Goal: Task Accomplishment & Management: Use online tool/utility

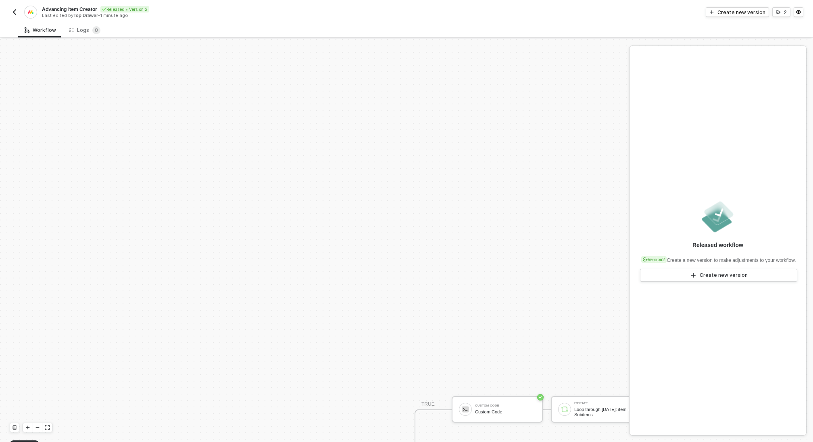
scroll to position [211, 0]
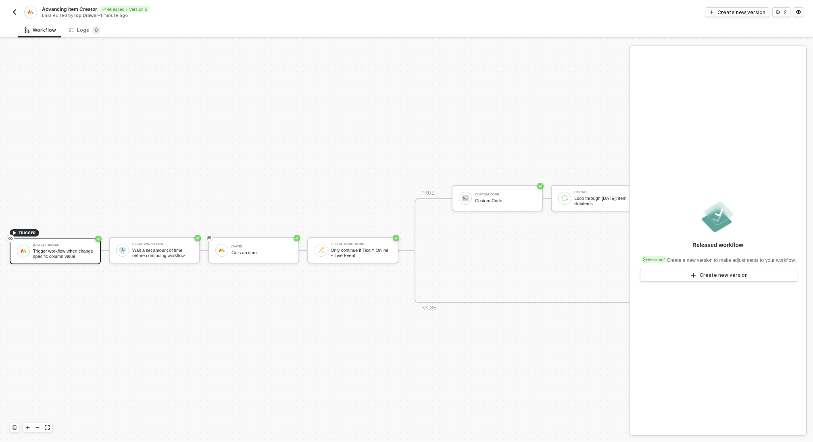
click at [15, 9] on img "button" at bounding box center [14, 12] width 6 height 6
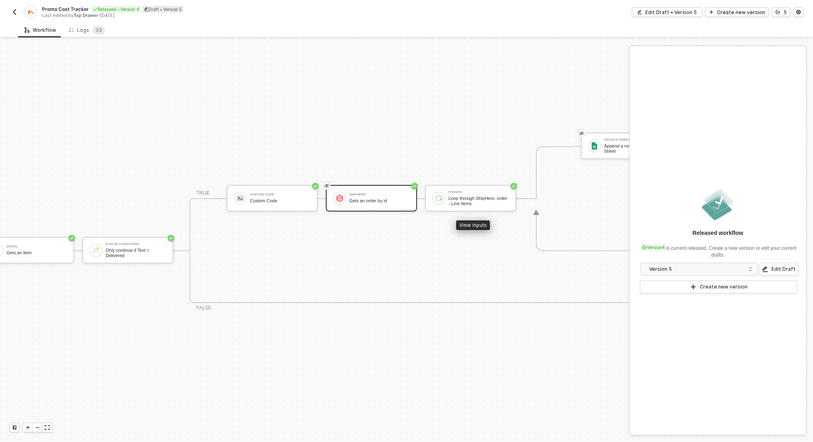
scroll to position [211, 126]
click at [13, 8] on button "button" at bounding box center [15, 12] width 10 height 10
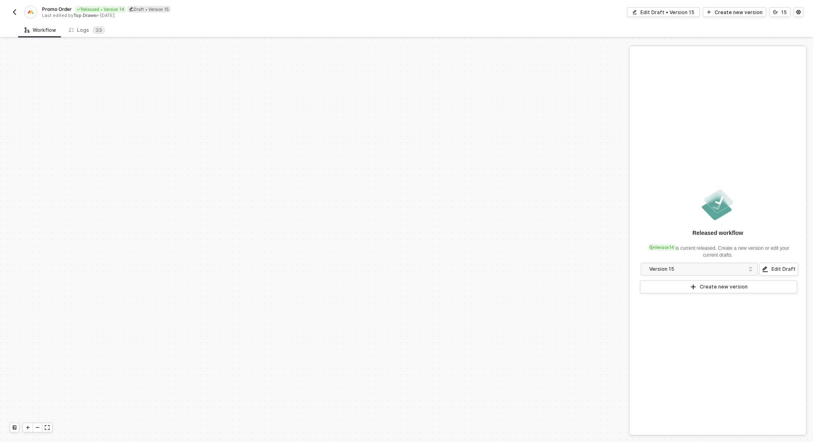
scroll to position [262, 0]
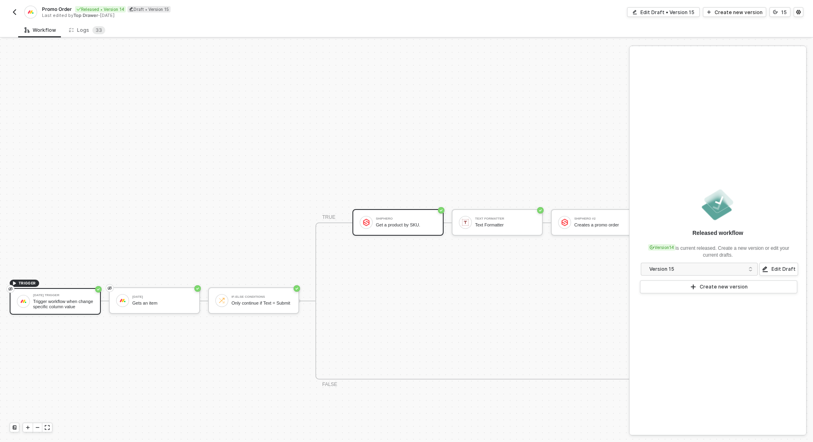
click at [399, 221] on div "ShipHero Get a product by SKU." at bounding box center [406, 222] width 60 height 15
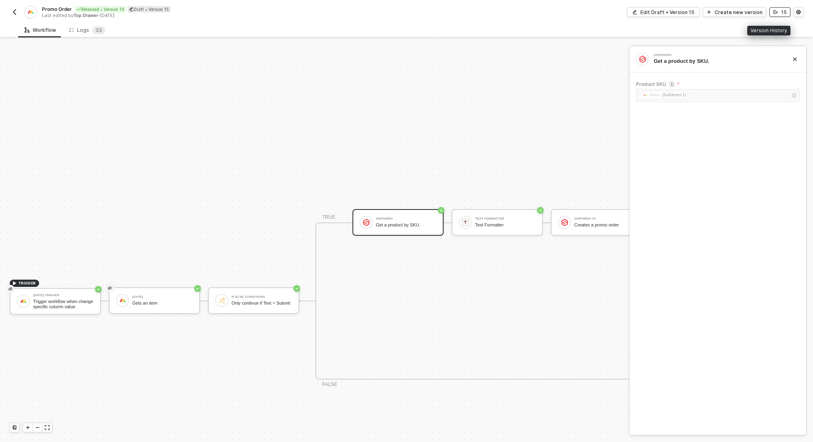
click at [784, 14] on div "15" at bounding box center [784, 12] width 6 height 7
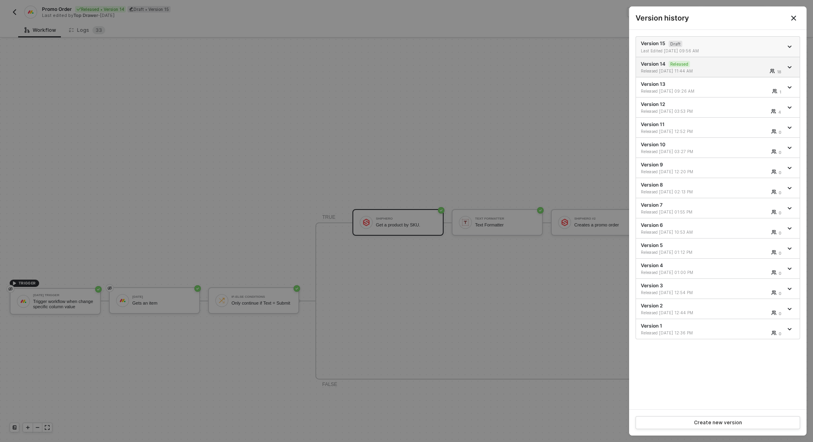
click at [746, 45] on div "Version 15 Draft Last Edited 07/25/2025 09:56 AM" at bounding box center [712, 47] width 142 height 14
click at [456, 224] on div at bounding box center [406, 221] width 813 height 442
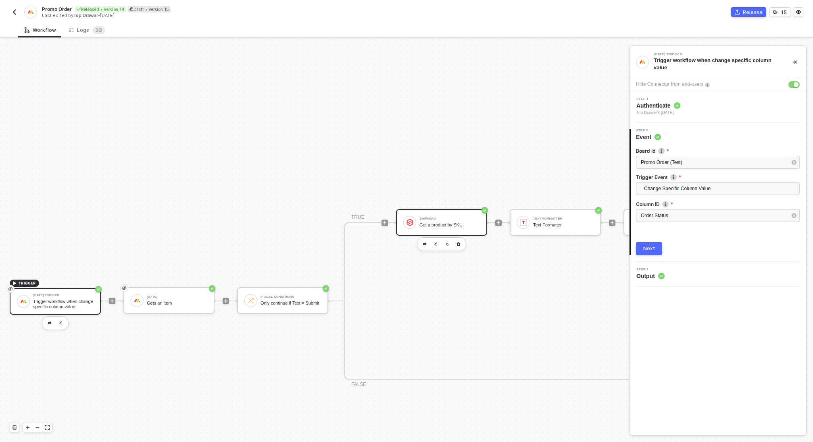
click at [457, 223] on div "Get a product by SKU." at bounding box center [449, 225] width 60 height 5
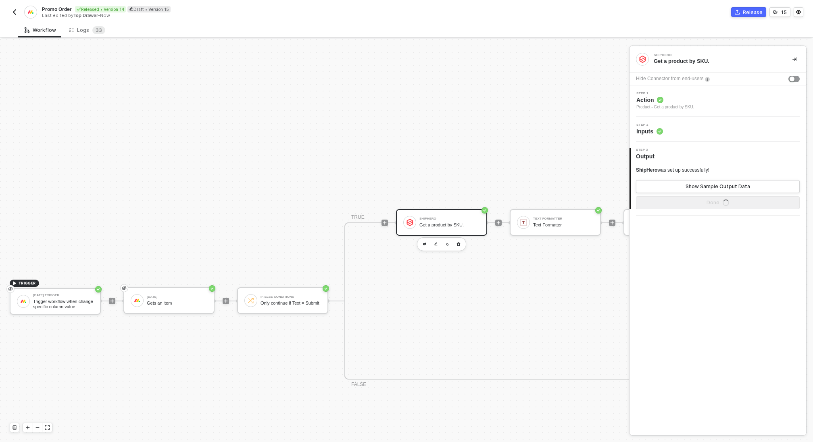
click at [678, 130] on div "Step 2 Inputs" at bounding box center [718, 129] width 175 height 12
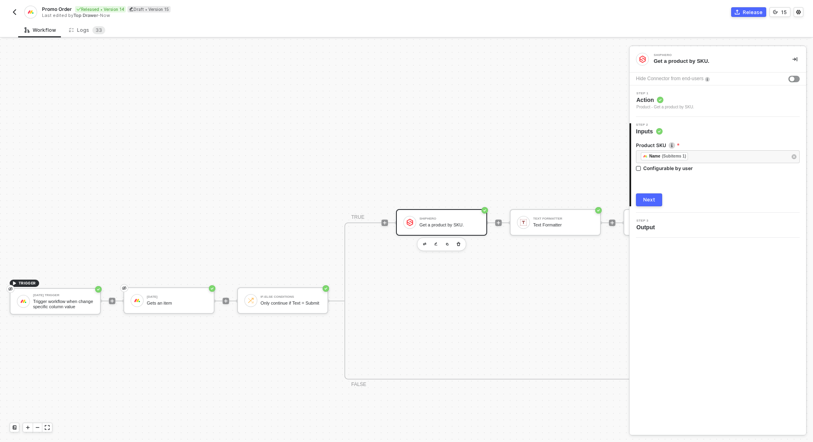
click at [658, 202] on button "Next" at bounding box center [649, 200] width 26 height 13
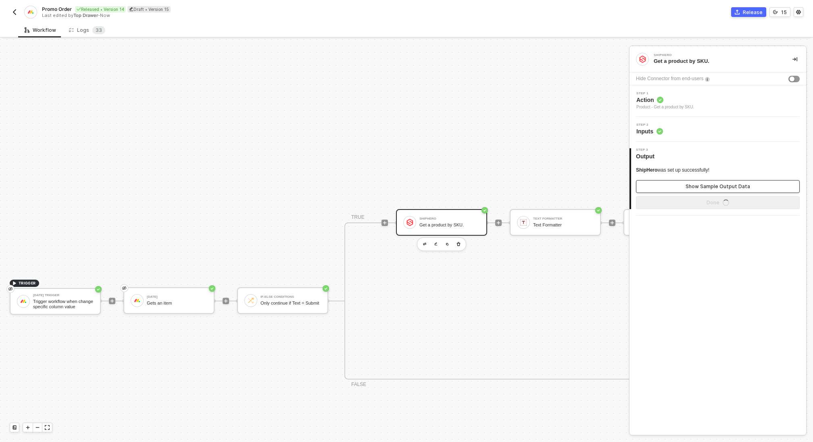
click at [683, 189] on button "Show Sample Output Data" at bounding box center [718, 186] width 164 height 13
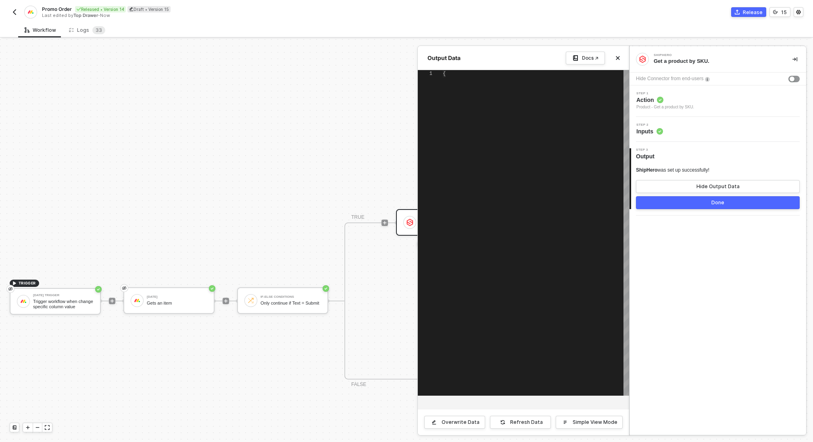
type textarea "{ "product": { "id": "UHJvZHVjdEluZm86Mjk5Mjtest123", "sku": "TEST-TRIGGER", "n…"
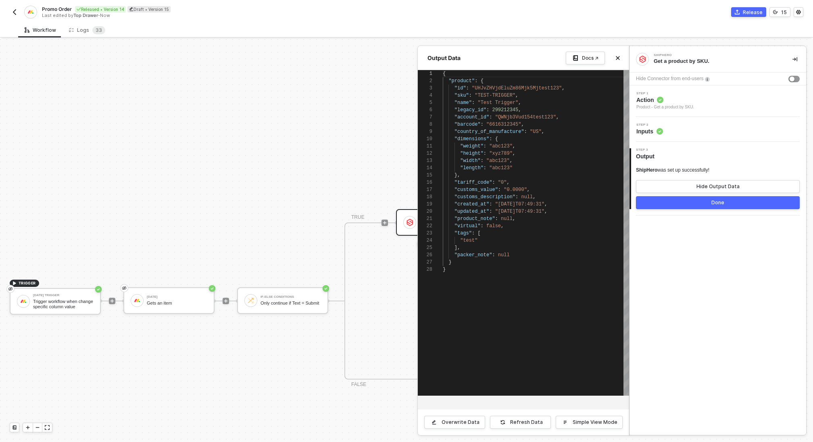
click at [675, 205] on button "Done" at bounding box center [718, 202] width 164 height 13
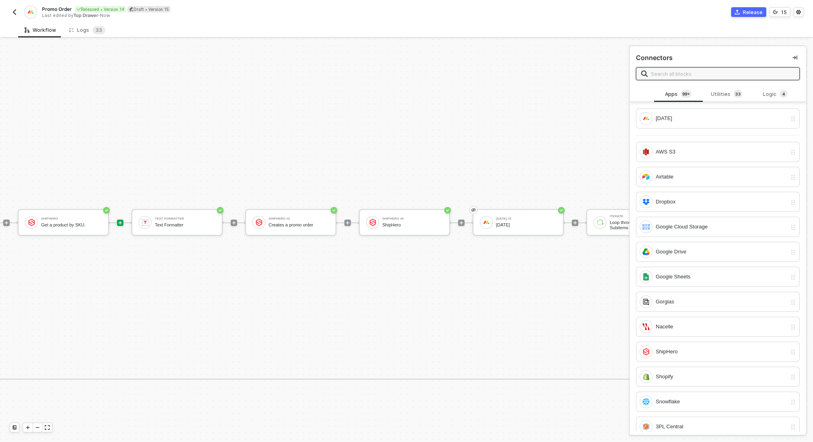
scroll to position [262, 381]
click at [400, 224] on div "ShipHero" at bounding box center [409, 225] width 60 height 5
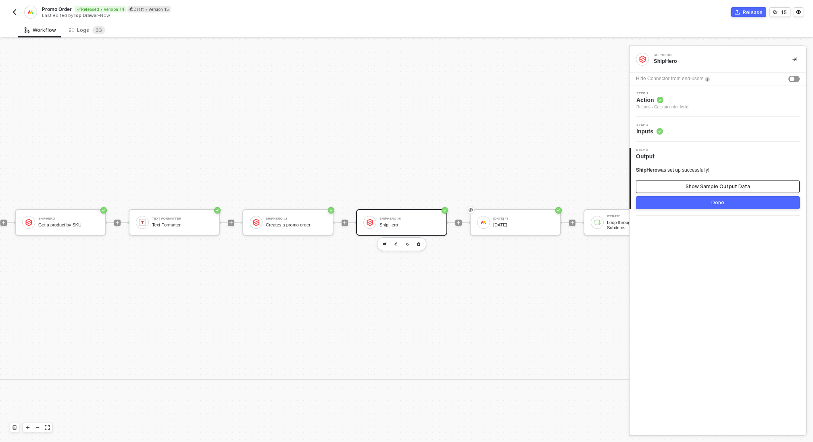
click at [731, 187] on div "Show Sample Output Data" at bounding box center [717, 186] width 65 height 6
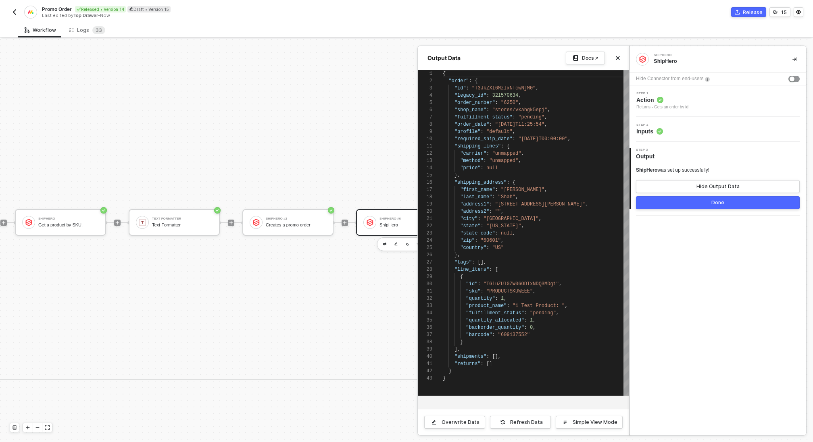
scroll to position [73, 0]
click at [670, 201] on button "Done" at bounding box center [718, 202] width 164 height 13
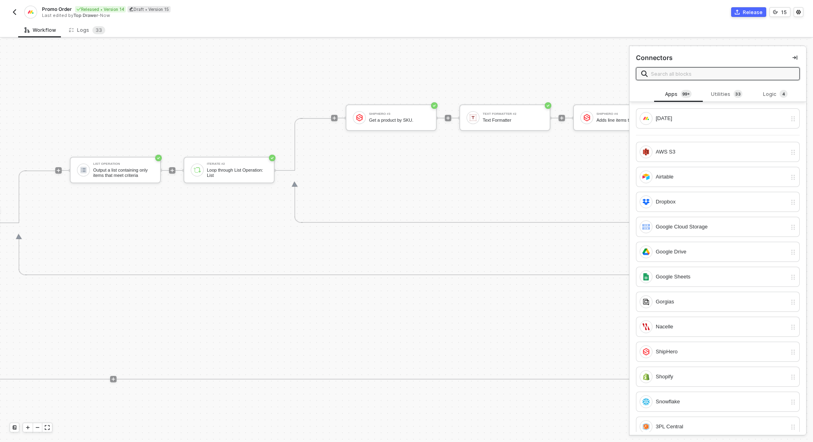
scroll to position [262, 1109]
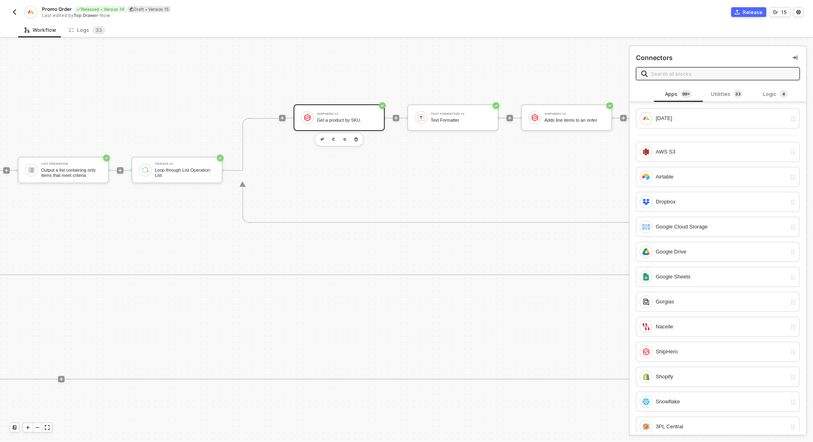
click at [334, 116] on div "ShipHero #3 Get a product by SKU." at bounding box center [347, 117] width 60 height 15
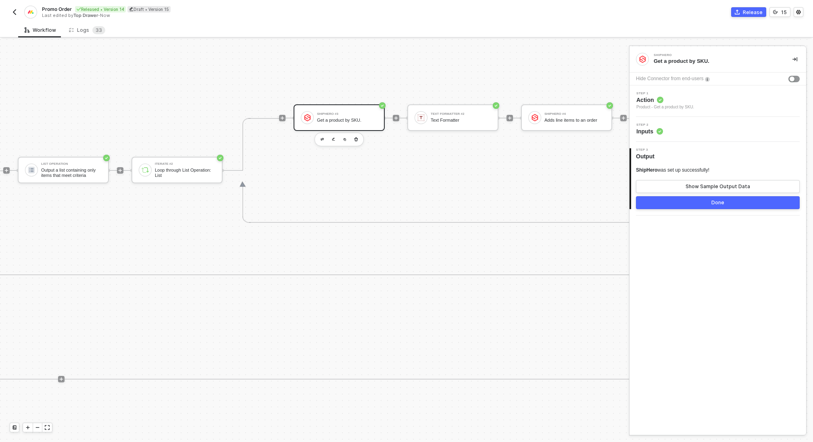
click at [692, 130] on div "Step 2 Inputs" at bounding box center [718, 129] width 175 height 12
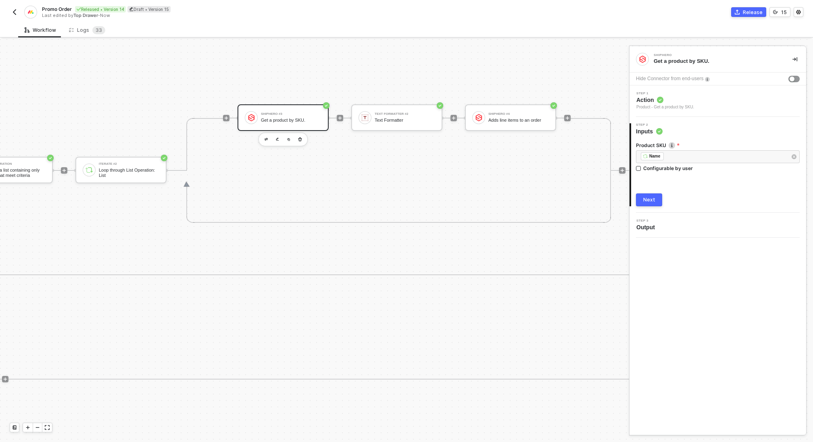
scroll to position [262, 1172]
click at [650, 197] on div "Next" at bounding box center [649, 200] width 12 height 6
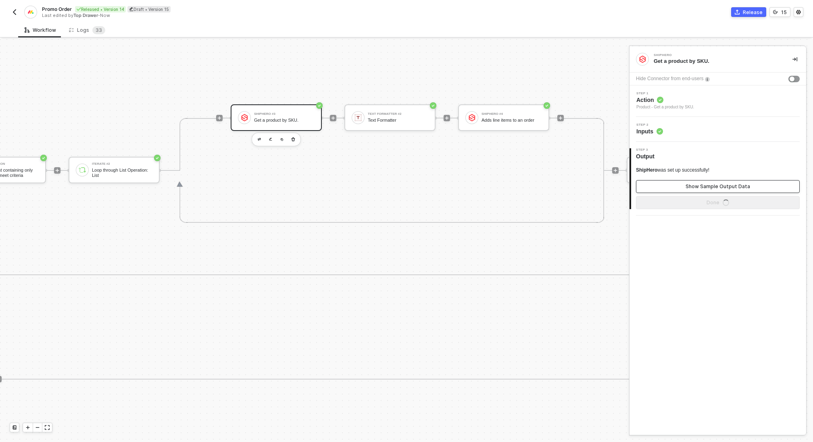
click at [663, 185] on button "Show Sample Output Data" at bounding box center [718, 186] width 164 height 13
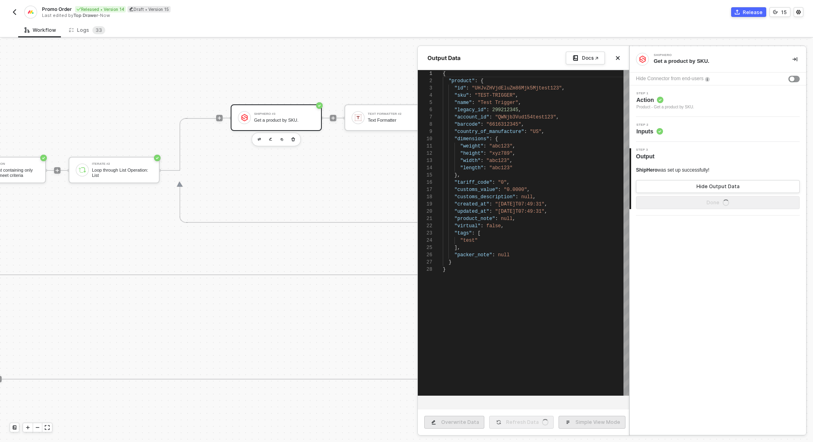
scroll to position [73, 0]
click at [656, 204] on button "Done" at bounding box center [718, 202] width 164 height 13
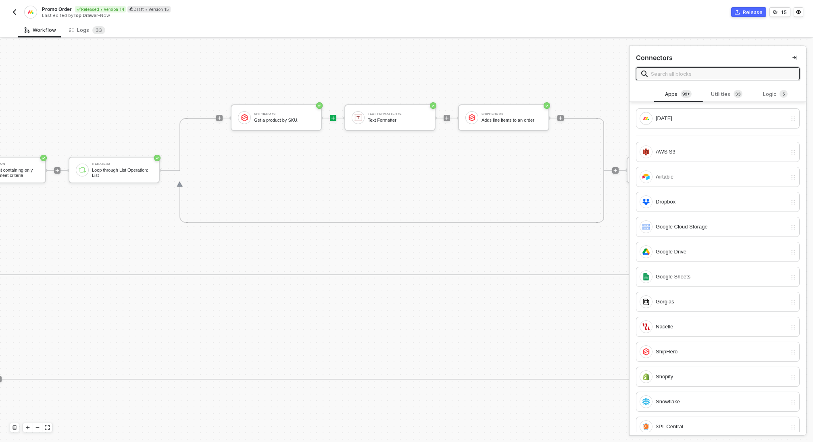
click at [17, 13] on img "button" at bounding box center [14, 12] width 6 height 6
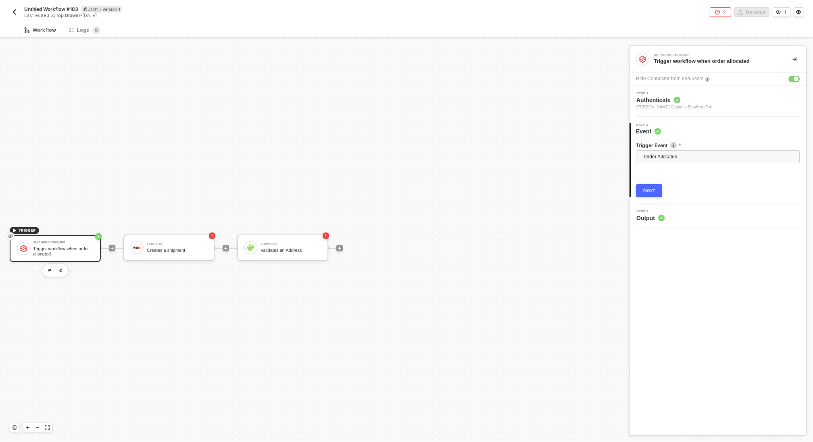
scroll to position [15, 0]
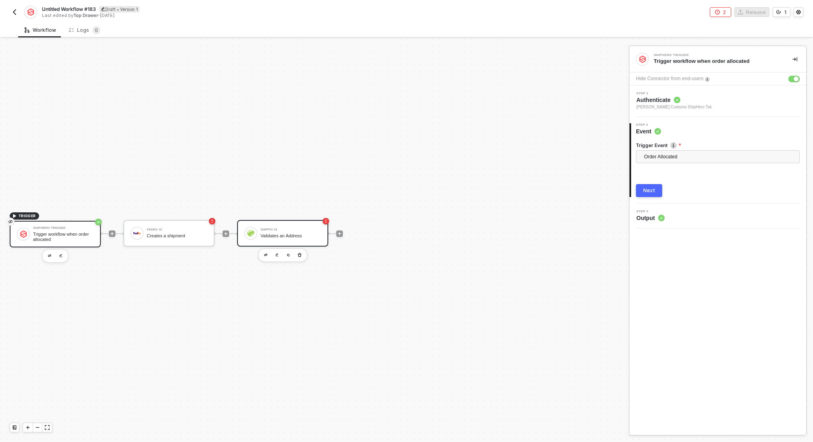
click at [306, 231] on div "Shippo #2 Validates an Address" at bounding box center [290, 233] width 60 height 15
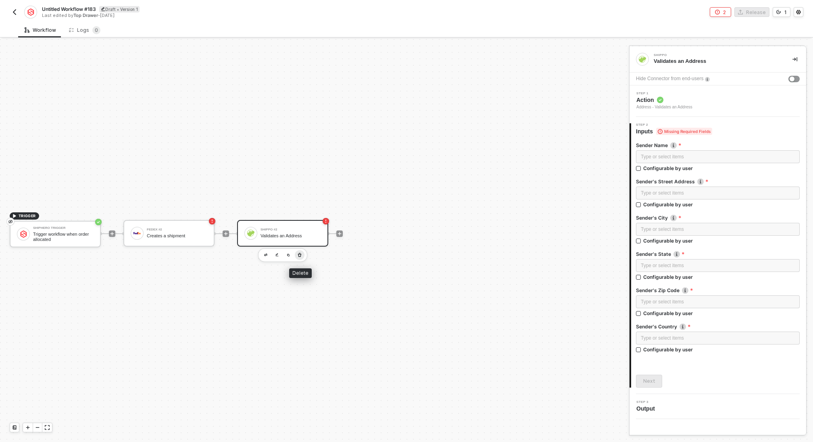
click at [302, 250] on button "button" at bounding box center [300, 255] width 10 height 10
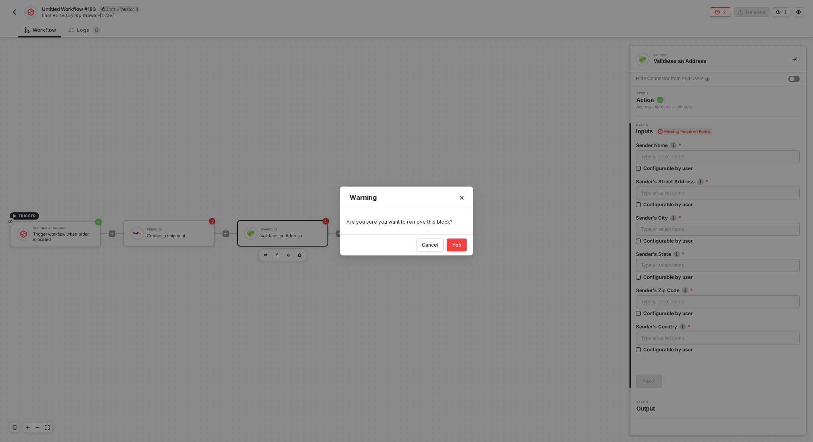
click at [460, 244] on div "Yes" at bounding box center [456, 245] width 9 height 6
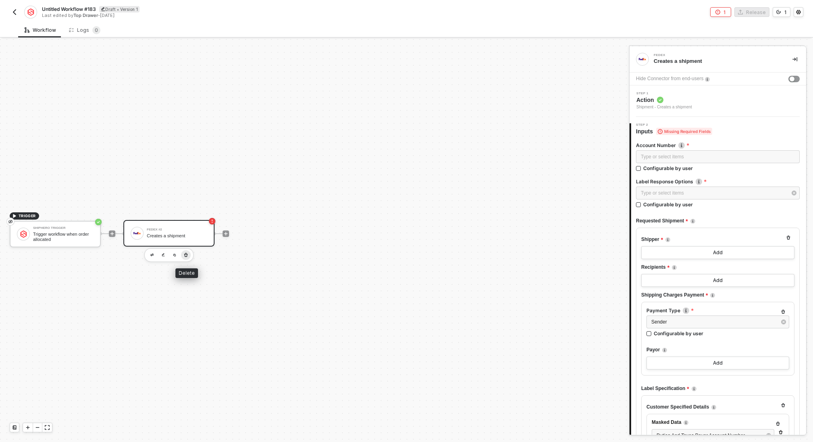
click at [185, 254] on icon "button" at bounding box center [186, 255] width 4 height 4
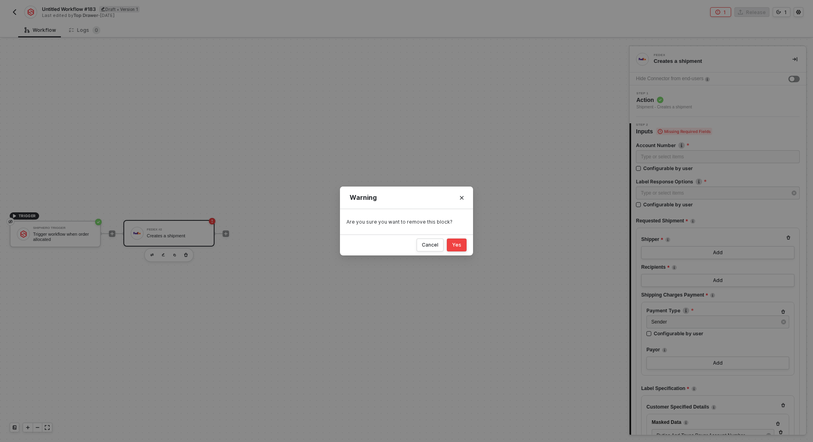
click at [459, 243] on div "Yes" at bounding box center [456, 245] width 9 height 6
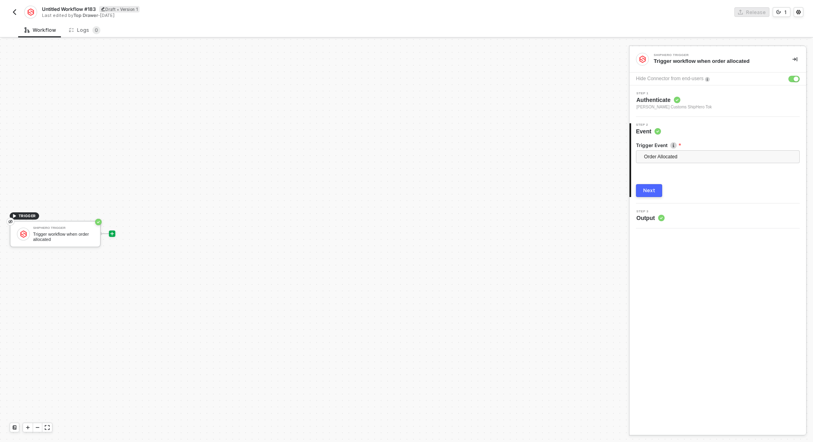
click at [113, 233] on icon "icon-play" at bounding box center [112, 234] width 4 height 4
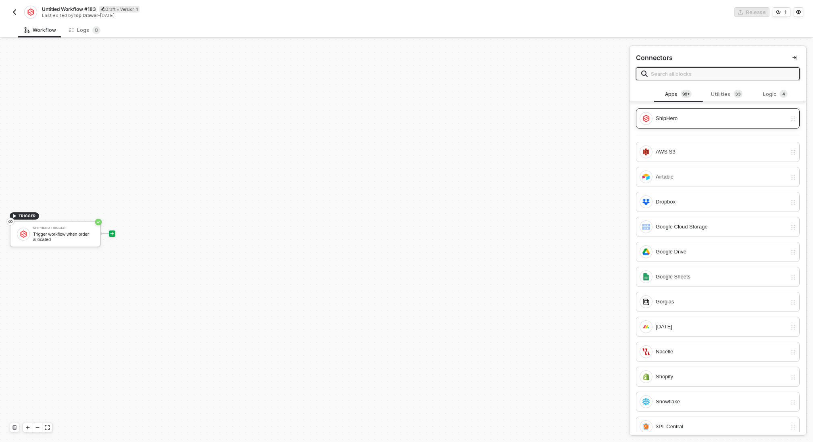
click at [663, 119] on div "ShipHero" at bounding box center [721, 118] width 131 height 9
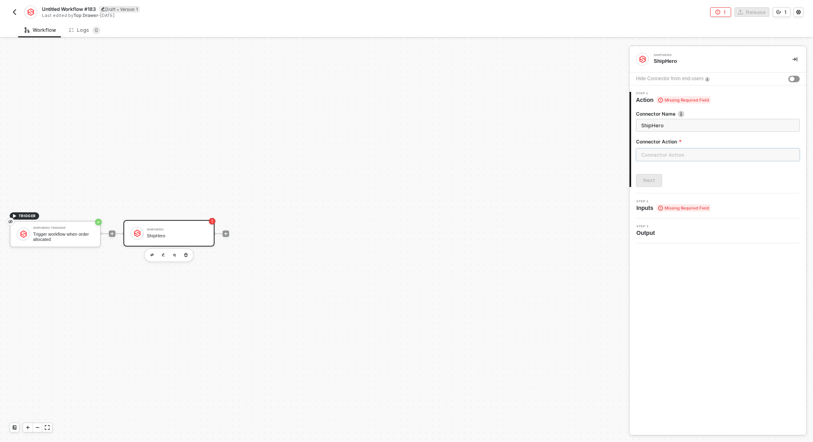
click at [664, 154] on input "text" at bounding box center [718, 154] width 164 height 13
click at [546, 162] on div "Product" at bounding box center [563, 161] width 117 height 7
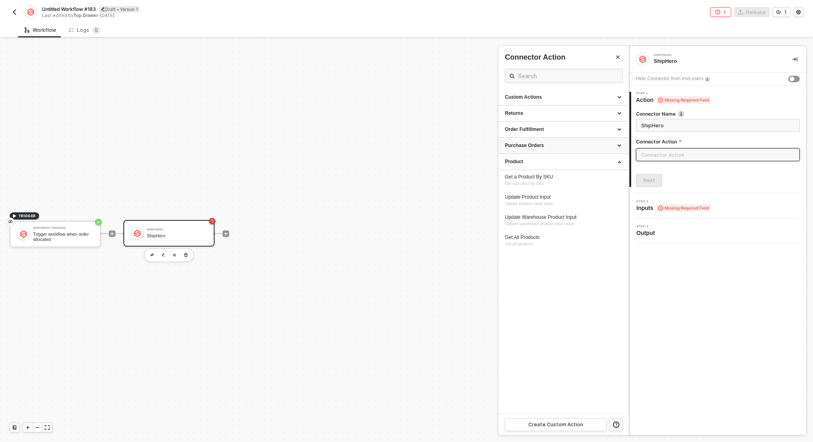
click at [556, 146] on div "Purchase Orders" at bounding box center [563, 145] width 117 height 7
click at [557, 127] on div "Order Fulfillment" at bounding box center [563, 129] width 117 height 7
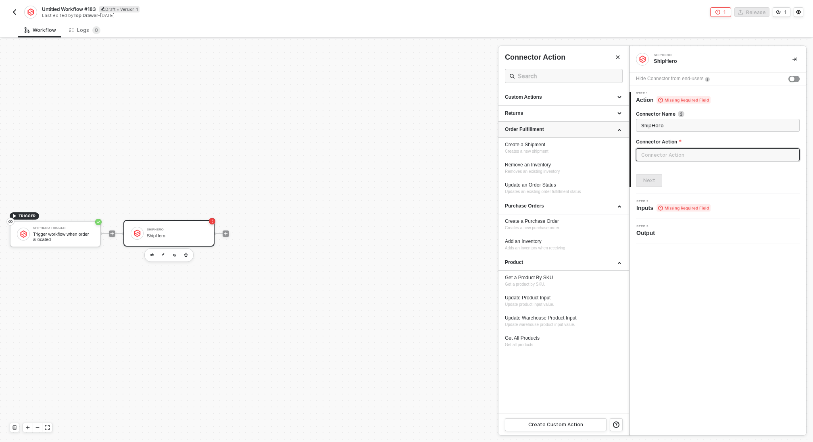
click at [557, 127] on div "Order Fulfillment" at bounding box center [563, 129] width 117 height 7
click at [554, 114] on div "Returns" at bounding box center [563, 113] width 117 height 7
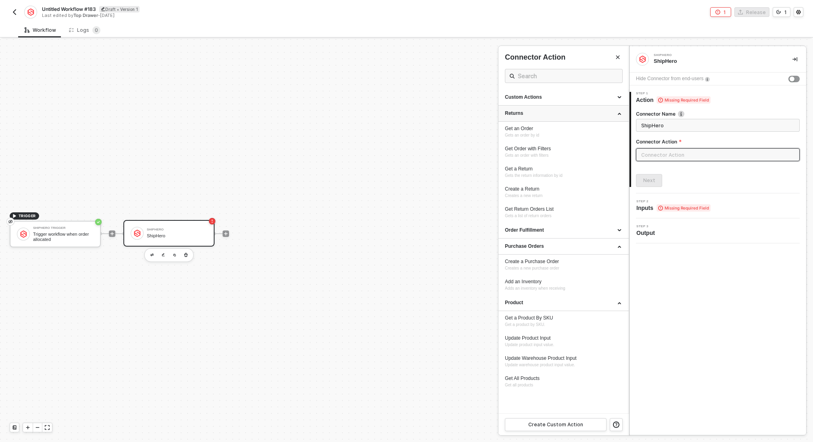
click at [554, 114] on div "Returns" at bounding box center [563, 113] width 117 height 7
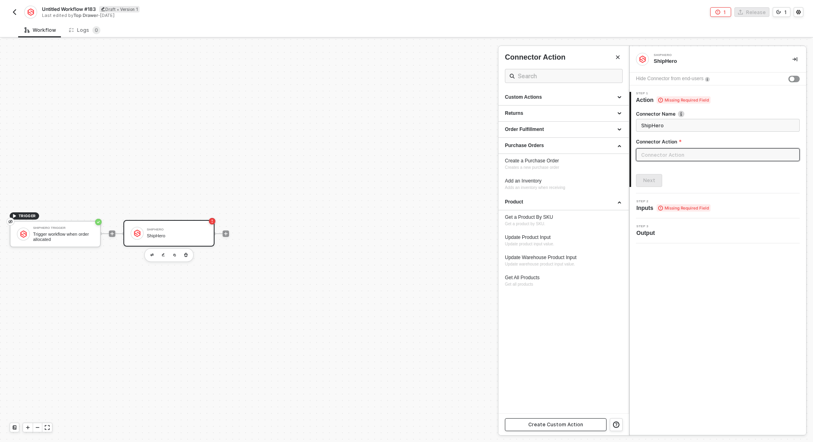
click at [553, 422] on div "Create Custom Action" at bounding box center [555, 425] width 55 height 6
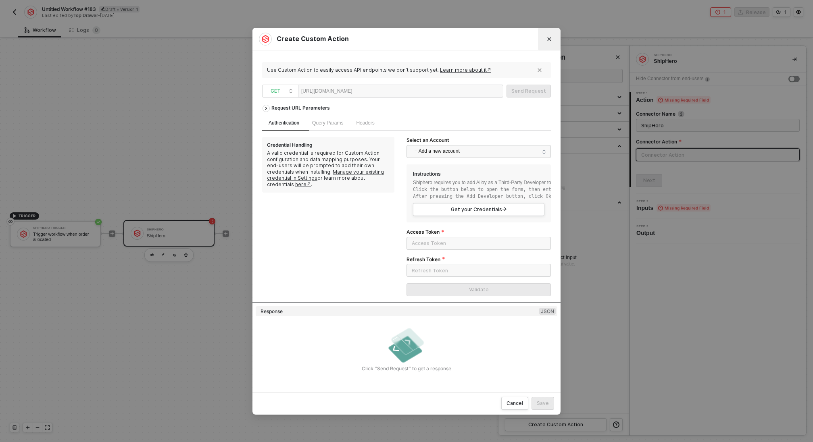
click at [550, 43] on button "Close" at bounding box center [549, 39] width 13 height 13
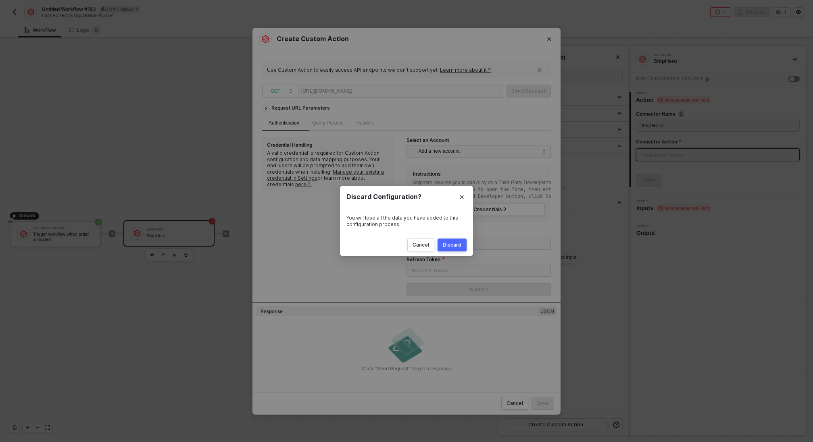
click at [458, 243] on div "Discard" at bounding box center [452, 245] width 19 height 6
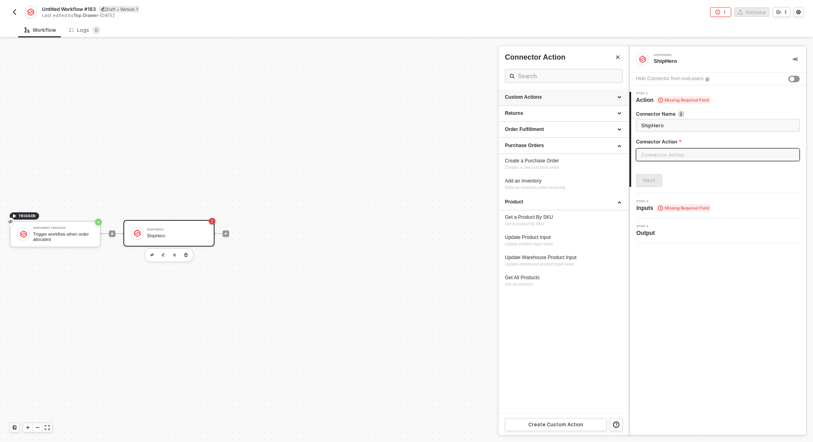
click at [579, 98] on div "Custom Actions" at bounding box center [563, 97] width 117 height 7
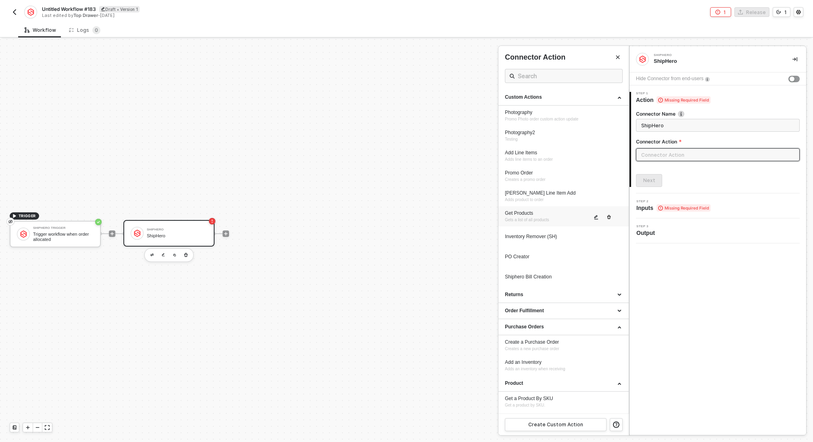
click at [551, 216] on div "Get Products Gets a list of all products" at bounding box center [548, 216] width 87 height 13
type input "Gets a list of all products"
type input "Custom - Get Products"
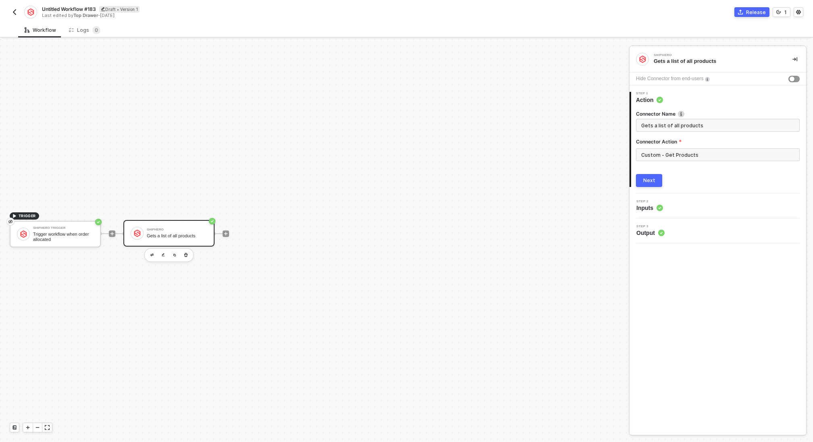
click at [651, 178] on div "Next" at bounding box center [649, 180] width 12 height 6
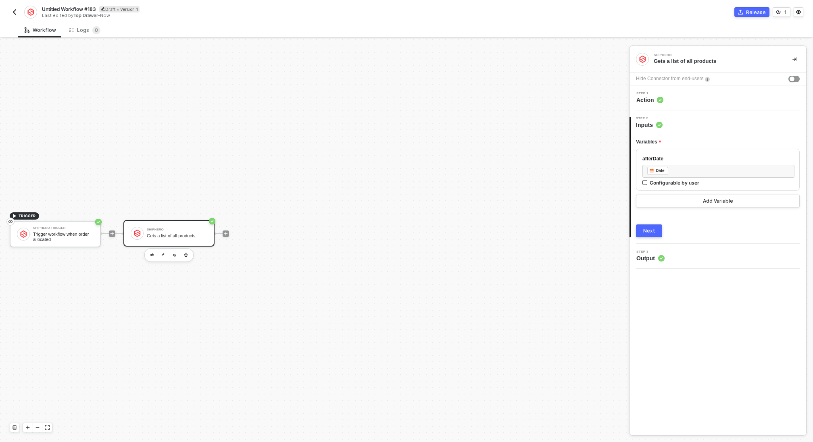
click at [646, 232] on div "Next" at bounding box center [649, 231] width 12 height 6
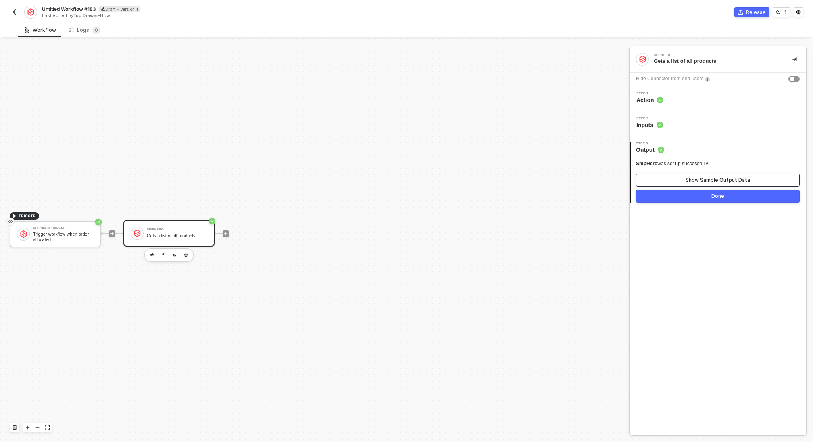
click at [683, 181] on button "Show Sample Output Data" at bounding box center [718, 180] width 164 height 13
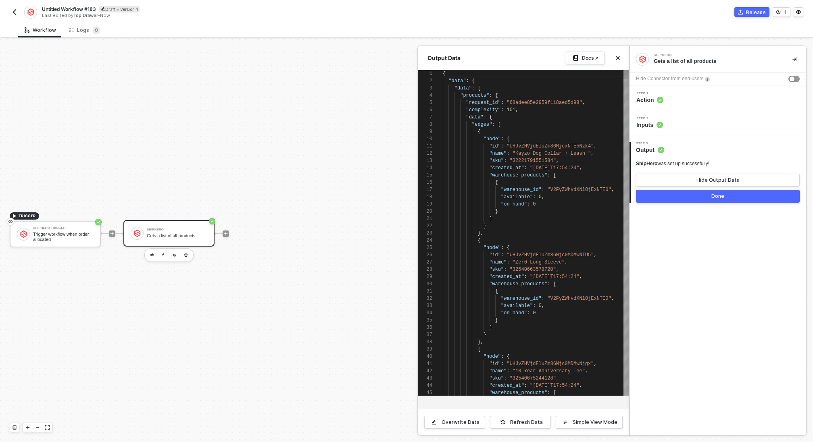
scroll to position [73, 0]
click at [692, 119] on div "Step 2 Inputs" at bounding box center [718, 123] width 175 height 12
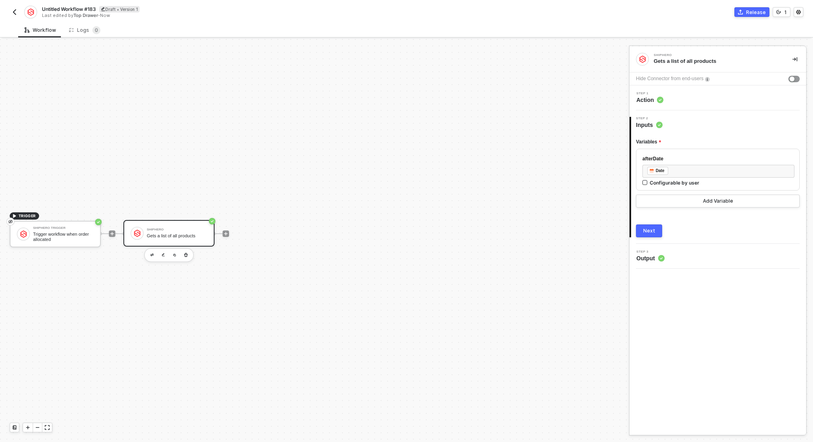
click at [694, 100] on div "Step 1 Action" at bounding box center [718, 98] width 175 height 12
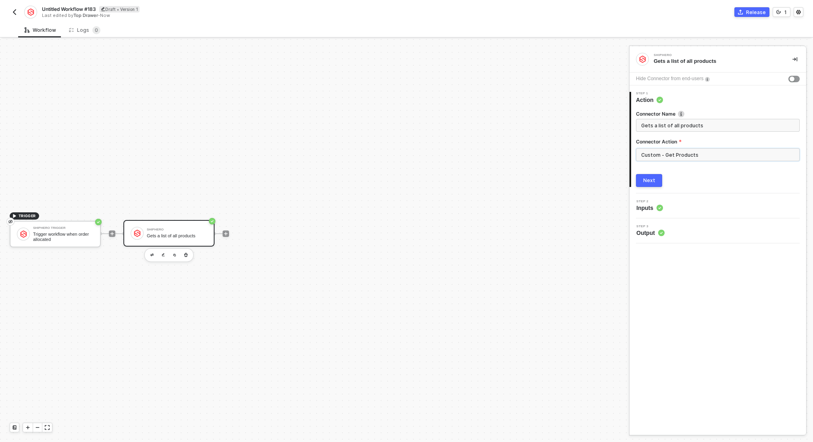
click at [701, 156] on input "Custom - Get Products" at bounding box center [718, 154] width 164 height 13
click at [604, 99] on div "Custom Actions" at bounding box center [563, 97] width 117 height 7
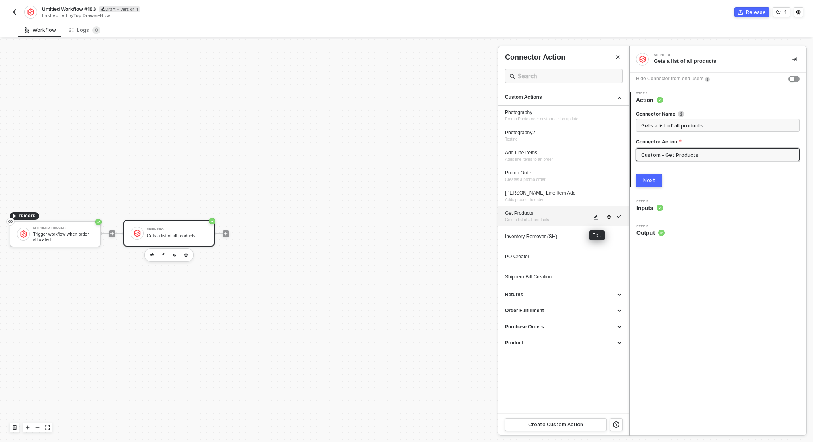
click at [597, 217] on icon "icon-edit" at bounding box center [596, 217] width 5 height 5
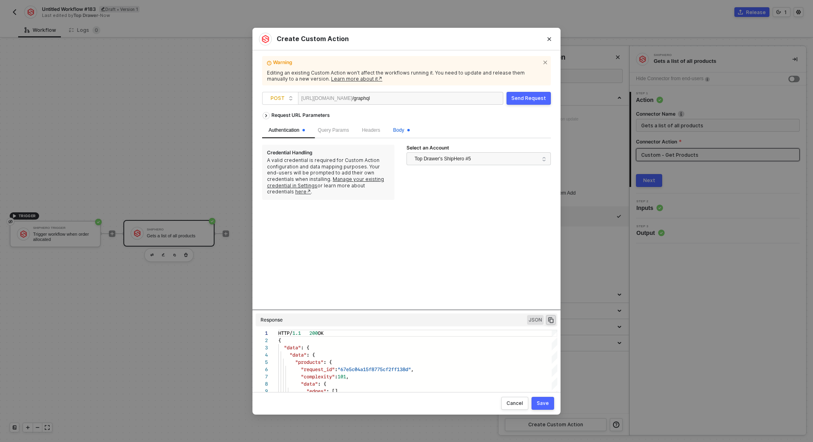
click at [406, 133] on div "Body" at bounding box center [401, 131] width 17 height 8
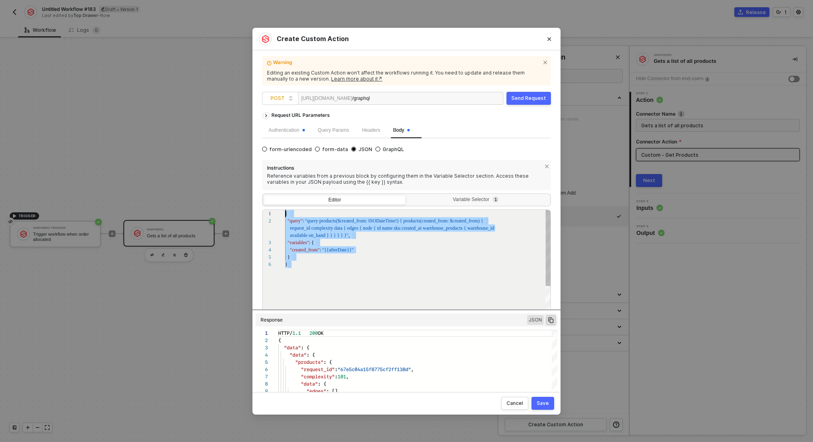
scroll to position [0, 0]
drag, startPoint x: 311, startPoint y: 266, endPoint x: 283, endPoint y: 216, distance: 57.2
click at [549, 40] on icon "Close" at bounding box center [549, 39] width 5 height 5
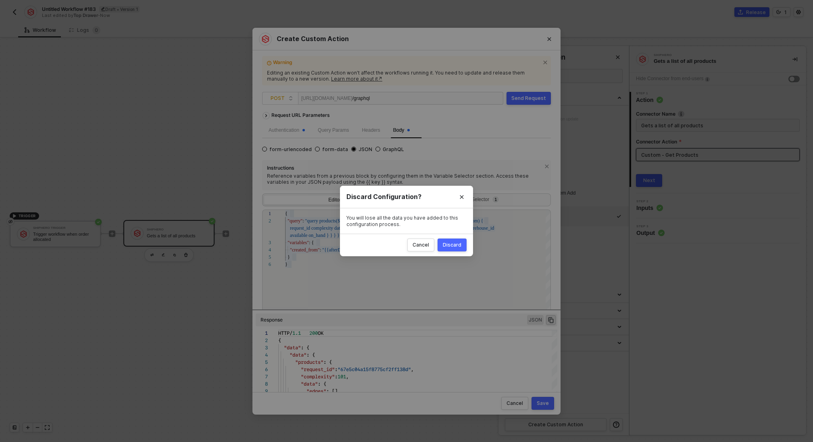
click at [458, 246] on div "Discard" at bounding box center [452, 245] width 19 height 6
radio input "true"
radio input "false"
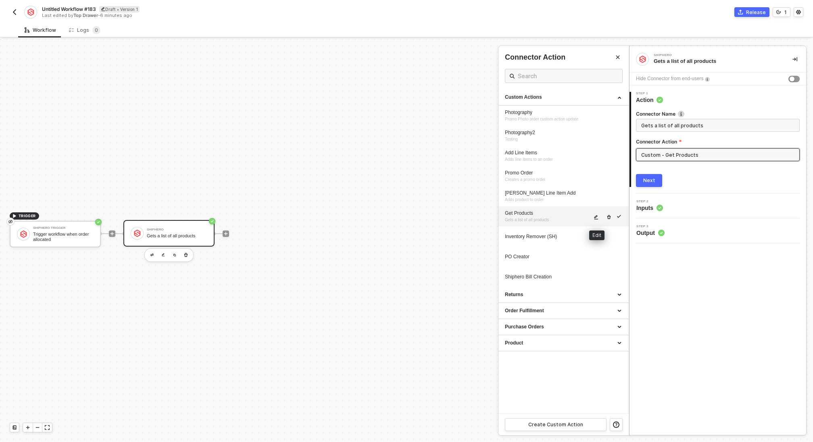
click at [593, 217] on button "button" at bounding box center [597, 218] width 10 height 10
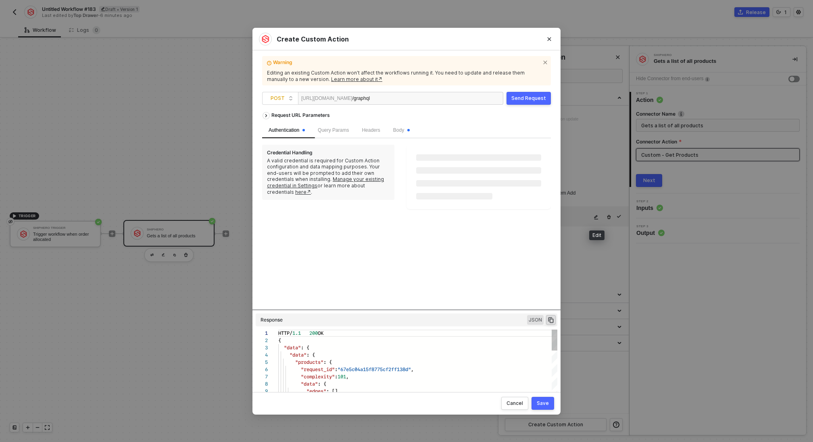
scroll to position [73, 0]
click at [377, 129] on span "Headers" at bounding box center [371, 130] width 18 height 6
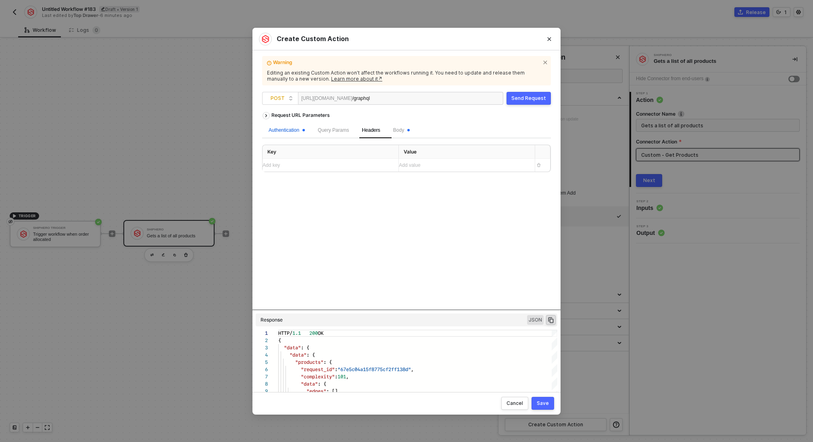
click at [281, 129] on div "Authentication" at bounding box center [287, 131] width 36 height 8
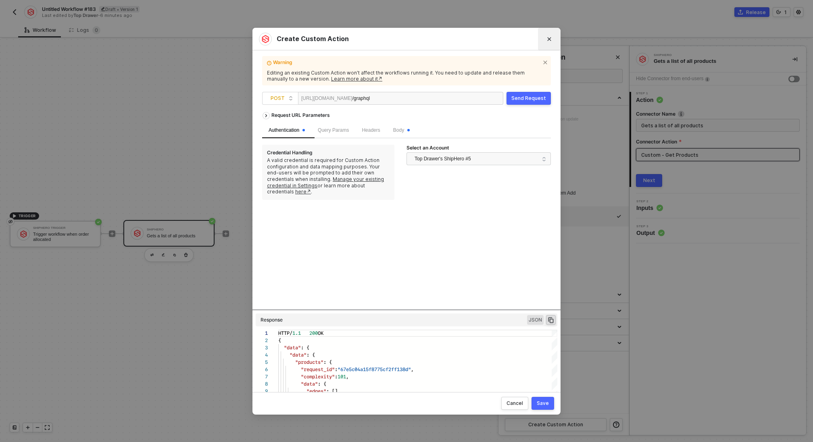
click at [551, 42] on button "Close" at bounding box center [549, 39] width 13 height 13
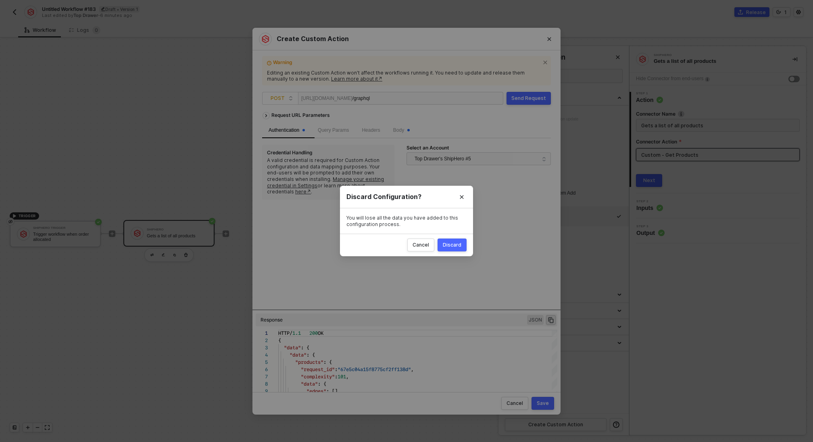
click at [458, 247] on div "Discard" at bounding box center [452, 245] width 19 height 6
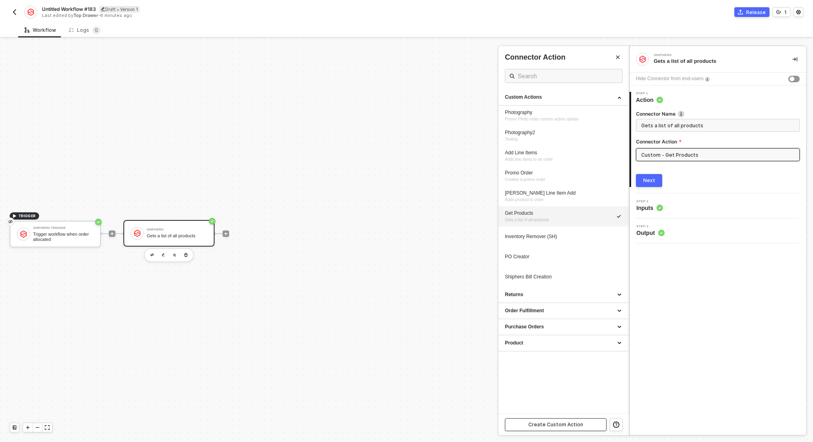
click at [558, 424] on div "Create Custom Action" at bounding box center [555, 425] width 55 height 6
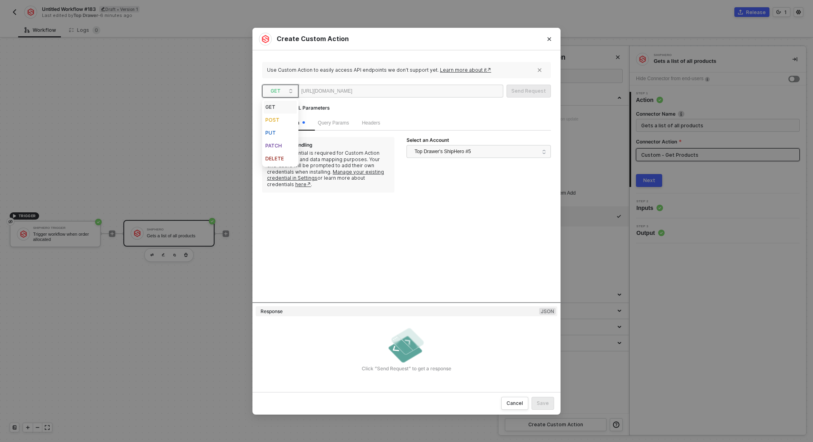
click at [285, 94] on span "GET" at bounding box center [282, 91] width 23 height 12
click at [281, 117] on div "POST" at bounding box center [280, 120] width 30 height 10
click at [401, 95] on div at bounding box center [377, 91] width 50 height 13
click at [404, 123] on span "Body" at bounding box center [398, 123] width 11 height 6
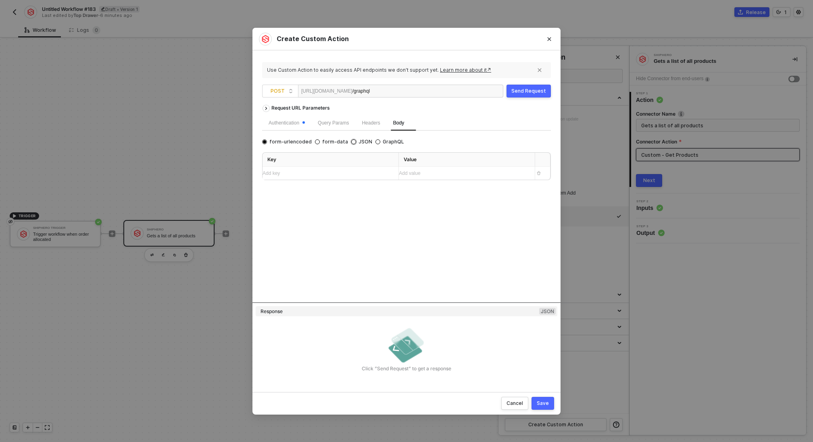
click at [351, 141] on input "JSON" at bounding box center [353, 142] width 5 height 5
radio input "true"
radio input "false"
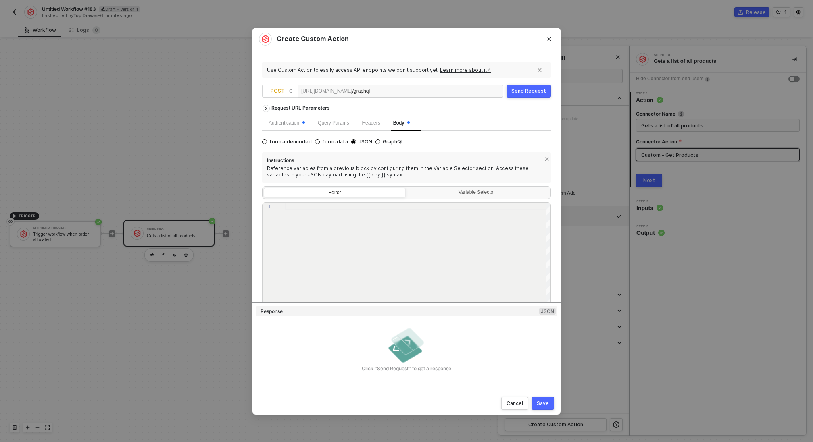
click at [323, 214] on div at bounding box center [418, 258] width 266 height 111
paste textarea "{ "query": "query products($created_from: ISODateTime!, $sku: String!) { produc…"
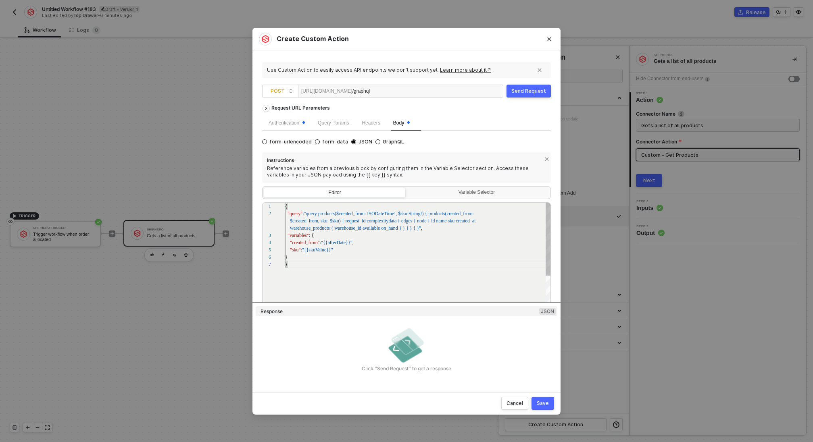
scroll to position [7, 114]
click at [399, 215] on div "1 2 3 4 5 6 7 { "query" : "query products($created_from: ISODateTime!, $sku: St…" at bounding box center [406, 257] width 289 height 111
click at [446, 213] on div "1 2 3 4 5 6 7 { "query" : "query products($sku: String!) { products(created_ fr…" at bounding box center [406, 257] width 289 height 111
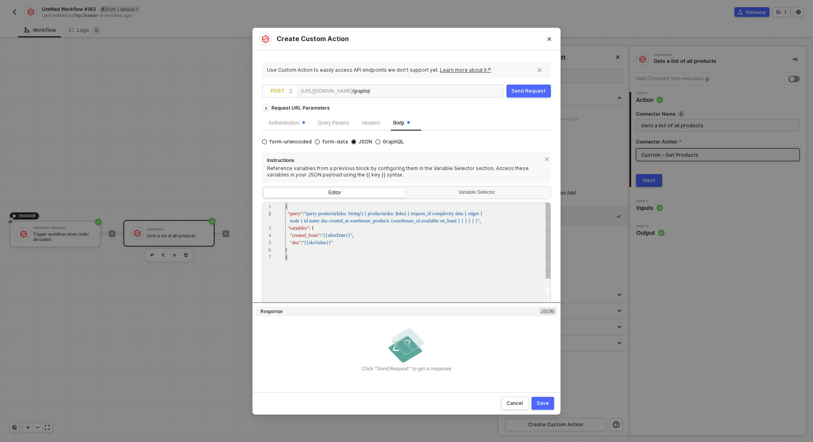
click at [356, 238] on div ""created_from" : "{{afterDate}}" ," at bounding box center [418, 235] width 266 height 7
type textarea "{ "query": "query products($sku: String!) { products(sku: $sku) { request_id co…"
drag, startPoint x: 328, startPoint y: 238, endPoint x: 310, endPoint y: 237, distance: 17.3
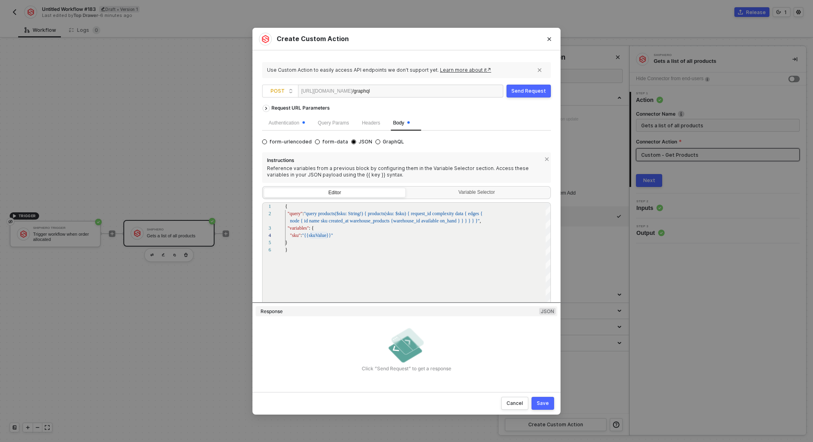
click at [446, 186] on div "Editor Variable Selector" at bounding box center [406, 192] width 289 height 13
click at [446, 193] on div "Variable Selector" at bounding box center [477, 193] width 131 height 6
click at [407, 188] on input "Variable Selector" at bounding box center [407, 188] width 0 height 0
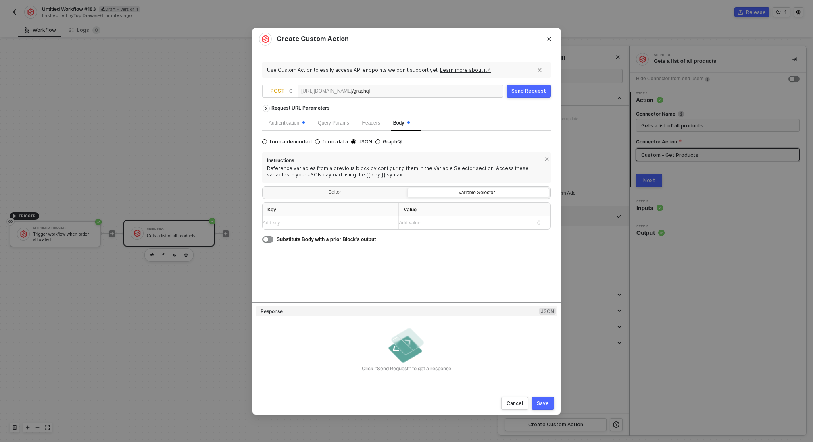
click at [300, 223] on div "Add key ﻿" at bounding box center [323, 223] width 121 height 8
click at [431, 222] on div "Add value ﻿" at bounding box center [463, 223] width 129 height 8
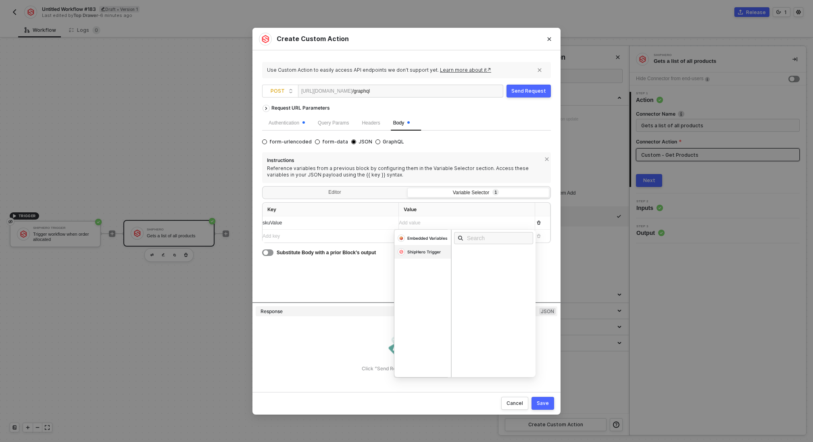
click at [431, 241] on div "ShipHero Trigger" at bounding box center [427, 238] width 40 height 6
click at [473, 307] on div "Sku line_items" at bounding box center [496, 308] width 84 height 13
click at [439, 223] on div "Add value ﻿" at bounding box center [459, 223] width 121 height 8
click at [345, 193] on div "Editor" at bounding box center [335, 193] width 142 height 11
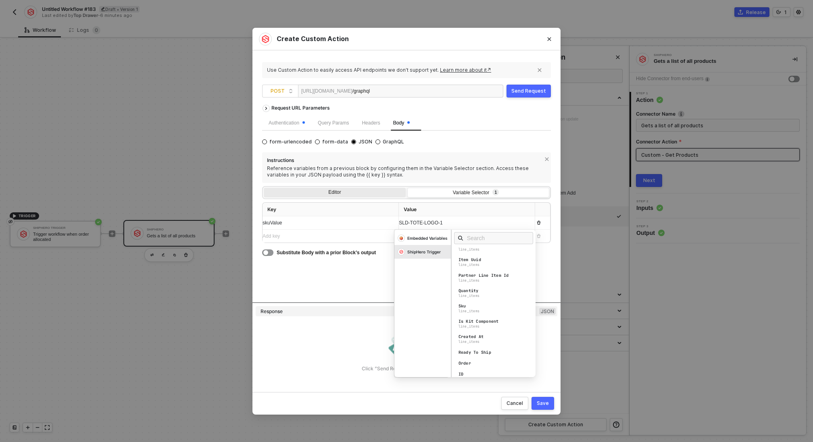
click at [264, 188] on input "Editor" at bounding box center [264, 188] width 0 height 0
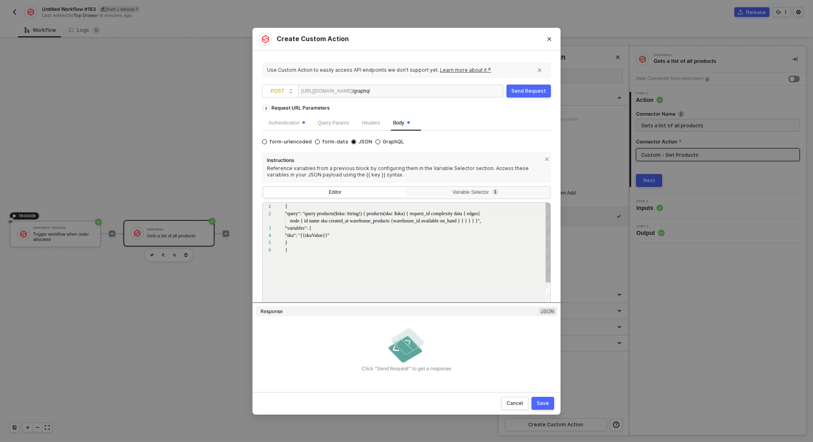
scroll to position [36, 0]
click at [485, 190] on div "Variable Selector 1" at bounding box center [477, 193] width 131 height 6
click at [407, 188] on input "Variable Selector 1" at bounding box center [407, 188] width 0 height 0
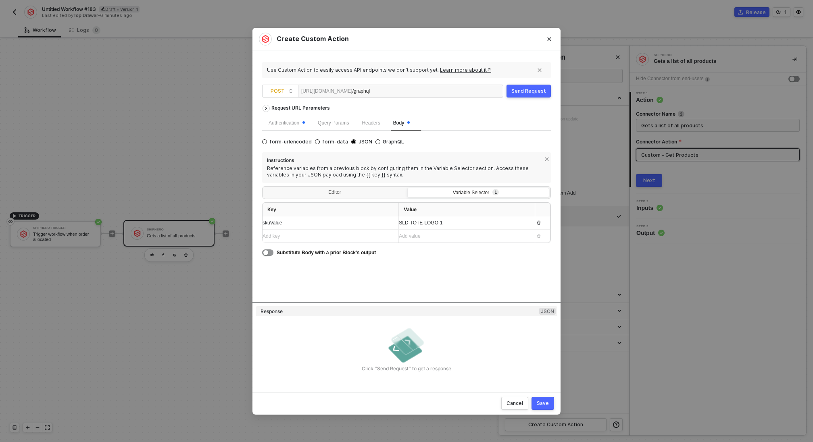
click at [549, 402] on button "Save" at bounding box center [542, 403] width 23 height 13
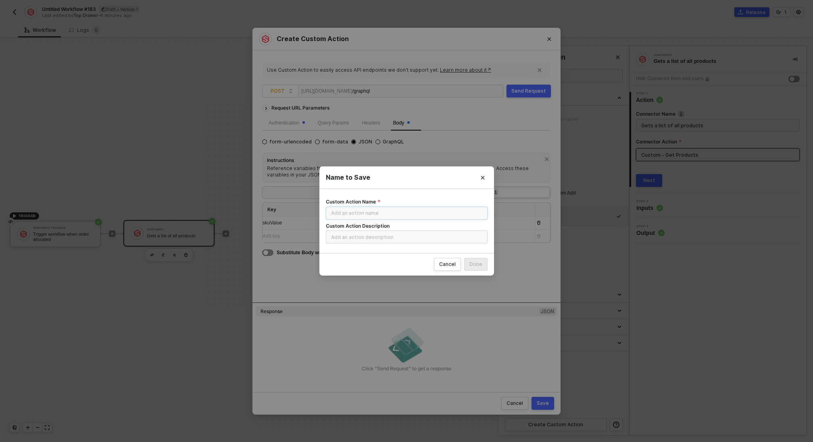
click at [396, 211] on input "Custom Action Name" at bounding box center [407, 213] width 162 height 13
type input "W"
type input "Get WarehouseProduct"
click at [473, 265] on div "Done" at bounding box center [475, 264] width 13 height 6
radio input "true"
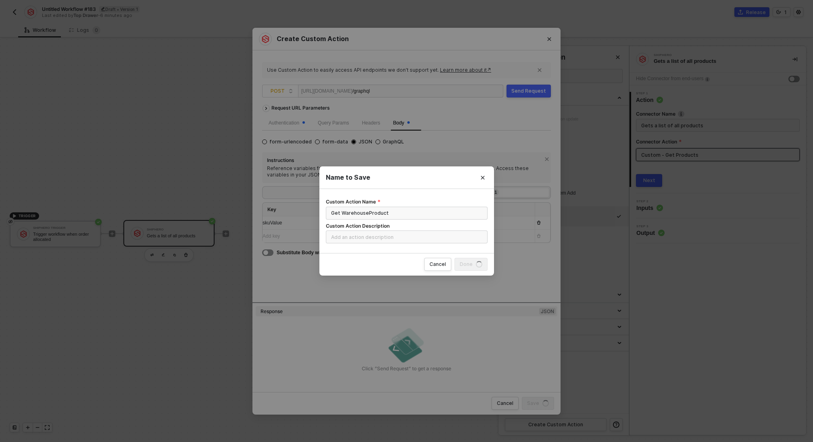
radio input "false"
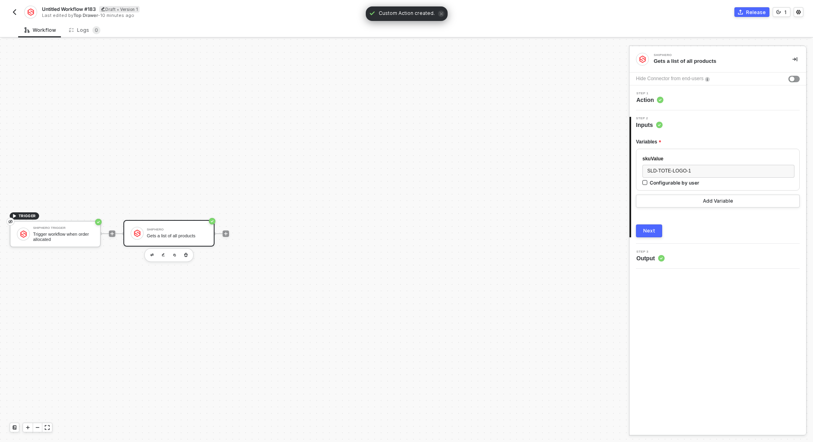
click at [641, 231] on button "Next" at bounding box center [649, 231] width 26 height 13
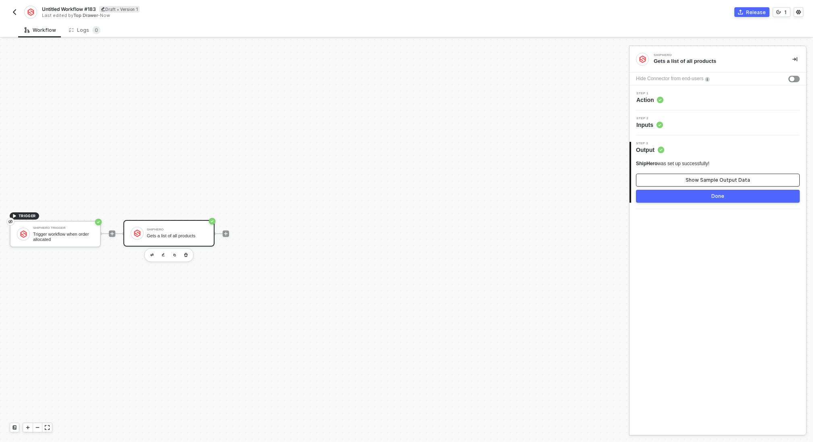
click at [694, 175] on button "Show Sample Output Data" at bounding box center [718, 180] width 164 height 13
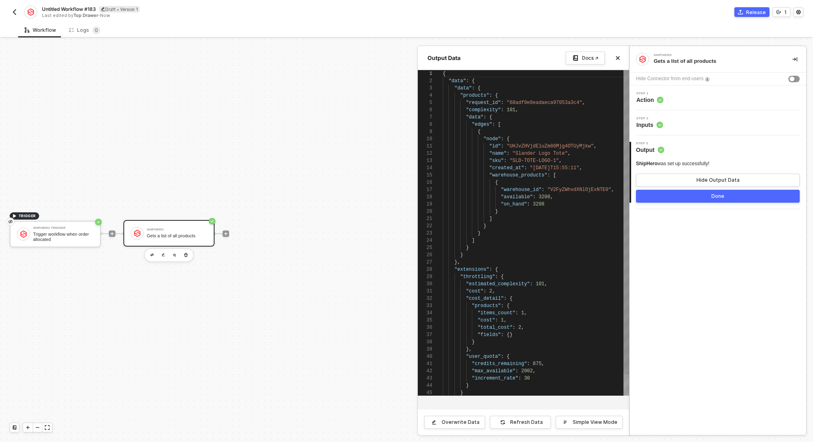
scroll to position [73, 0]
click at [677, 97] on div "Step 1 Action" at bounding box center [718, 98] width 175 height 12
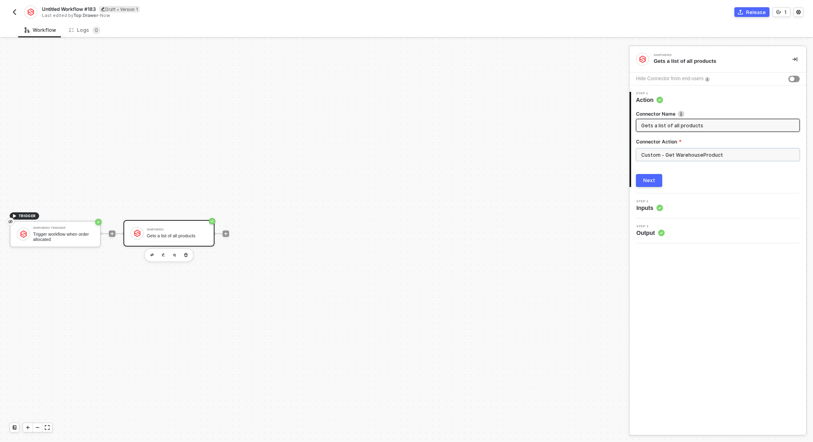
click at [702, 156] on input "Custom - Get WarehouseProduct" at bounding box center [718, 154] width 164 height 13
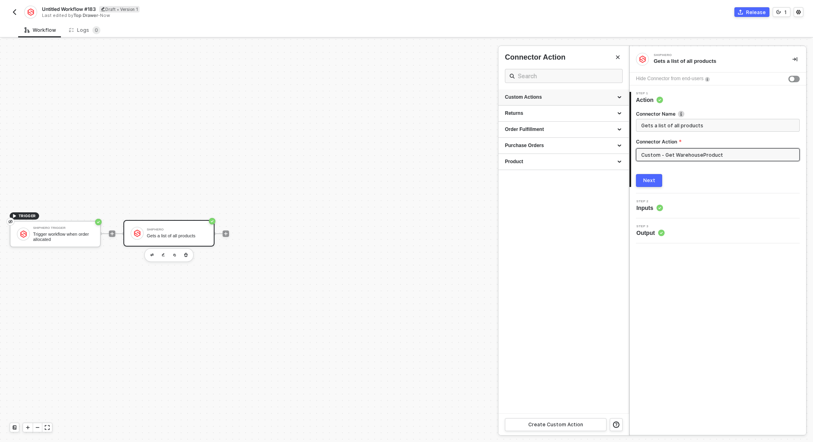
click at [581, 94] on div "Custom Actions" at bounding box center [563, 97] width 117 height 7
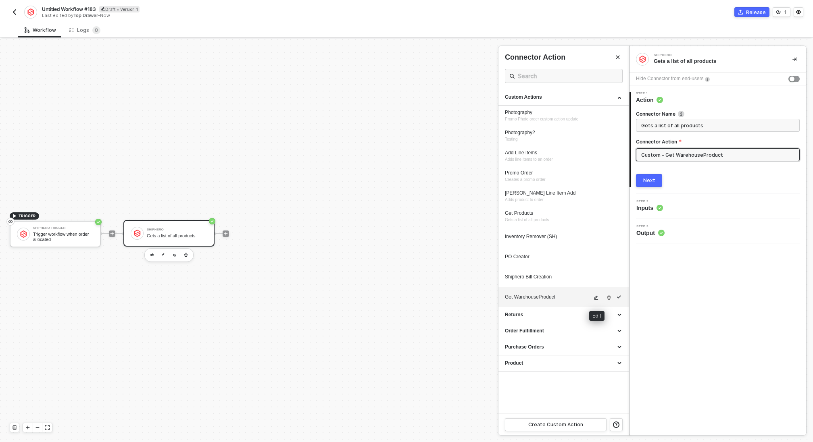
click at [598, 296] on icon "icon-edit" at bounding box center [596, 298] width 5 height 5
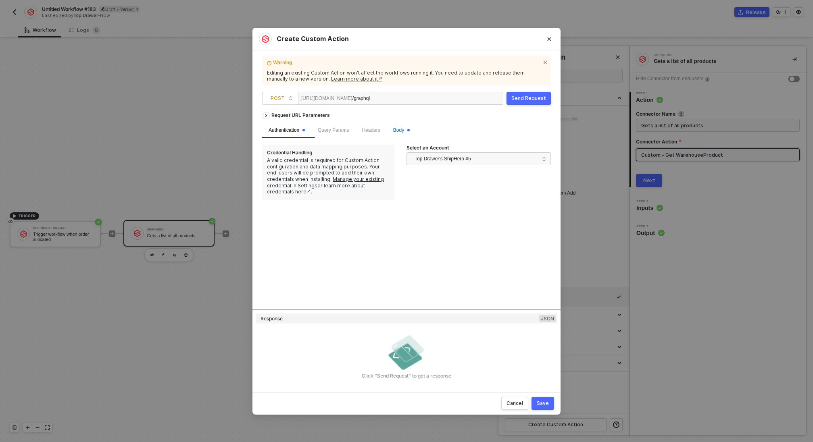
click at [404, 127] on div "Body" at bounding box center [401, 131] width 17 height 8
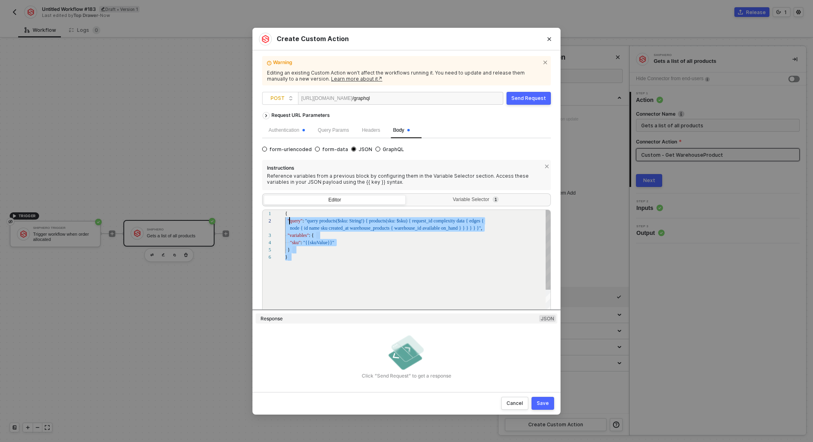
scroll to position [0, 0]
drag, startPoint x: 301, startPoint y: 258, endPoint x: 285, endPoint y: 209, distance: 52.0
click at [556, 404] on div "Cancel Save" at bounding box center [406, 403] width 308 height 23
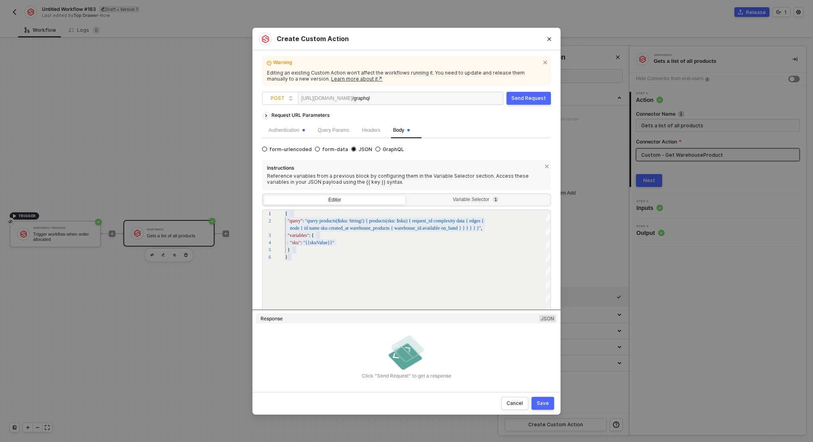
click at [545, 404] on div "Save" at bounding box center [543, 403] width 12 height 6
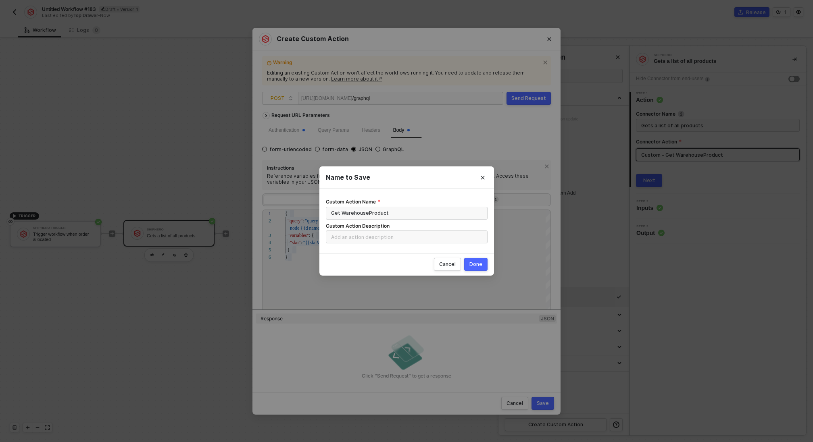
click at [481, 262] on div "Done" at bounding box center [475, 264] width 13 height 6
radio input "true"
radio input "false"
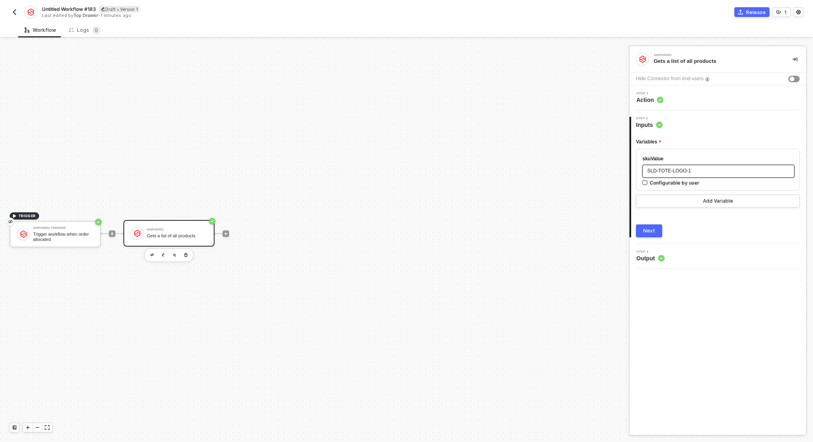
click at [693, 170] on div "SLD-TOTE-LOGO-1" at bounding box center [718, 171] width 142 height 8
click at [646, 225] on button "Next" at bounding box center [649, 231] width 26 height 13
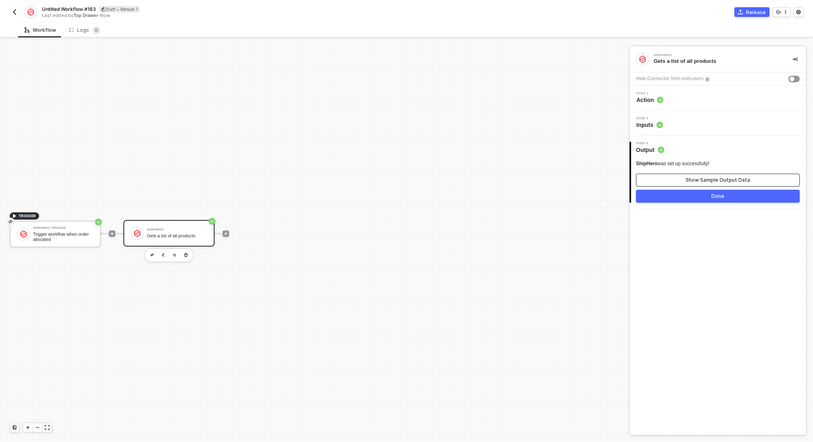
click at [695, 180] on div "Show Sample Output Data" at bounding box center [717, 180] width 65 height 6
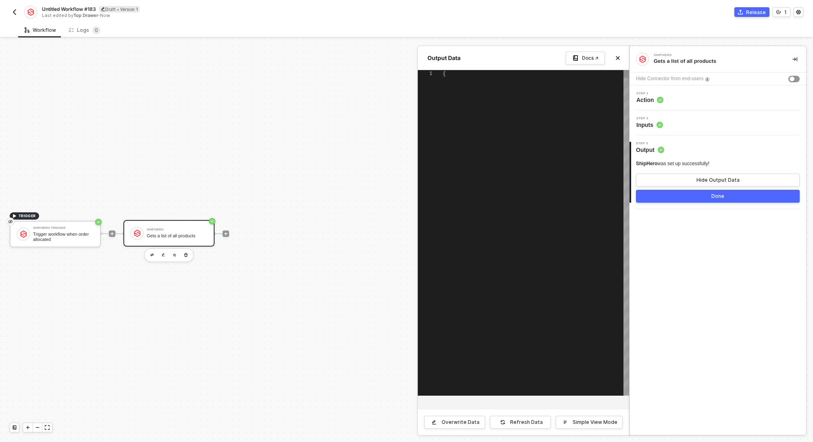
type textarea "{ "data": { "data": { "products": { "request_id": "68adf2ad22a25ef70b8e5098", "…"
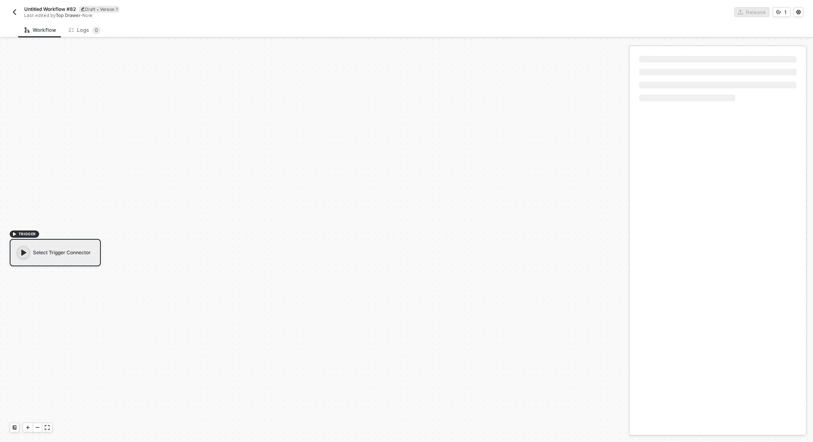
scroll to position [15, 0]
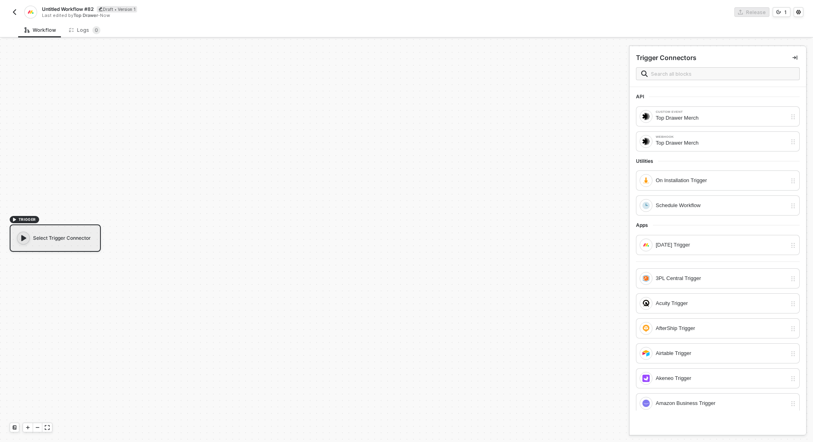
click at [13, 14] on img "button" at bounding box center [14, 12] width 6 height 6
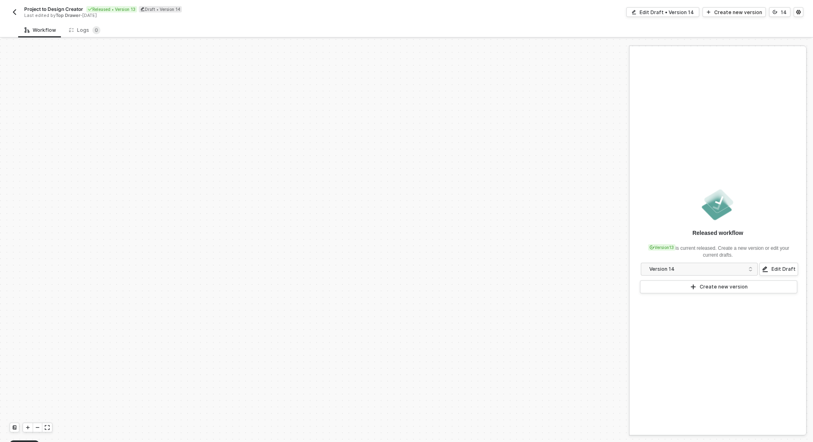
scroll to position [211, 0]
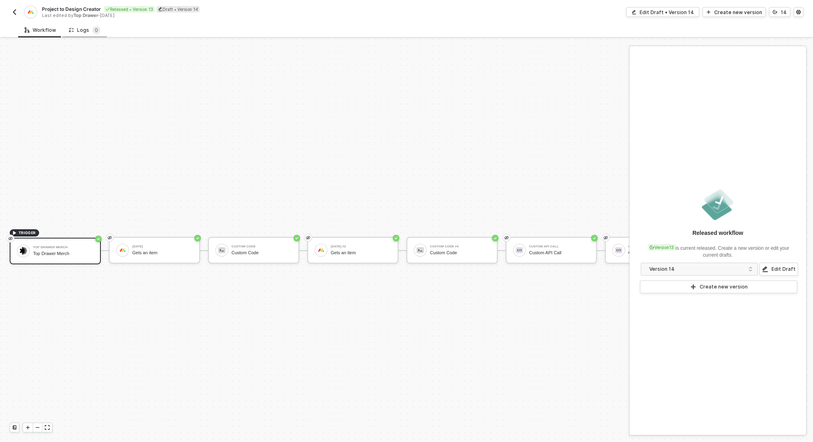
click at [85, 29] on div "Logs 0" at bounding box center [84, 30] width 31 height 8
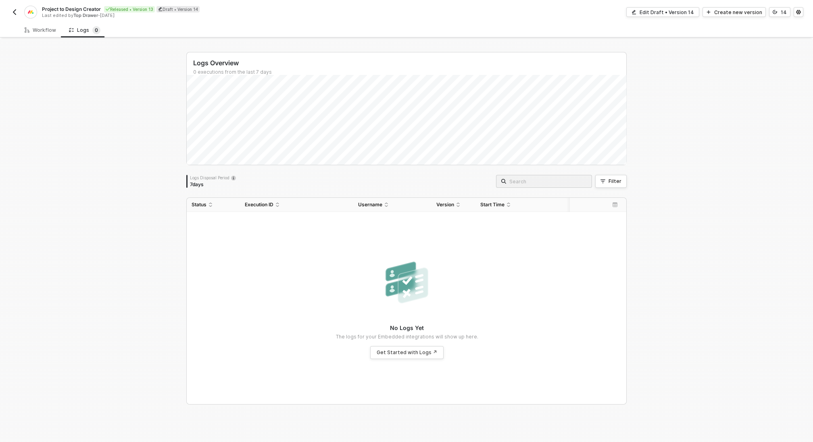
click at [14, 13] on img "button" at bounding box center [14, 12] width 6 height 6
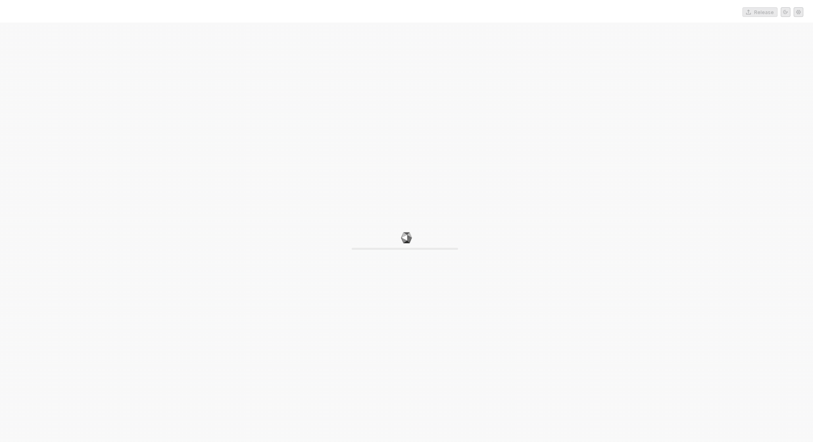
click at [290, 173] on div "0%" at bounding box center [406, 244] width 813 height 442
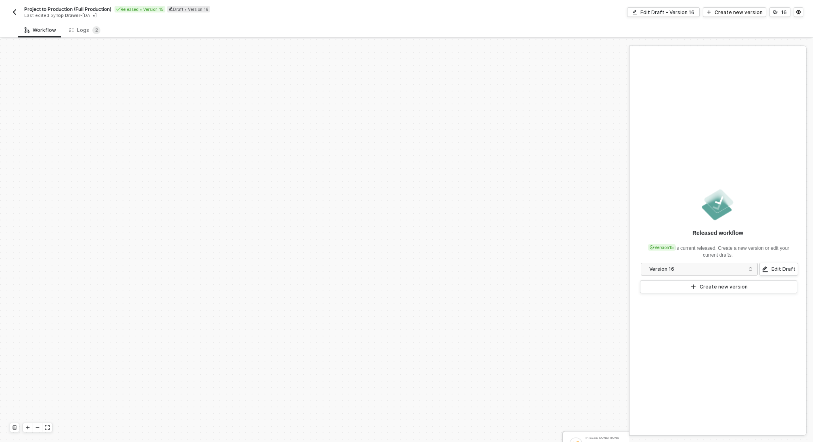
scroll to position [262, 0]
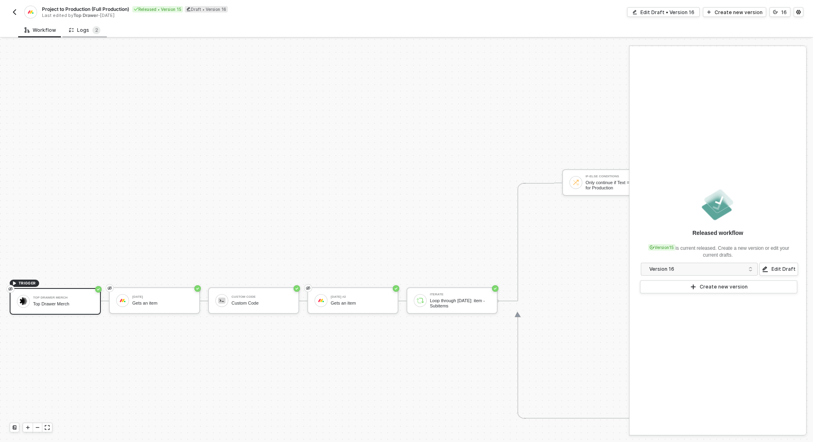
click at [80, 33] on div "Logs 2" at bounding box center [84, 30] width 31 height 8
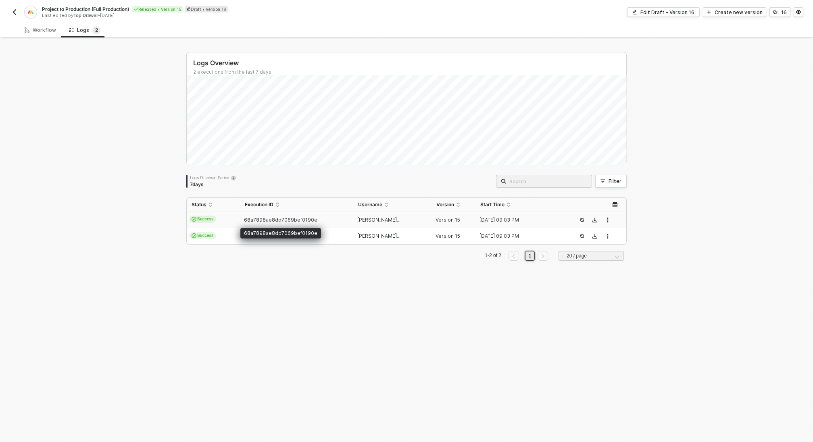
click at [277, 221] on span "68a7898ae8dd7069bef0190e" at bounding box center [280, 220] width 73 height 6
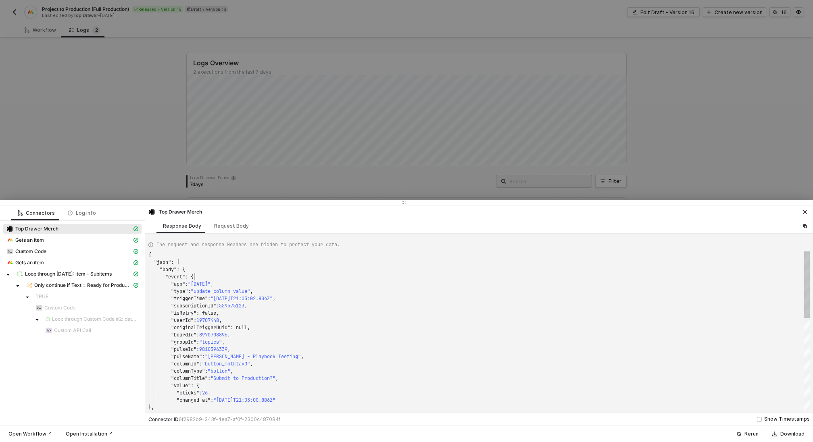
scroll to position [22, 46]
click at [196, 278] on div ""event" : {" at bounding box center [478, 276] width 661 height 7
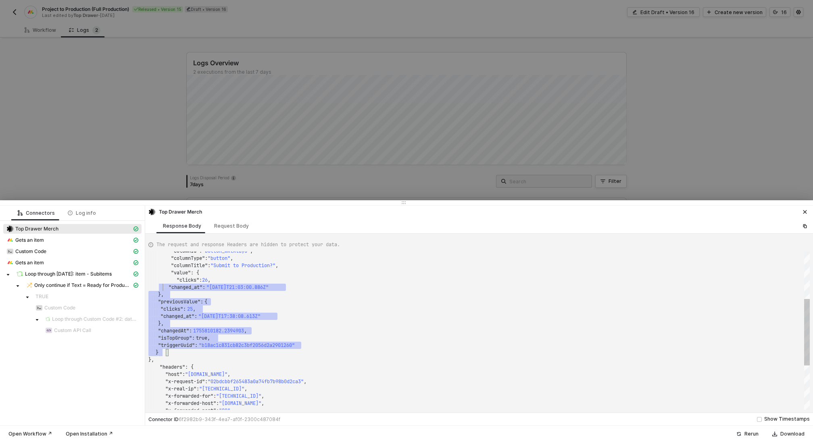
type textarea "{ "json": { "body": { "event": { "app": "monday", "type": "update_column_value"…"
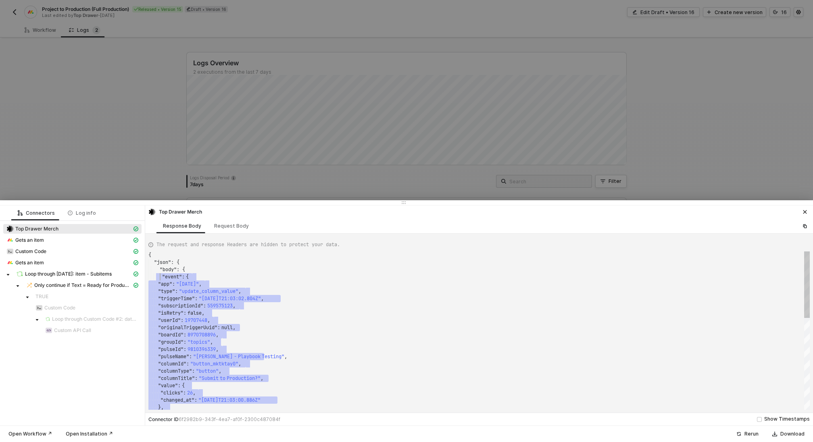
scroll to position [22, 15]
drag, startPoint x: 177, startPoint y: 350, endPoint x: 162, endPoint y: 274, distance: 77.3
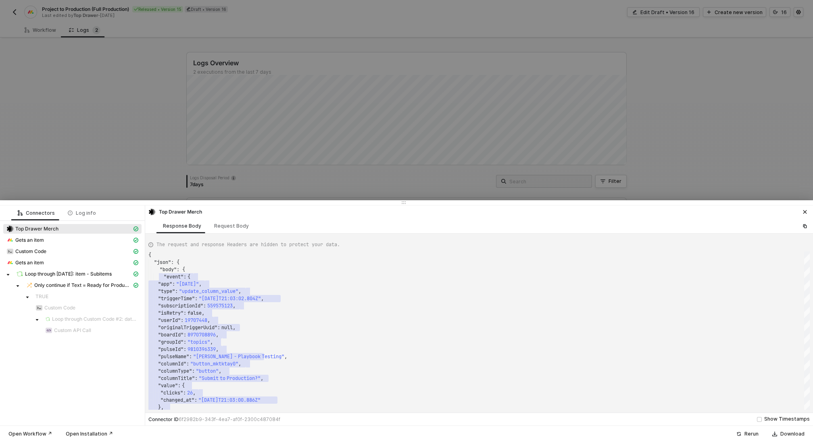
click at [120, 127] on div at bounding box center [406, 221] width 813 height 442
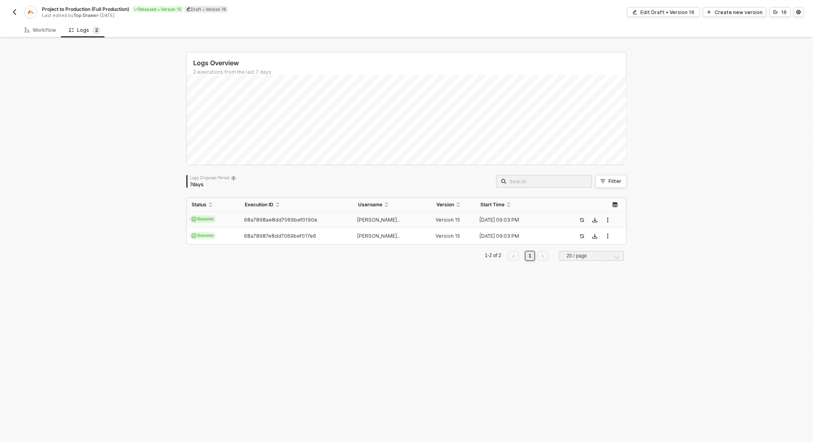
click at [15, 13] on img "button" at bounding box center [14, 12] width 6 height 6
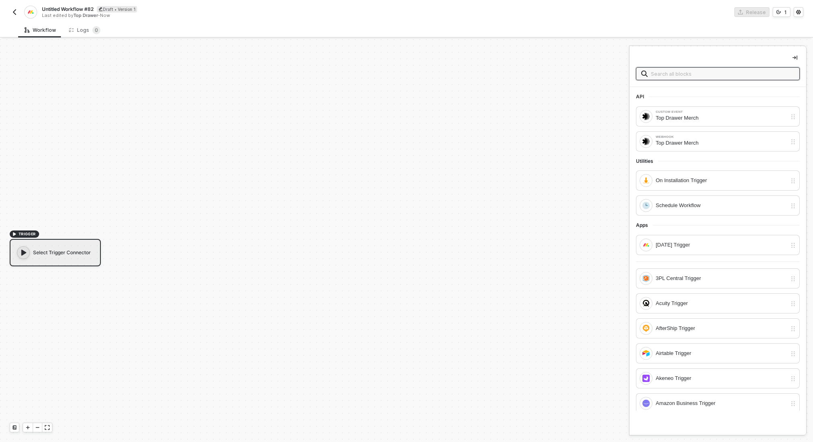
scroll to position [15, 0]
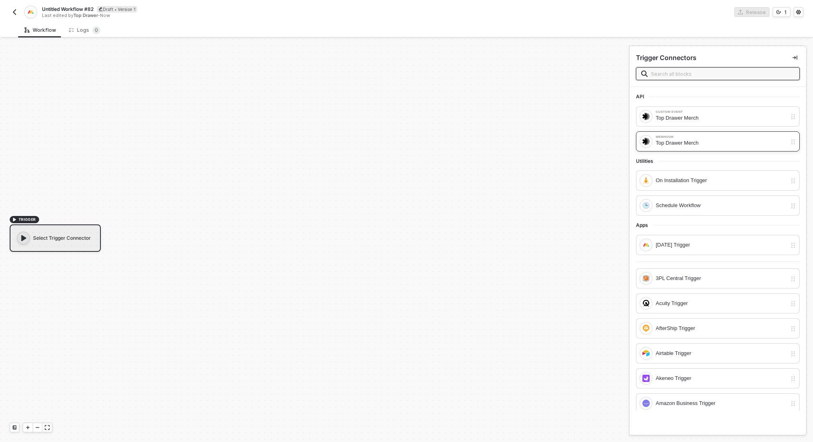
click at [673, 141] on div "Top Drawer Merch" at bounding box center [721, 143] width 131 height 9
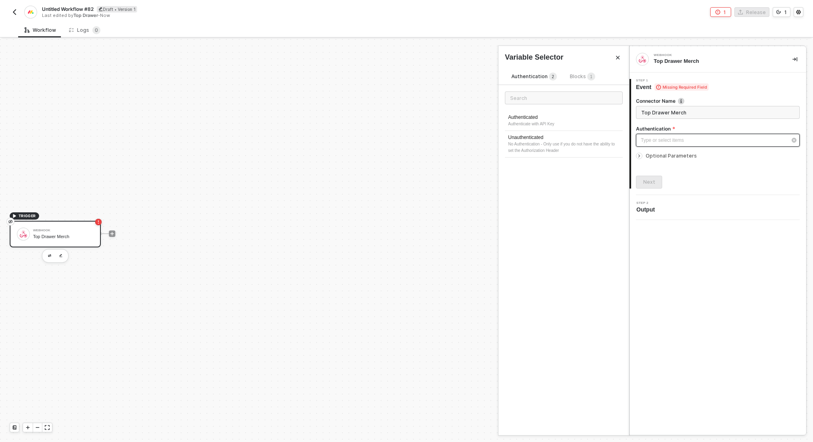
click at [673, 141] on div "Type or select items ﻿" at bounding box center [714, 141] width 146 height 8
click at [537, 143] on div "No Authentication - Only use if you do not have the ability to set the Authoriz…" at bounding box center [563, 147] width 111 height 13
click at [637, 159] on div at bounding box center [641, 156] width 10 height 9
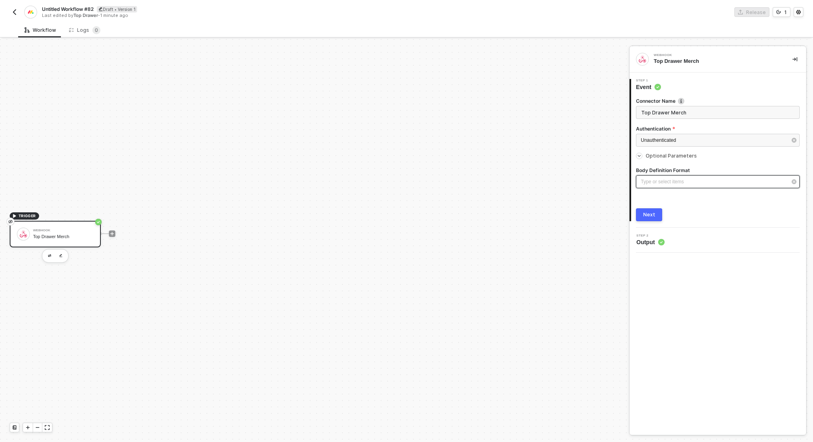
click at [660, 184] on div "Type or select items ﻿" at bounding box center [714, 182] width 146 height 8
click at [515, 116] on div "Simple" at bounding box center [564, 118] width 118 height 14
click at [657, 242] on button "Next" at bounding box center [649, 242] width 26 height 13
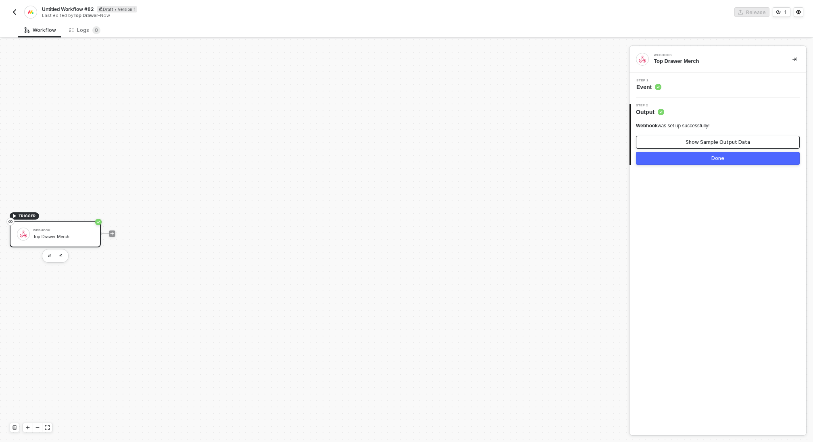
click at [699, 139] on div "Show Sample Output Data" at bounding box center [717, 142] width 65 height 6
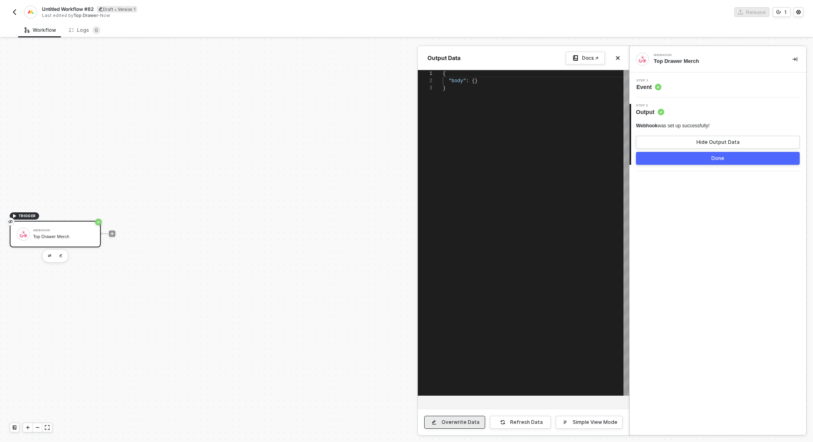
click at [445, 418] on button "Overwrite Data" at bounding box center [454, 422] width 61 height 13
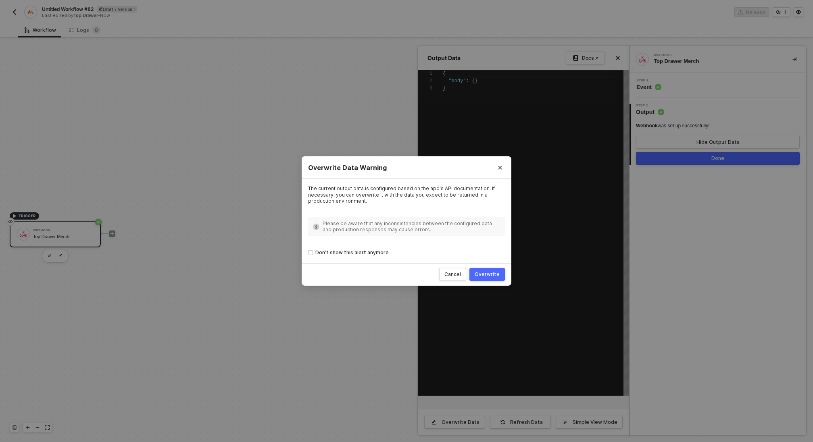
click at [490, 272] on div "Overwrite" at bounding box center [487, 274] width 25 height 6
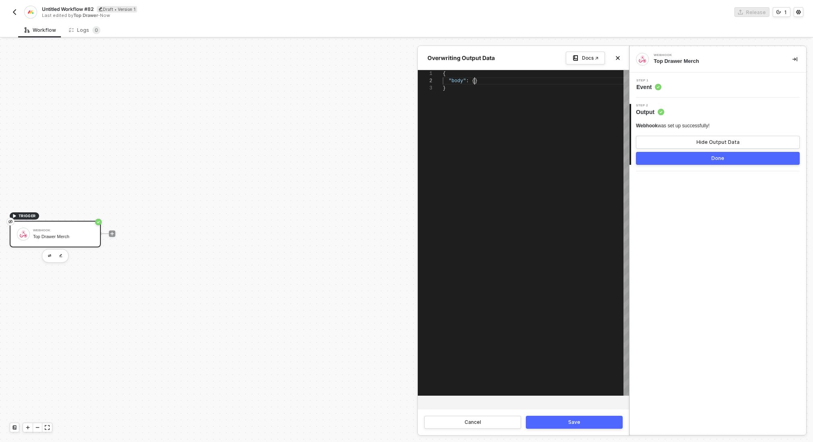
scroll to position [7, 32]
paste textarea "}, "previousValue": { "clicks": 25, "changed_at": "2025-08-18T17:38:08.613Z" },…"
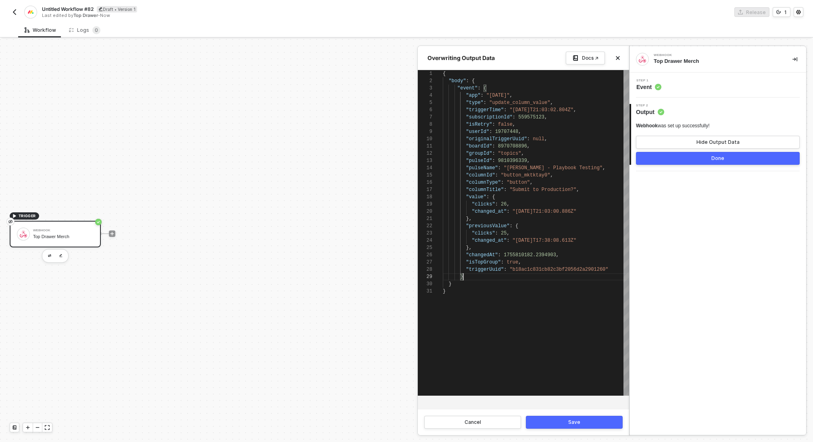
scroll to position [58, 21]
click at [574, 423] on div "Save" at bounding box center [574, 422] width 12 height 6
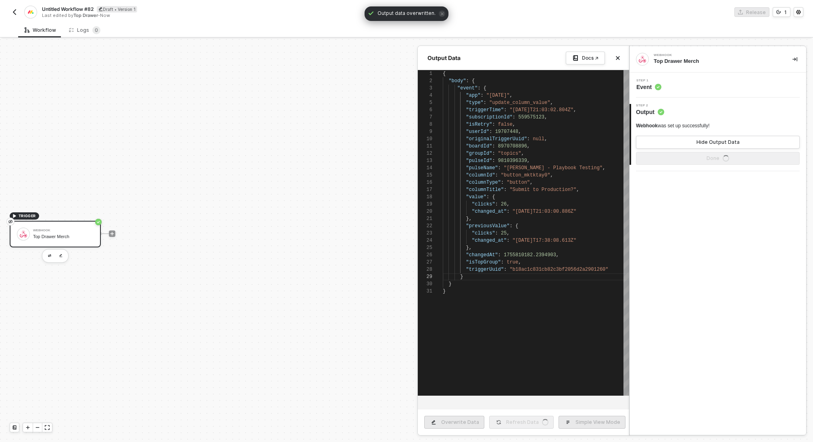
type textarea "{ "body": { "event": { "app": "monday", "type": "update_column_value", "trigger…"
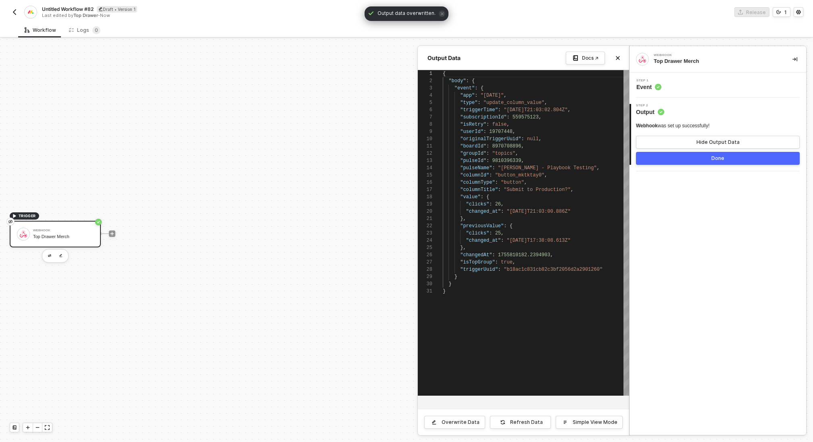
click at [718, 158] on div "Done" at bounding box center [717, 158] width 13 height 6
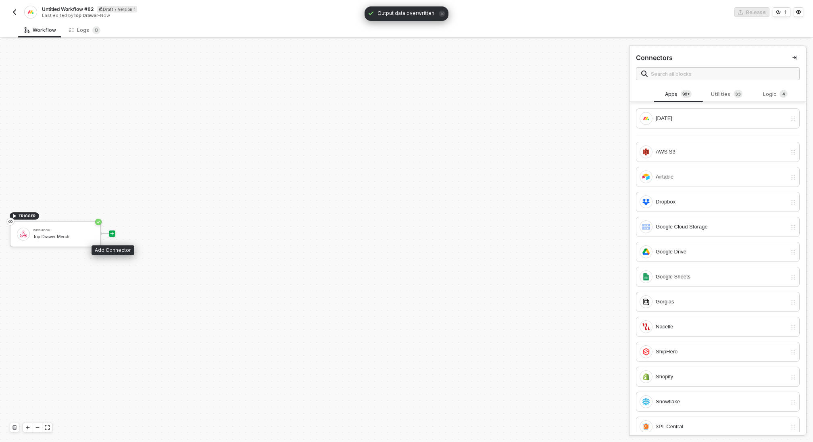
click at [113, 233] on icon "icon-play" at bounding box center [112, 234] width 4 height 4
click at [677, 118] on div "[DATE]" at bounding box center [721, 118] width 131 height 9
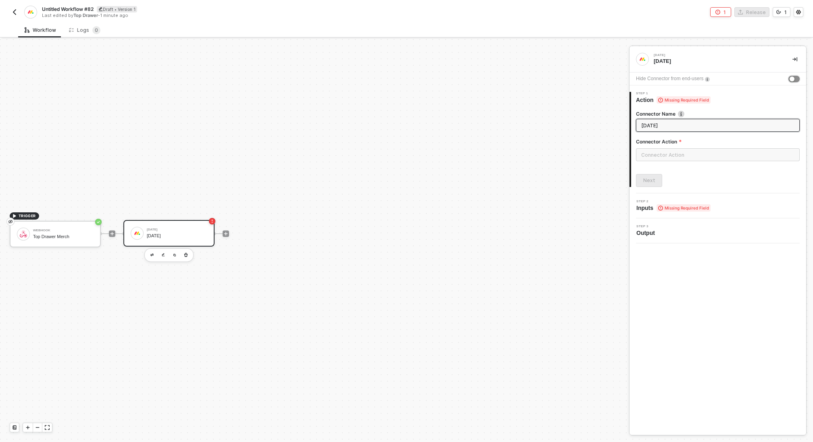
click at [790, 79] on div "button" at bounding box center [792, 79] width 5 height 5
click at [656, 151] on input "text" at bounding box center [718, 154] width 164 height 13
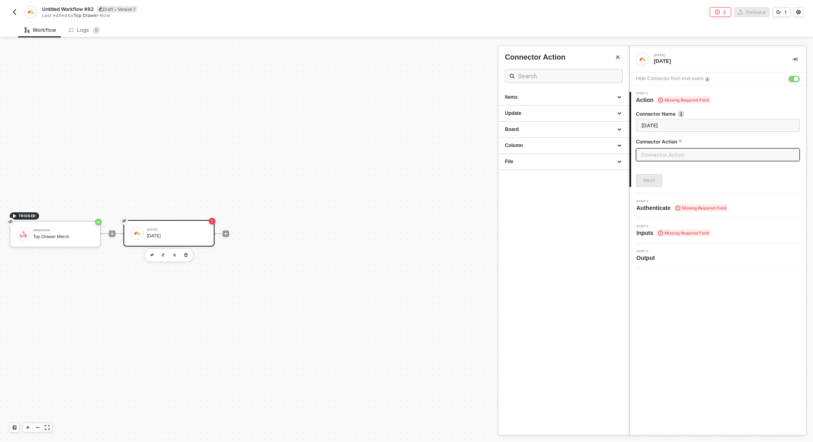
click at [662, 158] on input "text" at bounding box center [718, 154] width 164 height 13
click at [537, 92] on div "Items" at bounding box center [563, 98] width 130 height 16
click at [535, 113] on div "Get an Item" at bounding box center [563, 112] width 117 height 7
type input "Gets an item"
type input "Items - Get an Item"
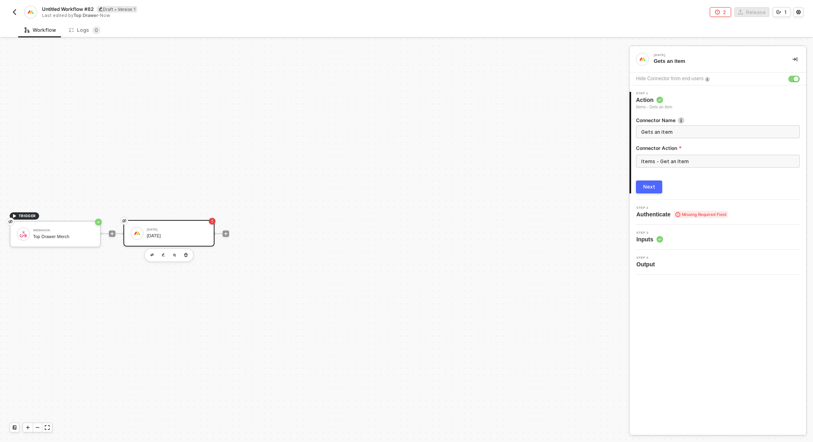
click at [648, 187] on div "Next" at bounding box center [649, 187] width 12 height 6
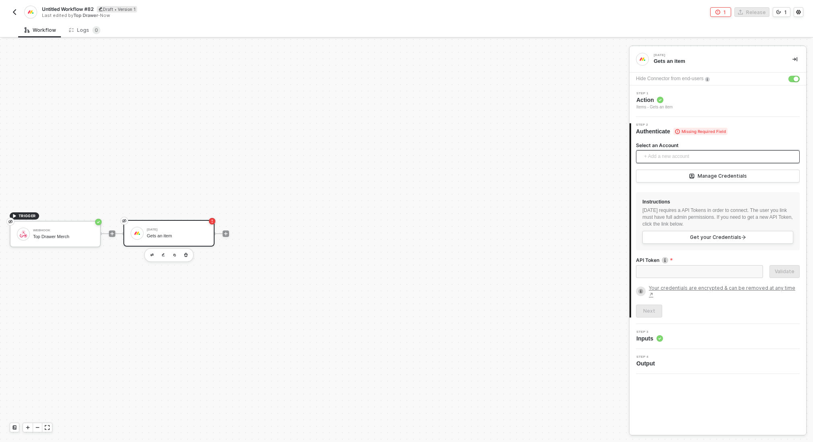
click at [659, 154] on span "+ Add a new account" at bounding box center [719, 156] width 151 height 13
click at [660, 177] on span "Top Drawer's [DATE]" at bounding box center [674, 174] width 65 height 9
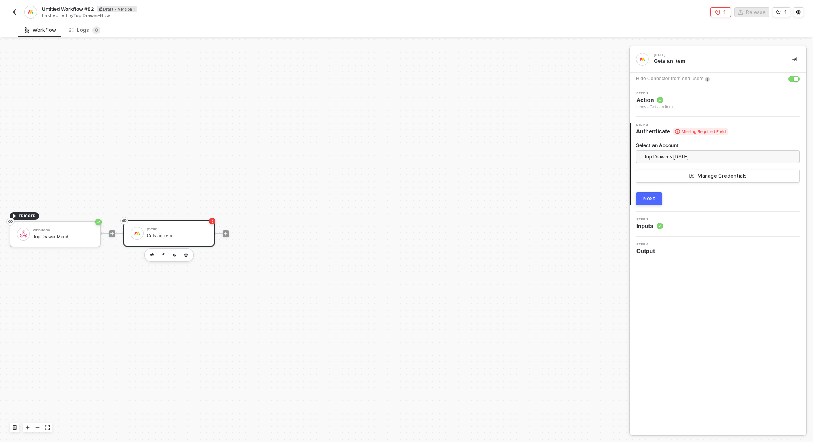
click at [648, 200] on div "Next" at bounding box center [649, 199] width 12 height 6
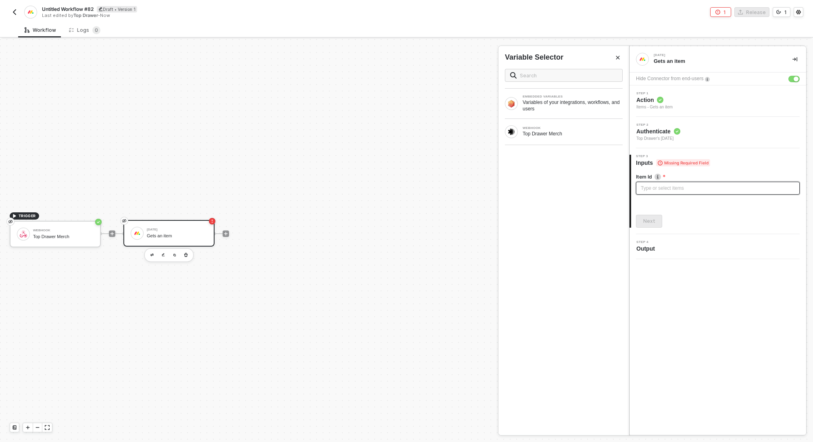
click at [659, 193] on div "Type or select items ﻿" at bounding box center [718, 188] width 164 height 13
click at [650, 216] on button "Next" at bounding box center [649, 221] width 26 height 13
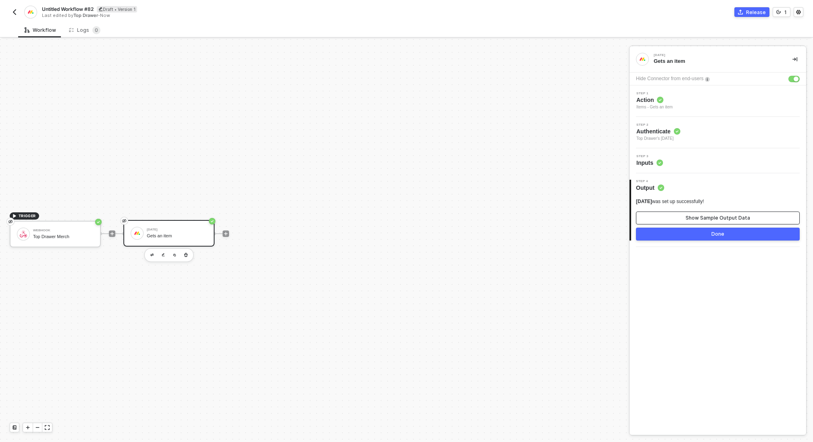
click at [669, 215] on button "Show Sample Output Data" at bounding box center [718, 218] width 164 height 13
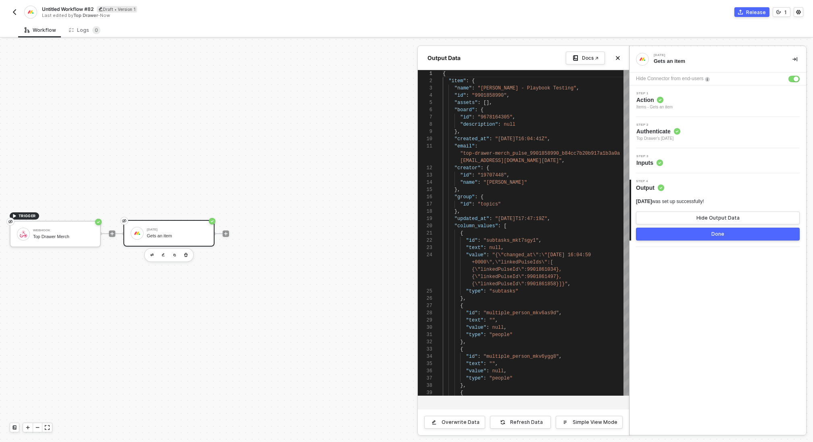
click at [692, 236] on button "Done" at bounding box center [718, 234] width 164 height 13
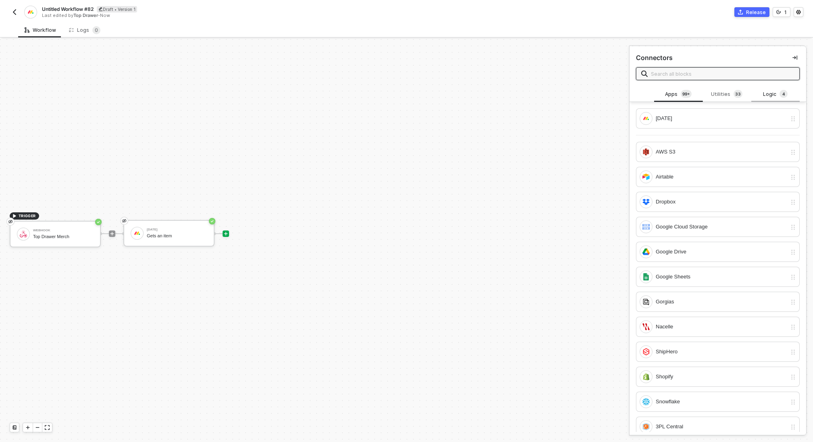
click at [769, 97] on div "Logic 4" at bounding box center [775, 94] width 35 height 9
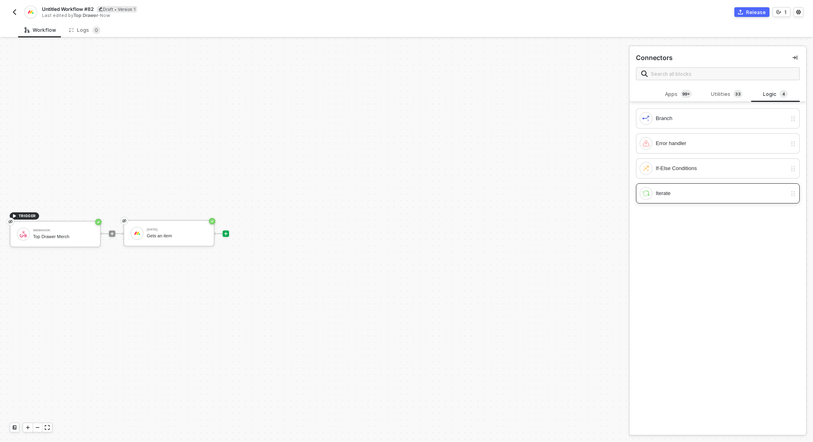
click at [665, 197] on div "Iterate" at bounding box center [713, 193] width 147 height 13
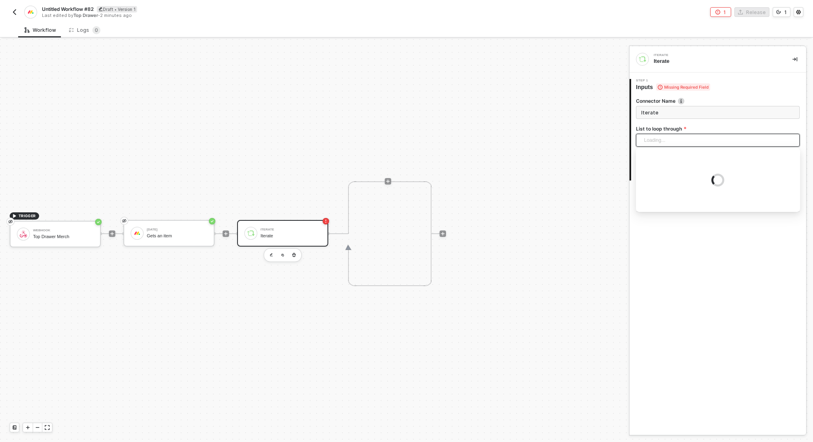
click at [664, 141] on div "Loading..." at bounding box center [718, 140] width 164 height 13
click at [684, 186] on div "Monday: item - Subitems" at bounding box center [717, 182] width 151 height 9
type input "Loop through [DATE]: item - Subitems"
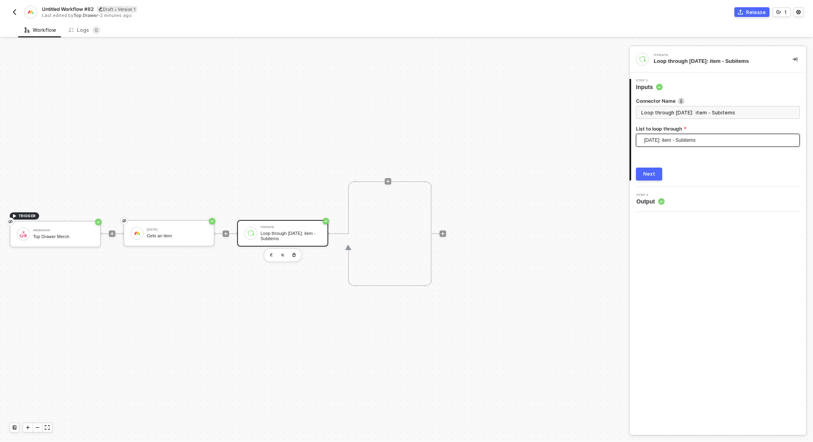
click at [648, 170] on button "Next" at bounding box center [649, 174] width 26 height 13
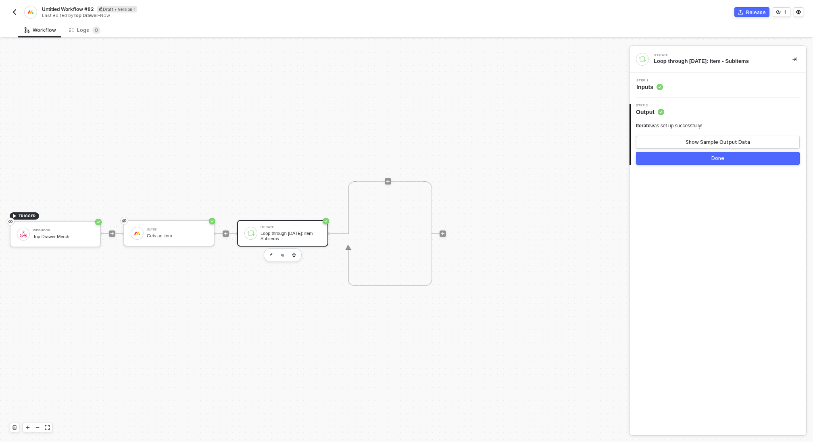
click at [696, 154] on button "Done" at bounding box center [718, 158] width 164 height 13
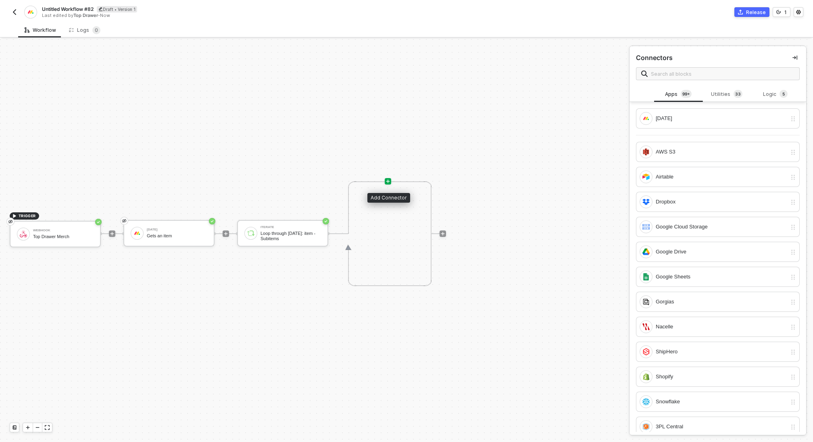
click at [388, 181] on icon "icon-play" at bounding box center [387, 181] width 5 height 5
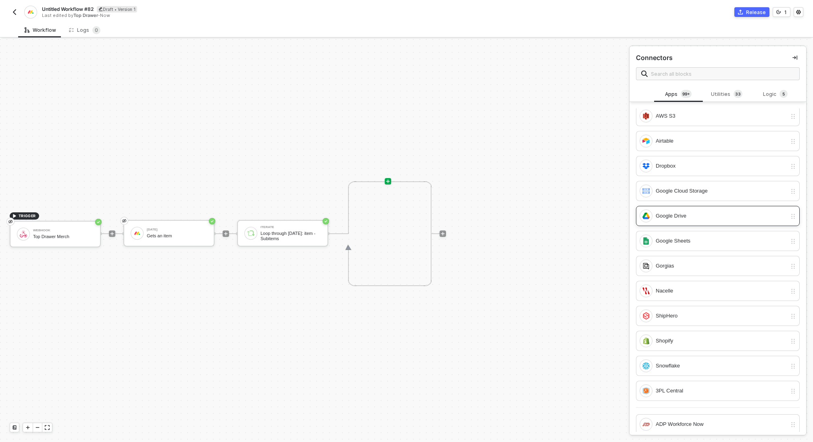
scroll to position [44, 0]
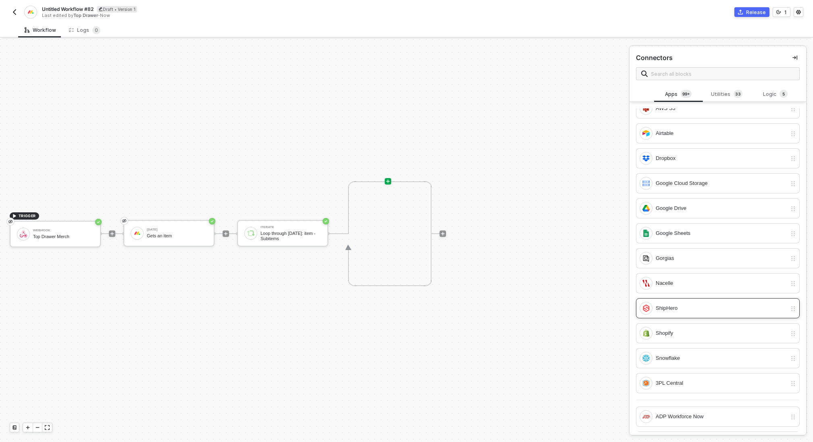
click at [686, 308] on div "ShipHero" at bounding box center [721, 308] width 131 height 9
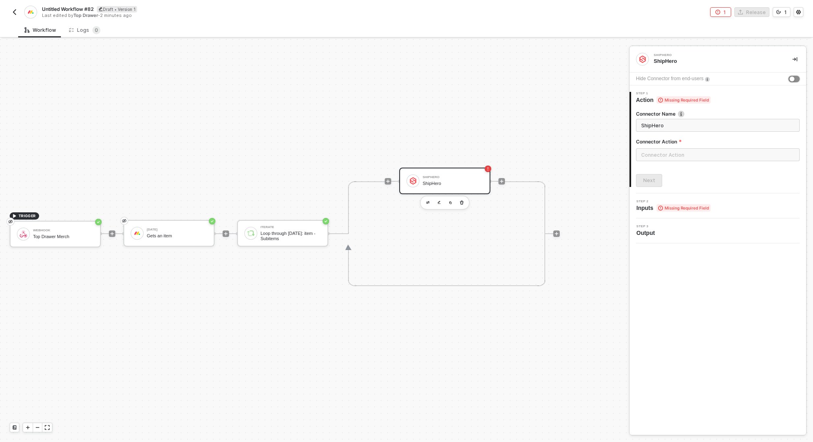
click at [792, 77] on div "button" at bounding box center [792, 79] width 5 height 5
click at [792, 77] on button "button" at bounding box center [793, 79] width 11 height 6
click at [792, 77] on div "button" at bounding box center [792, 79] width 5 height 5
click at [671, 156] on input "text" at bounding box center [718, 154] width 164 height 13
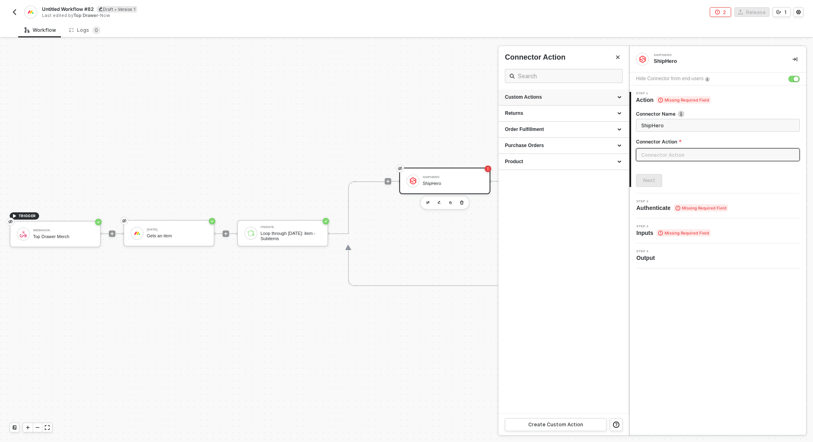
click at [540, 94] on div "Custom Actions" at bounding box center [563, 97] width 117 height 7
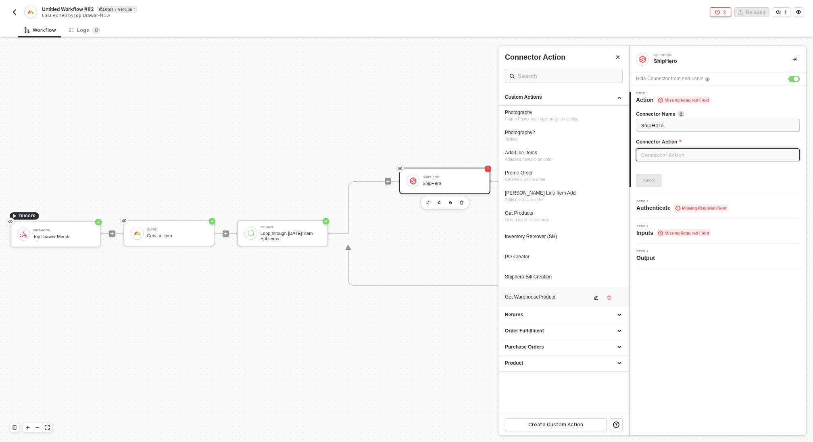
click at [532, 296] on div "Get WarehouseProduct" at bounding box center [548, 297] width 87 height 7
type input "Custom Action"
type input "Custom - Get WarehouseProduct"
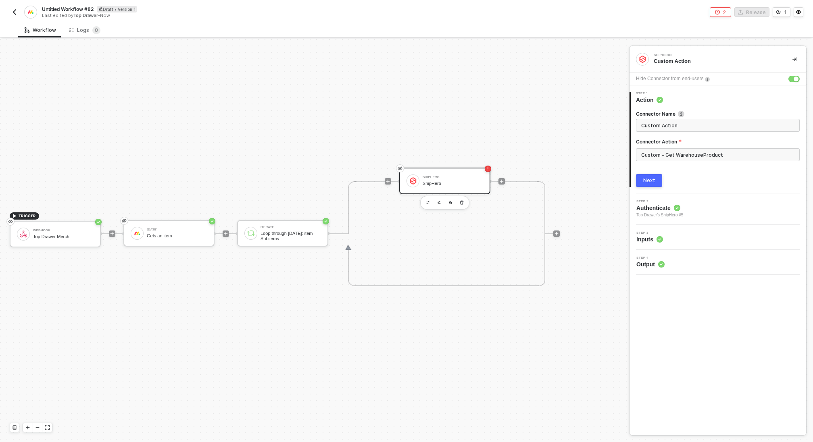
click at [651, 179] on div "Next" at bounding box center [649, 180] width 12 height 6
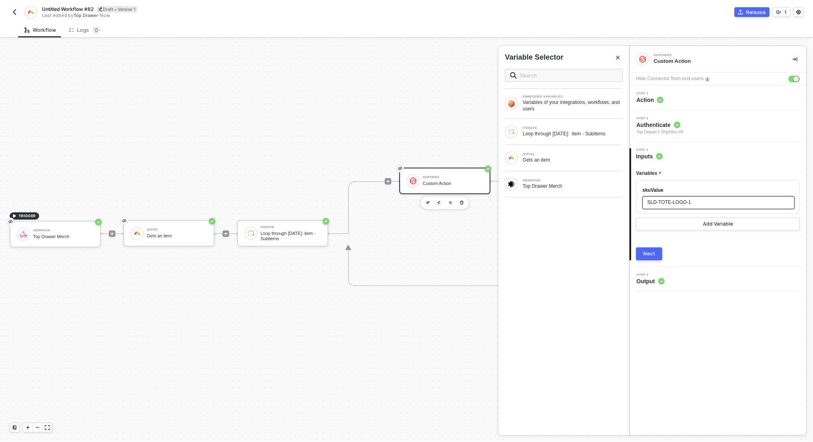
click at [684, 200] on span "SLD-TOTE-LOGO-1" at bounding box center [669, 203] width 44 height 6
click at [546, 127] on div "ITERATE" at bounding box center [573, 128] width 100 height 3
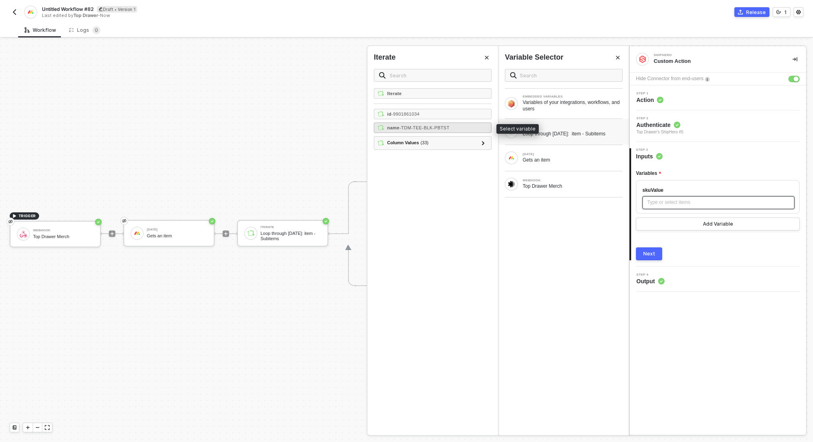
click at [427, 127] on span "- TDM-TEE-BLK-PBTST" at bounding box center [425, 127] width 50 height 5
click at [646, 254] on div "Next" at bounding box center [649, 254] width 12 height 6
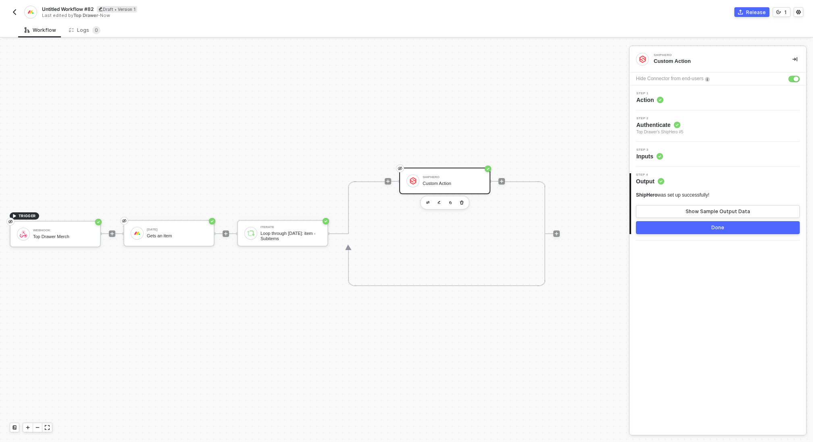
click at [686, 230] on button "Done" at bounding box center [718, 227] width 164 height 13
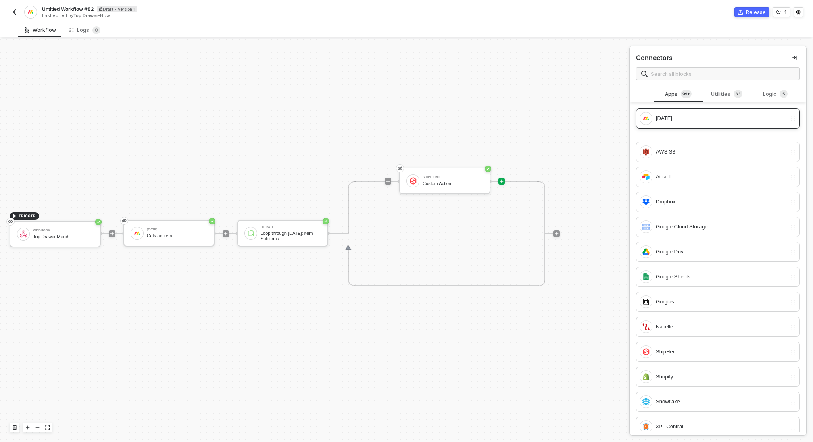
click at [668, 123] on div "[DATE]" at bounding box center [713, 118] width 147 height 13
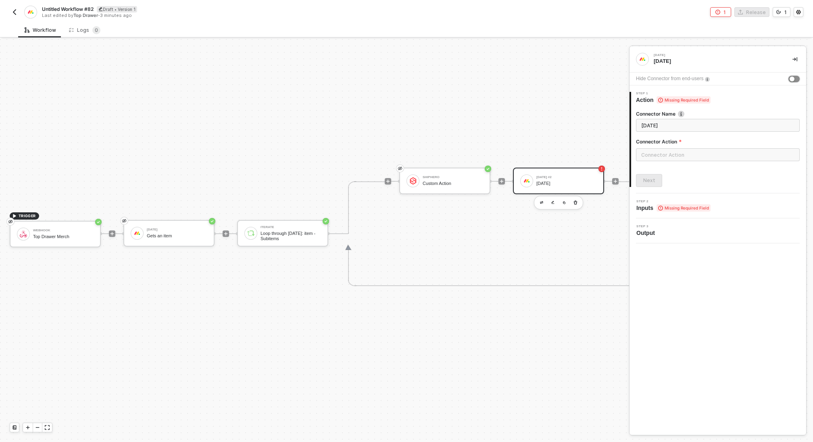
click at [793, 78] on div "button" at bounding box center [792, 79] width 5 height 5
click at [684, 158] on input "text" at bounding box center [718, 154] width 164 height 13
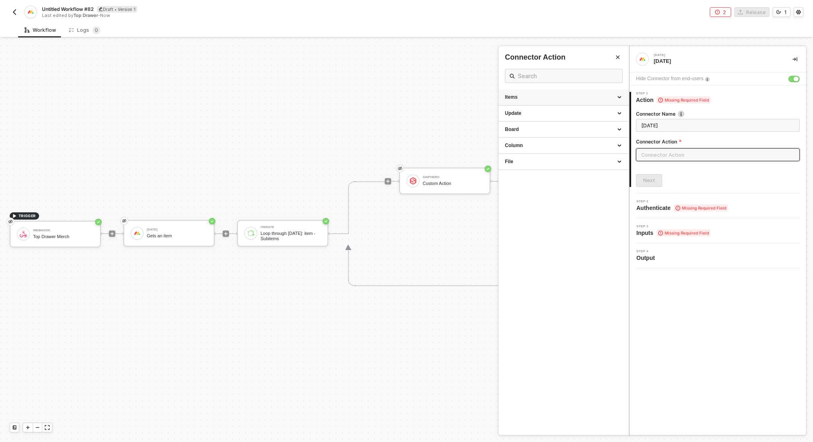
click at [549, 96] on div "Items" at bounding box center [563, 97] width 117 height 7
click at [555, 147] on div "Column" at bounding box center [563, 145] width 117 height 7
click at [570, 185] on div "Change a simple column value" at bounding box center [563, 181] width 117 height 7
type input "Change a column value."
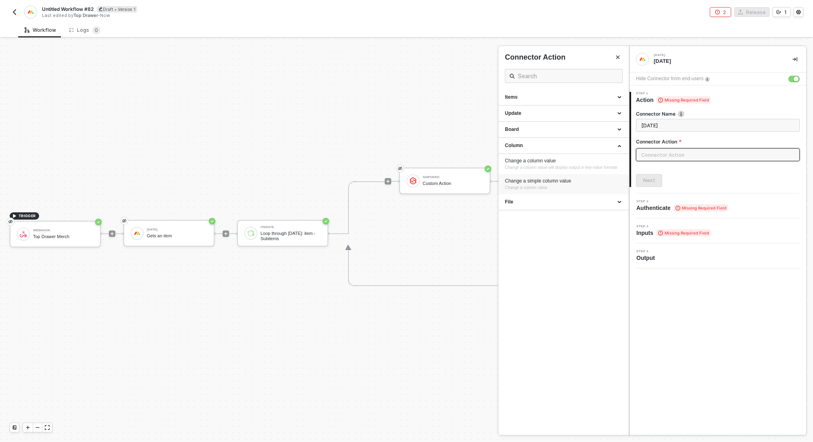
type input "Column - Change a simple column value"
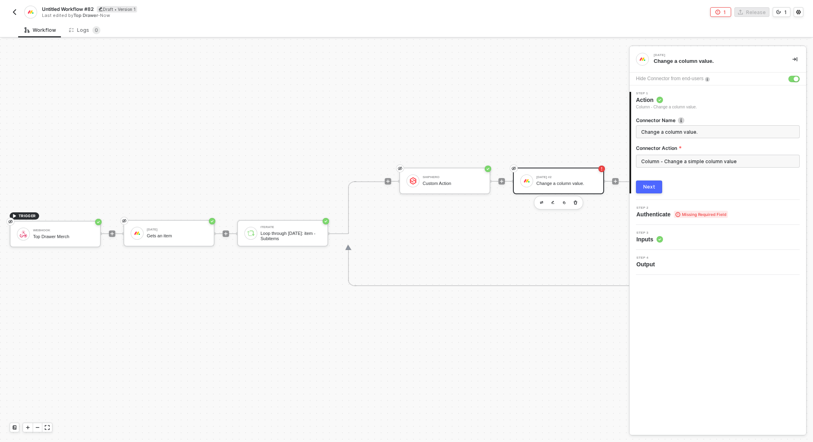
click at [647, 190] on button "Next" at bounding box center [649, 187] width 26 height 13
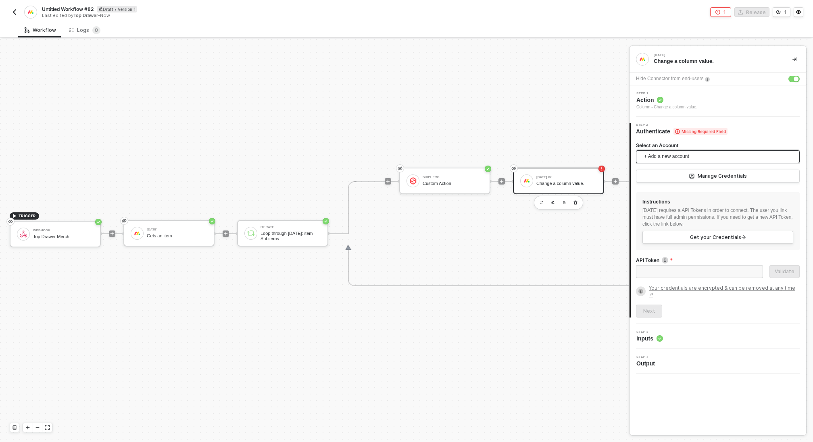
click at [675, 157] on span "+ Add a new account" at bounding box center [719, 156] width 151 height 13
click at [673, 173] on span "Top Drawer's [DATE]" at bounding box center [674, 174] width 65 height 9
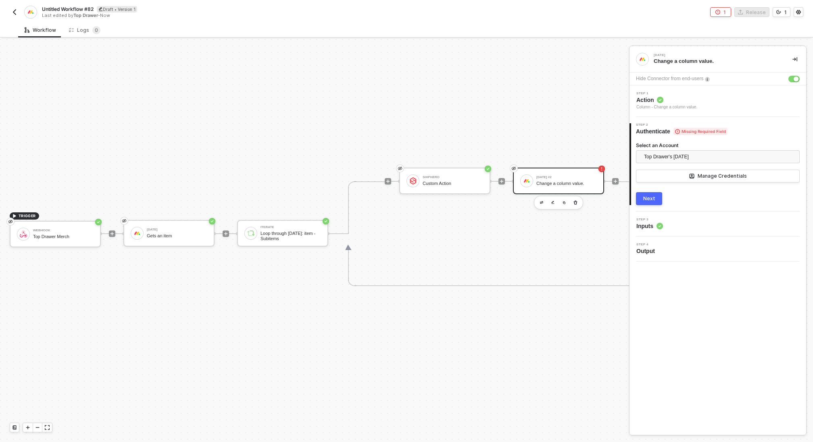
click at [645, 196] on div "Next" at bounding box center [649, 199] width 12 height 6
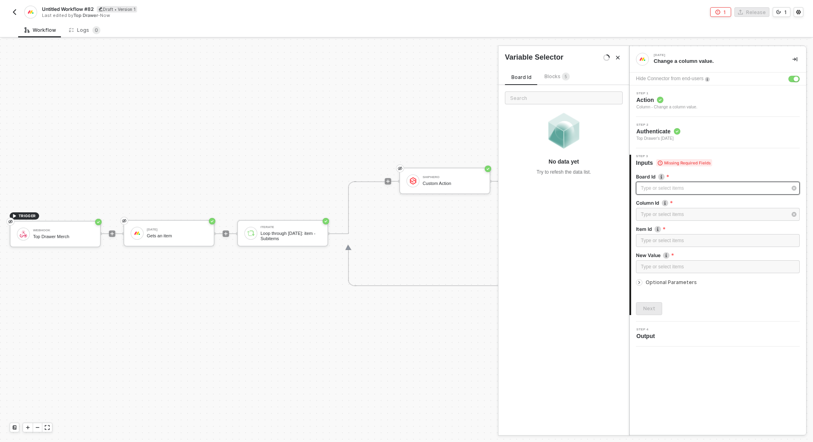
click at [654, 191] on div "Type or select items ﻿" at bounding box center [714, 189] width 146 height 8
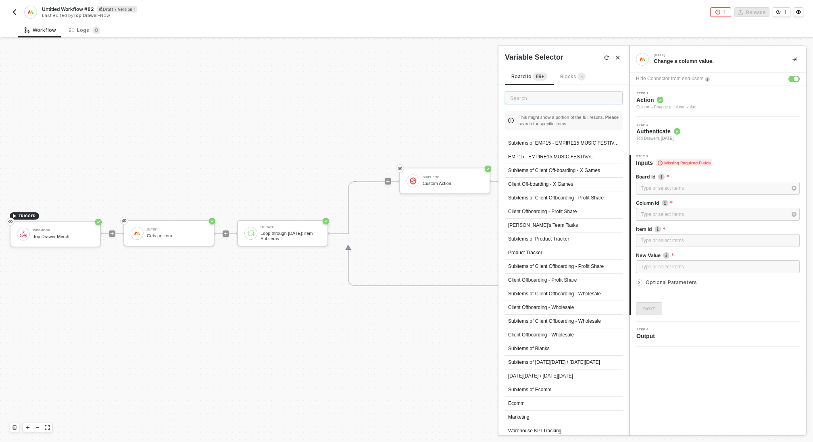
click at [519, 92] on input "text" at bounding box center [564, 98] width 118 height 13
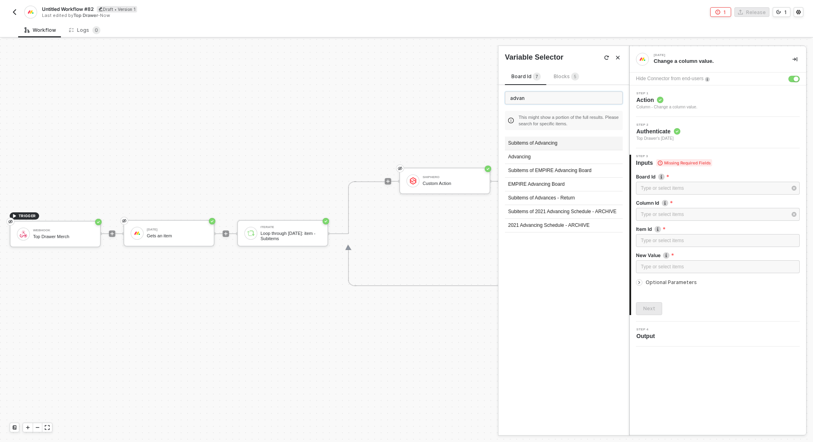
type input "advan"
click at [538, 146] on div "Subitems of Advancing" at bounding box center [564, 144] width 118 height 14
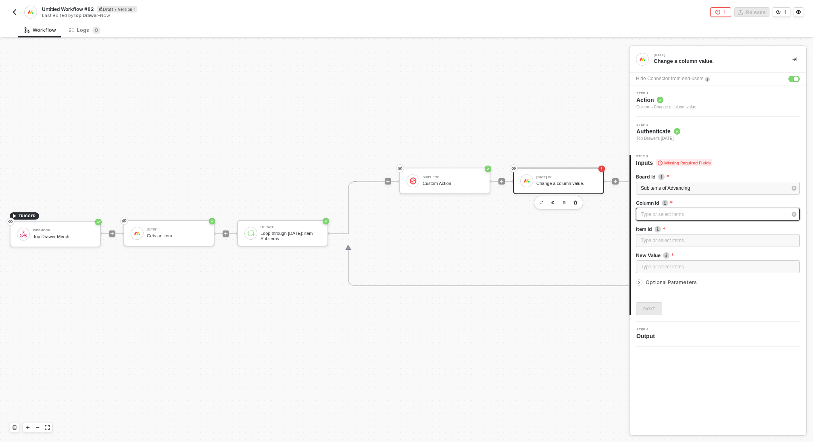
click at [672, 212] on div "Type or select items ﻿" at bounding box center [714, 215] width 146 height 8
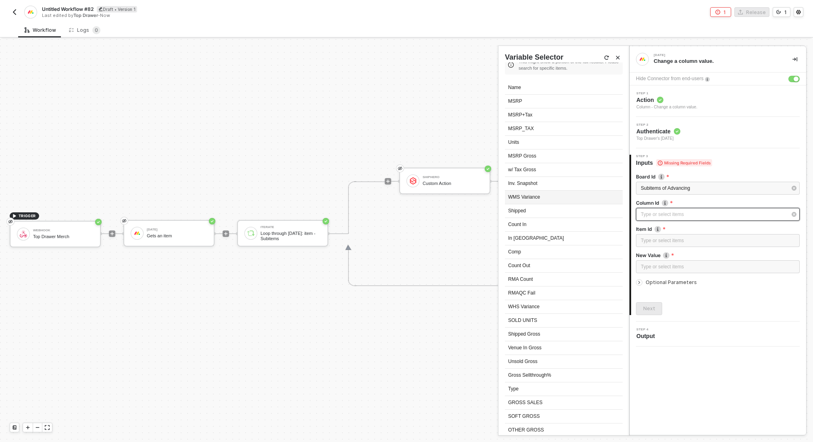
scroll to position [50, 0]
click at [541, 185] on div "Inv. Snapshot" at bounding box center [564, 189] width 118 height 14
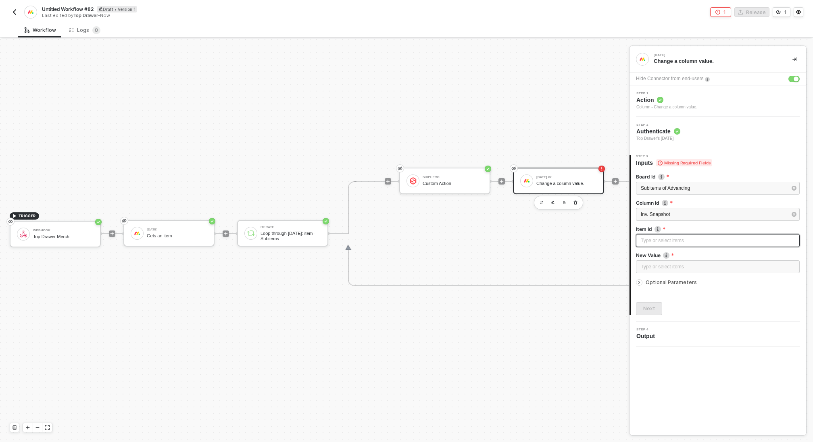
click at [665, 243] on div "Type or select items ﻿" at bounding box center [718, 241] width 154 height 8
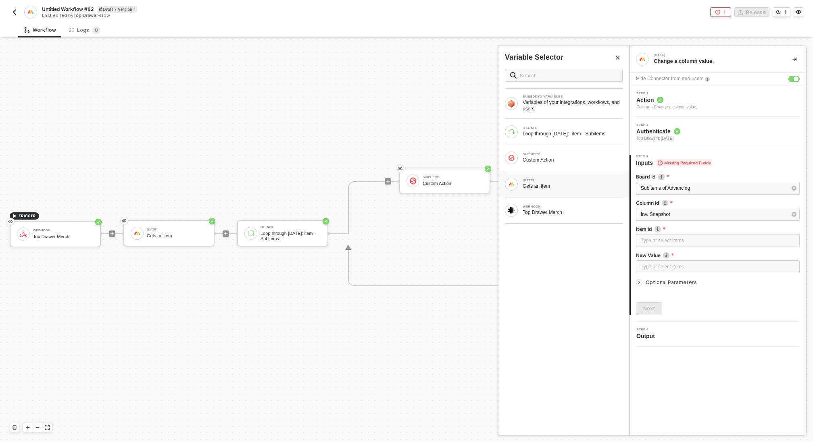
click at [573, 187] on div "Gets an item" at bounding box center [573, 186] width 100 height 6
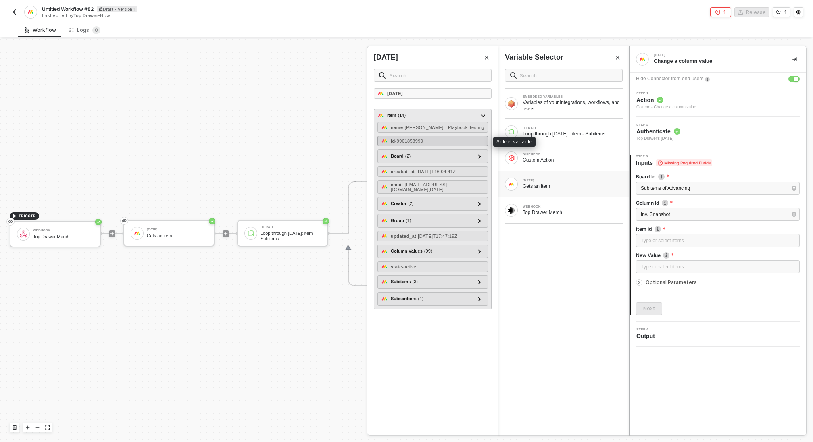
click at [445, 141] on div "id - 9901858990" at bounding box center [432, 141] width 110 height 10
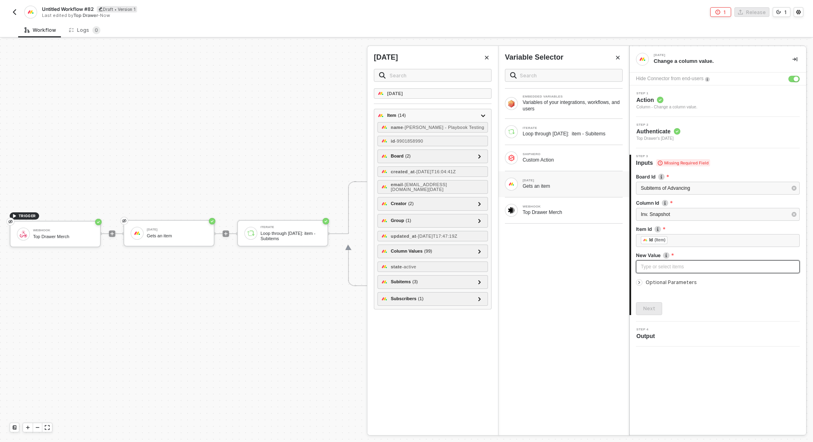
click at [656, 271] on div "Type or select items ﻿" at bounding box center [718, 266] width 164 height 13
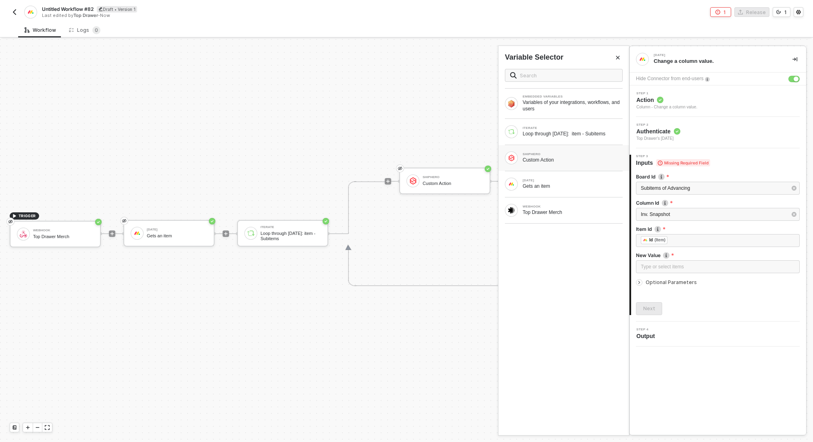
click at [552, 163] on div "Custom Action" at bounding box center [573, 160] width 100 height 6
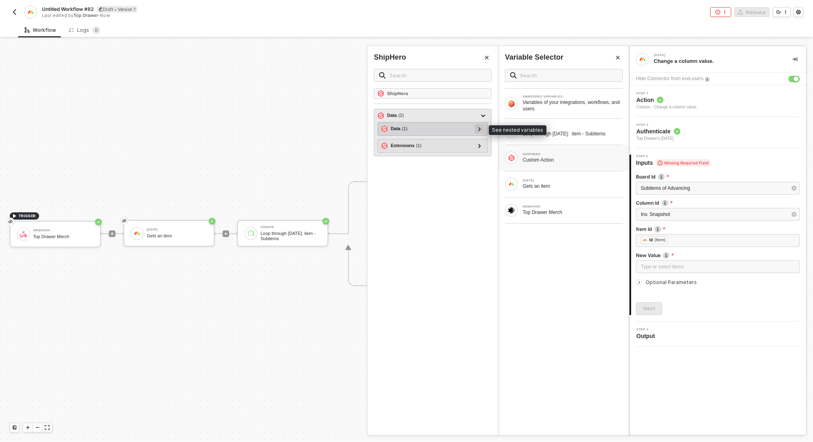
click at [477, 126] on div at bounding box center [479, 128] width 4 height 9
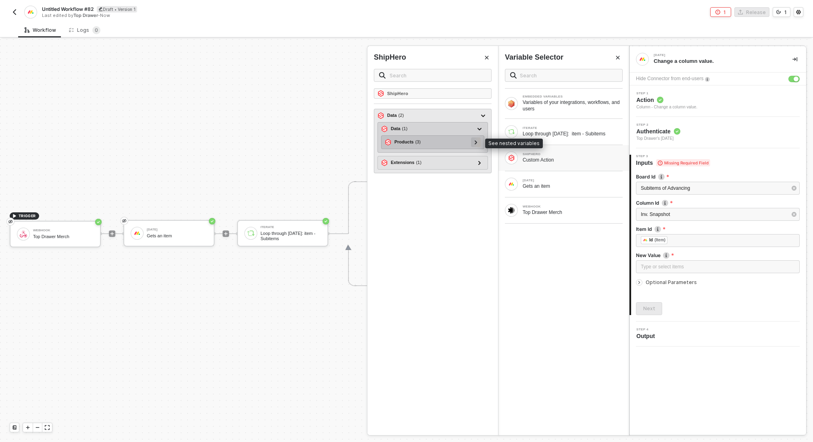
click at [476, 140] on icon at bounding box center [476, 142] width 2 height 4
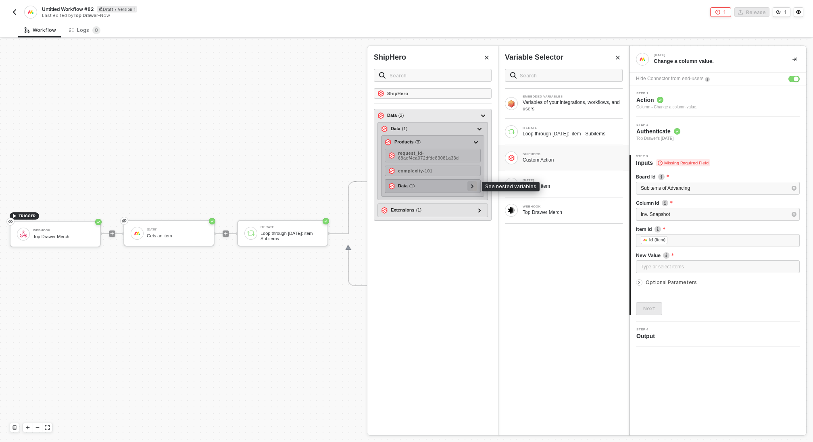
click at [472, 186] on icon at bounding box center [472, 186] width 2 height 4
click at [471, 185] on icon at bounding box center [472, 186] width 4 height 3
click at [471, 185] on icon at bounding box center [472, 186] width 3 height 4
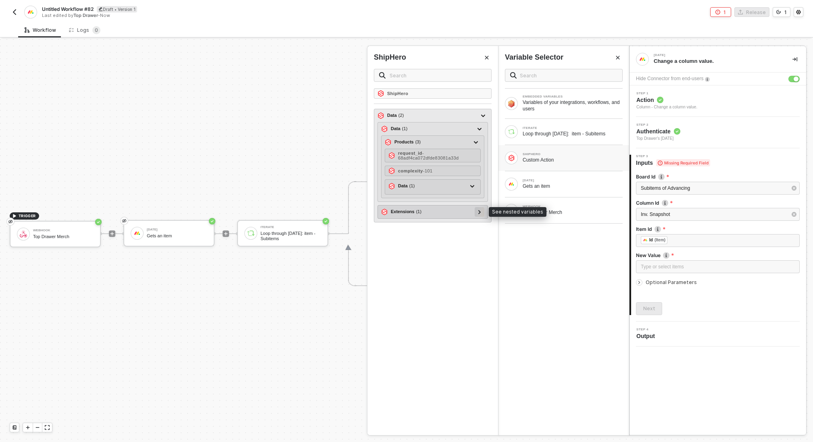
click at [480, 212] on div at bounding box center [479, 211] width 4 height 9
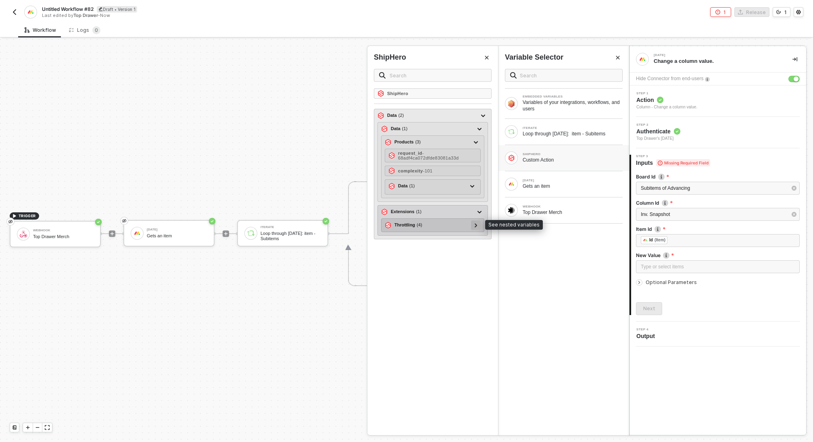
click at [480, 223] on div at bounding box center [476, 226] width 10 height 10
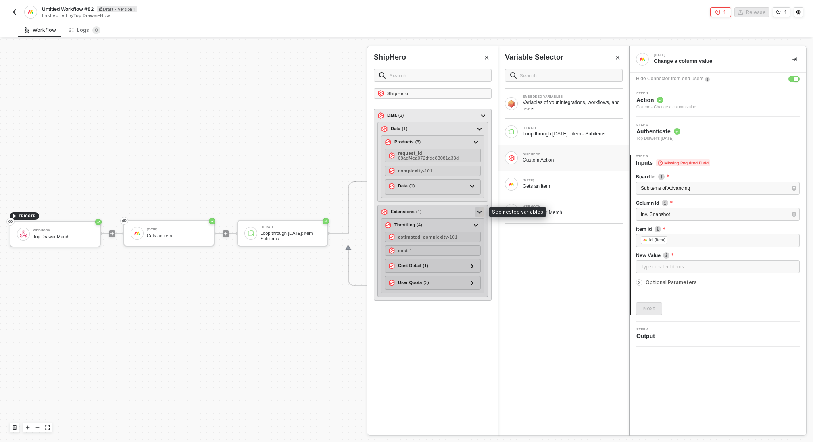
click at [481, 211] on icon at bounding box center [479, 212] width 4 height 2
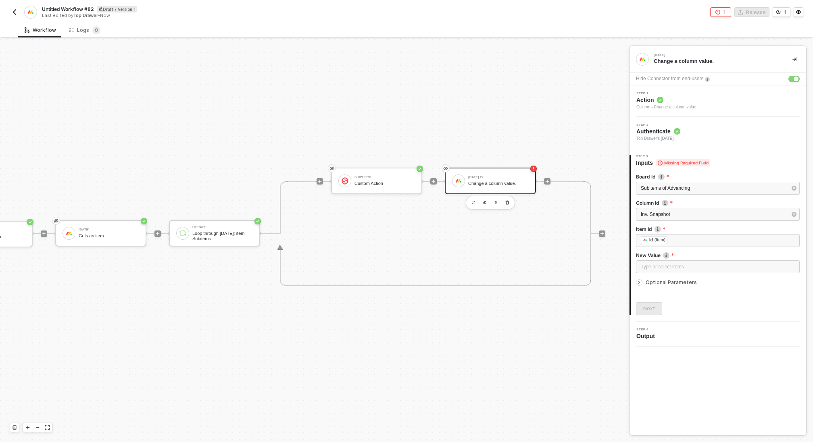
scroll to position [15, 95]
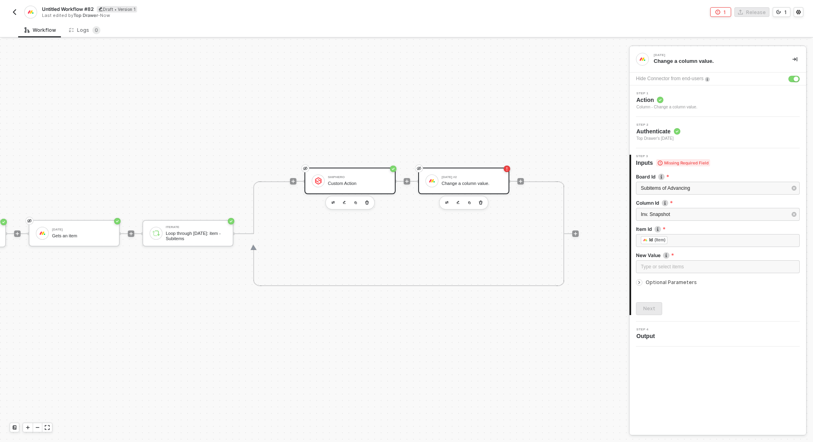
click at [346, 183] on div "Custom Action" at bounding box center [358, 183] width 60 height 5
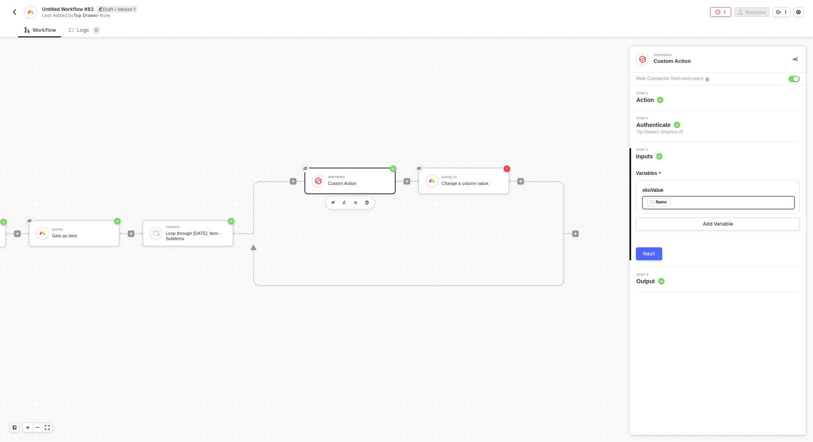
click at [690, 202] on div "﻿ ﻿ Name ﻿" at bounding box center [718, 202] width 142 height 9
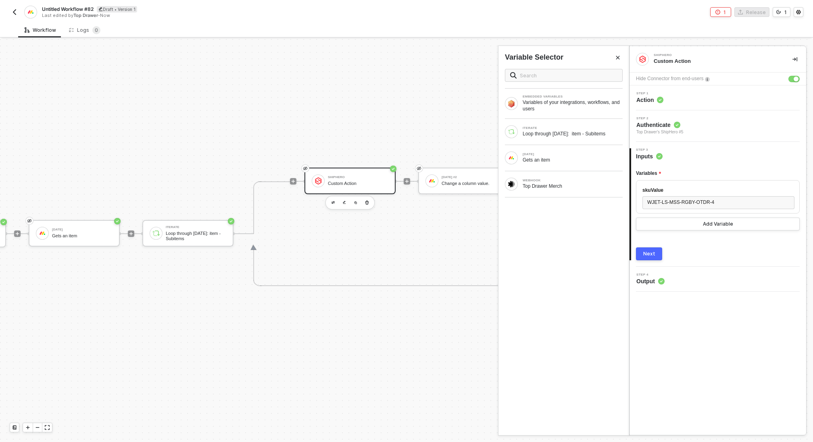
click at [647, 252] on div "Next" at bounding box center [649, 254] width 12 height 6
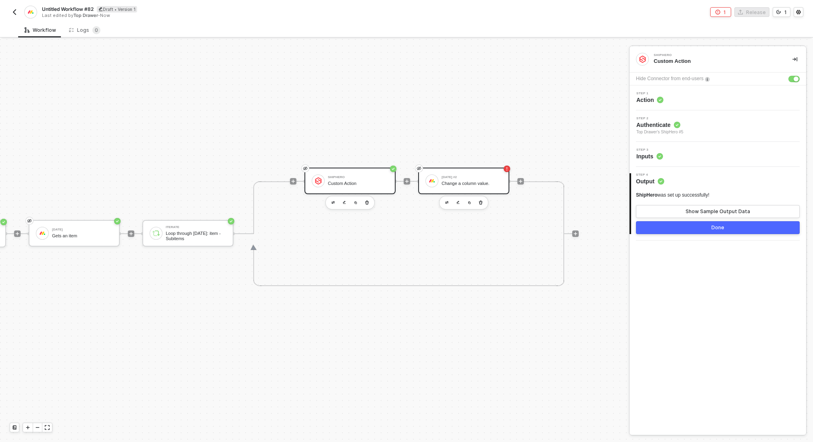
click at [462, 183] on div "Change a column value." at bounding box center [472, 183] width 60 height 5
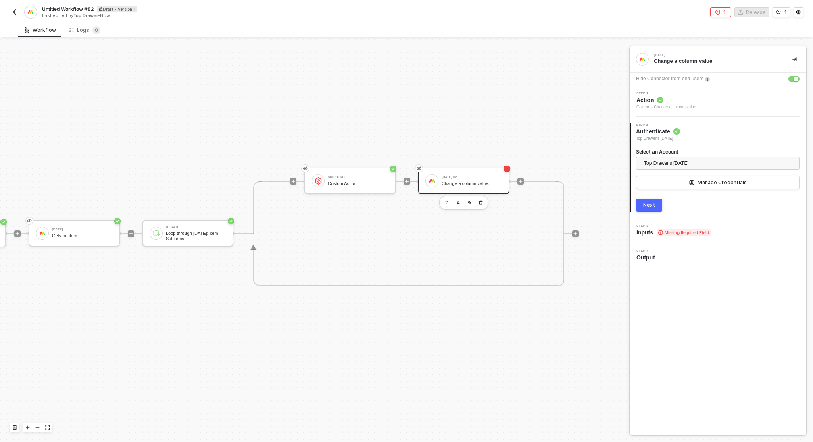
click at [650, 205] on div "Next" at bounding box center [649, 205] width 12 height 6
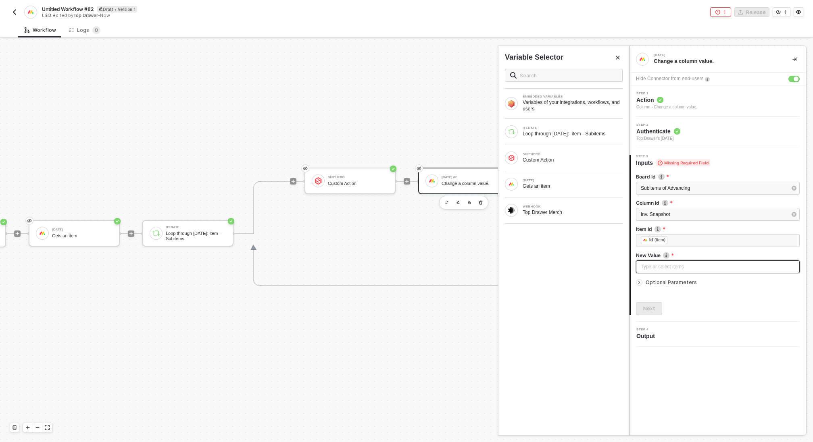
click at [670, 267] on div "Type or select items ﻿" at bounding box center [718, 267] width 154 height 8
click at [567, 161] on div "Custom Action" at bounding box center [573, 160] width 100 height 6
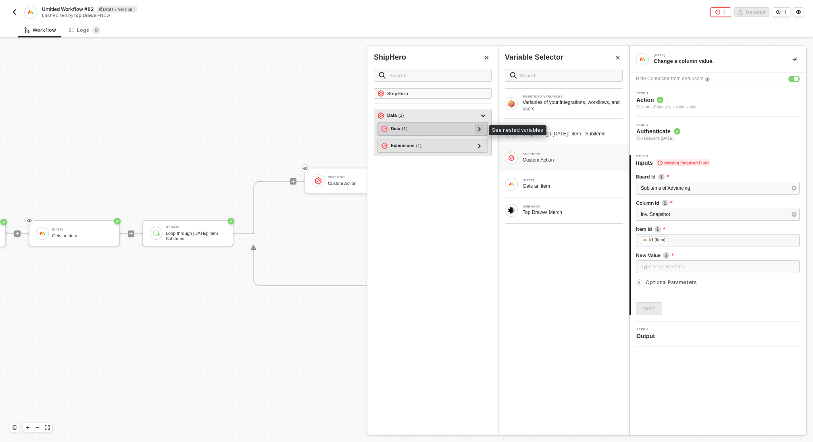
click at [479, 127] on icon at bounding box center [479, 129] width 3 height 4
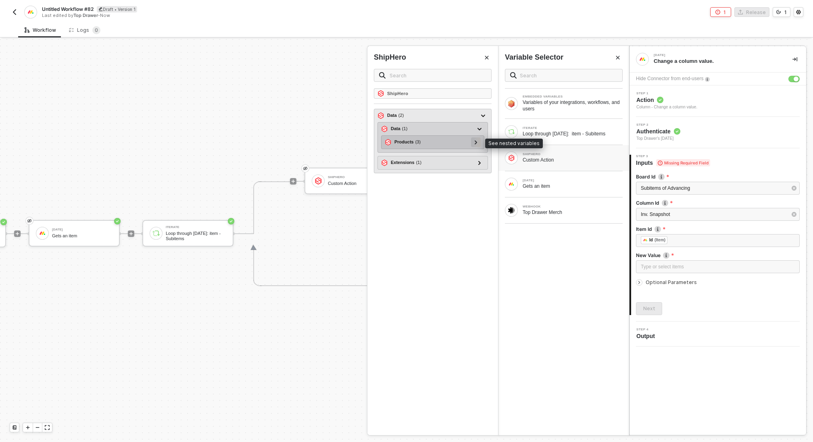
click at [476, 142] on icon at bounding box center [476, 142] width 2 height 4
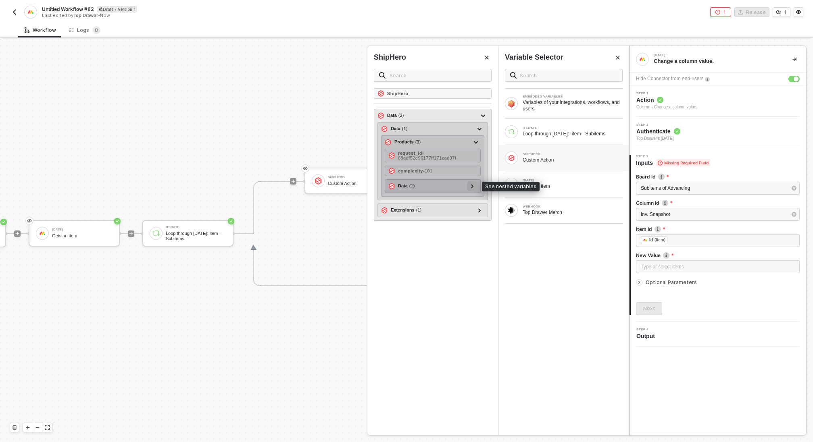
click at [475, 184] on div at bounding box center [472, 186] width 10 height 10
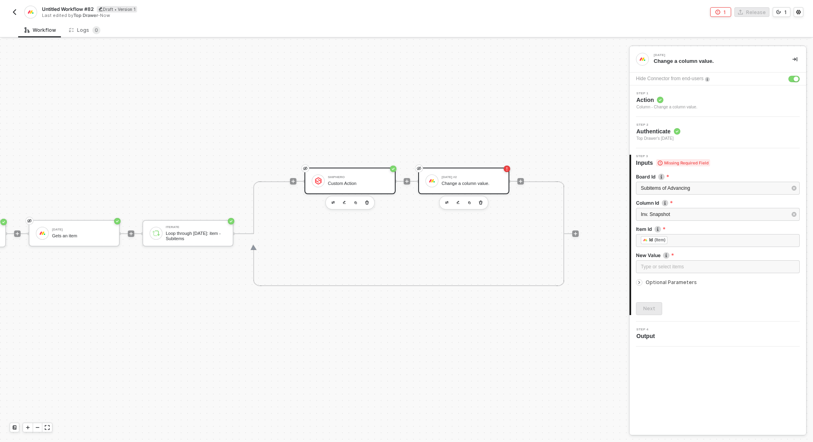
click at [336, 176] on div "ShipHero" at bounding box center [358, 177] width 60 height 3
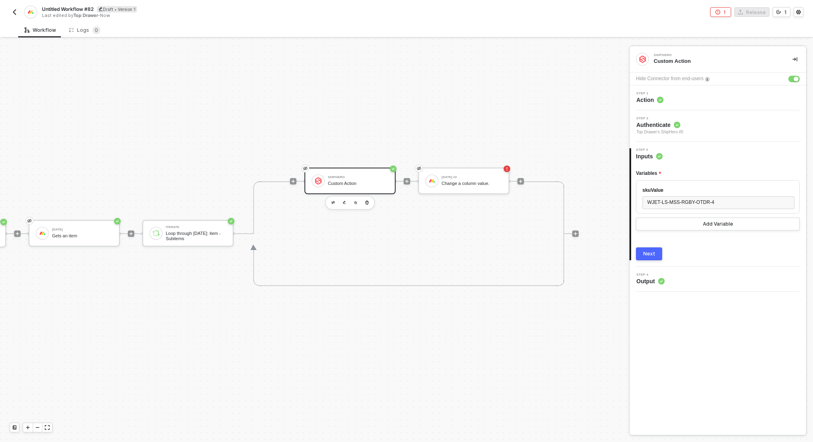
click at [644, 255] on div "Next" at bounding box center [649, 254] width 12 height 6
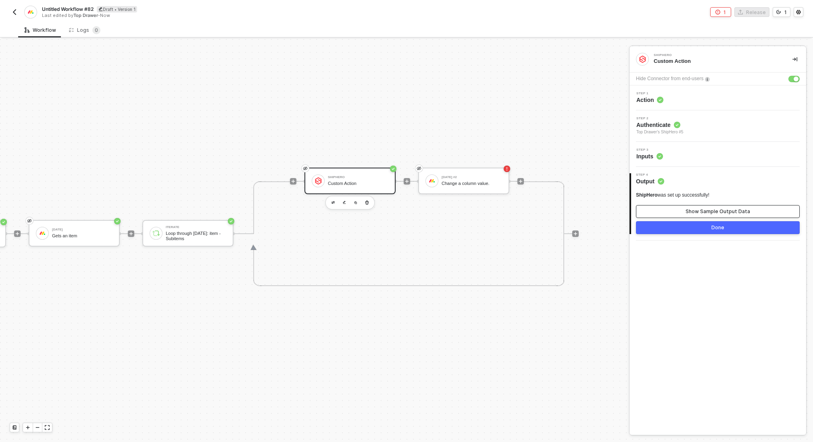
click at [694, 209] on div "Show Sample Output Data" at bounding box center [717, 211] width 65 height 6
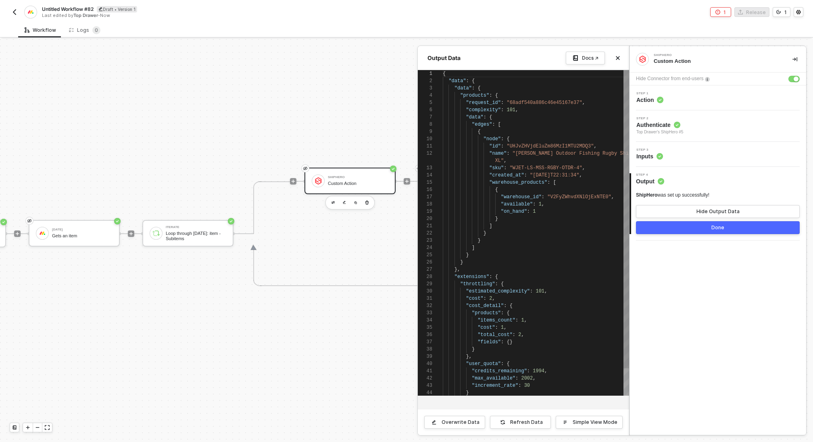
scroll to position [73, 0]
click at [687, 226] on button "Done" at bounding box center [718, 227] width 164 height 13
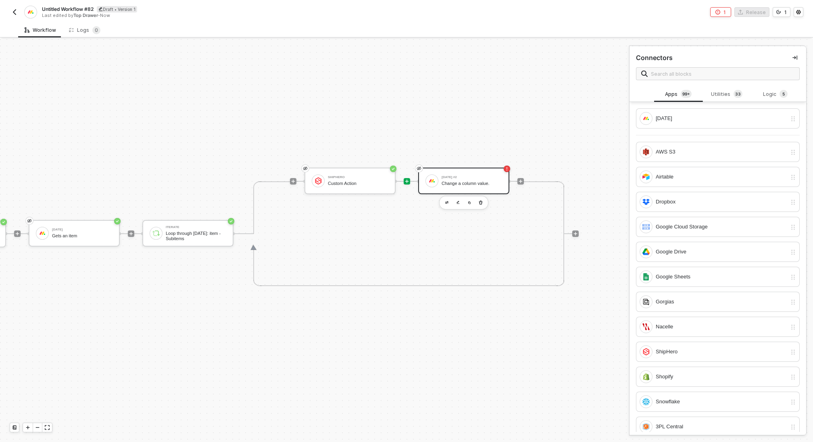
click at [466, 181] on div "Change a column value." at bounding box center [472, 183] width 60 height 5
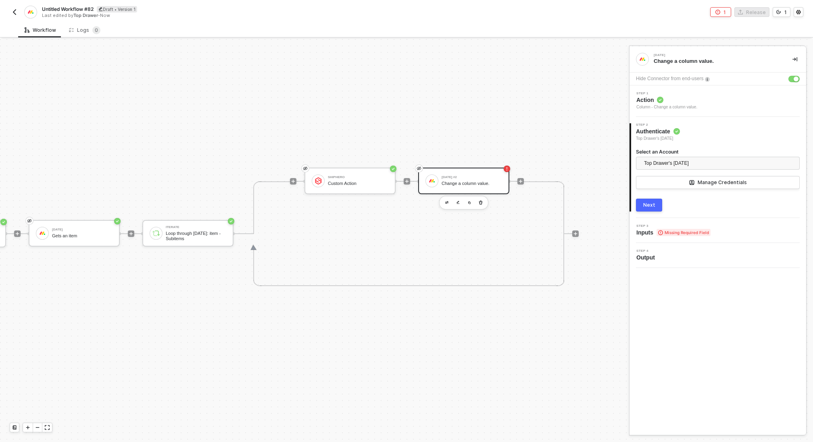
click at [639, 201] on button "Next" at bounding box center [649, 205] width 26 height 13
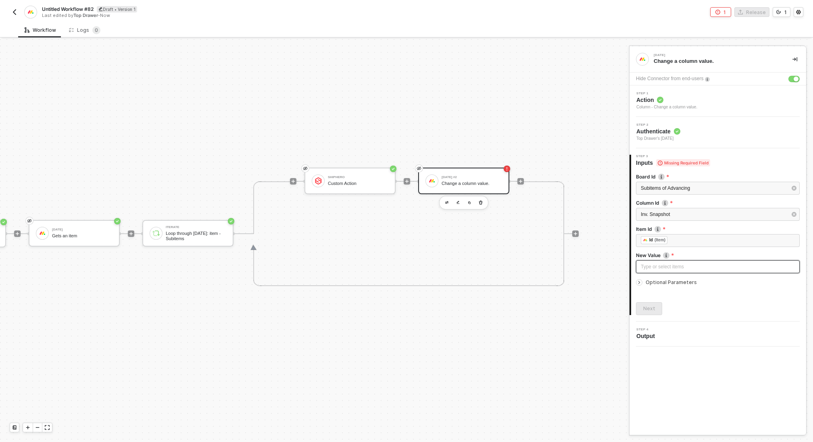
click at [673, 267] on div "Type or select items ﻿" at bounding box center [718, 267] width 154 height 8
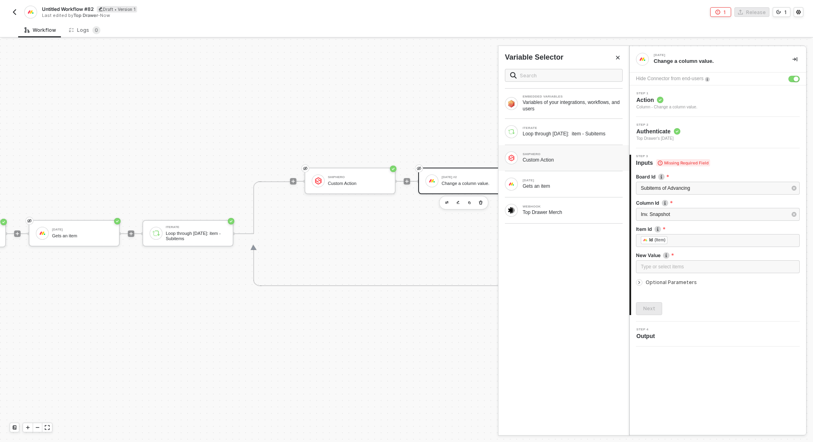
click at [545, 159] on div "Custom Action" at bounding box center [573, 160] width 100 height 6
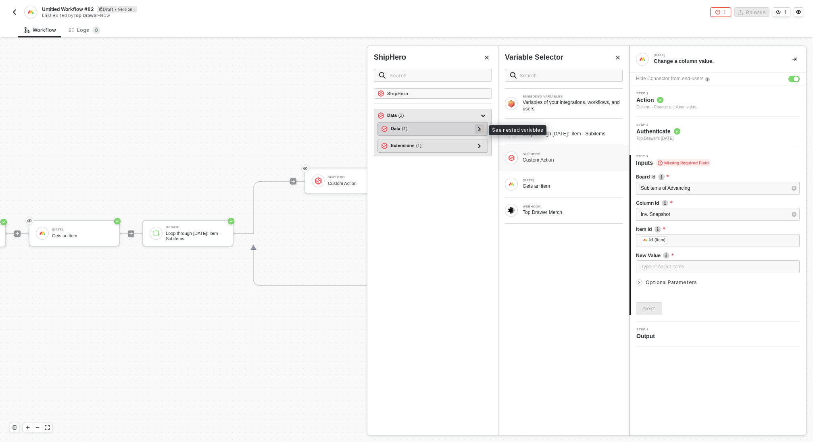
click at [480, 125] on div at bounding box center [479, 128] width 4 height 9
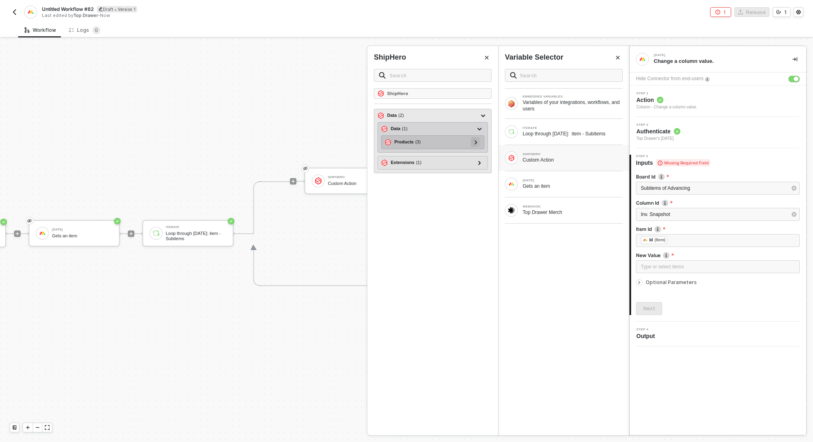
click at [477, 141] on icon at bounding box center [476, 142] width 2 height 4
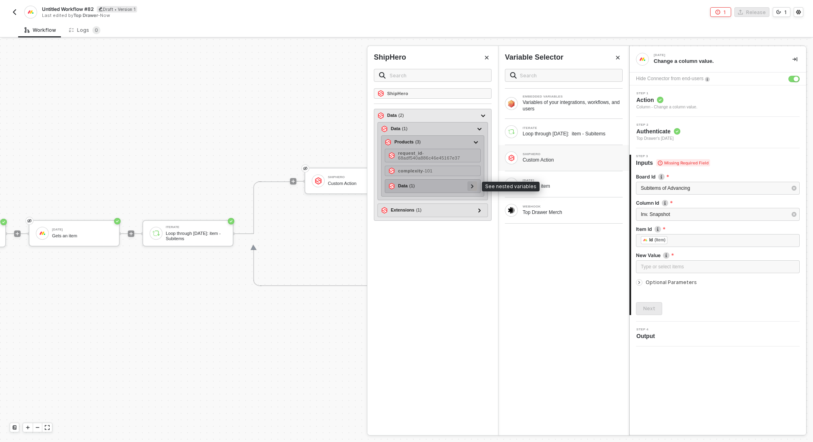
click at [474, 187] on div at bounding box center [472, 185] width 4 height 9
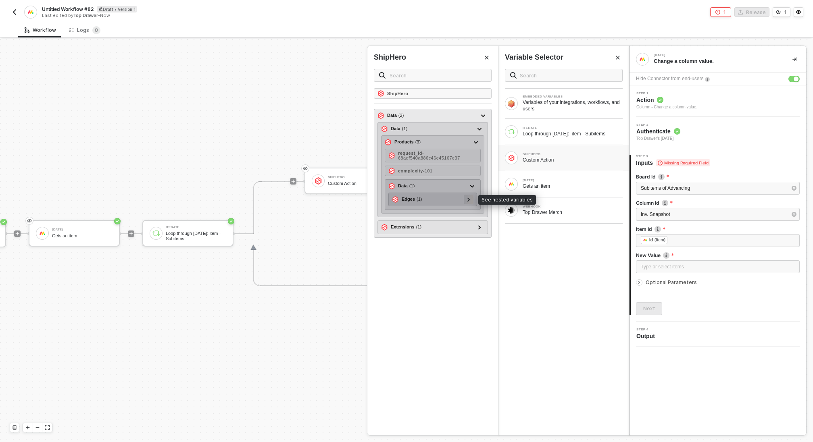
click at [470, 198] on icon at bounding box center [468, 200] width 3 height 4
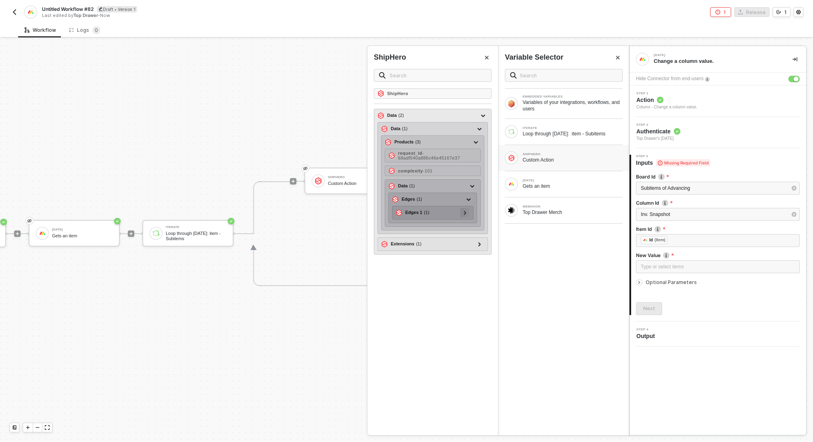
click at [469, 212] on div at bounding box center [465, 213] width 10 height 10
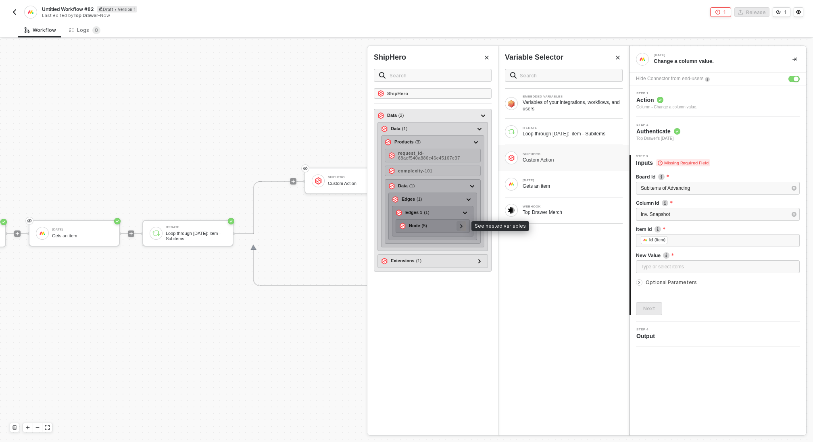
click at [463, 225] on icon at bounding box center [461, 226] width 2 height 4
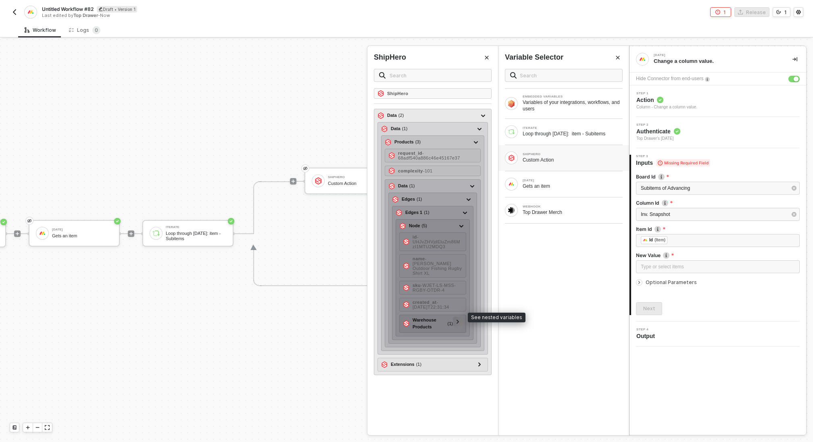
click at [461, 317] on div at bounding box center [458, 322] width 10 height 10
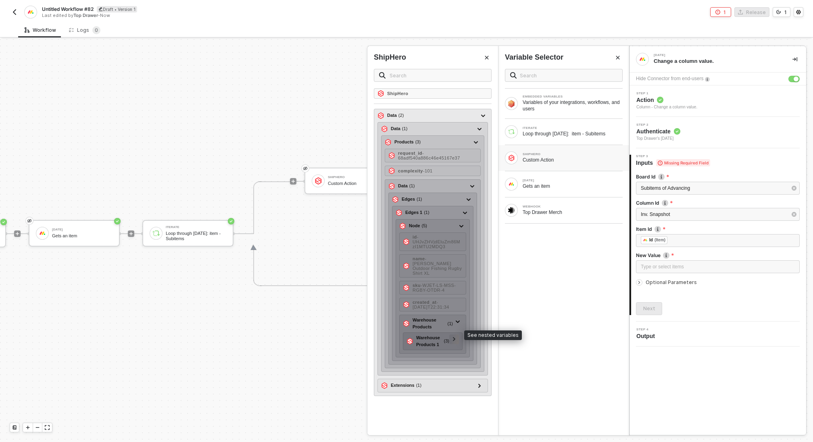
click at [454, 338] on icon at bounding box center [454, 340] width 3 height 4
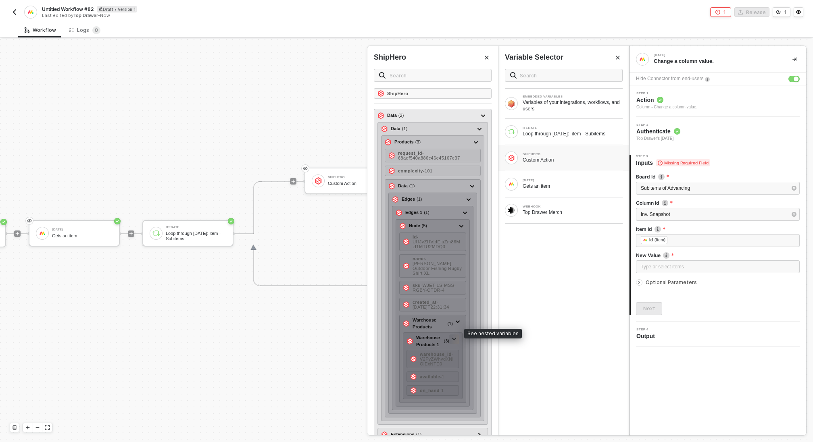
scroll to position [6, 0]
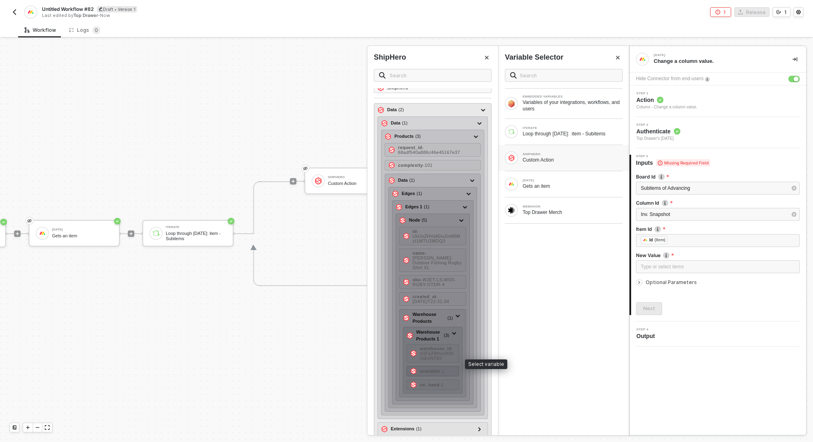
click at [437, 369] on strong "available" at bounding box center [430, 371] width 20 height 5
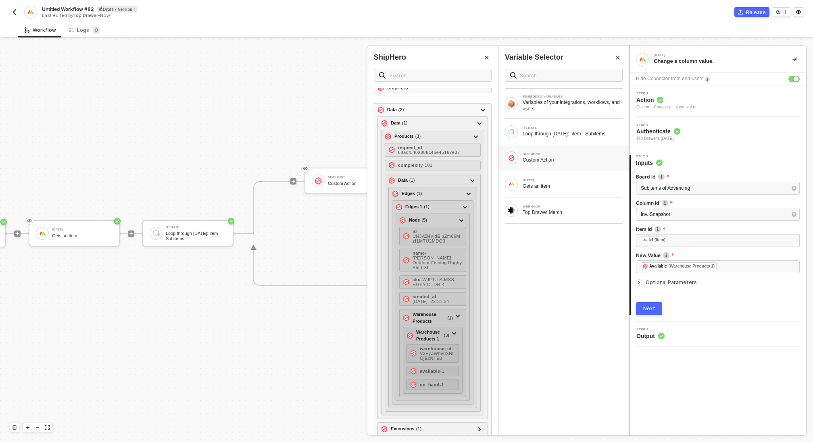
click at [653, 307] on div "Next" at bounding box center [649, 309] width 12 height 6
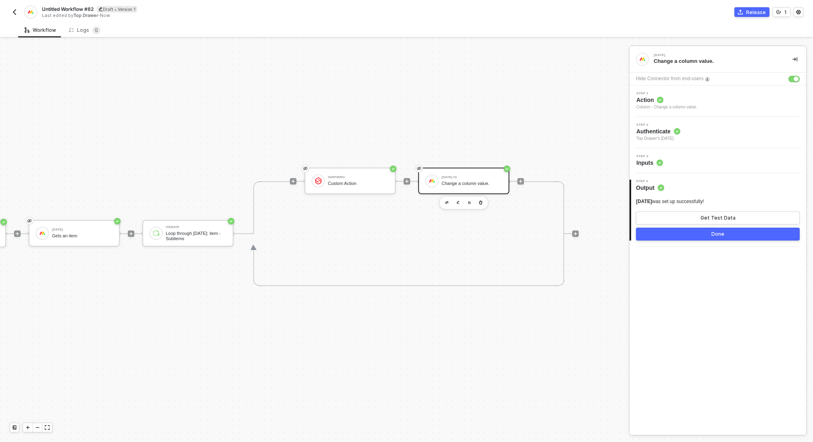
click at [712, 234] on div "Done" at bounding box center [717, 234] width 13 height 6
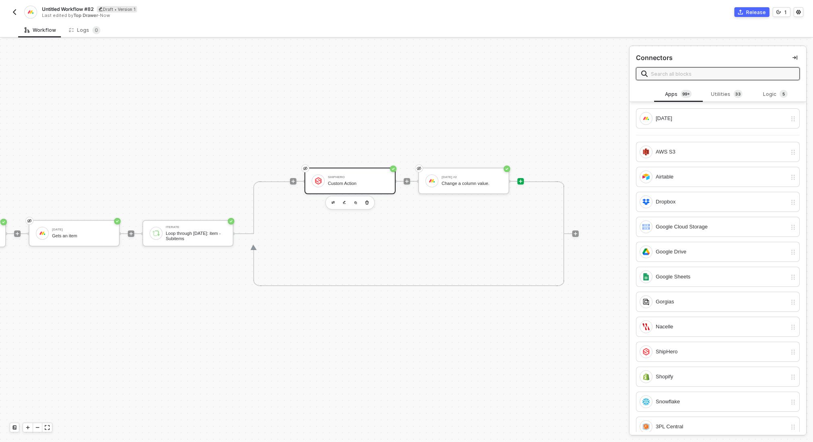
click at [358, 181] on div "Custom Action" at bounding box center [358, 183] width 60 height 5
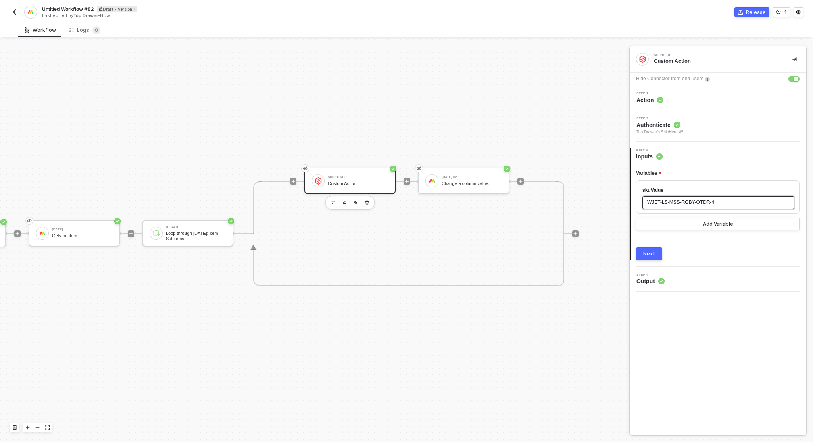
click at [726, 203] on div "WJET-LS-MSS-RGBY-OTDR-4" at bounding box center [718, 203] width 142 height 8
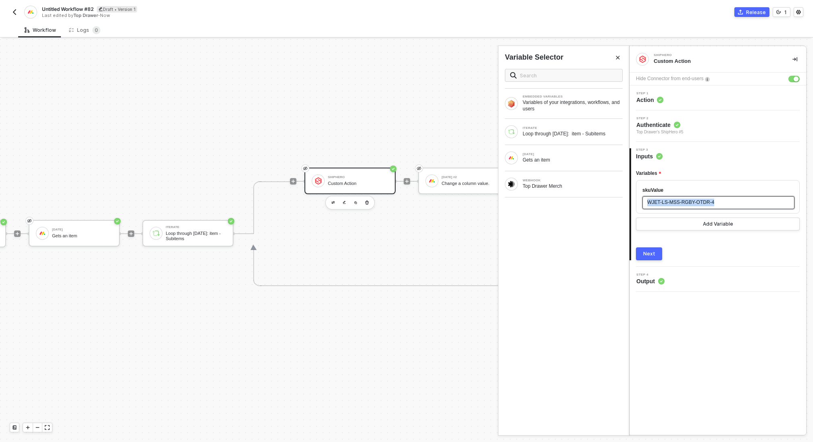
click at [726, 203] on div "WJET-LS-MSS-RGBY-OTDR-4" at bounding box center [718, 203] width 142 height 8
click at [542, 131] on div "Loop through [DATE]: item - Subitems" at bounding box center [573, 134] width 100 height 6
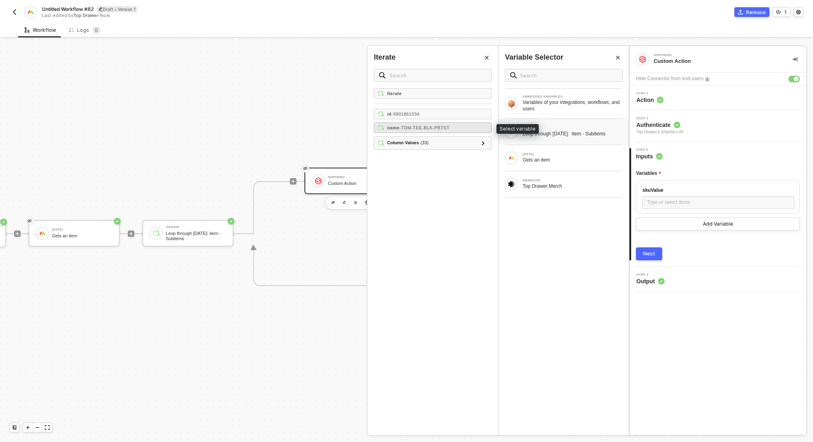
click at [433, 127] on span "- TDM-TEE-BLK-PBTST" at bounding box center [425, 127] width 50 height 5
click at [644, 252] on div "Next" at bounding box center [649, 254] width 12 height 6
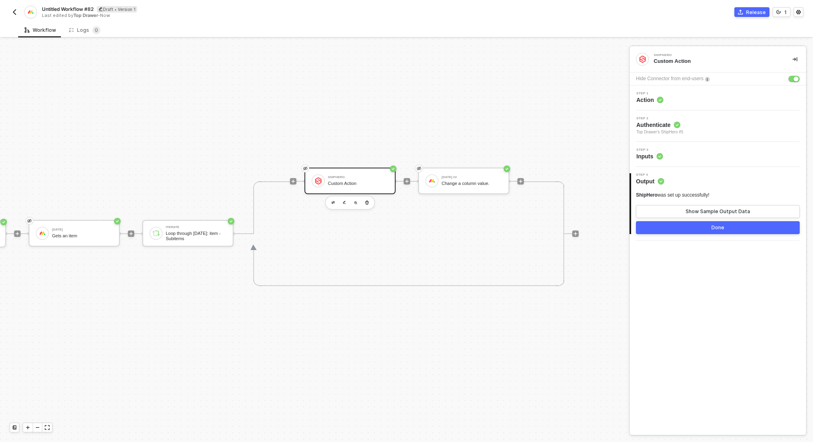
click at [689, 227] on button "Done" at bounding box center [718, 227] width 164 height 13
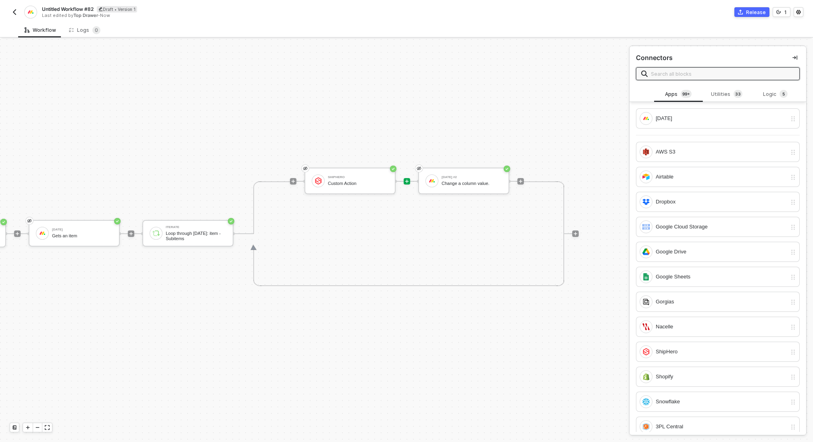
scroll to position [15, 0]
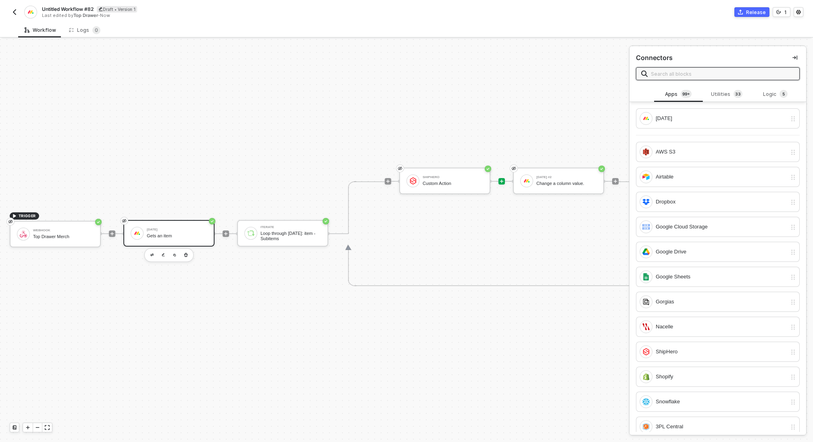
click at [163, 228] on div "[DATE]" at bounding box center [177, 229] width 60 height 3
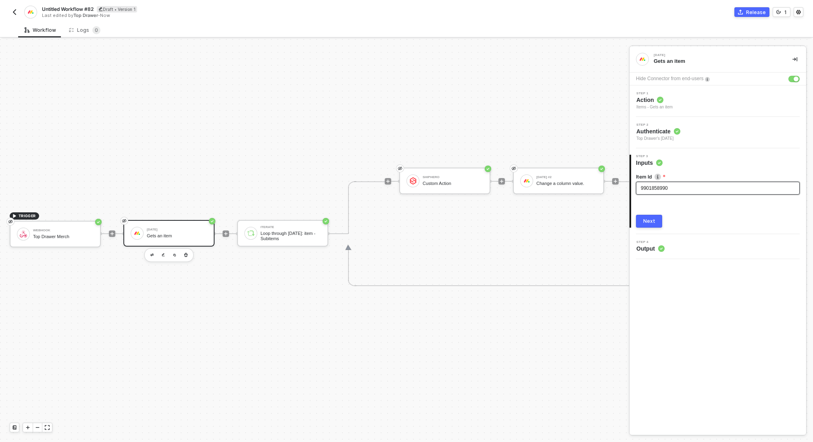
click at [679, 186] on div "9901858990" at bounding box center [718, 189] width 154 height 8
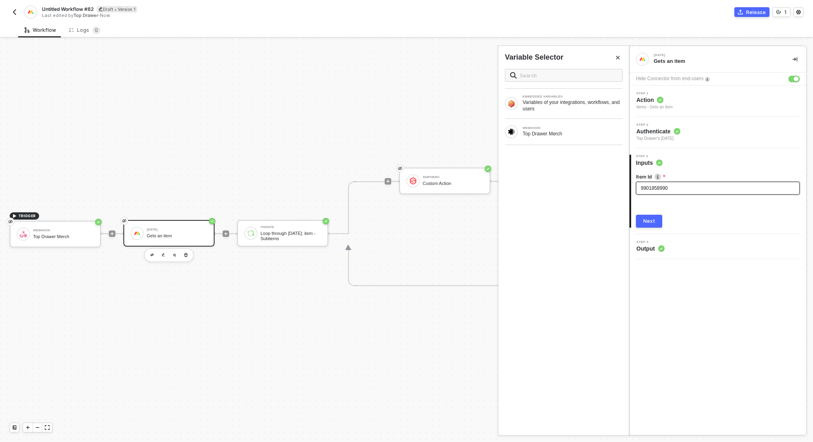
click at [679, 186] on div "9901858990" at bounding box center [718, 189] width 154 height 8
click at [547, 137] on div "WEBHOOK Top Drawer Merch" at bounding box center [564, 131] width 118 height 13
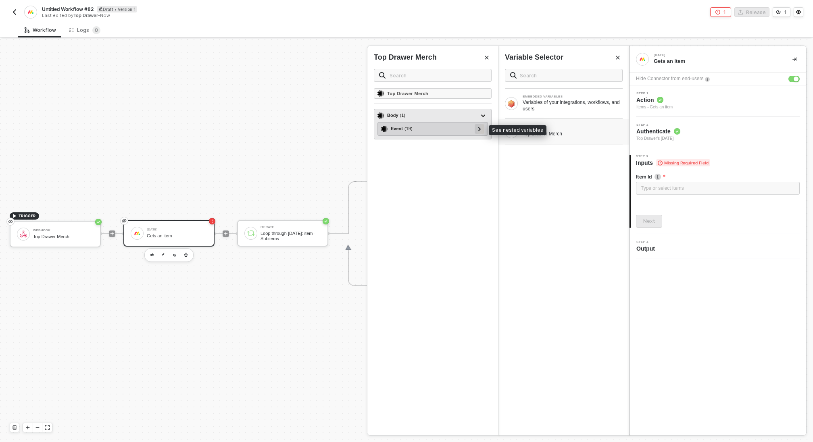
click at [479, 128] on icon at bounding box center [479, 129] width 3 height 4
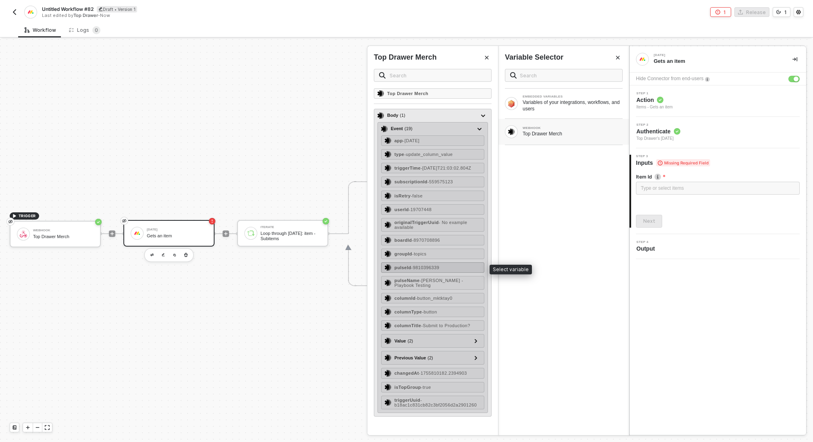
click at [432, 267] on span "- 9810396339" at bounding box center [425, 267] width 28 height 5
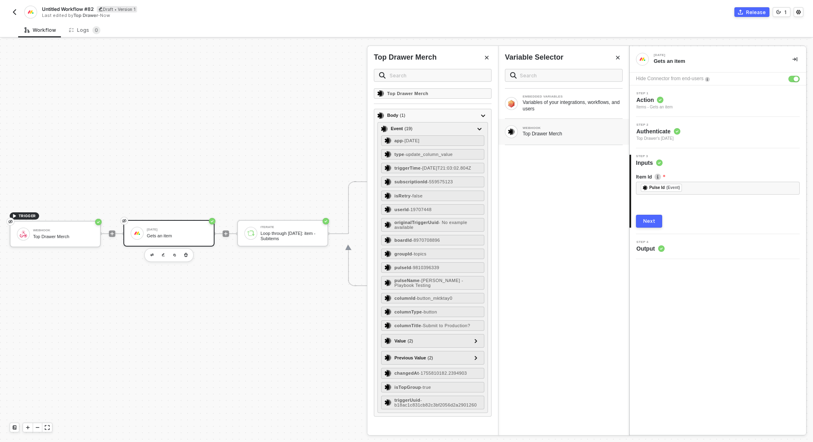
click at [650, 217] on button "Next" at bounding box center [649, 221] width 26 height 13
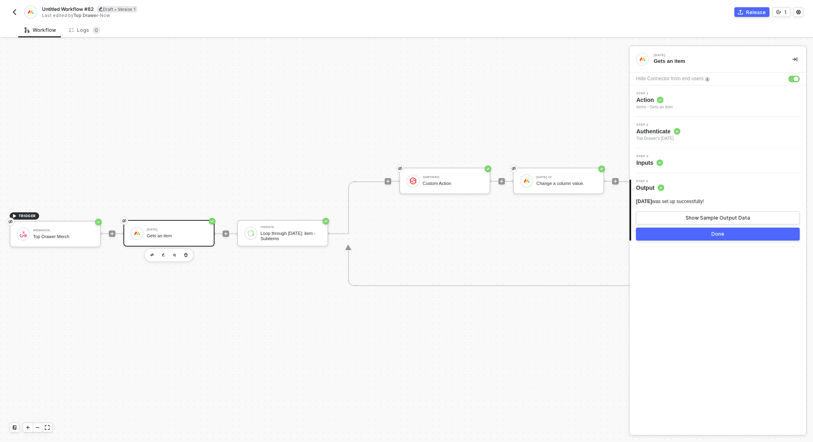
click at [677, 236] on button "Done" at bounding box center [718, 234] width 164 height 13
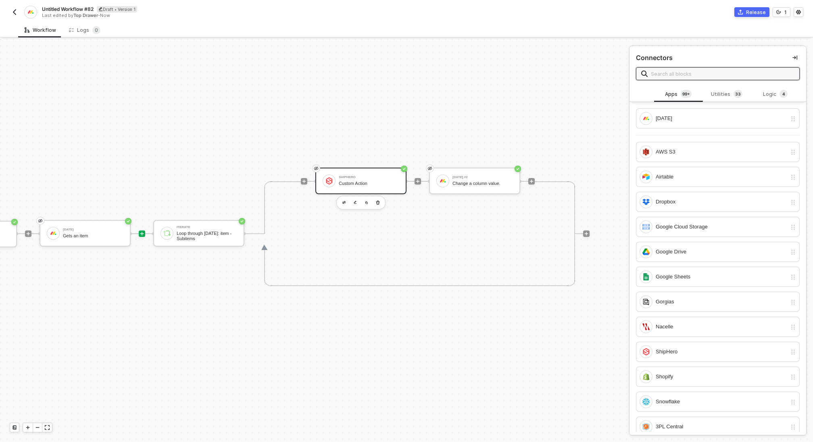
scroll to position [15, 95]
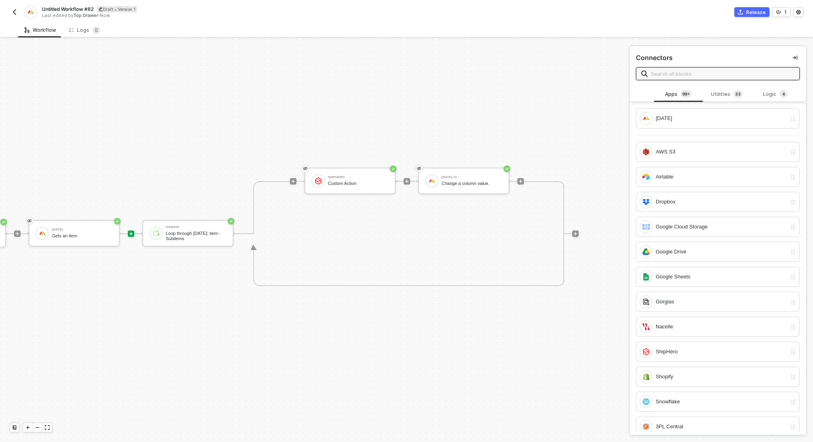
click at [75, 6] on span "Untitled Workflow #82" at bounding box center [68, 9] width 52 height 7
click at [75, 5] on input "Untitled Workflow #82" at bounding box center [110, 9] width 137 height 10
type input "Advancing Inventory Snapshot"
click button "Save" at bounding box center [190, 9] width 19 height 10
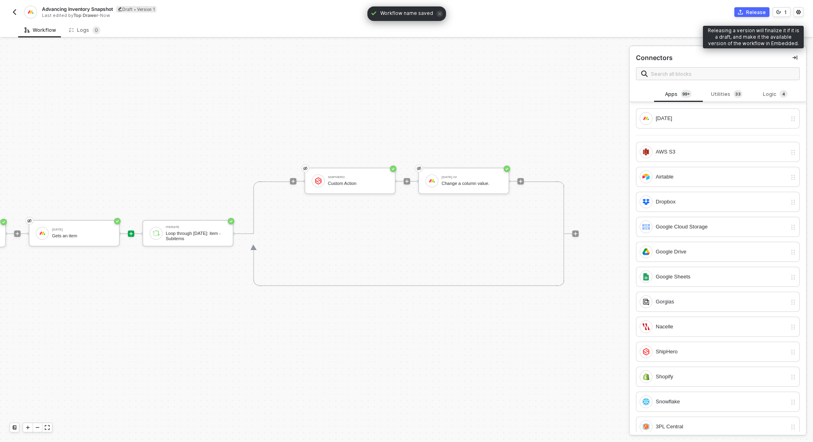
click at [759, 15] on div "Release" at bounding box center [756, 12] width 20 height 7
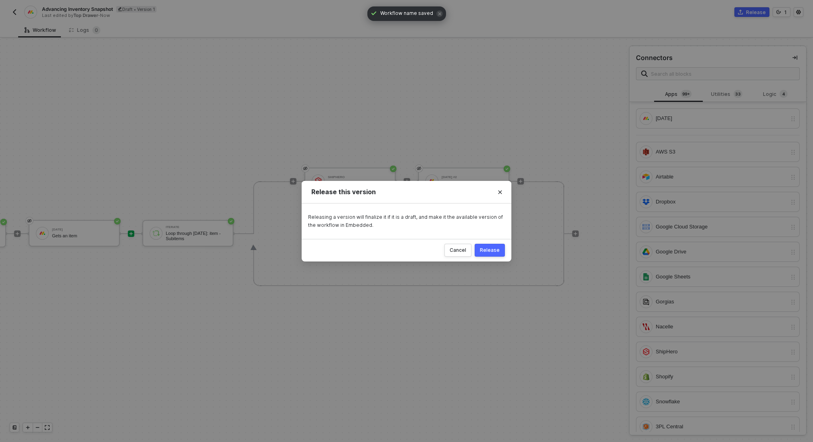
click at [493, 252] on div "Release" at bounding box center [490, 250] width 20 height 6
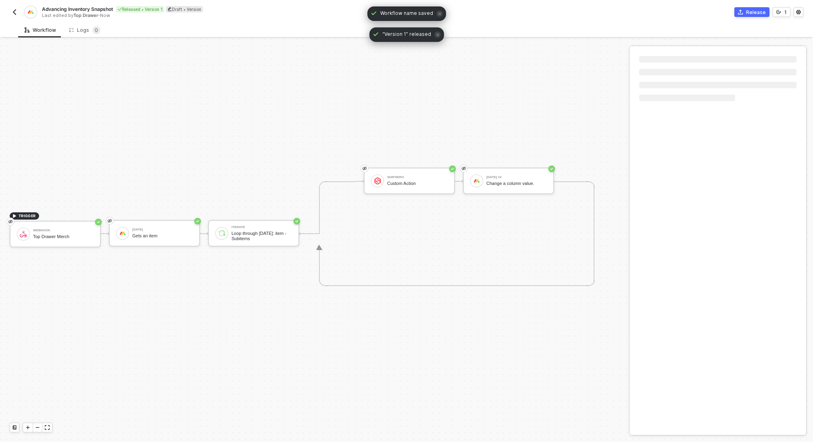
scroll to position [15, 0]
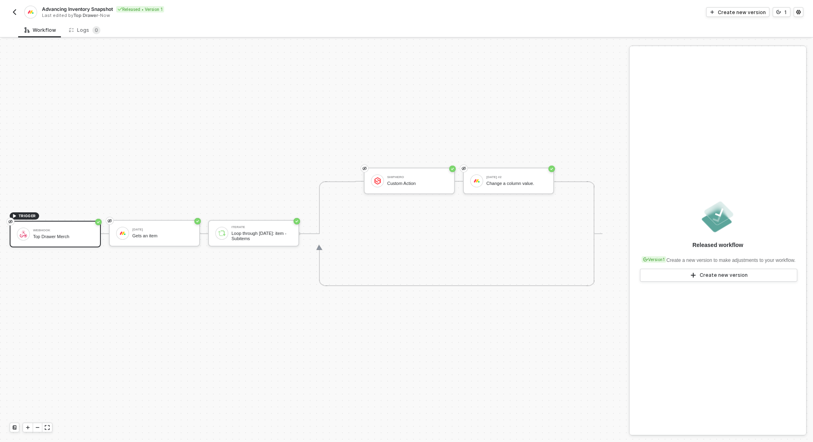
click at [11, 13] on img "button" at bounding box center [14, 12] width 6 height 6
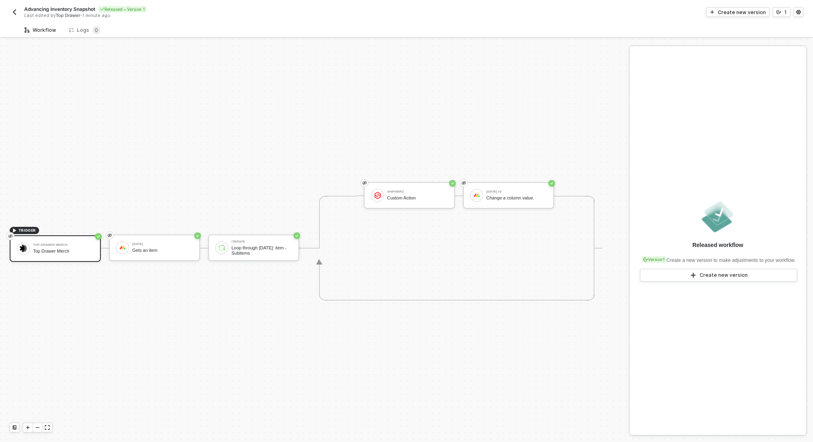
scroll to position [15, 0]
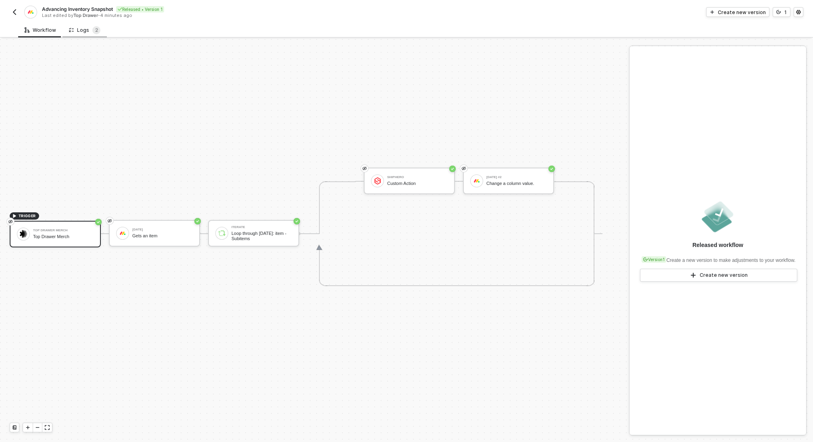
click at [88, 31] on div "Logs 2" at bounding box center [84, 30] width 31 height 8
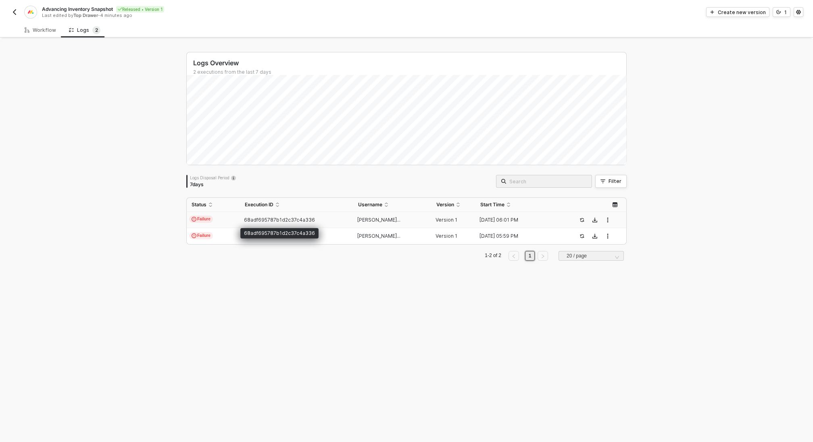
click at [279, 222] on span "68adf695787b1d2c37c4a336" at bounding box center [279, 220] width 71 height 6
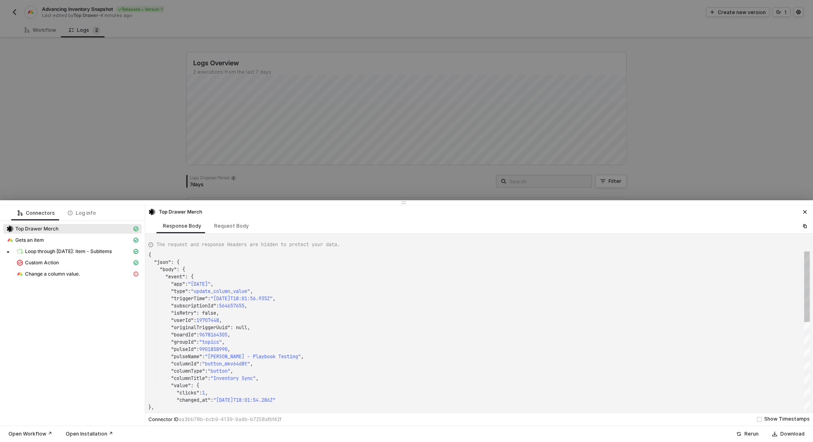
scroll to position [73, 0]
click at [90, 275] on div "Change a column value." at bounding box center [74, 274] width 116 height 7
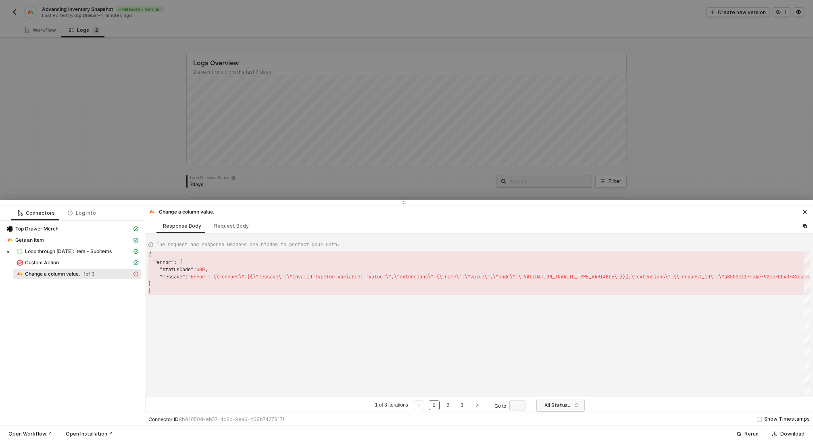
scroll to position [36, 0]
click at [141, 177] on div at bounding box center [406, 221] width 813 height 442
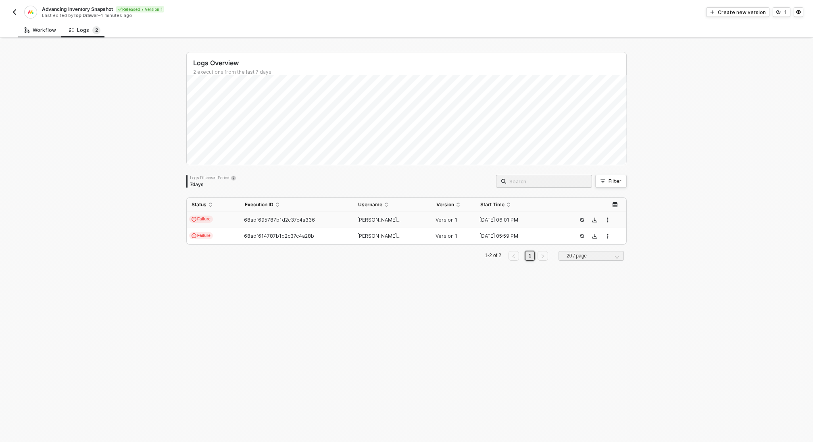
click at [38, 31] on div "Workflow" at bounding box center [40, 30] width 31 height 6
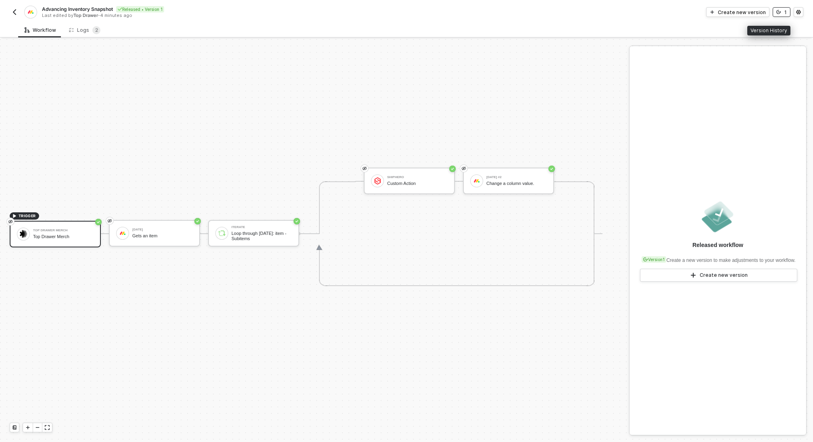
click at [782, 12] on button "1" at bounding box center [782, 12] width 18 height 10
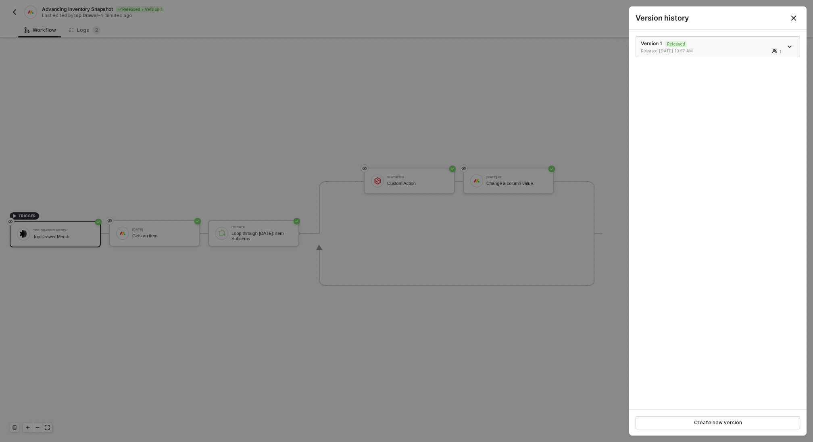
click at [788, 47] on icon "icon-arrow-down" at bounding box center [790, 47] width 4 height 4
click at [761, 60] on div "Make a copy" at bounding box center [761, 60] width 50 height 8
click at [518, 111] on div at bounding box center [406, 221] width 813 height 442
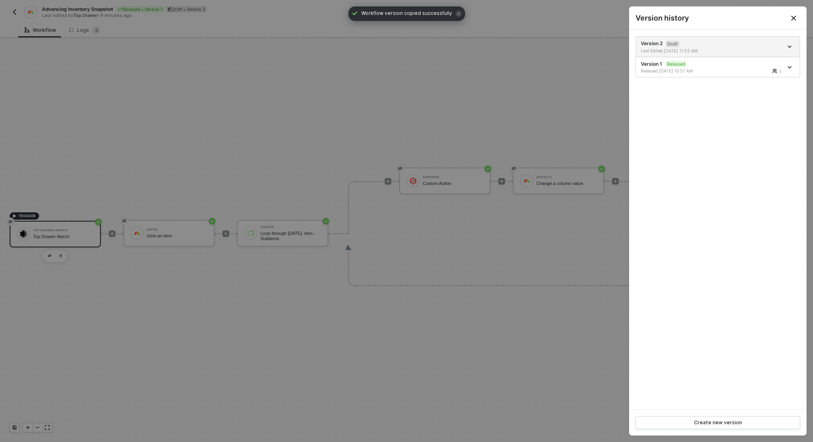
click at [553, 177] on div at bounding box center [406, 221] width 813 height 442
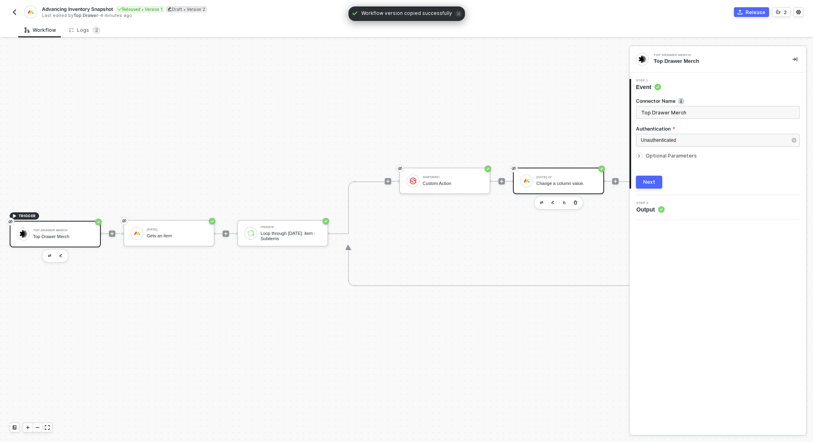
click at [571, 181] on div "Change a column value." at bounding box center [566, 183] width 60 height 5
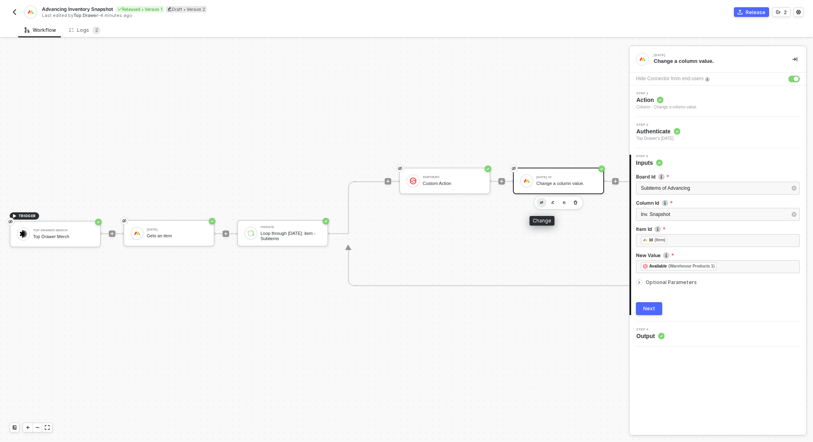
click at [541, 205] on button "button" at bounding box center [542, 203] width 10 height 10
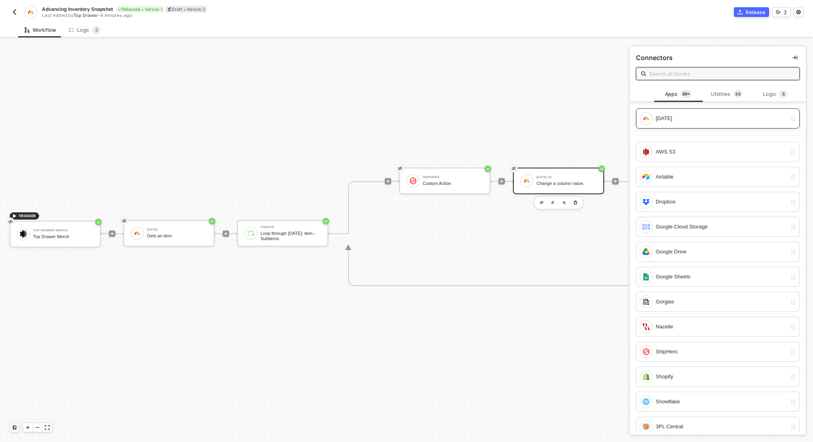
click at [688, 120] on div "[DATE]" at bounding box center [721, 118] width 131 height 9
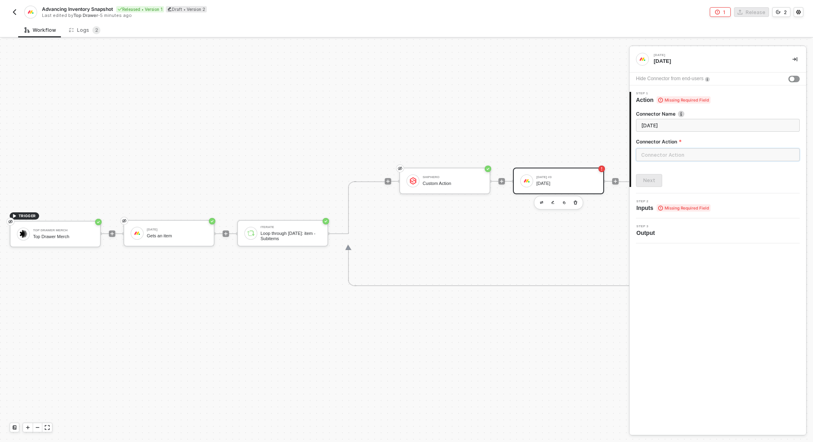
click at [656, 153] on input "text" at bounding box center [718, 154] width 164 height 13
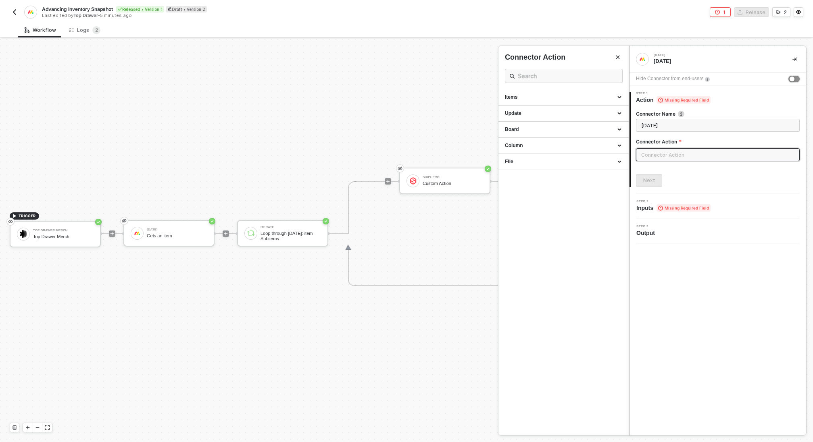
click at [792, 79] on div "button" at bounding box center [792, 79] width 5 height 5
click at [552, 145] on div "Column" at bounding box center [563, 145] width 117 height 7
click at [548, 190] on span "Change a column value." at bounding box center [527, 187] width 44 height 4
type input "Change a column value."
type input "Column - Change a simple column value"
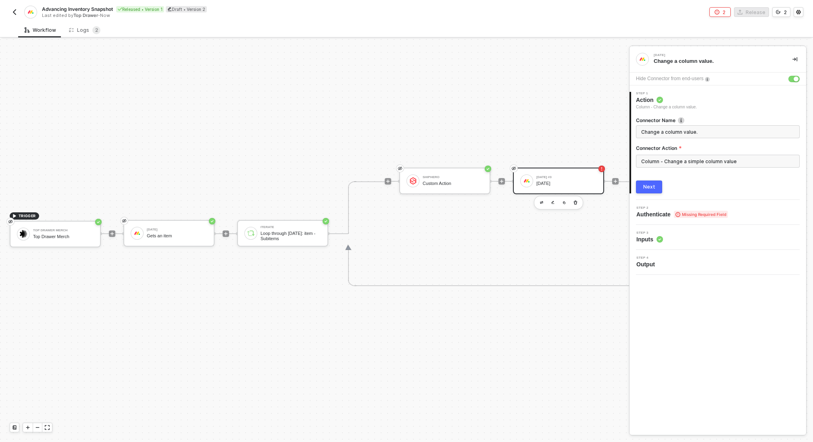
click at [650, 185] on div "Next" at bounding box center [649, 187] width 12 height 6
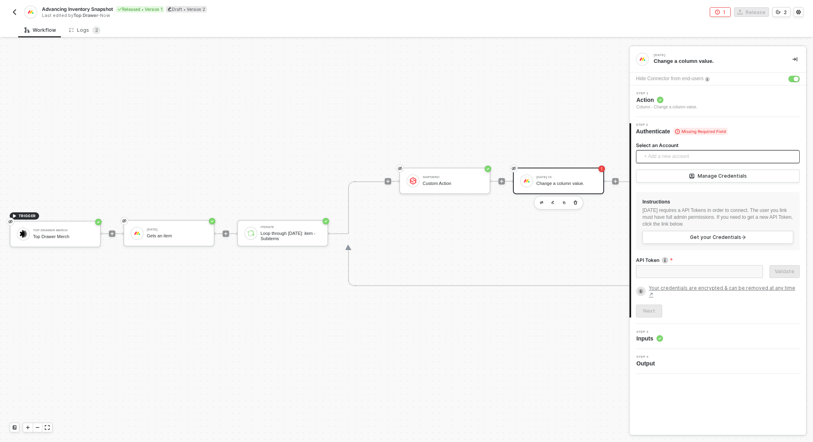
click at [667, 160] on span "+ Add a new account" at bounding box center [719, 156] width 151 height 13
click at [668, 173] on span "Top Drawer's [DATE]" at bounding box center [674, 174] width 65 height 9
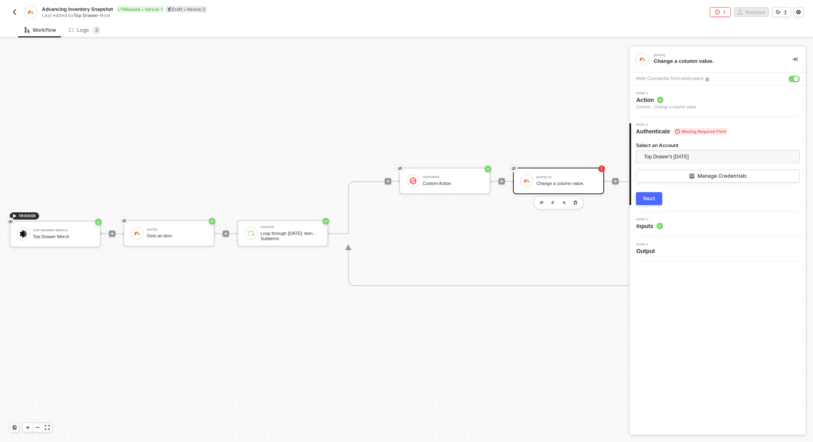
click at [648, 197] on div "Next" at bounding box center [649, 199] width 12 height 6
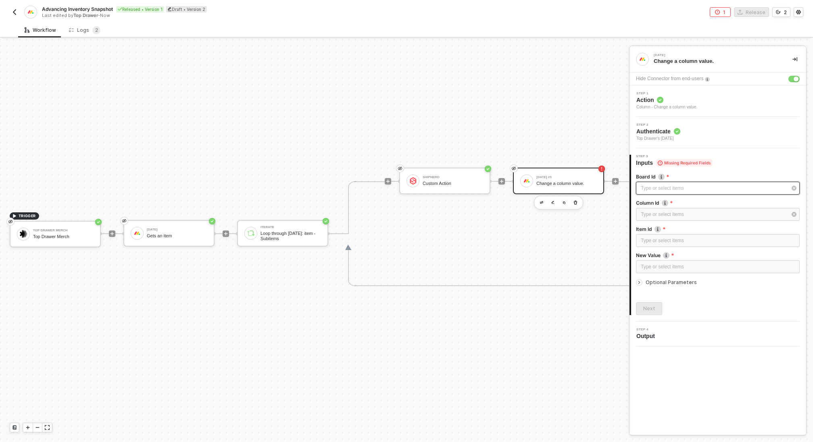
click at [662, 182] on div "Type or select items ﻿" at bounding box center [718, 188] width 164 height 13
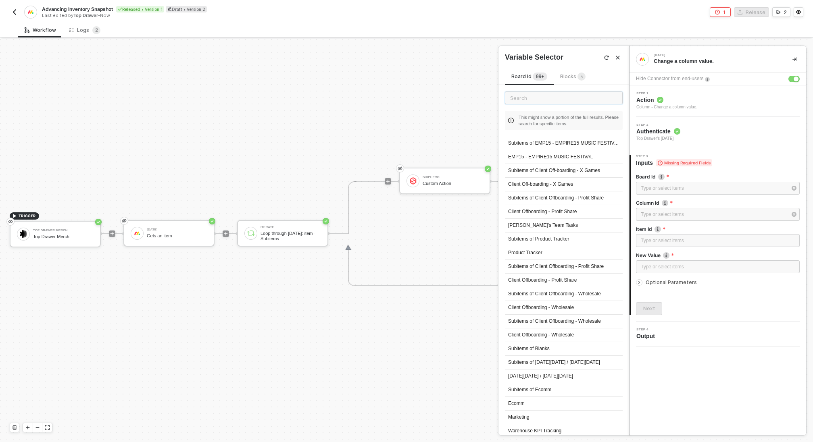
click at [525, 101] on input "text" at bounding box center [564, 98] width 118 height 13
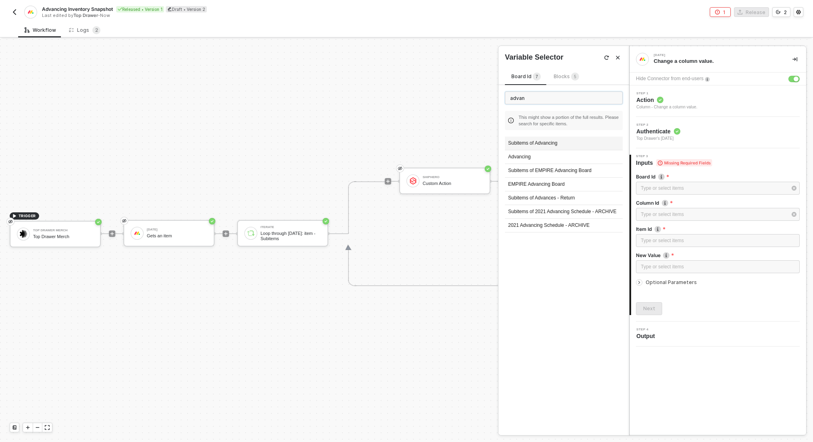
type input "advan"
click at [537, 143] on div "Subitems of Advancing" at bounding box center [564, 144] width 118 height 14
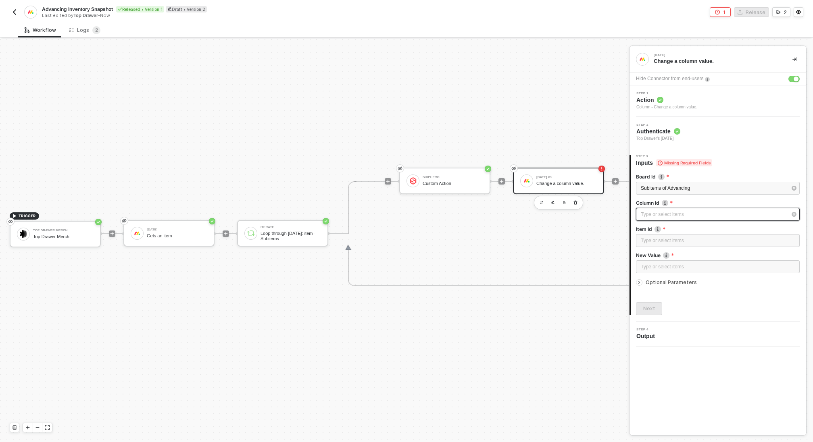
click at [685, 215] on div "Type or select items ﻿" at bounding box center [714, 215] width 146 height 8
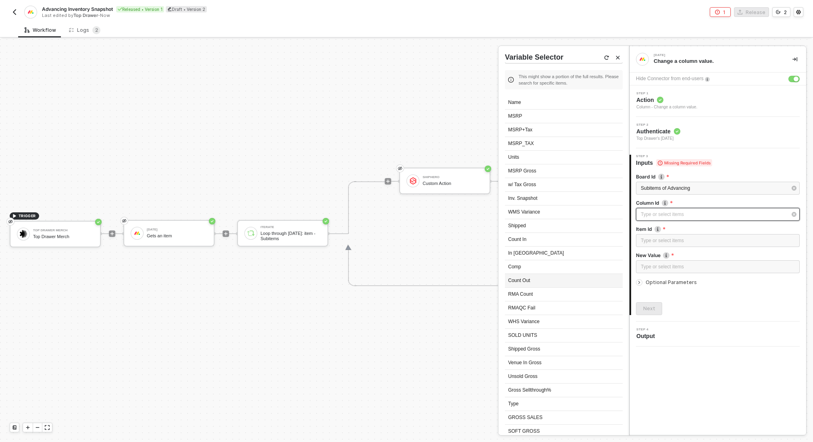
scroll to position [40, 0]
click at [537, 200] on div "Inv. Snapshot" at bounding box center [564, 200] width 118 height 14
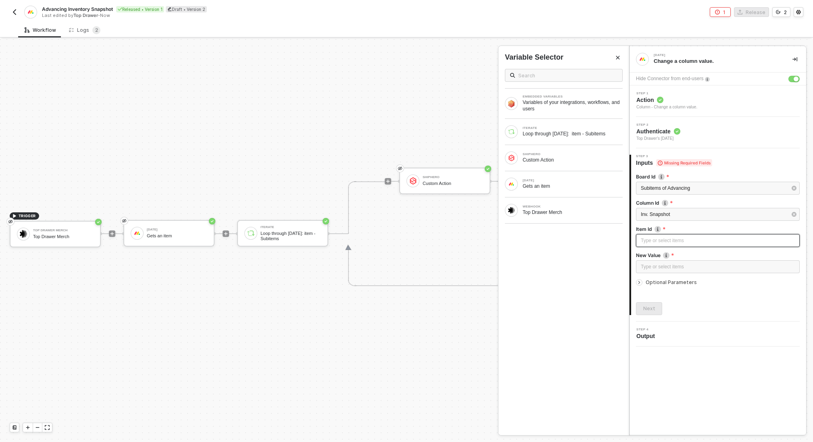
click at [664, 242] on div "Type or select items ﻿" at bounding box center [718, 241] width 154 height 8
click at [571, 189] on div "MONDAY Gets an item" at bounding box center [564, 184] width 118 height 13
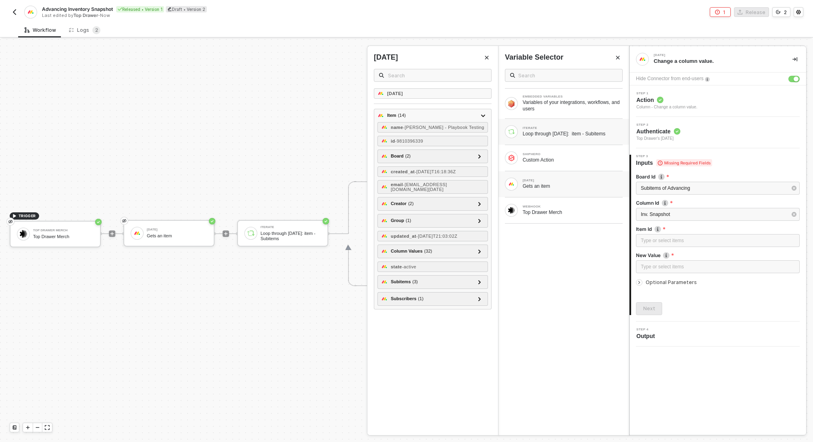
click at [552, 136] on div "Loop through [DATE]: item - Subitems" at bounding box center [573, 134] width 100 height 6
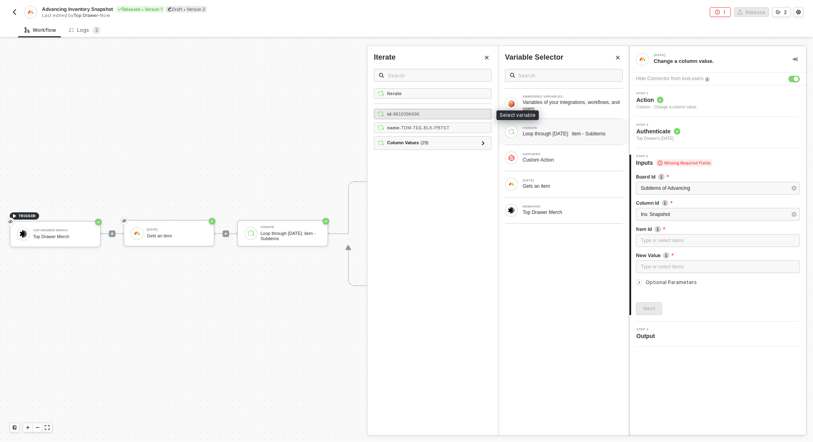
click at [428, 110] on div "id - 9810396696" at bounding box center [433, 114] width 118 height 10
click at [679, 269] on div "Type or select items ﻿" at bounding box center [718, 267] width 154 height 8
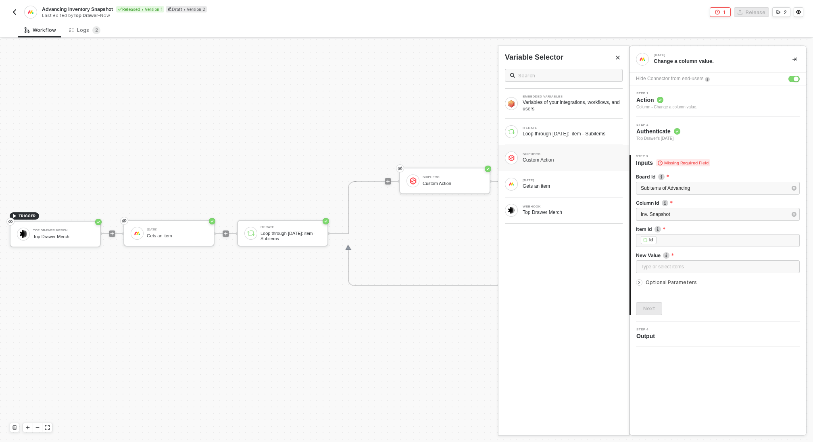
click at [548, 158] on div "Custom Action" at bounding box center [573, 160] width 100 height 6
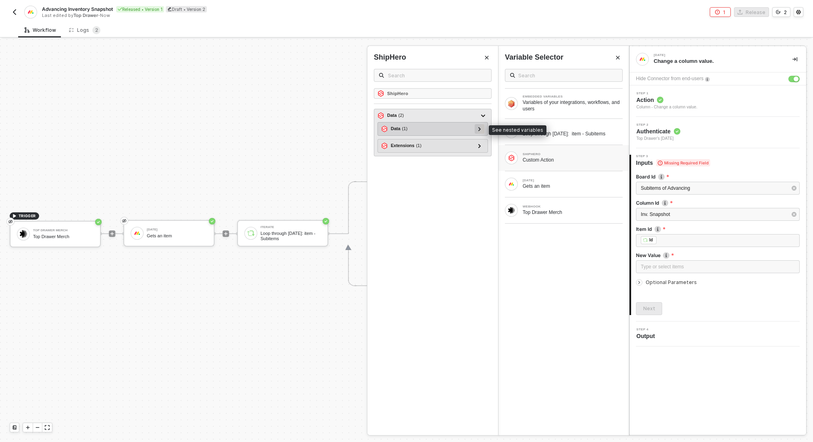
click at [482, 126] on div at bounding box center [480, 129] width 10 height 10
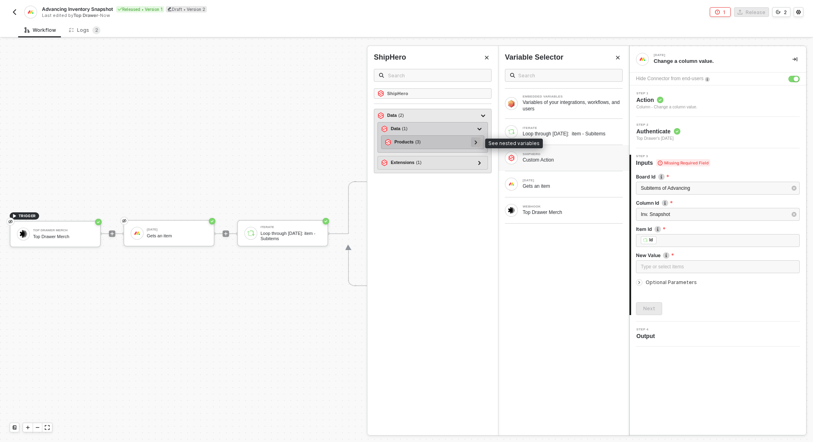
click at [477, 141] on icon at bounding box center [476, 142] width 2 height 4
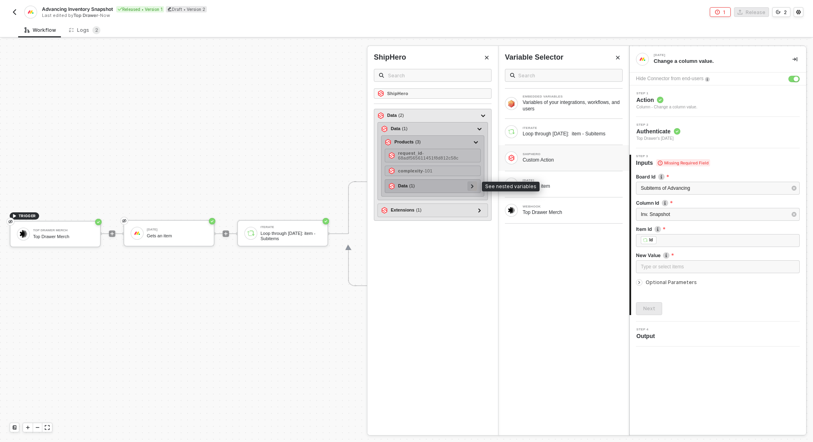
click at [471, 185] on icon at bounding box center [472, 186] width 3 height 4
click at [473, 185] on icon at bounding box center [472, 186] width 4 height 2
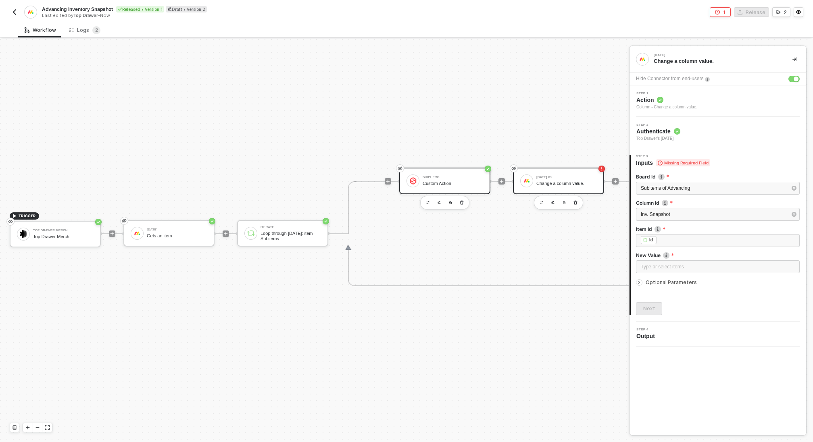
click at [445, 179] on div "ShipHero Custom Action" at bounding box center [453, 180] width 60 height 15
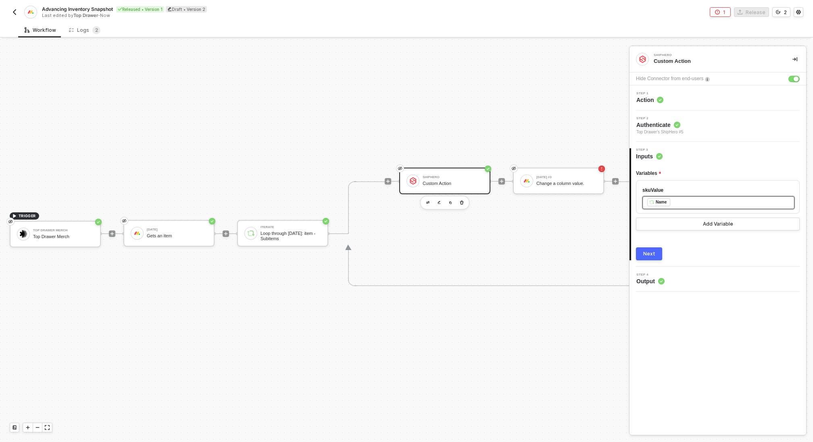
click at [694, 202] on div "﻿ ﻿ Name ﻿" at bounding box center [718, 202] width 142 height 9
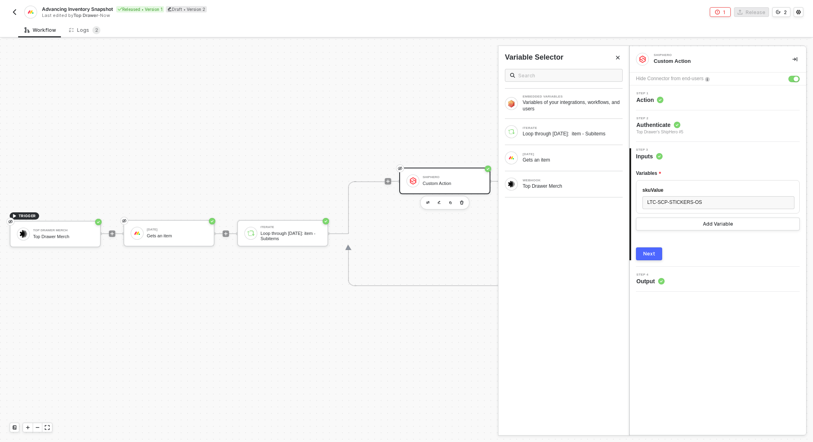
click at [651, 248] on button "Next" at bounding box center [649, 254] width 26 height 13
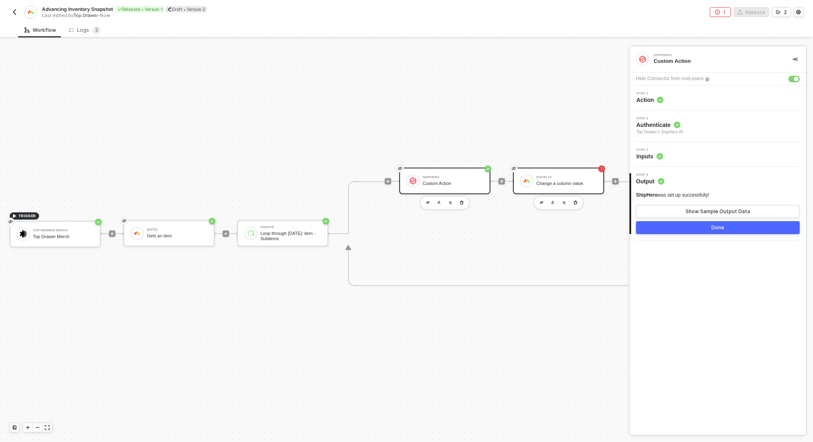
click at [554, 179] on div "[DATE] #3 Change a column value." at bounding box center [566, 180] width 60 height 15
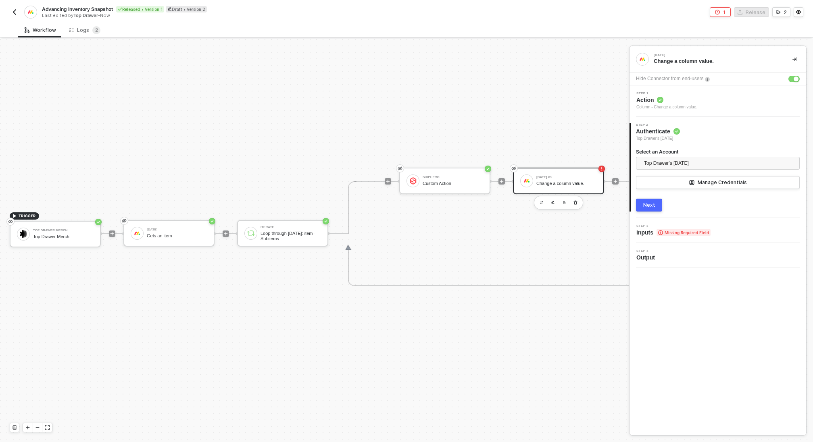
click at [657, 208] on button "Next" at bounding box center [649, 205] width 26 height 13
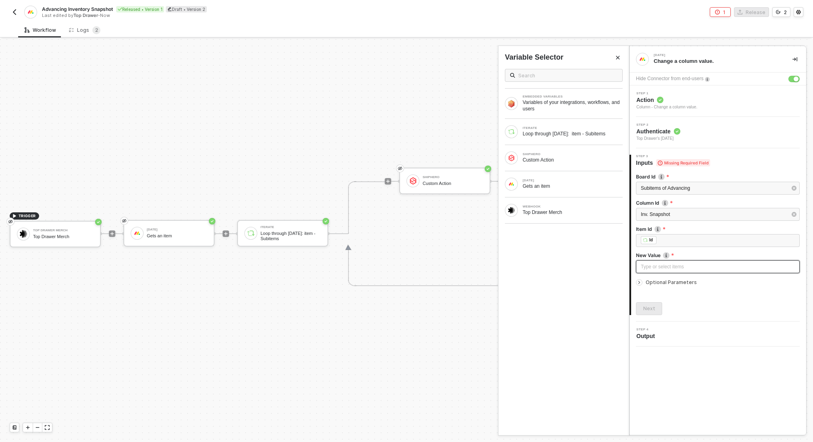
click at [663, 266] on div "Type or select items ﻿" at bounding box center [718, 267] width 154 height 8
click at [548, 161] on div "Custom Action" at bounding box center [573, 160] width 100 height 6
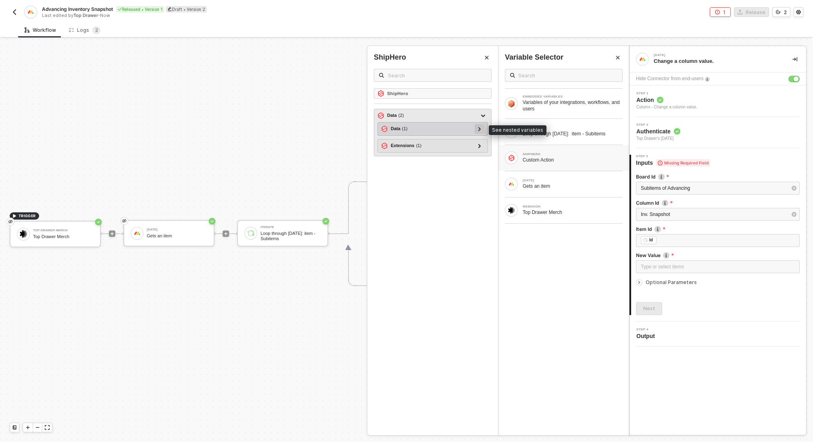
click at [479, 128] on icon at bounding box center [479, 129] width 3 height 4
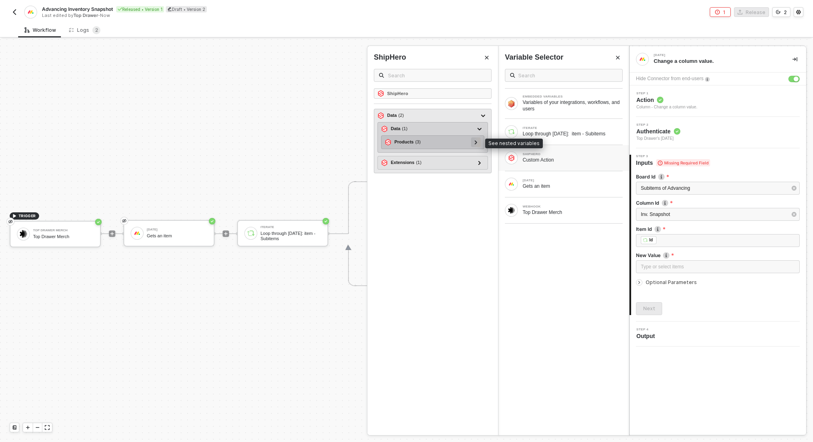
click at [477, 141] on icon at bounding box center [476, 142] width 2 height 4
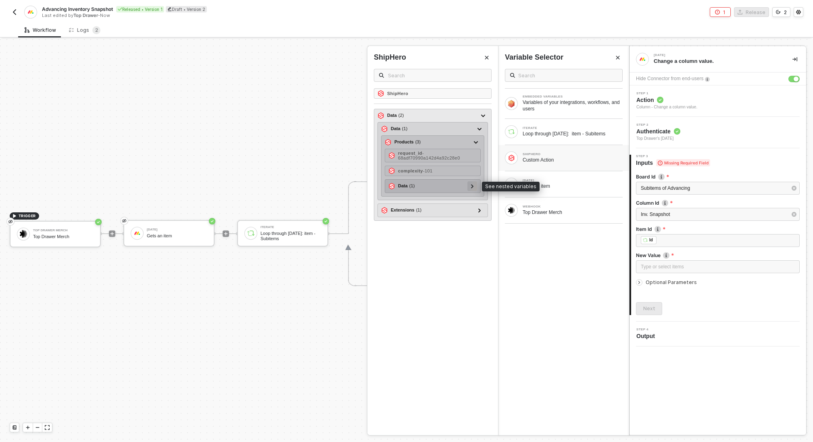
click at [474, 185] on div at bounding box center [472, 185] width 4 height 9
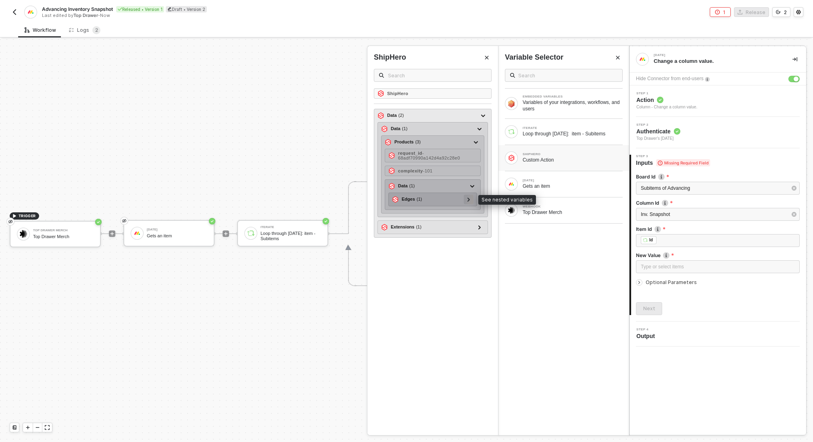
click at [473, 200] on div at bounding box center [469, 200] width 10 height 10
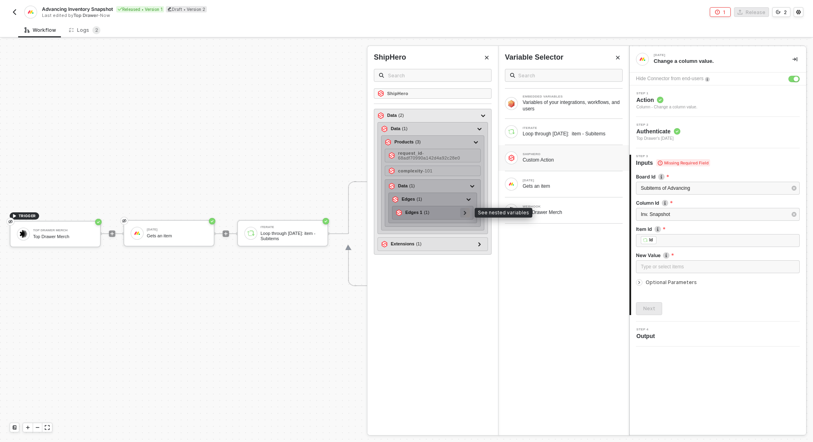
click at [467, 214] on div at bounding box center [465, 212] width 4 height 9
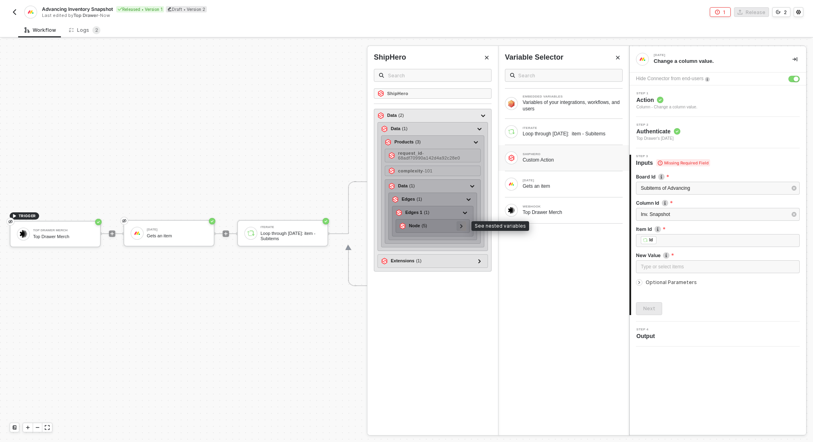
click at [466, 226] on div at bounding box center [461, 226] width 10 height 10
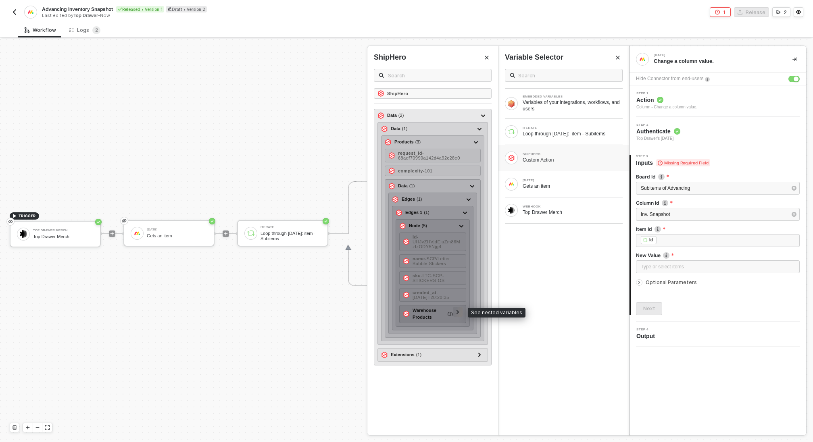
click at [461, 307] on div at bounding box center [458, 312] width 10 height 10
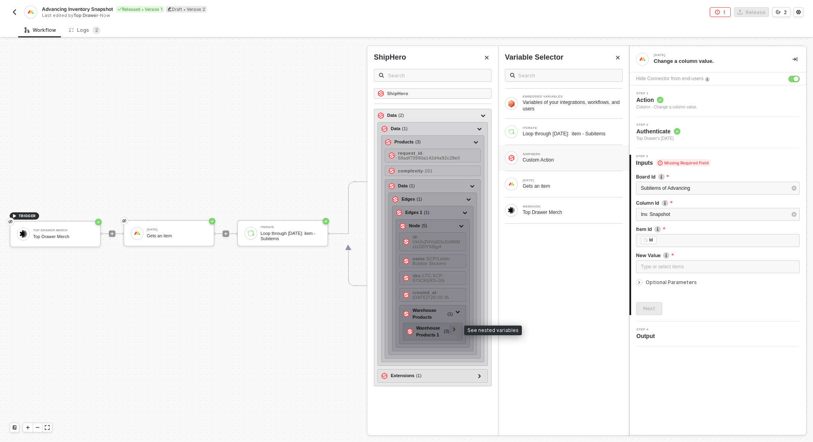
click at [457, 325] on div at bounding box center [454, 330] width 10 height 10
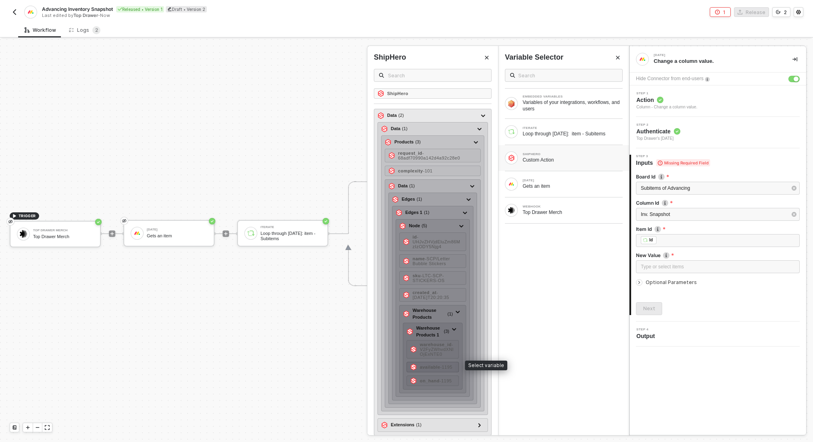
click at [445, 365] on span "- 1195" at bounding box center [446, 367] width 12 height 5
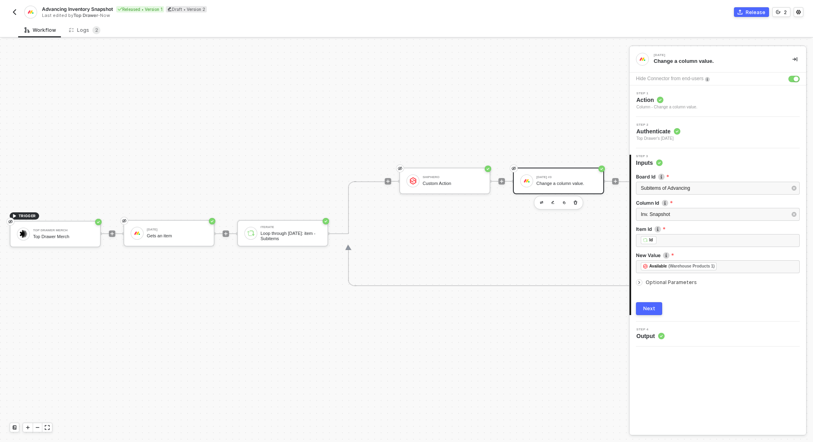
click at [646, 307] on div "Next" at bounding box center [649, 309] width 12 height 6
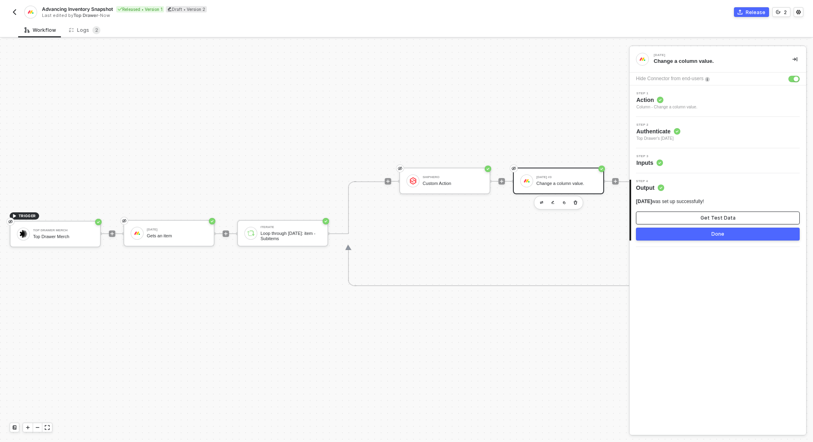
click at [699, 219] on button "Get Test Data" at bounding box center [718, 218] width 164 height 13
click at [713, 233] on div "Done" at bounding box center [717, 234] width 13 height 6
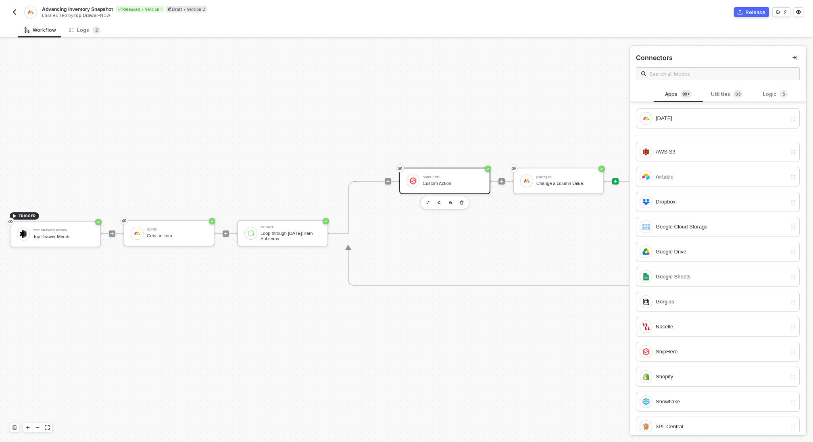
click at [457, 180] on div "ShipHero Custom Action" at bounding box center [453, 180] width 60 height 15
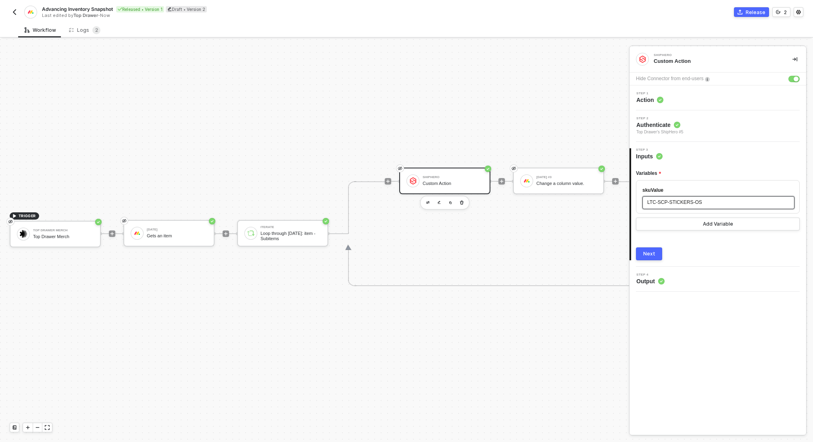
click at [711, 205] on div "LTC-SCP-STICKERS-OS" at bounding box center [718, 203] width 142 height 8
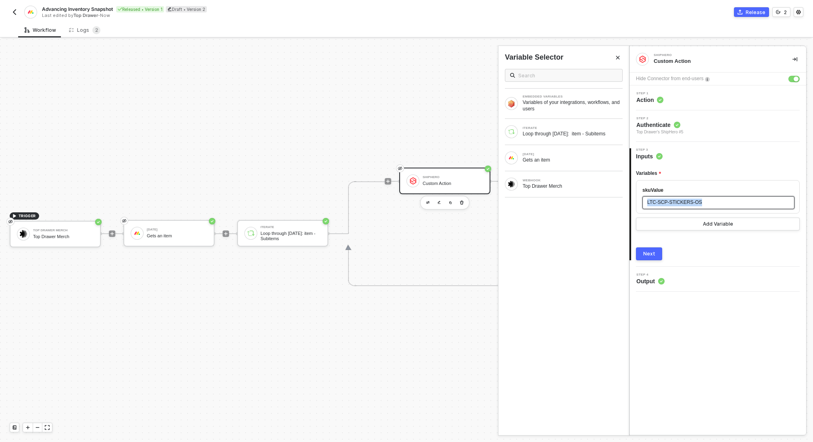
click at [711, 205] on div "LTC-SCP-STICKERS-OS" at bounding box center [718, 203] width 142 height 8
click at [536, 123] on div "ITERATE Loop through [DATE]: item - Subitems" at bounding box center [563, 132] width 131 height 26
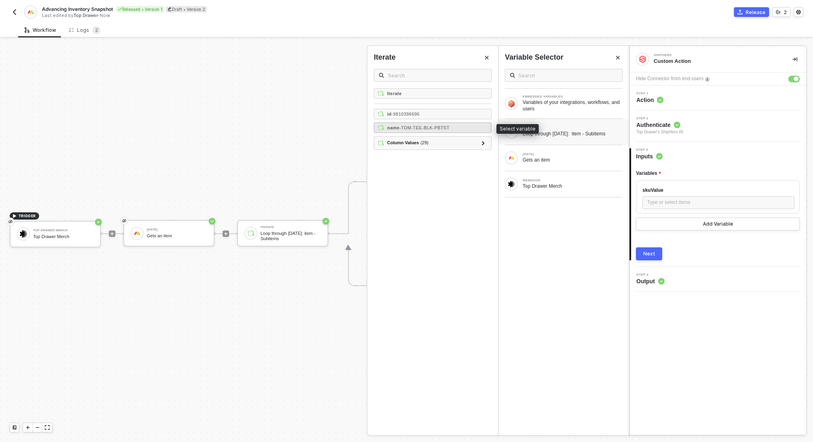
click at [433, 125] on span "- TDM-TEE-BLK-PBTST" at bounding box center [425, 127] width 50 height 5
click at [654, 251] on div "Next" at bounding box center [649, 254] width 12 height 6
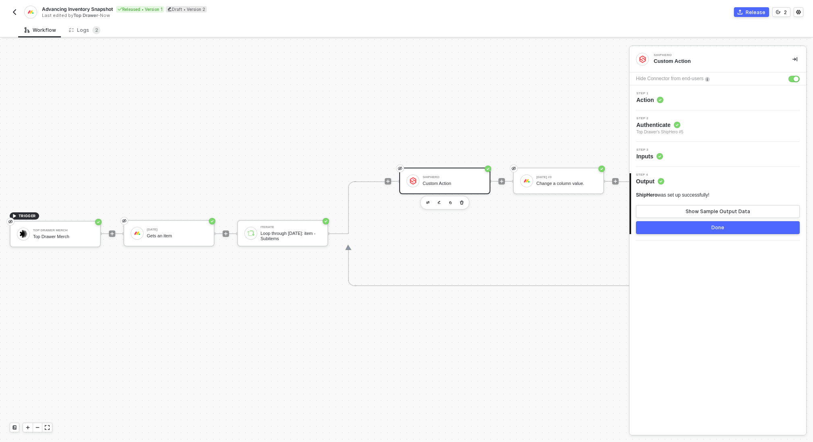
click at [690, 226] on button "Done" at bounding box center [718, 227] width 164 height 13
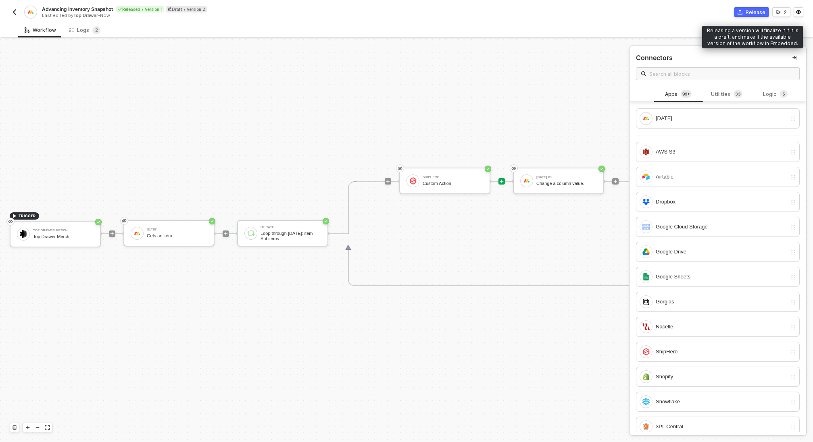
click at [750, 10] on div "Release" at bounding box center [756, 12] width 20 height 7
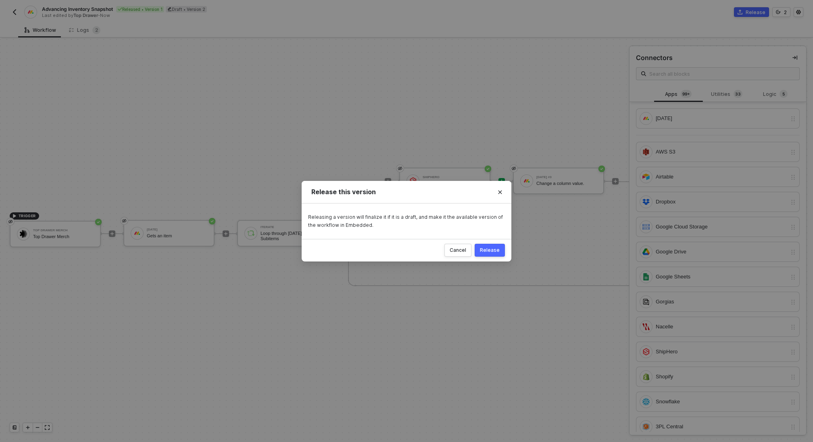
click at [494, 245] on button "Release" at bounding box center [490, 250] width 30 height 13
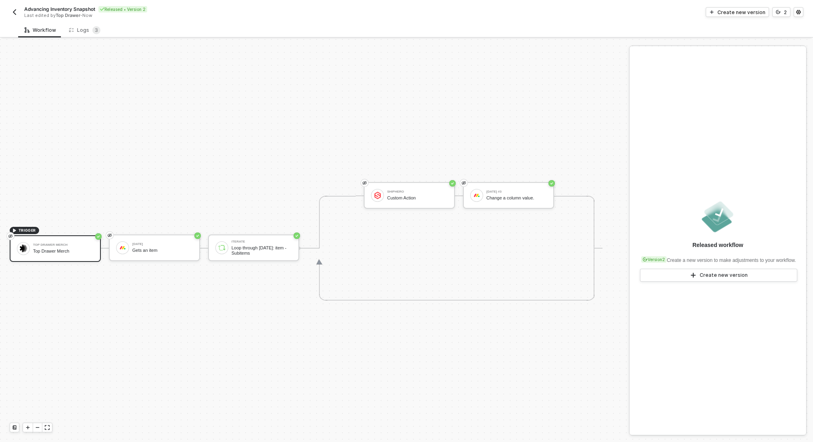
scroll to position [15, 0]
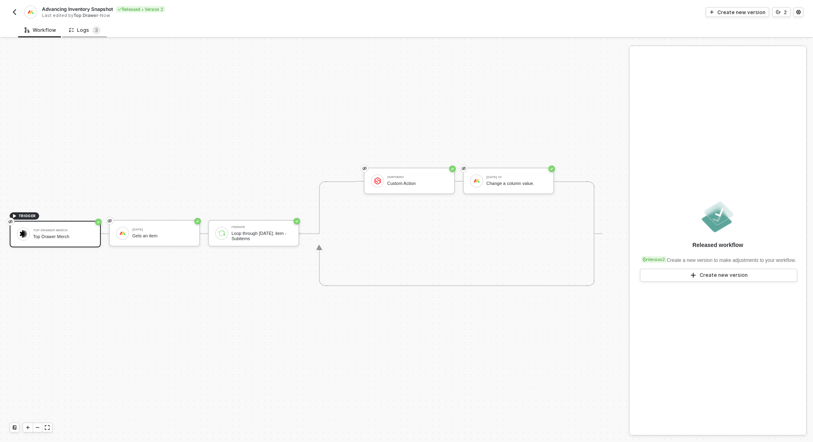
click at [88, 35] on div "Logs 3" at bounding box center [85, 30] width 44 height 15
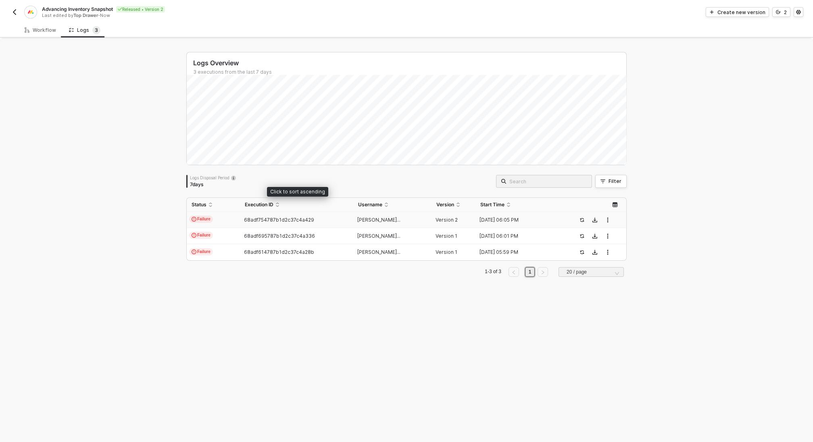
click at [268, 217] on span "68adf754787b1d2c37c4a429" at bounding box center [279, 220] width 70 height 6
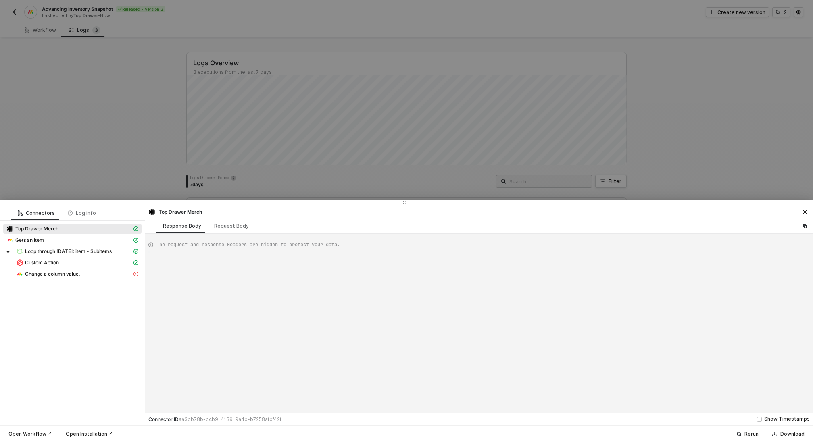
type textarea "{ "json": { "body": { "event": { "app": "[DATE]", "type": "update_column_value"…"
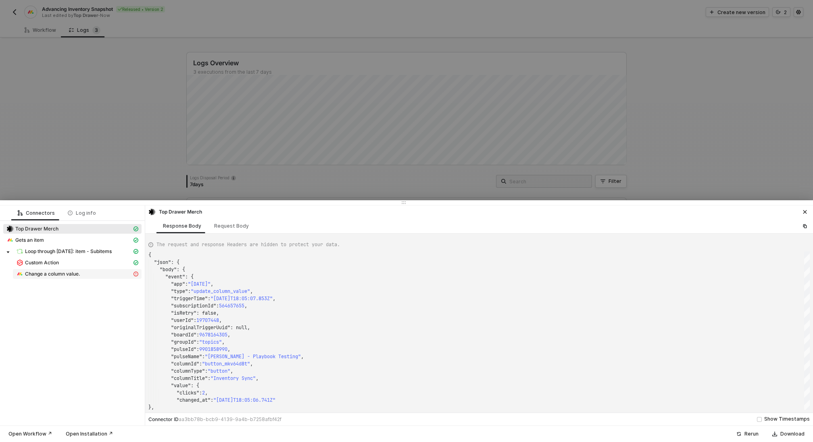
click at [59, 273] on span "Change a column value." at bounding box center [52, 274] width 55 height 6
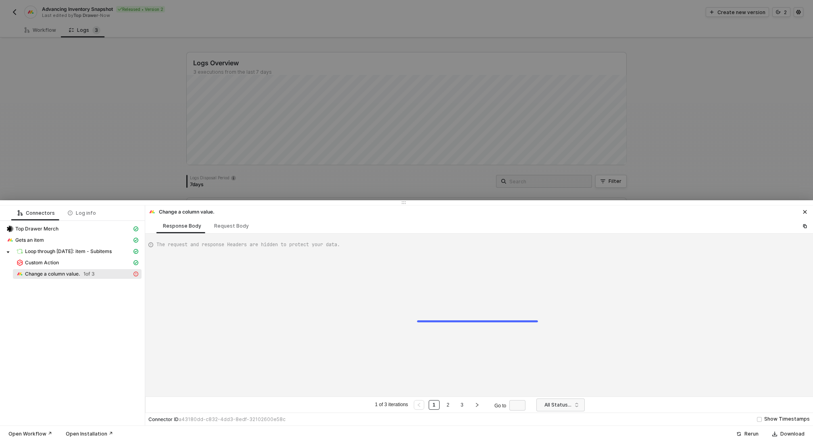
scroll to position [36, 0]
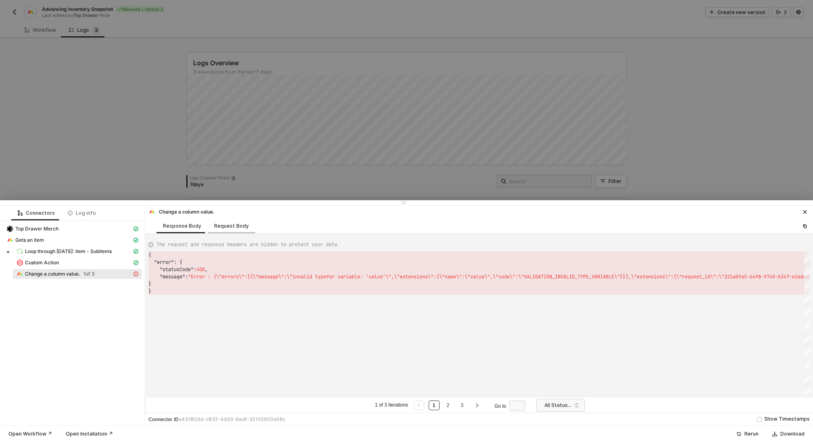
click at [228, 222] on div "Request Body" at bounding box center [232, 226] width 48 height 15
type textarea "[ { "resource": "column", "board_id": "9678250764", "column_id": "numeric_mkt77…"
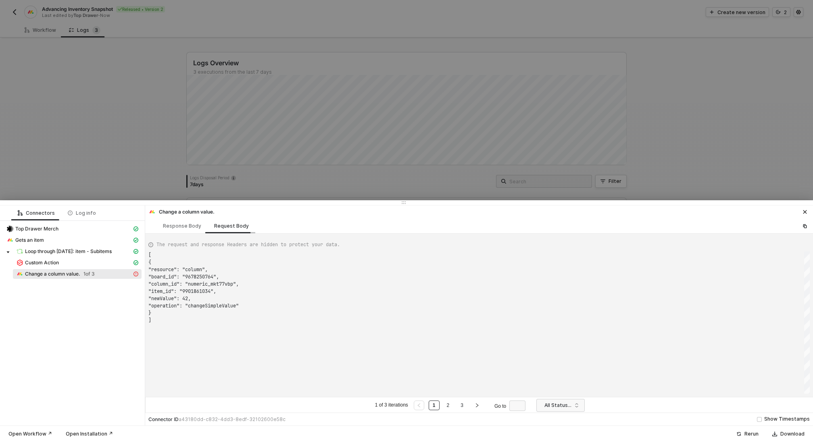
scroll to position [65, 0]
click at [69, 265] on div "Custom Action" at bounding box center [74, 262] width 116 height 7
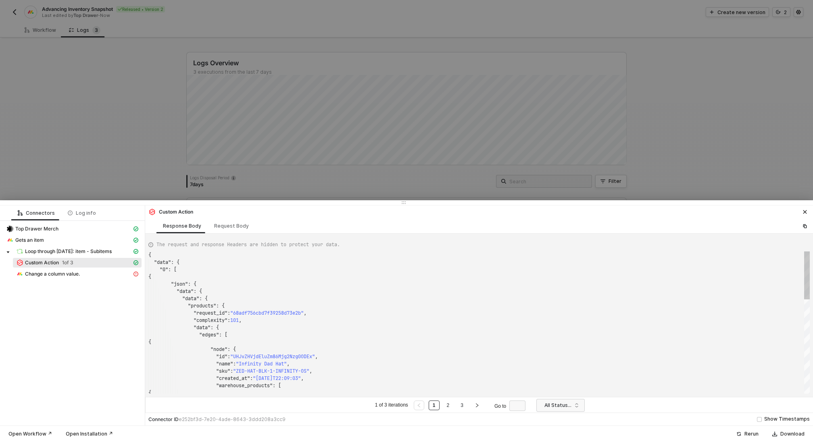
scroll to position [73, 0]
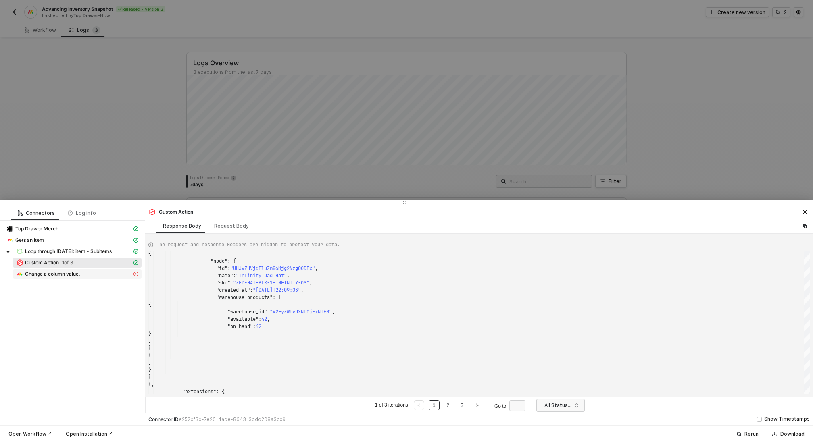
click at [73, 271] on span "Change a column value." at bounding box center [52, 274] width 55 height 6
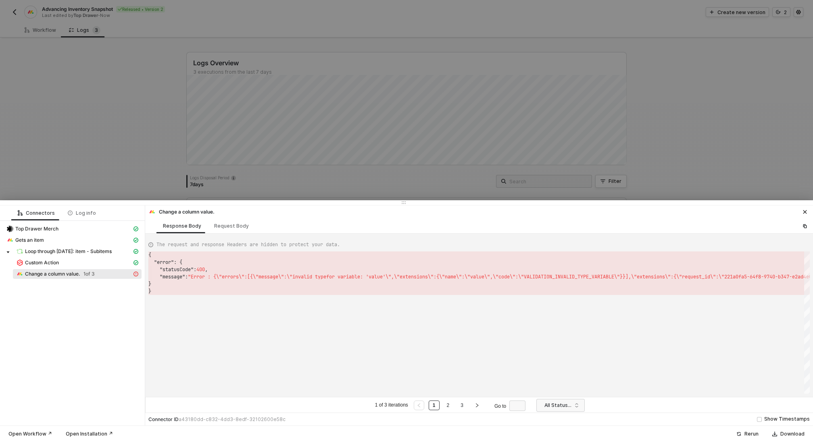
scroll to position [36, 0]
click at [782, 17] on div at bounding box center [406, 221] width 813 height 442
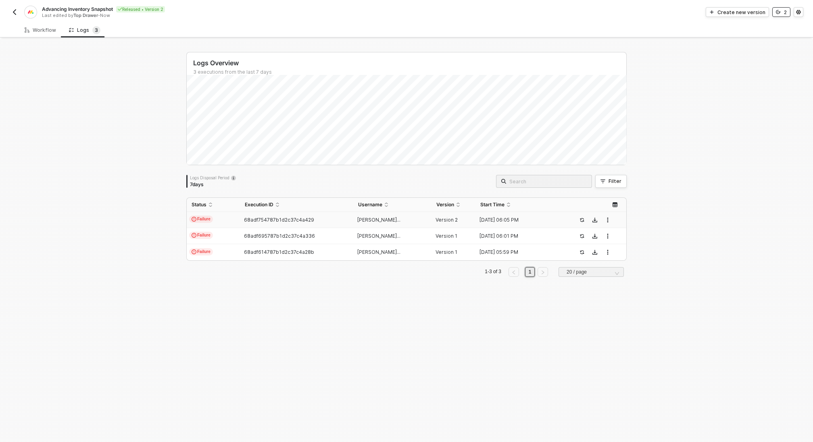
click at [782, 14] on button "2" at bounding box center [781, 12] width 18 height 10
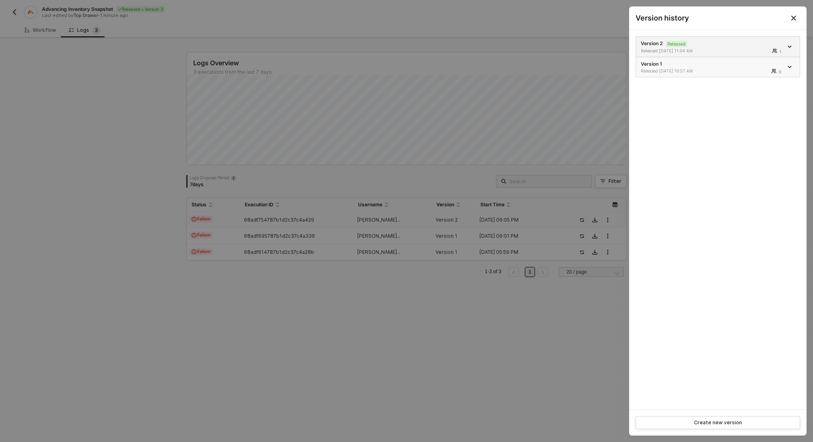
click at [720, 68] on div "Released [DATE] 10:57 AM 0" at bounding box center [712, 71] width 142 height 6
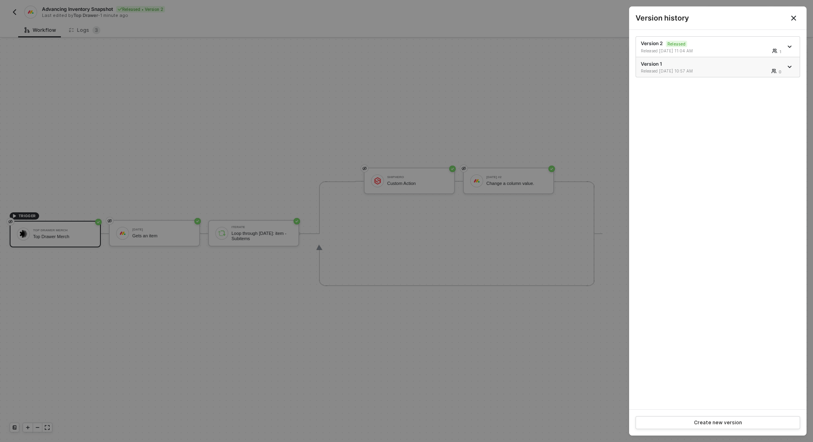
click at [717, 69] on div "Released [DATE] 10:57 AM 0" at bounding box center [712, 71] width 142 height 6
click at [514, 138] on div at bounding box center [406, 221] width 813 height 442
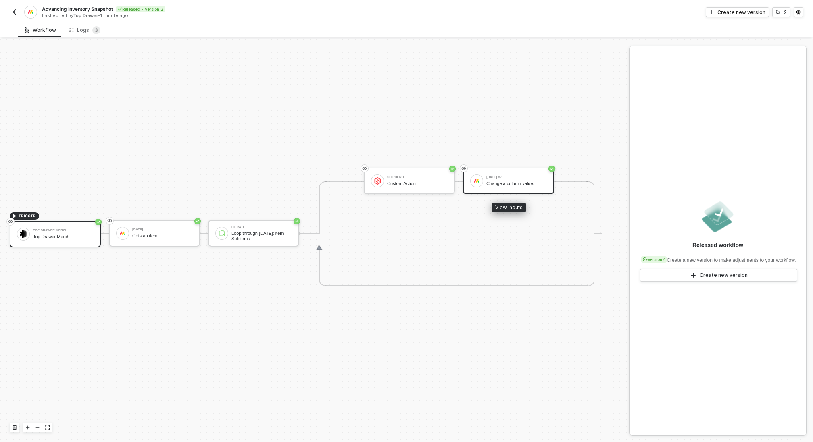
click at [517, 183] on div "Change a column value." at bounding box center [516, 183] width 60 height 5
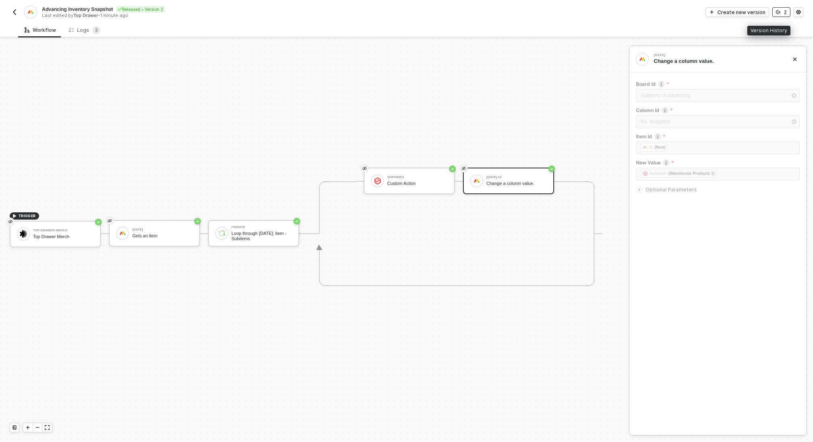
click at [777, 15] on button "2" at bounding box center [781, 12] width 18 height 10
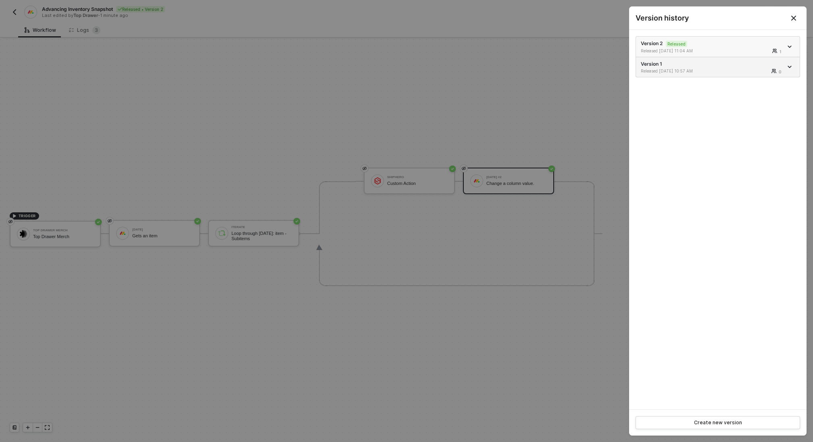
click at [727, 48] on div "Released [DATE] 11:04 AM 1" at bounding box center [712, 51] width 142 height 6
click at [563, 131] on div at bounding box center [406, 221] width 813 height 442
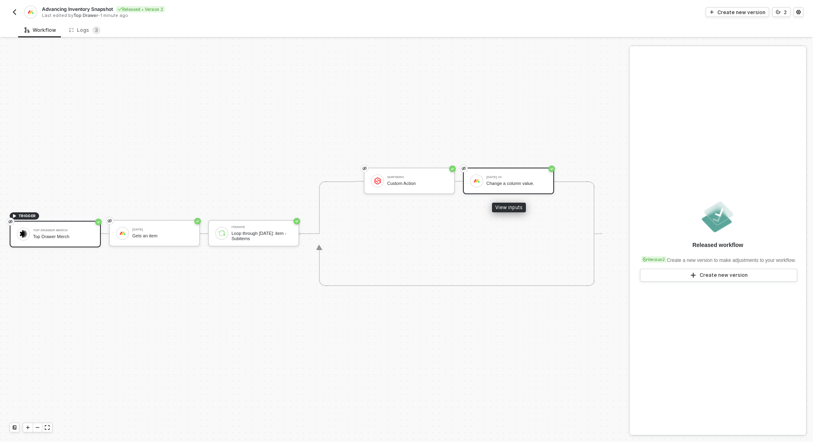
click at [515, 188] on div "[DATE] #3 Change a column value." at bounding box center [508, 181] width 91 height 27
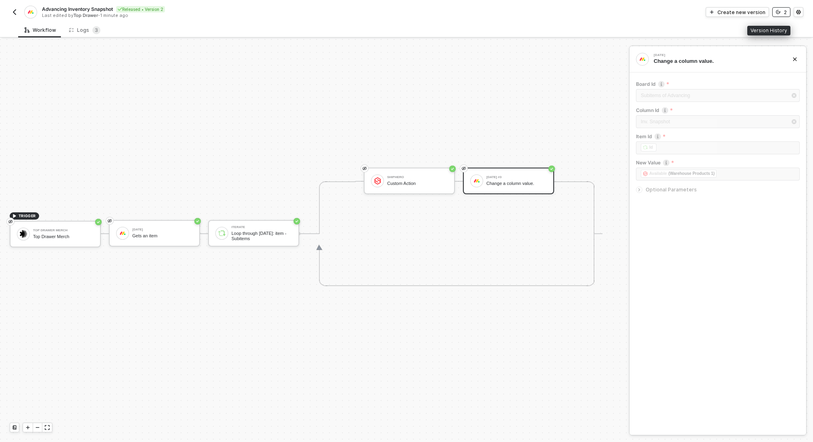
click at [784, 11] on div "2" at bounding box center [785, 12] width 3 height 7
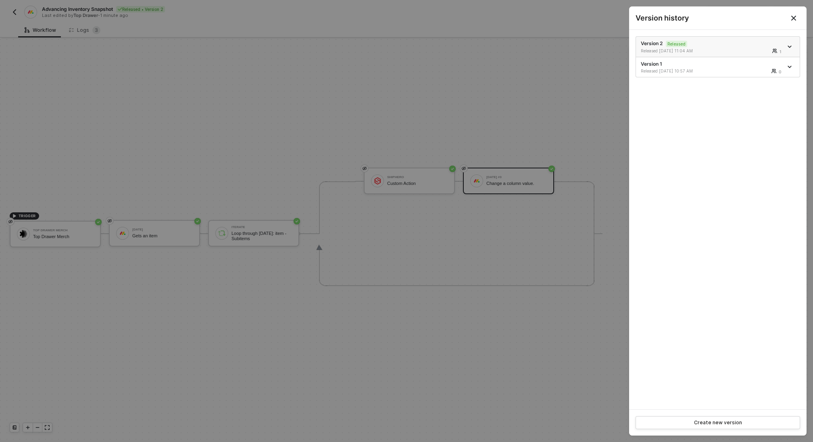
click at [790, 46] on icon "icon-arrow-down" at bounding box center [789, 47] width 3 height 2
click at [760, 60] on div "Make a copy" at bounding box center [761, 60] width 50 height 8
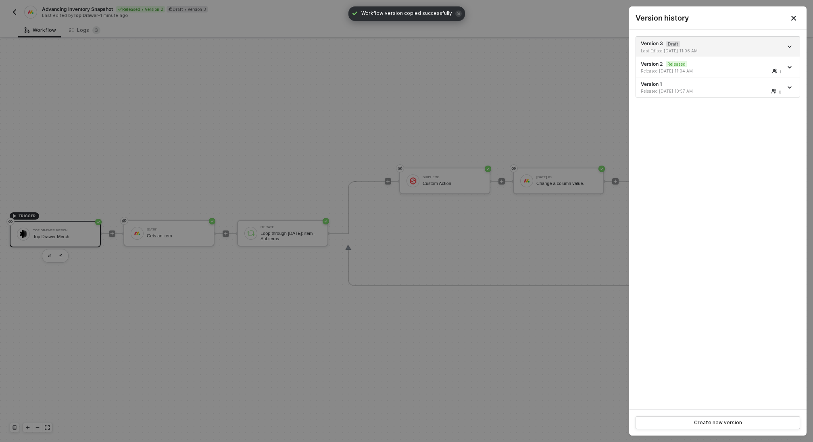
click at [603, 150] on div at bounding box center [406, 221] width 813 height 442
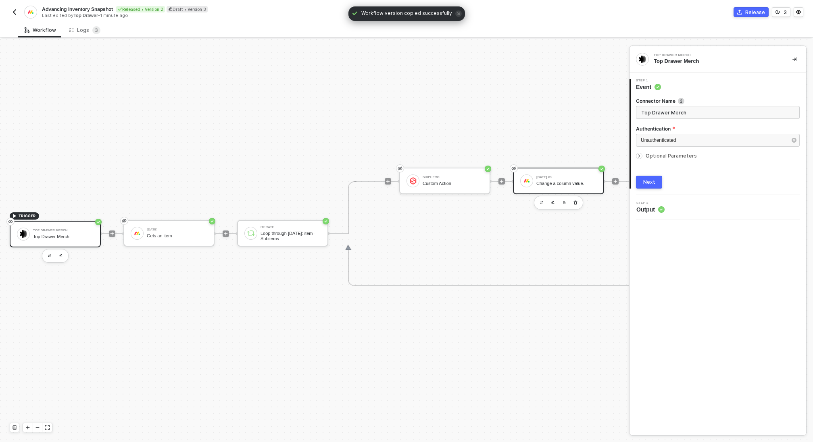
click at [562, 177] on div "[DATE] #3" at bounding box center [566, 177] width 60 height 3
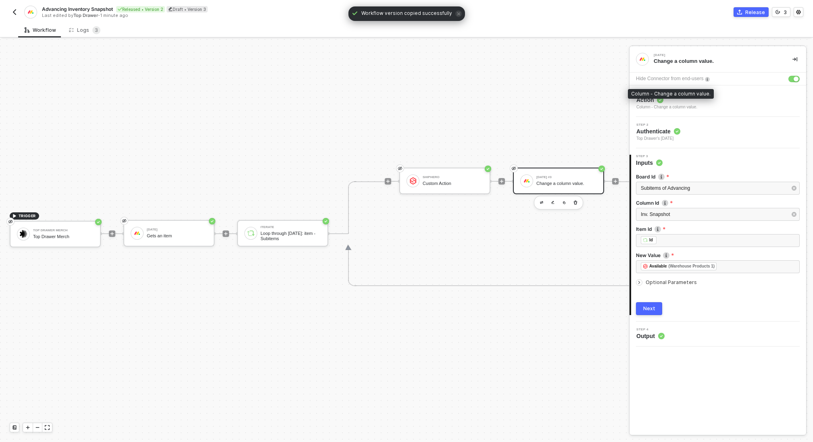
click at [694, 105] on div "Column - Change a column value." at bounding box center [666, 107] width 61 height 6
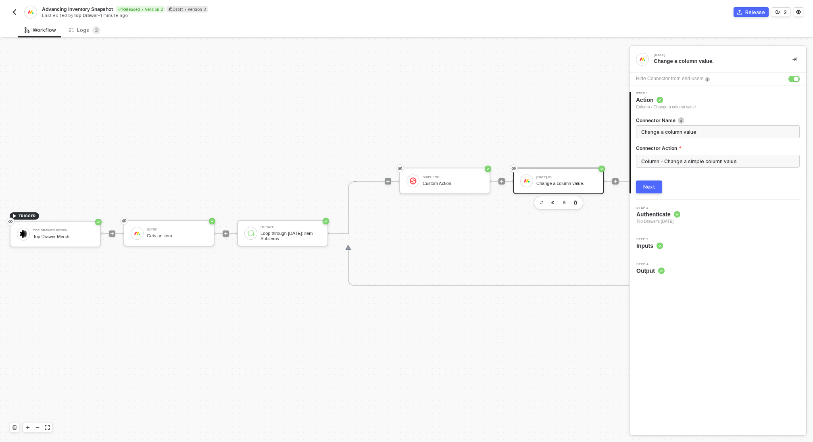
click at [572, 137] on div "ShipHero Custom Action [DATE] #3 Change a column value." at bounding box center [508, 181] width 219 height 105
click at [616, 180] on icon "icon-play" at bounding box center [615, 181] width 5 height 5
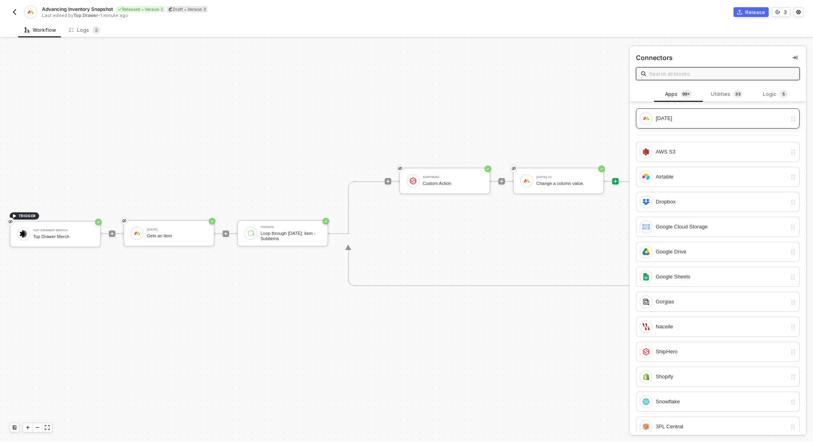
click at [688, 121] on div "[DATE]" at bounding box center [721, 118] width 131 height 9
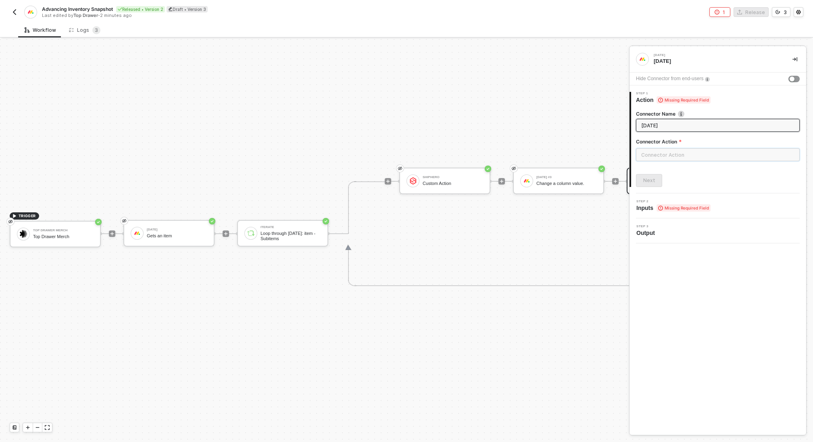
click at [664, 153] on input "text" at bounding box center [718, 154] width 164 height 13
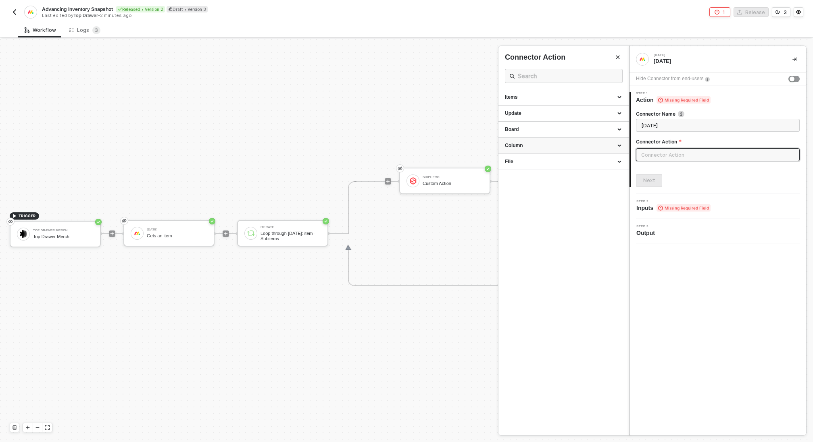
click at [530, 147] on div "Column" at bounding box center [563, 145] width 117 height 7
click at [543, 167] on span "Change a column value will display output in key-value formate" at bounding box center [561, 167] width 113 height 4
type input "Change a column value will display output in key-value formate"
type input "Column - Change a column value"
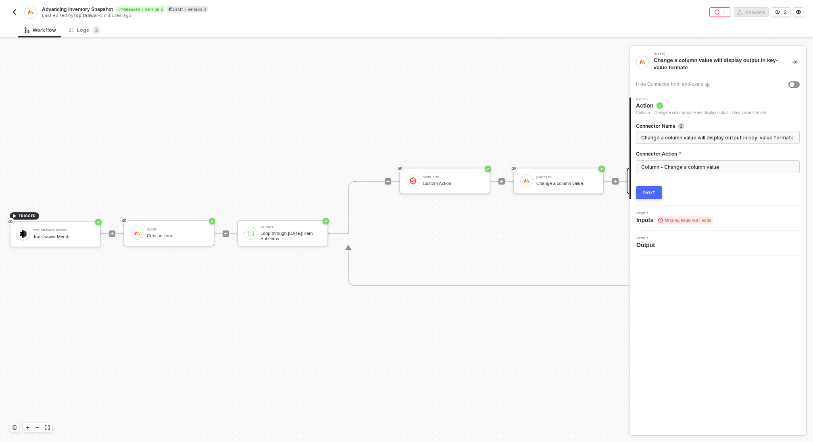
click at [647, 192] on div "Next" at bounding box center [649, 193] width 12 height 6
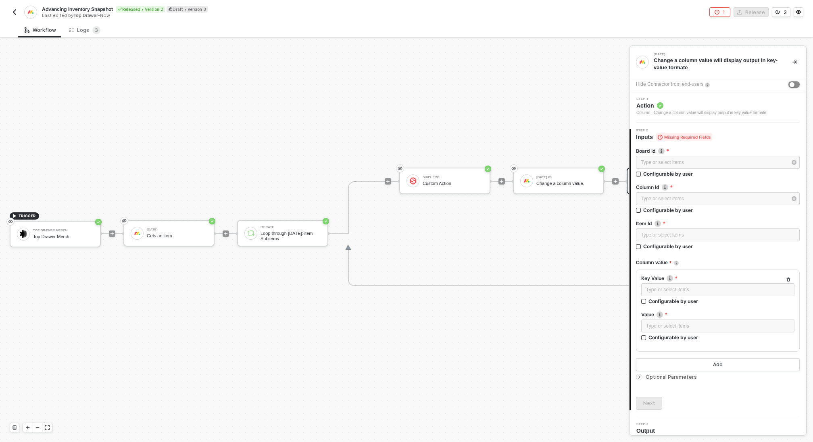
click at [790, 83] on div "button" at bounding box center [792, 84] width 5 height 5
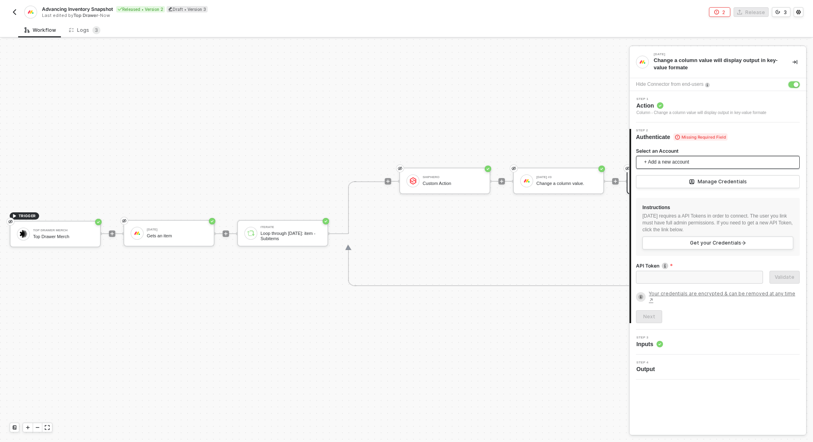
click at [713, 161] on span "+ Add a new account" at bounding box center [719, 162] width 151 height 13
click at [688, 179] on span "Top Drawer's [DATE]" at bounding box center [674, 180] width 65 height 9
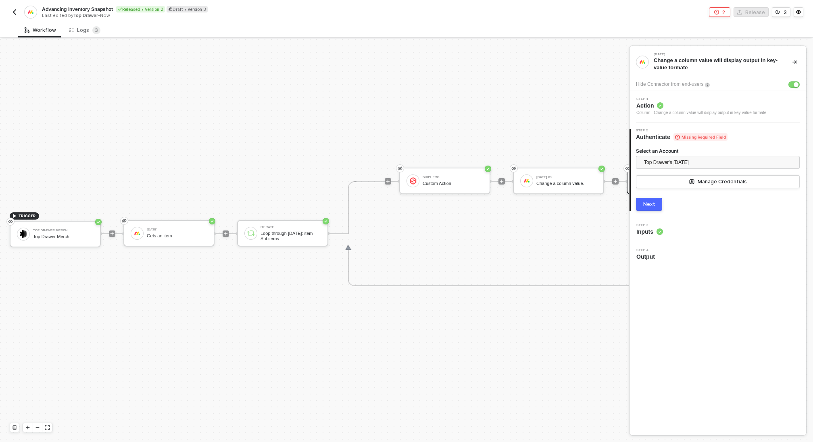
click at [654, 202] on div "Next" at bounding box center [649, 204] width 12 height 6
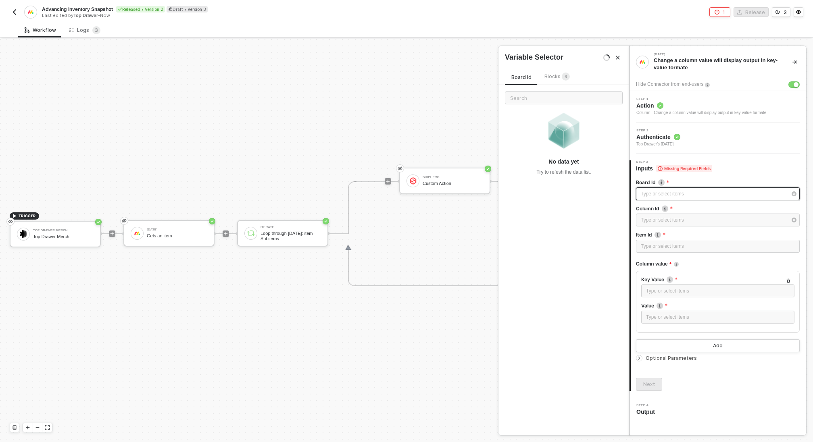
click at [668, 189] on div "Type or select items ﻿" at bounding box center [718, 194] width 164 height 13
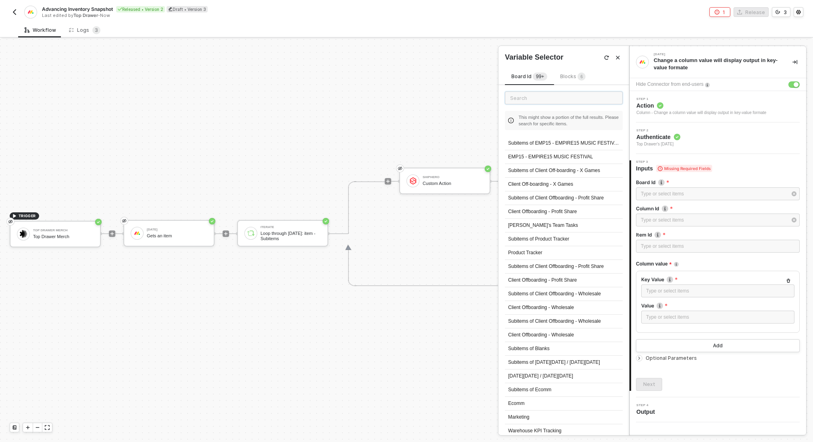
click at [527, 98] on input "text" at bounding box center [564, 98] width 118 height 13
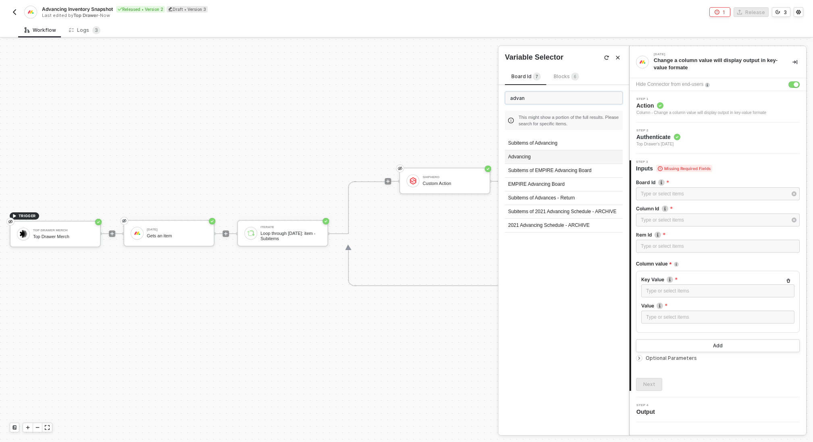
type input "advan"
click at [534, 156] on div "Advancing" at bounding box center [564, 157] width 118 height 14
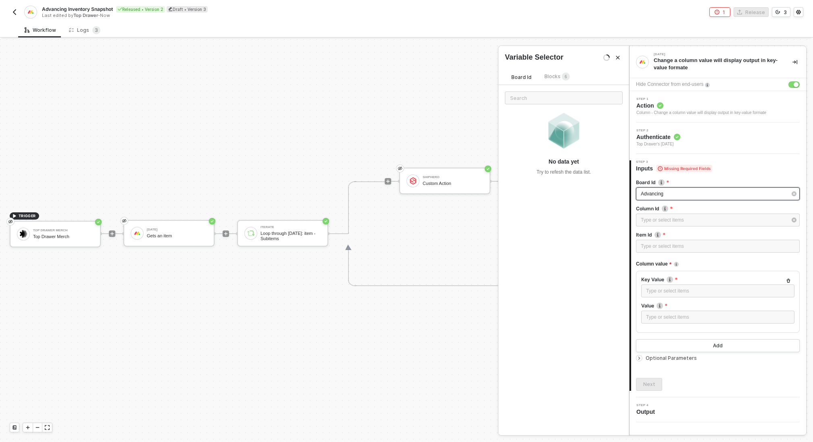
click at [680, 192] on div "Advancing" at bounding box center [714, 194] width 146 height 8
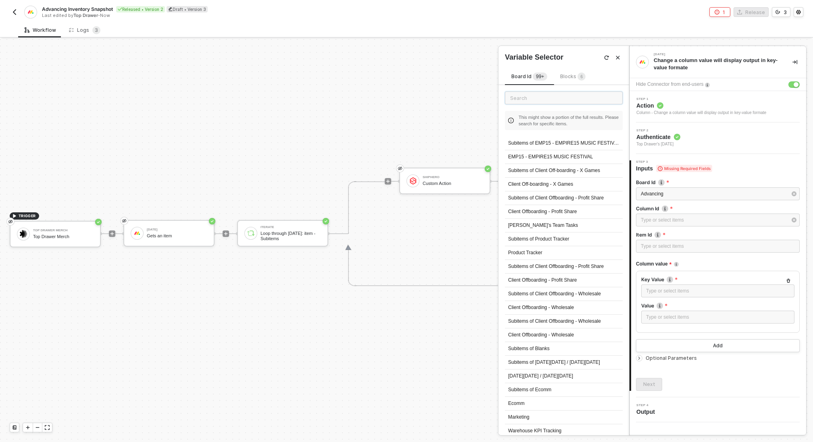
click at [532, 96] on input "text" at bounding box center [564, 98] width 118 height 13
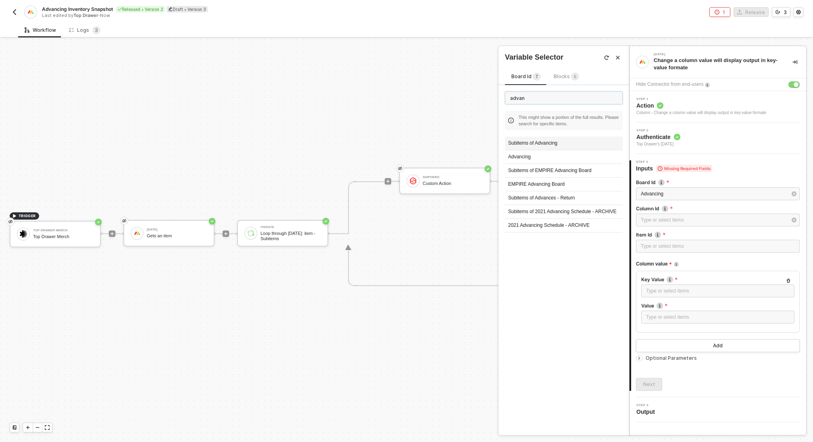
type input "advan"
click at [544, 146] on div "Subitems of Advancing" at bounding box center [564, 144] width 118 height 14
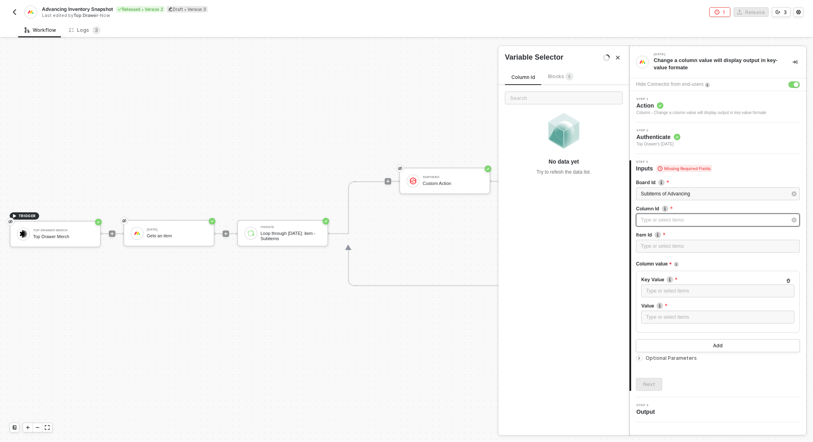
click at [681, 223] on div "Type or select items ﻿" at bounding box center [714, 221] width 146 height 8
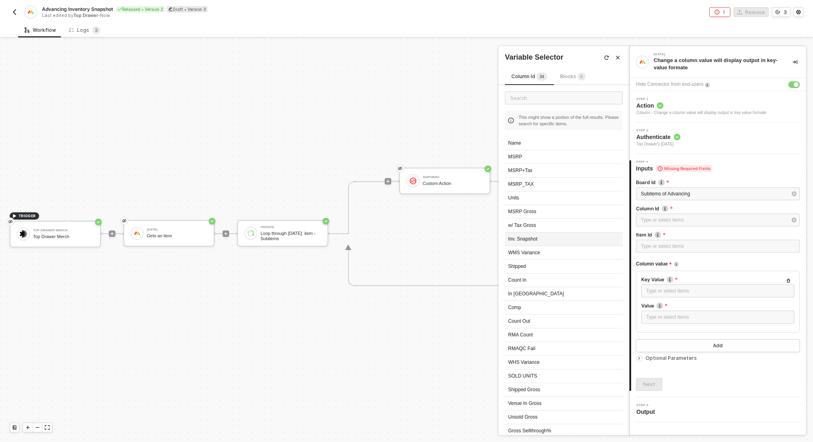
click at [531, 236] on div "Inv. Snapshot" at bounding box center [564, 240] width 118 height 14
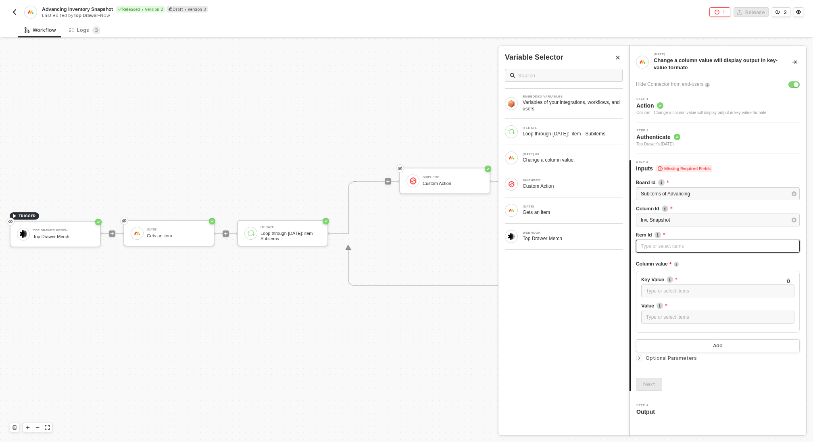
click at [647, 249] on div "Type or select items ﻿" at bounding box center [718, 247] width 154 height 8
click at [528, 136] on div "Loop through [DATE]: item - Subitems" at bounding box center [573, 134] width 100 height 6
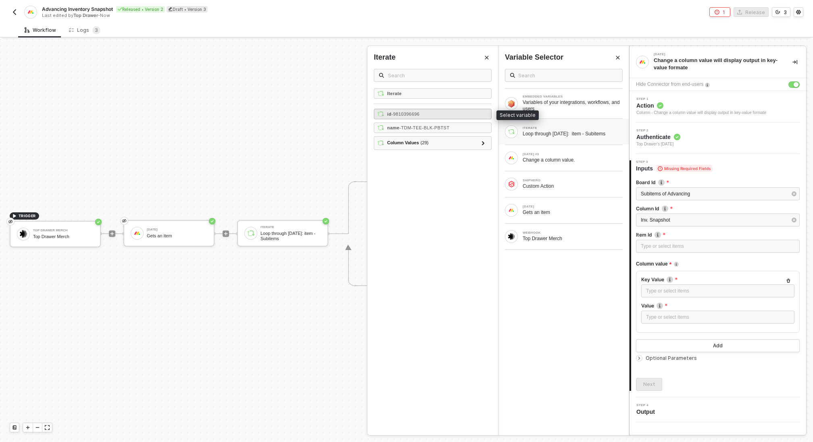
click at [434, 112] on div "id - 9810396696" at bounding box center [433, 114] width 118 height 10
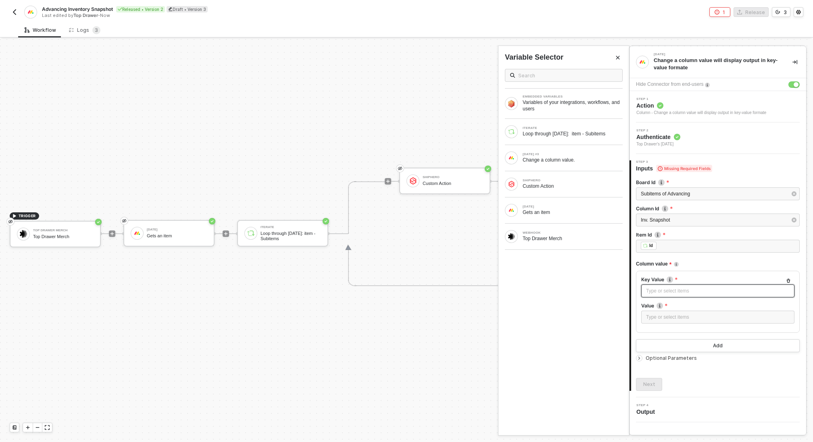
click at [668, 290] on div "Type or select items ﻿" at bounding box center [718, 292] width 144 height 8
click at [667, 316] on div "Type or select items ﻿" at bounding box center [718, 318] width 144 height 8
click at [558, 183] on div "Custom Action" at bounding box center [573, 186] width 100 height 6
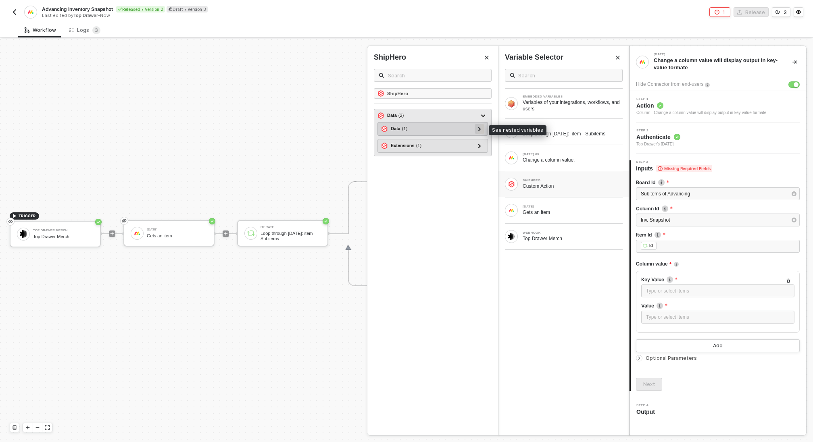
click at [478, 128] on div at bounding box center [479, 128] width 4 height 9
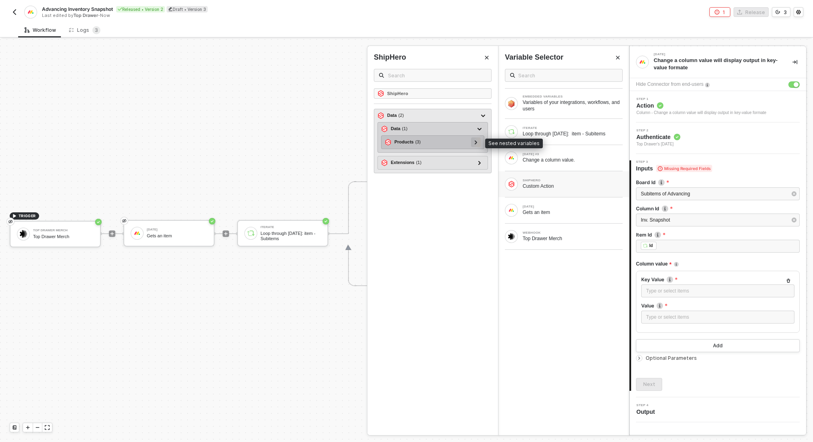
click at [478, 143] on div at bounding box center [476, 142] width 4 height 9
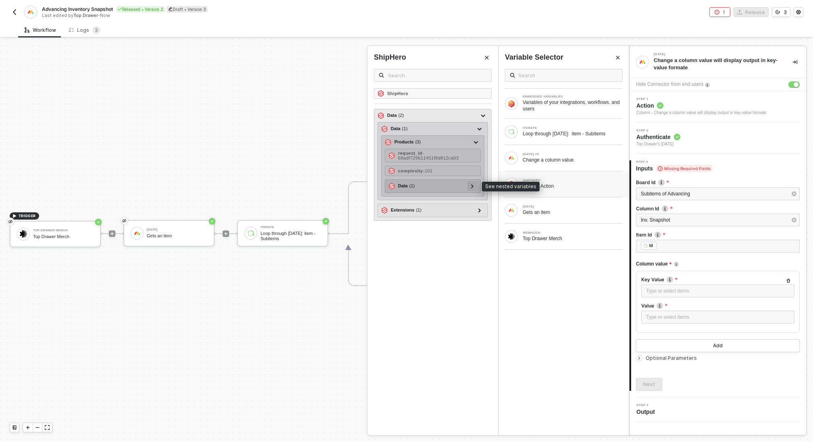
click at [475, 186] on div at bounding box center [472, 186] width 10 height 10
click at [473, 187] on div at bounding box center [472, 185] width 4 height 9
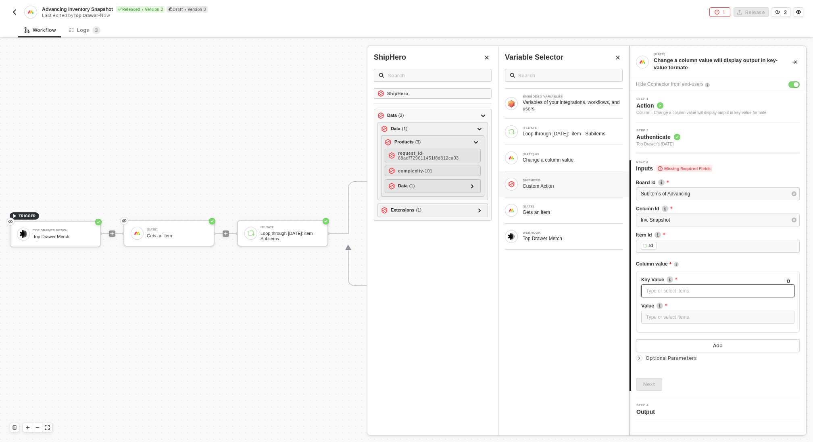
click at [676, 288] on div "Type or select items ﻿" at bounding box center [718, 292] width 144 height 8
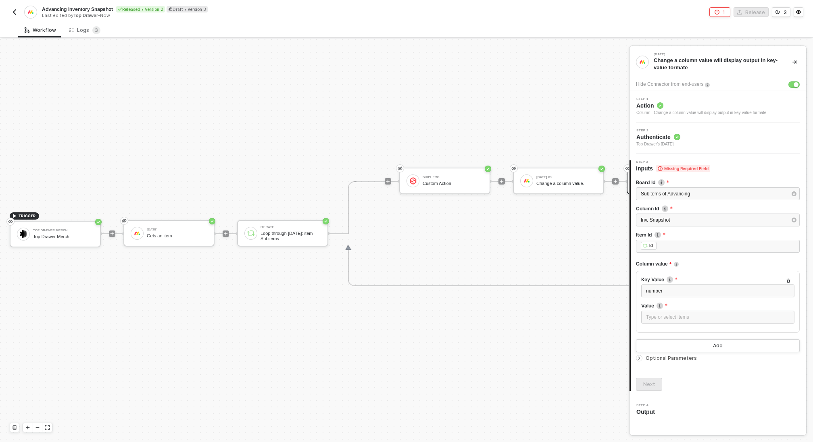
click at [434, 185] on div "Custom Action" at bounding box center [453, 183] width 60 height 5
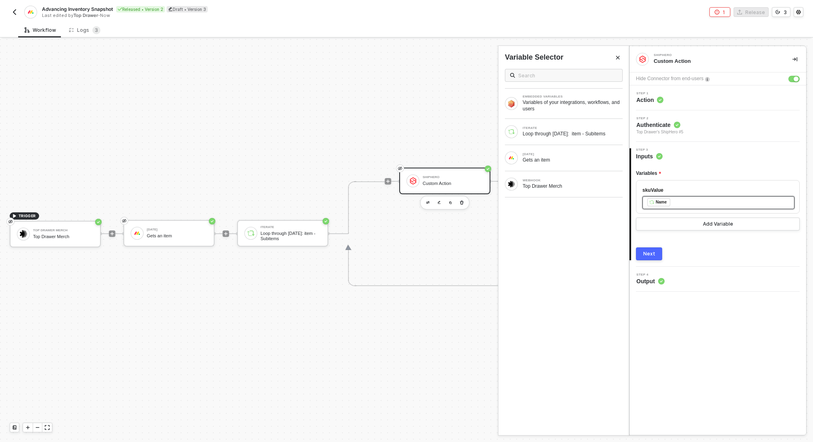
click at [679, 203] on div "﻿ ﻿ Name ﻿" at bounding box center [718, 202] width 142 height 9
click at [646, 254] on div "Next" at bounding box center [649, 254] width 12 height 6
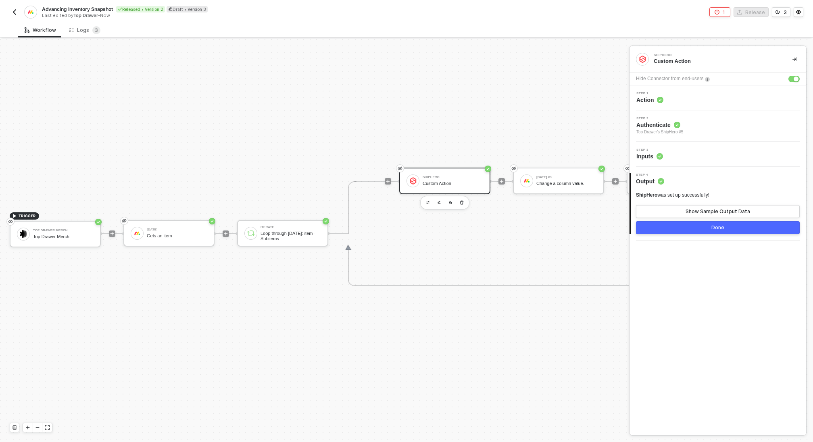
click at [688, 224] on button "Done" at bounding box center [718, 227] width 164 height 13
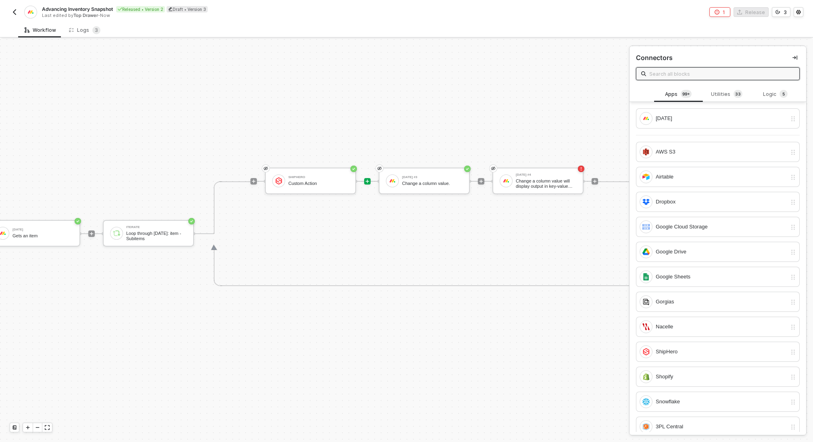
scroll to position [15, 208]
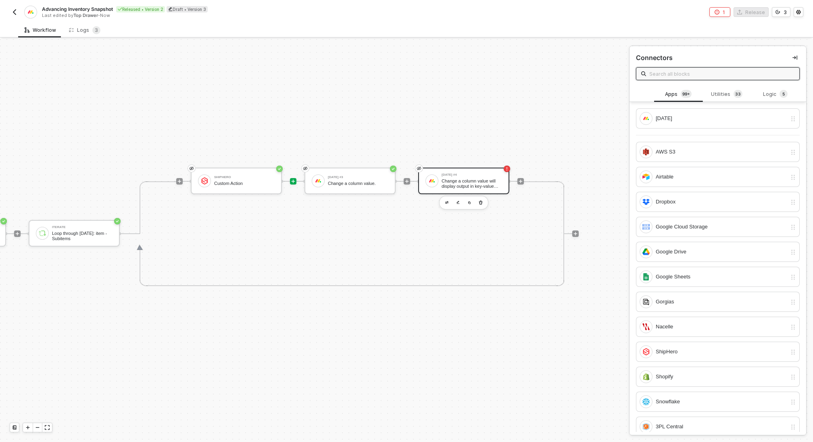
click at [441, 179] on div "Monday #4 Change a column value will display output in key-value formate" at bounding box center [470, 180] width 64 height 15
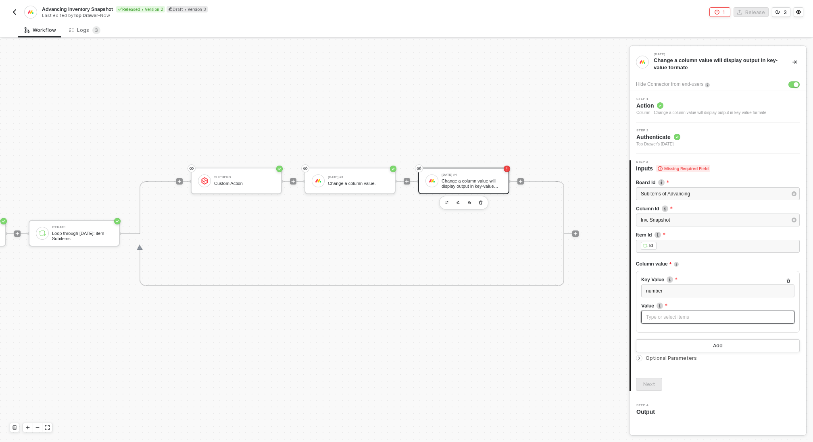
click at [686, 316] on div "Type or select items ﻿" at bounding box center [718, 318] width 144 height 8
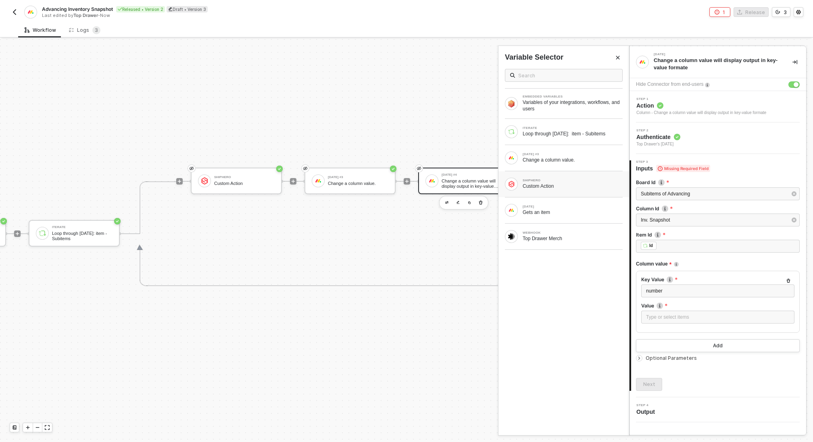
click at [547, 180] on div "SHIPHERO" at bounding box center [573, 180] width 100 height 3
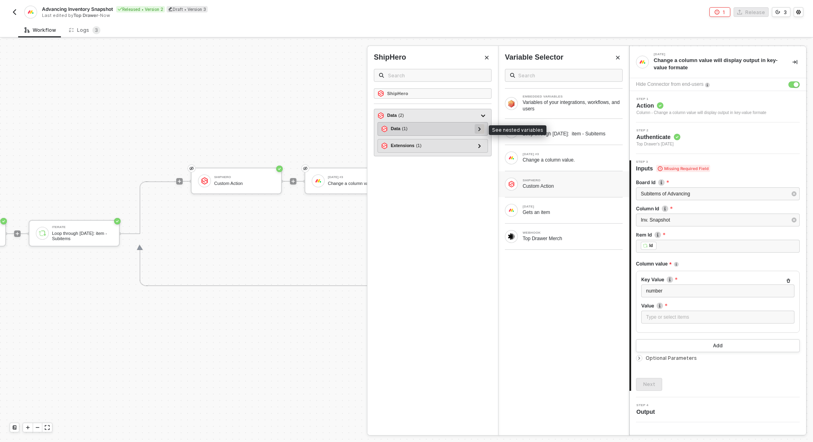
click at [481, 127] on icon at bounding box center [479, 129] width 3 height 4
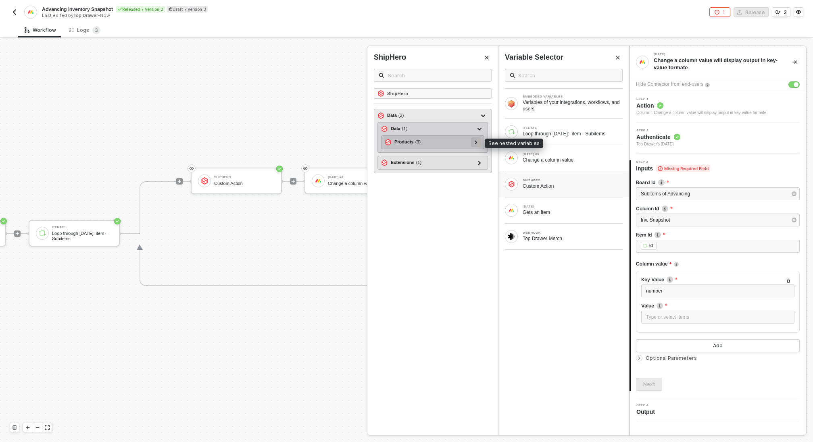
click at [475, 141] on icon at bounding box center [476, 142] width 3 height 4
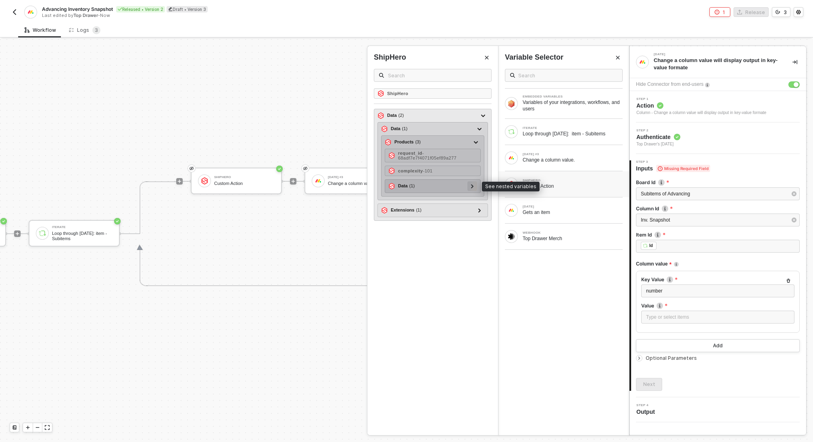
click at [473, 185] on icon at bounding box center [472, 186] width 3 height 4
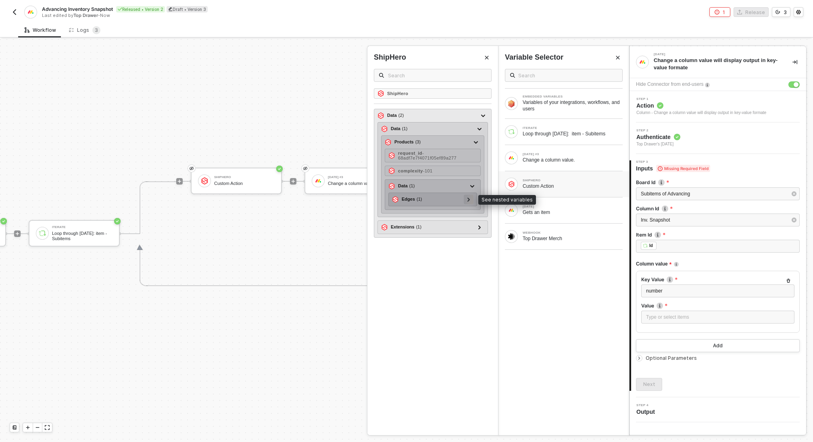
click at [469, 198] on icon at bounding box center [468, 200] width 2 height 4
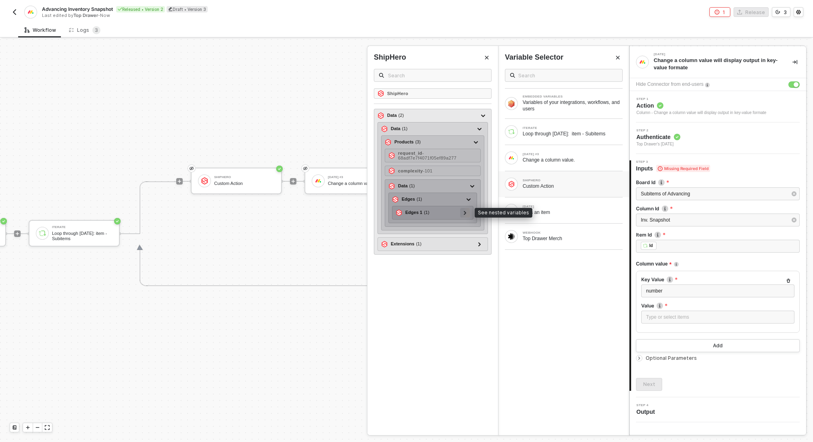
click at [468, 209] on div at bounding box center [465, 213] width 10 height 10
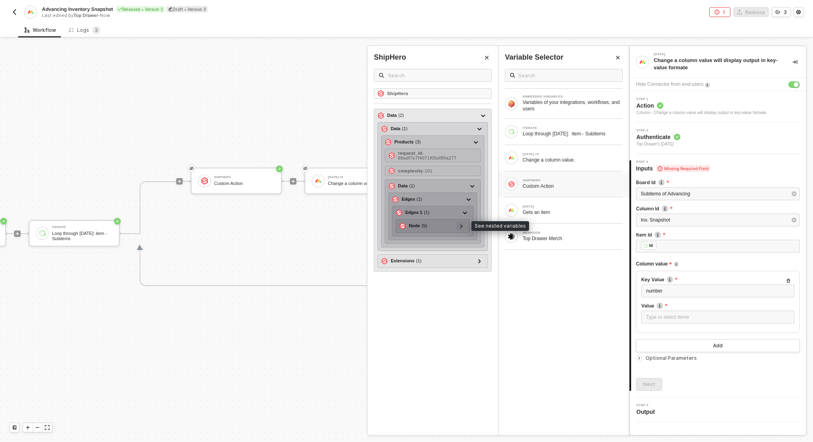
click at [463, 224] on icon at bounding box center [461, 226] width 2 height 4
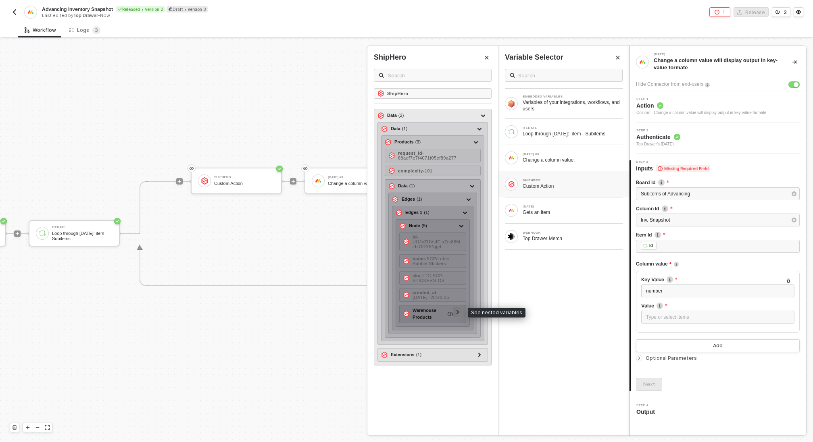
click at [458, 310] on icon at bounding box center [457, 312] width 3 height 4
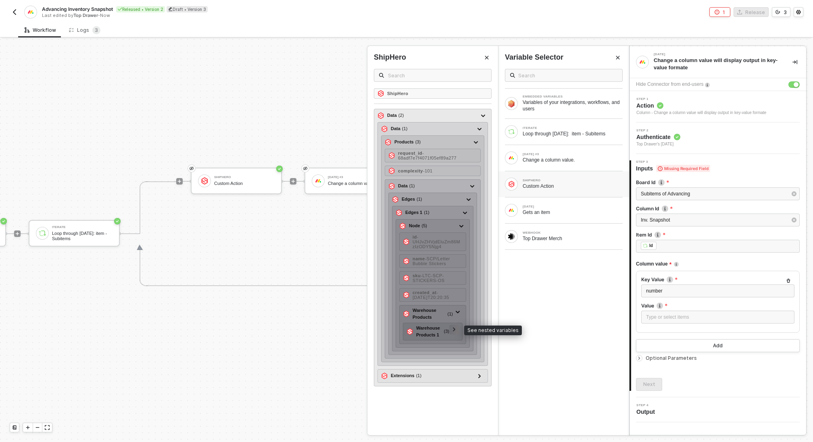
click at [456, 328] on icon at bounding box center [454, 330] width 3 height 4
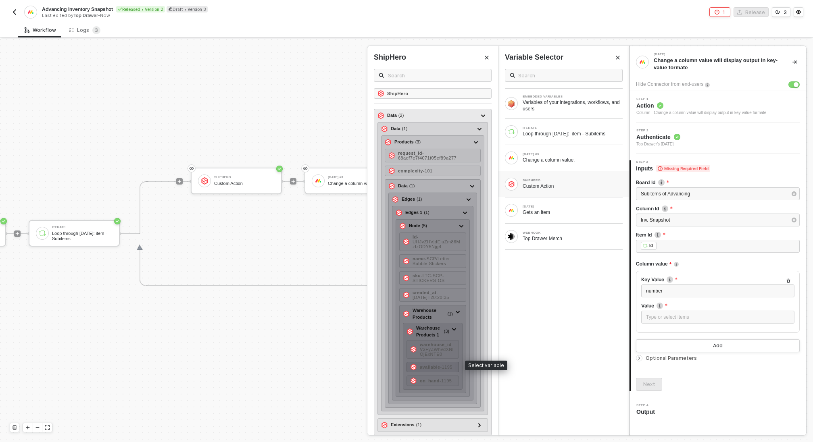
click at [439, 365] on strong "available" at bounding box center [430, 367] width 20 height 5
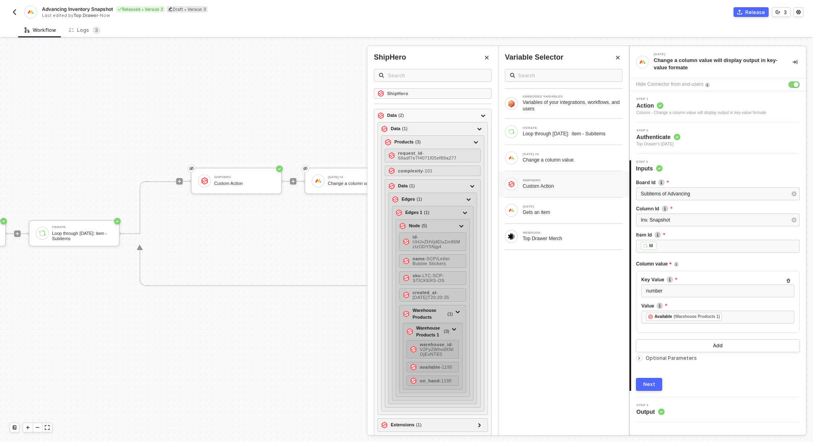
click at [654, 382] on div "Next" at bounding box center [649, 384] width 12 height 6
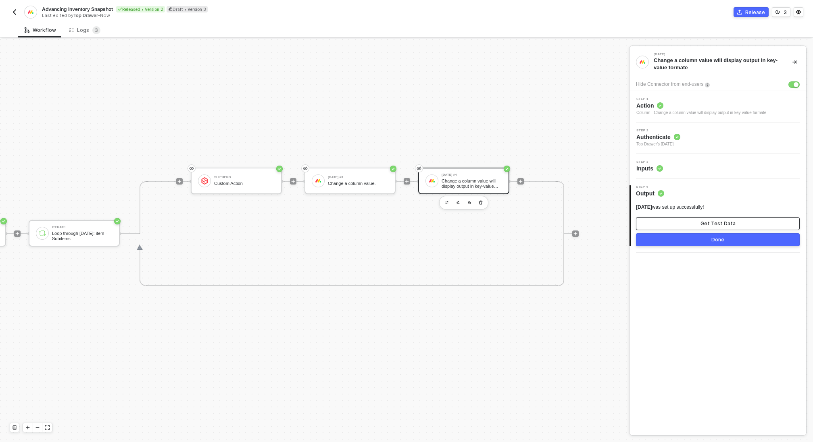
click at [710, 225] on div "Get Test Data" at bounding box center [717, 224] width 35 height 6
click at [710, 223] on div "Show Sample Output Data" at bounding box center [717, 224] width 65 height 6
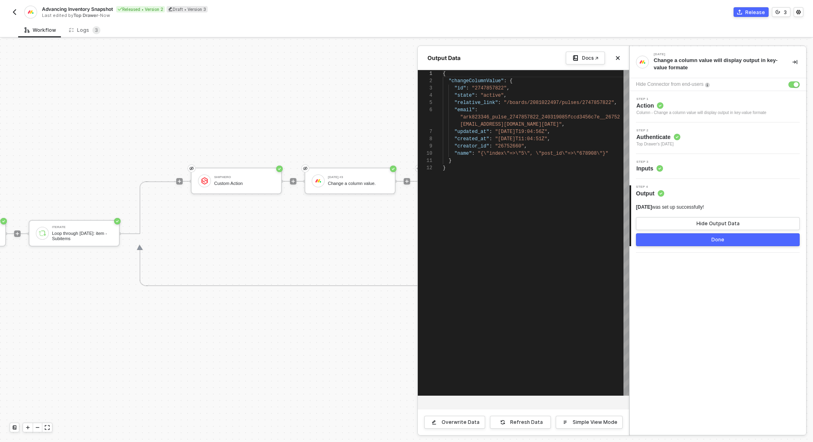
scroll to position [58, 0]
click at [706, 244] on button "Done" at bounding box center [718, 239] width 164 height 13
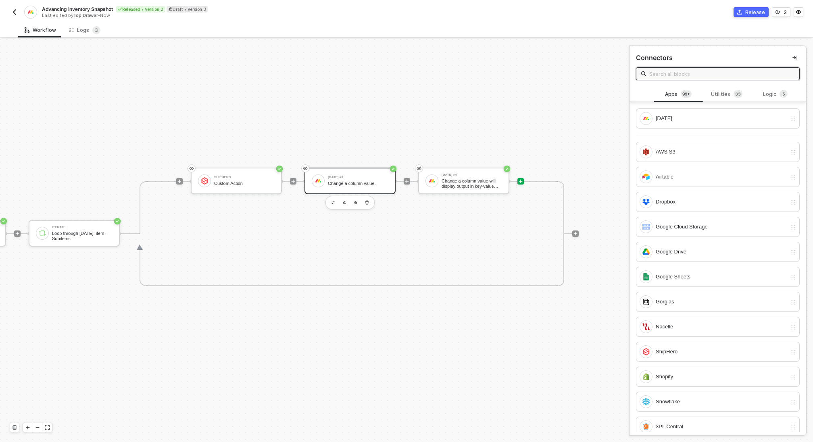
click at [367, 185] on div "Change a column value." at bounding box center [358, 183] width 60 height 5
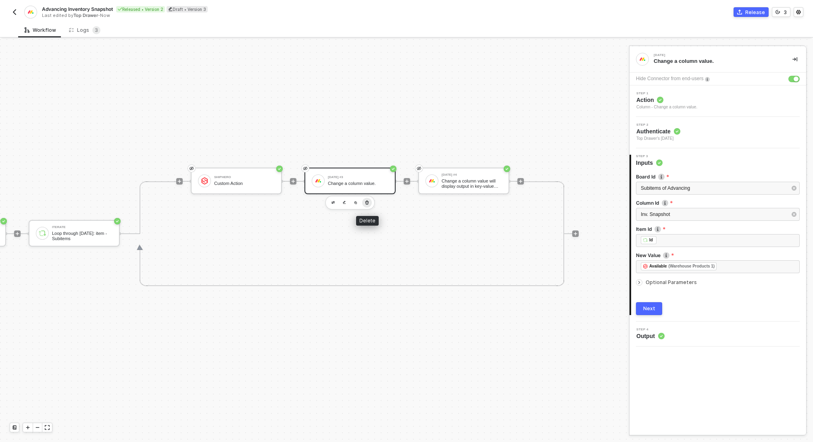
click at [368, 204] on icon "button" at bounding box center [367, 202] width 4 height 4
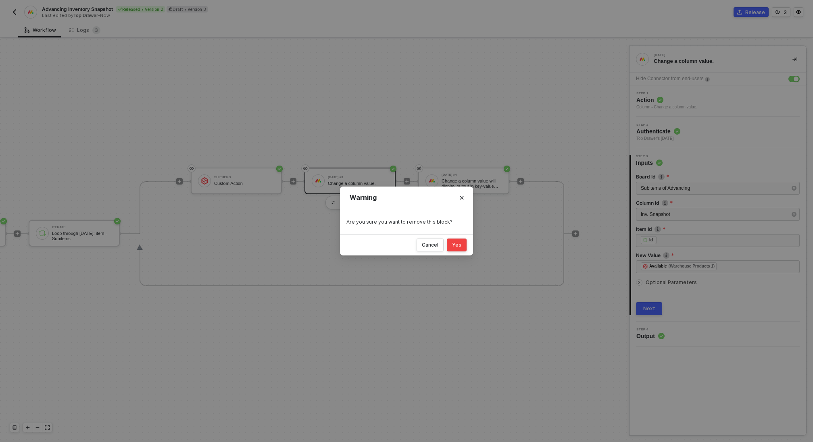
click at [460, 246] on div "Yes" at bounding box center [456, 245] width 9 height 6
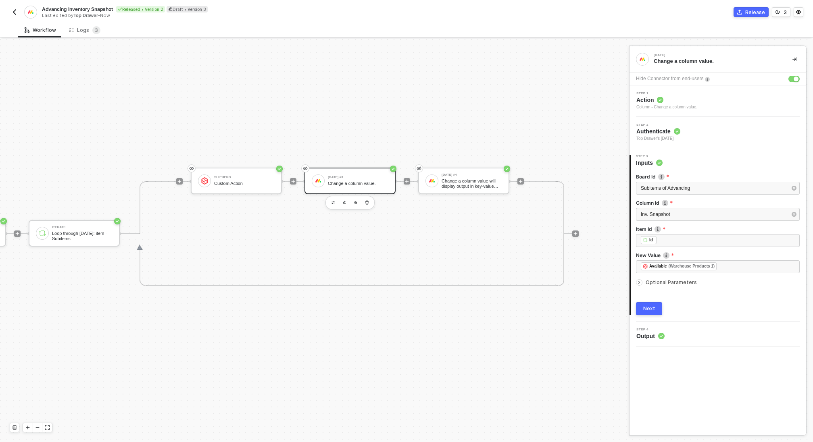
scroll to position [15, 95]
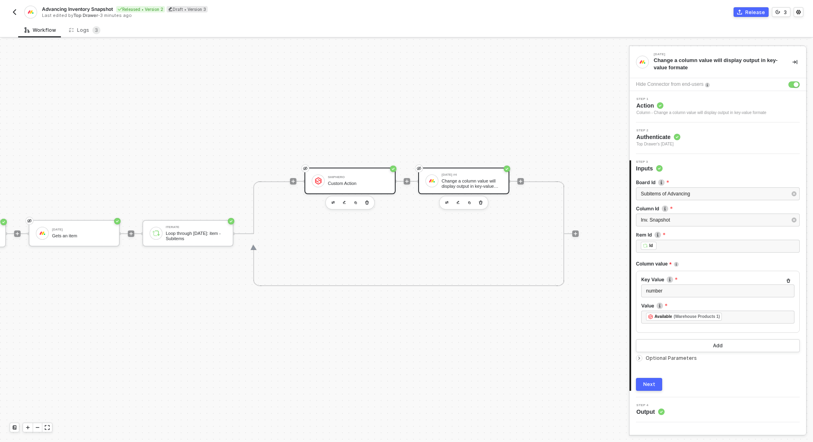
click at [334, 183] on div "Custom Action" at bounding box center [358, 183] width 60 height 5
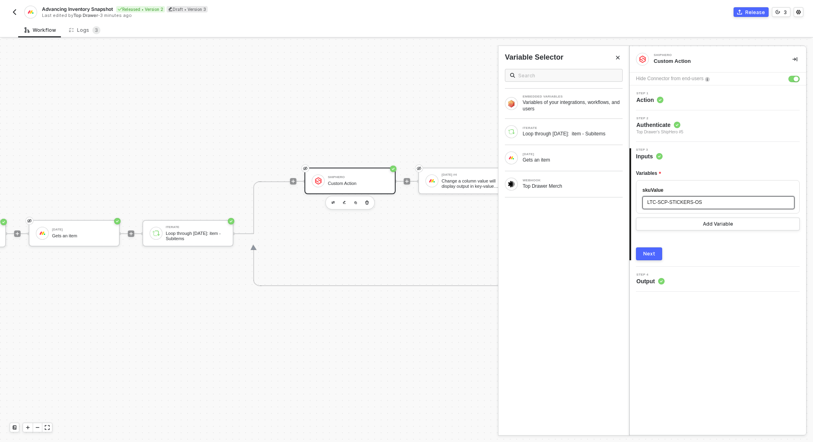
click at [704, 198] on div "LTC-SCP-STICKERS-OS" at bounding box center [718, 202] width 152 height 13
click at [576, 122] on div "ITERATE Loop through Monday: item - Subitems" at bounding box center [563, 132] width 131 height 26
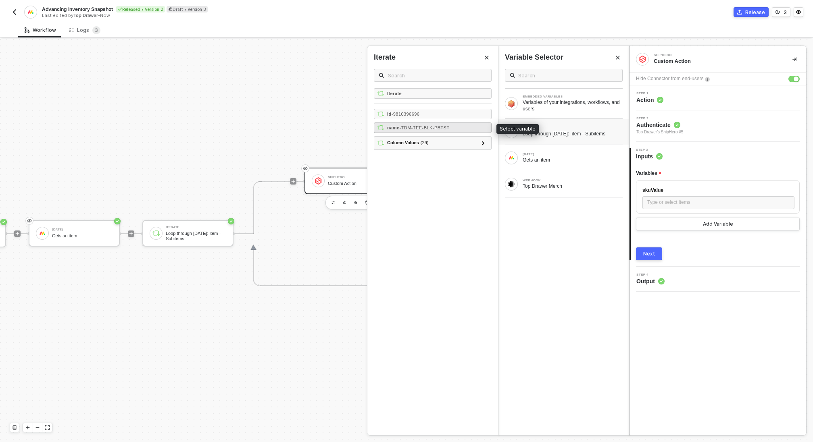
click at [424, 126] on span "- TDM-TEE-BLK-PBTST" at bounding box center [425, 127] width 50 height 5
click at [646, 253] on div "Next" at bounding box center [649, 254] width 12 height 6
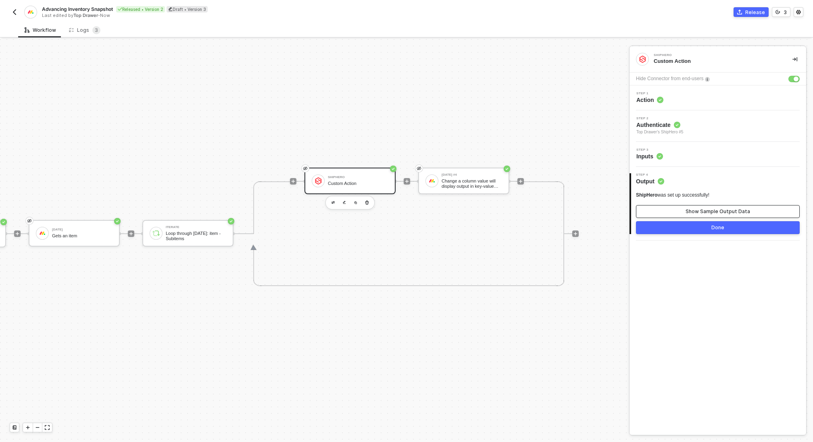
click at [695, 213] on div "Show Sample Output Data" at bounding box center [717, 211] width 65 height 6
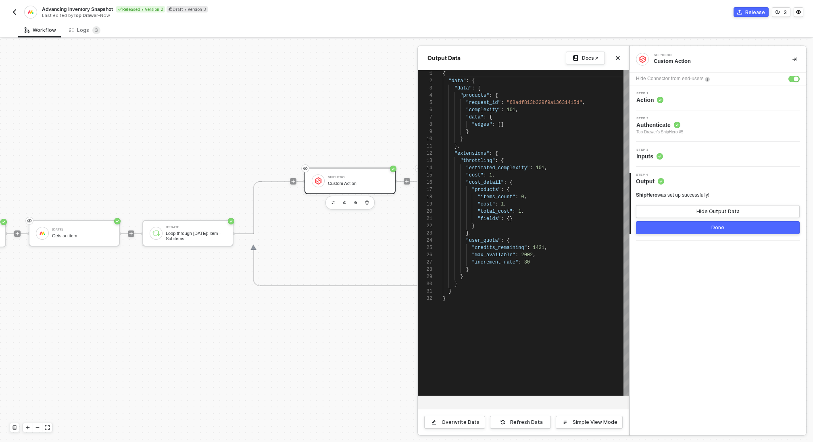
scroll to position [73, 0]
click at [699, 228] on button "Done" at bounding box center [718, 227] width 164 height 13
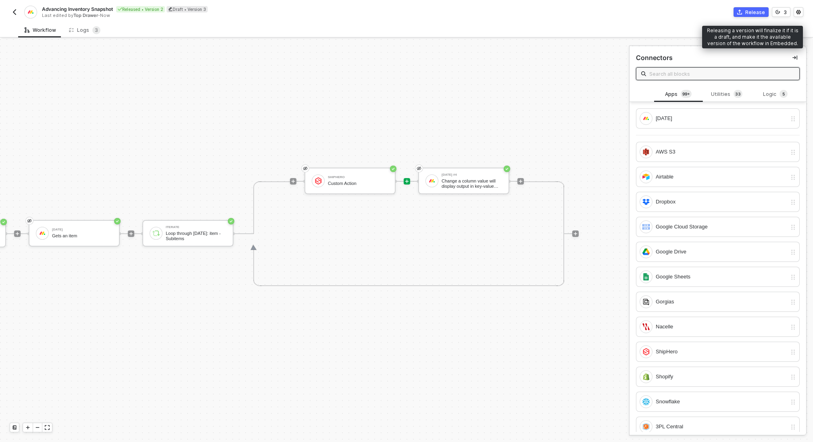
click at [751, 11] on div "Release" at bounding box center [755, 12] width 20 height 7
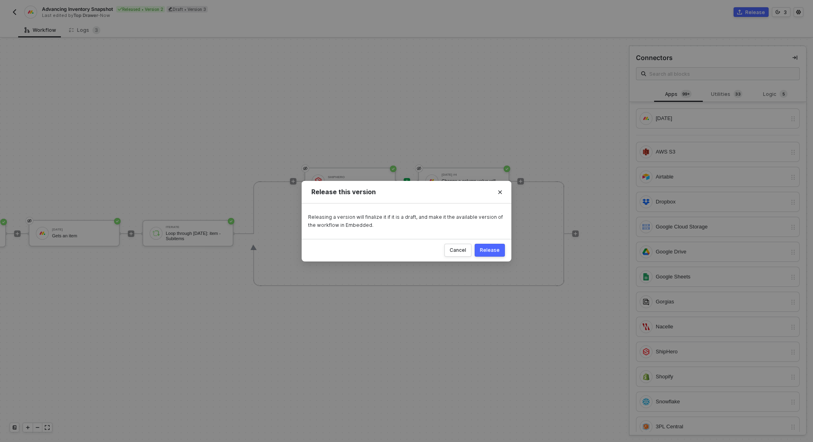
click at [494, 247] on div "Release" at bounding box center [490, 250] width 20 height 6
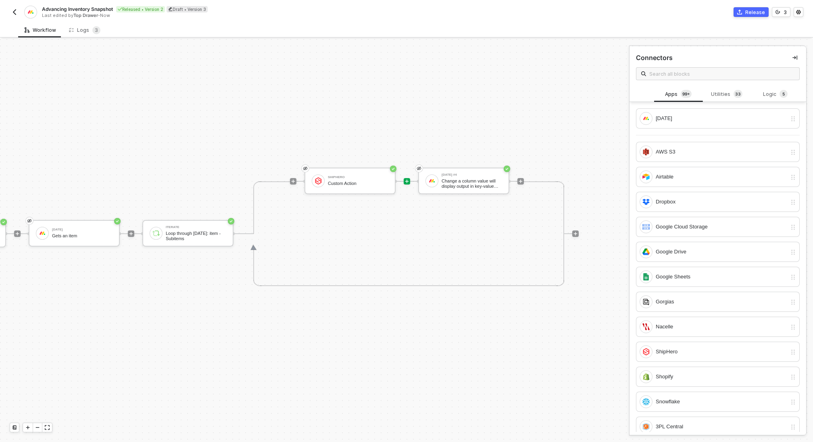
scroll to position [15, 0]
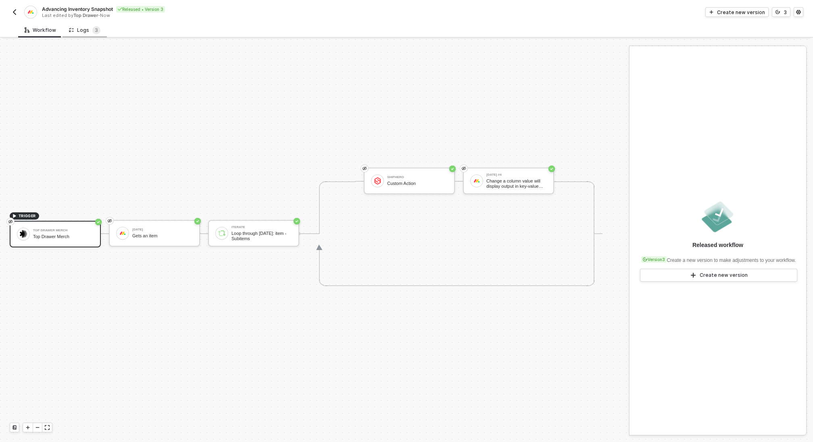
click at [86, 34] on div "Logs 3" at bounding box center [85, 30] width 44 height 15
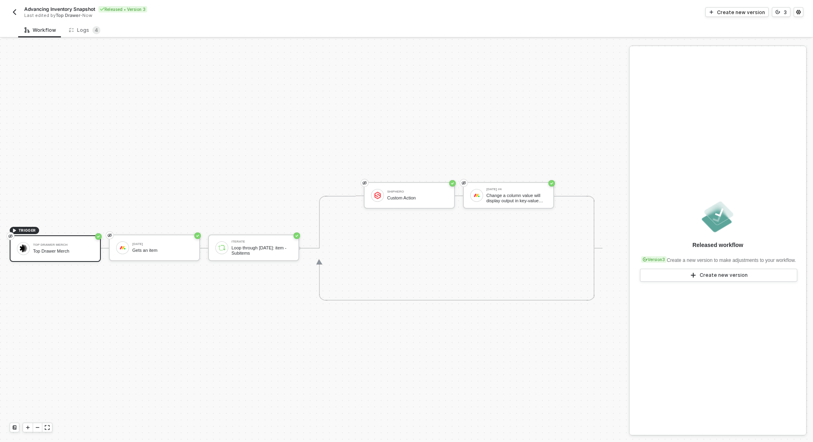
scroll to position [15, 0]
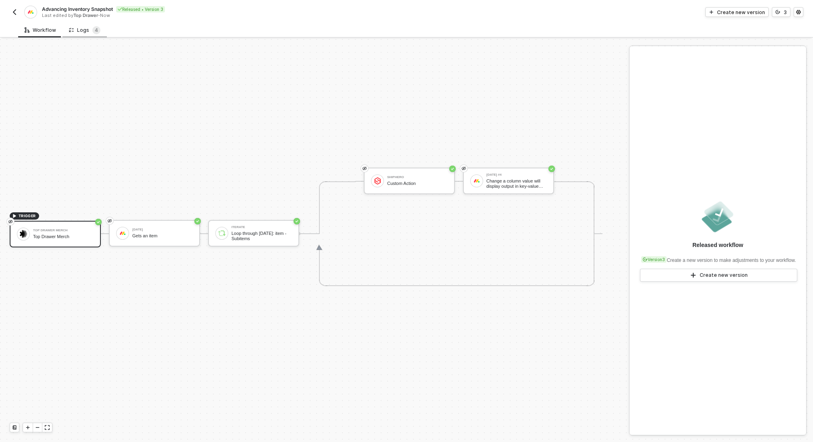
click at [89, 34] on div "Logs 4" at bounding box center [85, 30] width 44 height 15
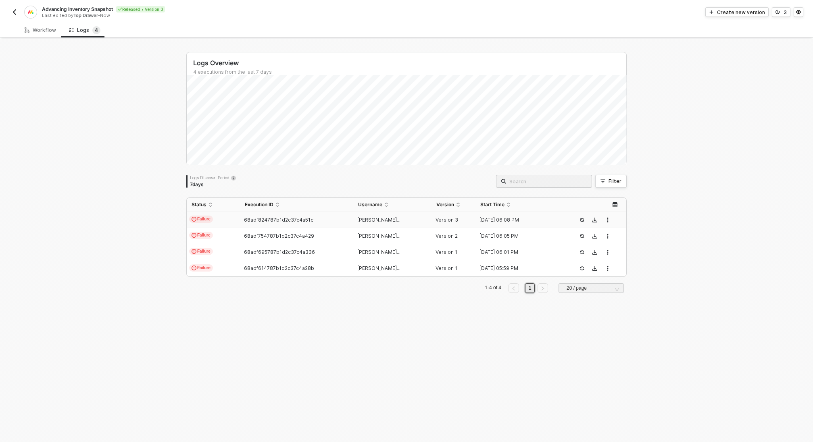
click at [300, 223] on td "68adf824787b1d2c37c4a51c" at bounding box center [296, 220] width 113 height 16
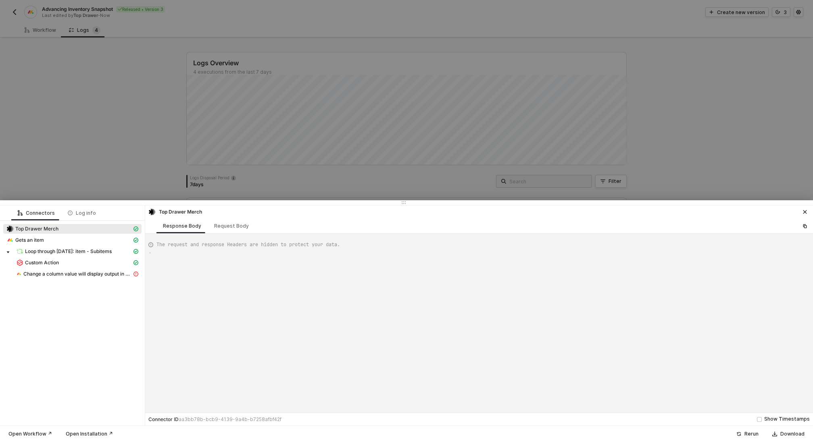
type textarea "{ "json": { "body": { "event": { "app": "[DATE]", "type": "update_column_value"…"
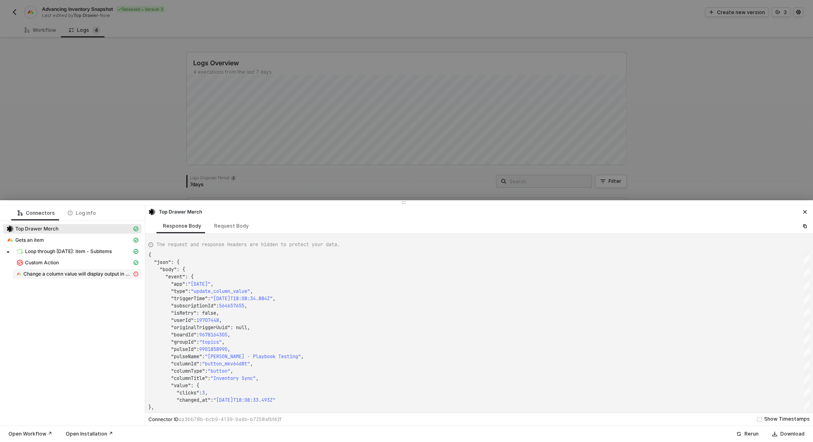
click at [106, 271] on div "Change a column value will display output in key-value formate" at bounding box center [74, 274] width 116 height 7
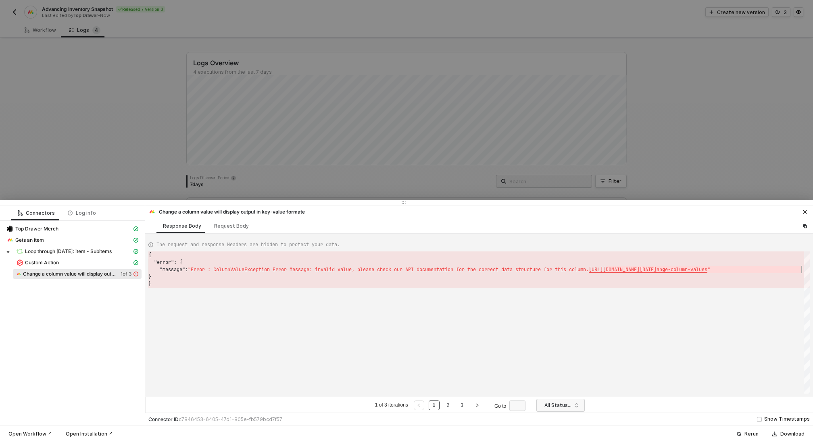
scroll to position [15, 656]
drag, startPoint x: 607, startPoint y: 272, endPoint x: 803, endPoint y: 271, distance: 196.4
click at [135, 53] on div at bounding box center [406, 221] width 813 height 442
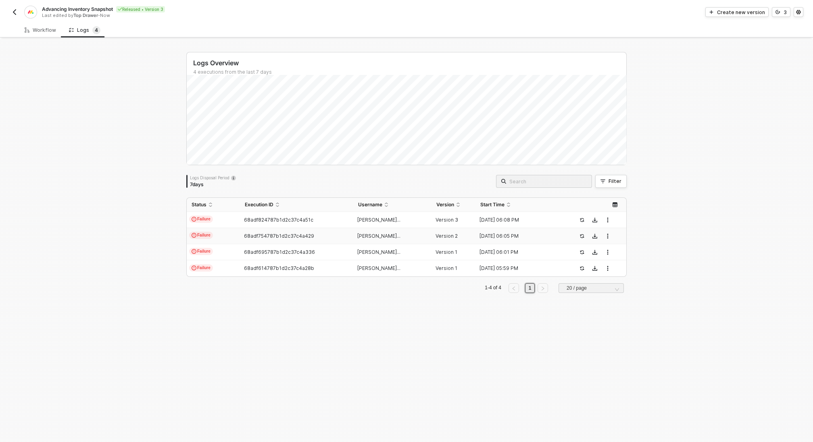
click at [259, 240] on td "68adf754787b1d2c37c4a429" at bounding box center [296, 236] width 113 height 16
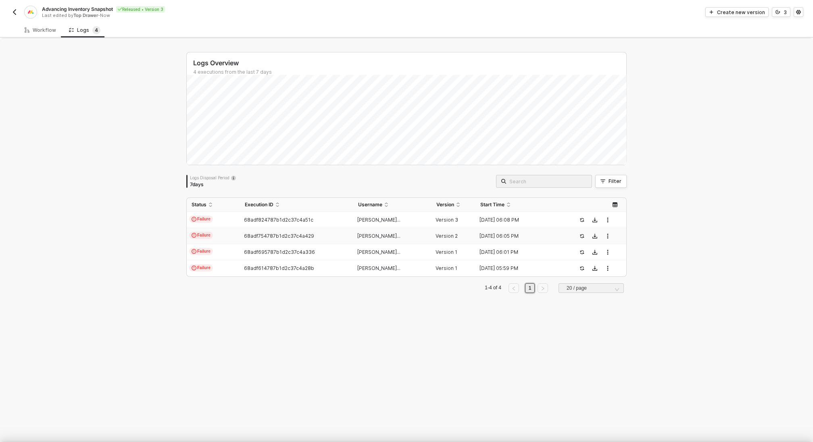
scroll to position [73, 0]
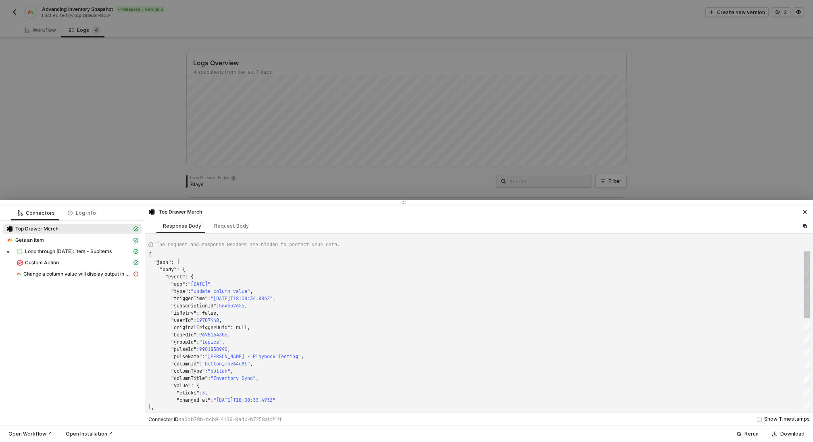
type textarea "{ "json": { "body": { "event": { "app": "[DATE]", "type": "update_column_value"…"
click at [72, 278] on span "Change a column value." at bounding box center [77, 274] width 129 height 10
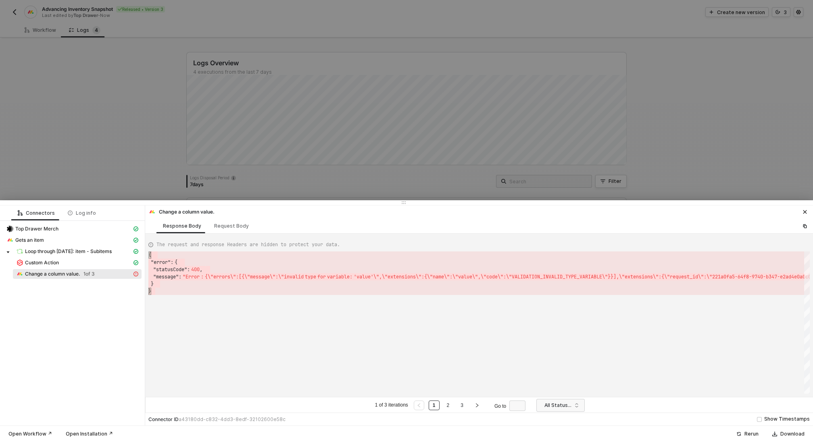
scroll to position [0, 0]
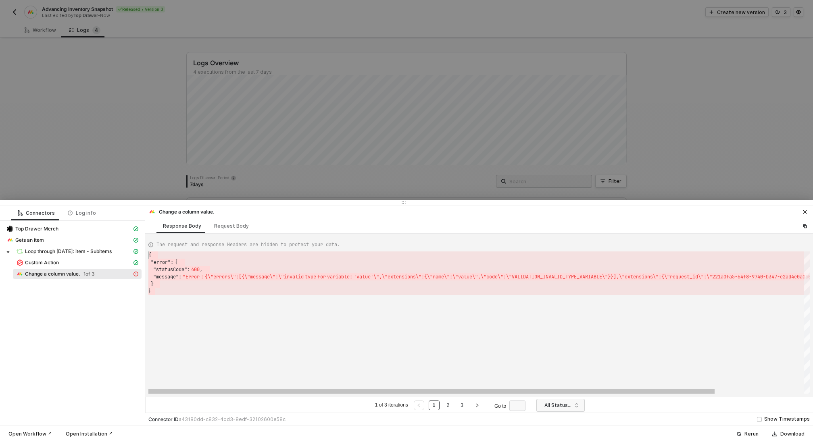
drag, startPoint x: 163, startPoint y: 290, endPoint x: 147, endPoint y: 245, distance: 47.2
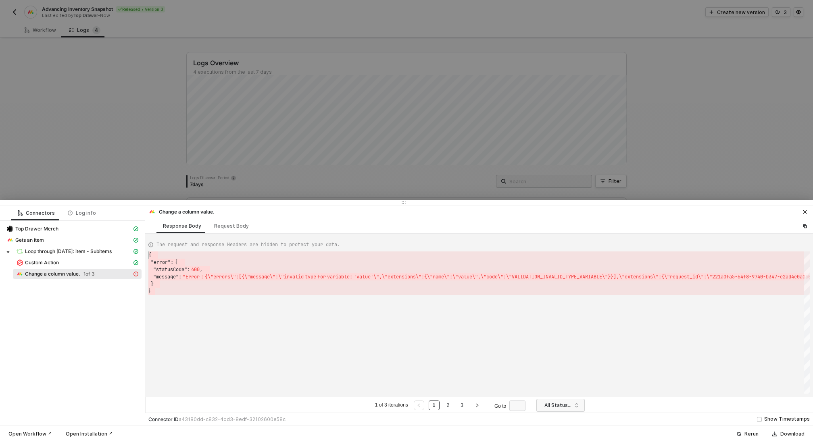
click at [166, 110] on div at bounding box center [406, 221] width 813 height 442
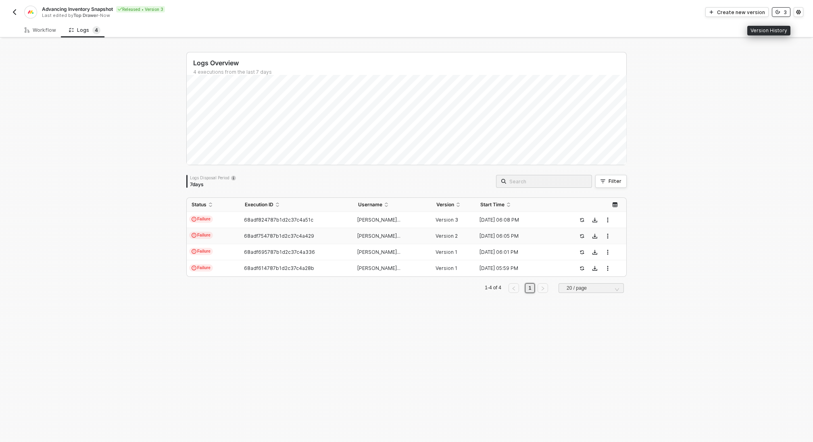
click at [782, 15] on button "3" at bounding box center [781, 12] width 19 height 10
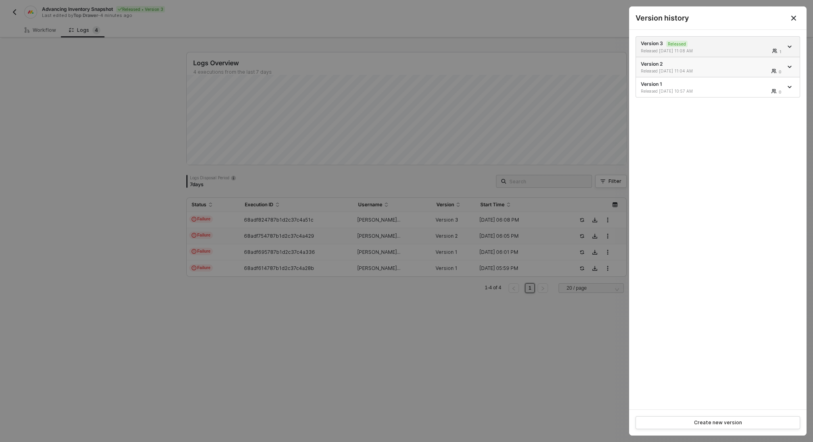
click at [790, 67] on icon "icon-arrow-down" at bounding box center [789, 67] width 3 height 2
click at [752, 97] on div "Make a copy" at bounding box center [761, 96] width 50 height 8
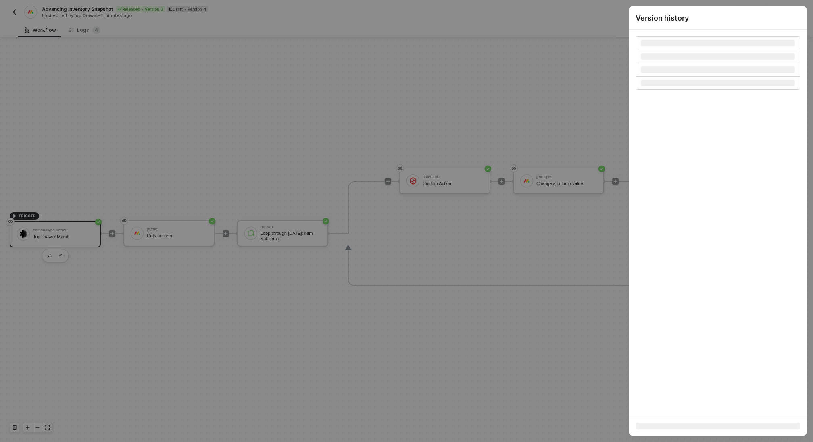
click at [479, 111] on div at bounding box center [406, 221] width 813 height 442
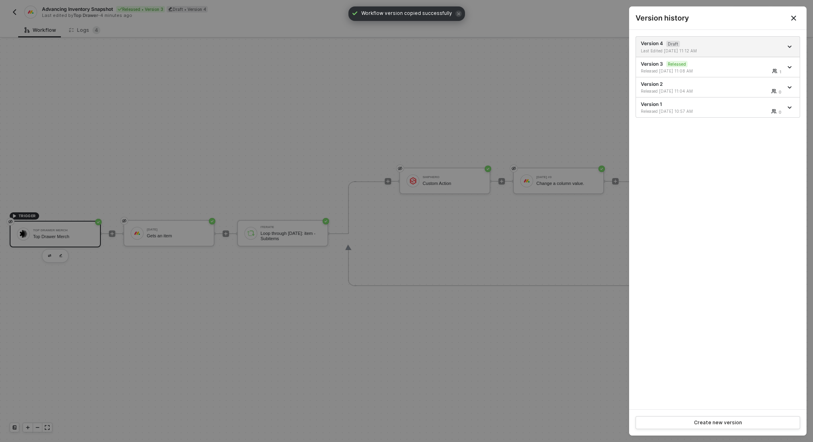
click at [565, 187] on div at bounding box center [406, 221] width 813 height 442
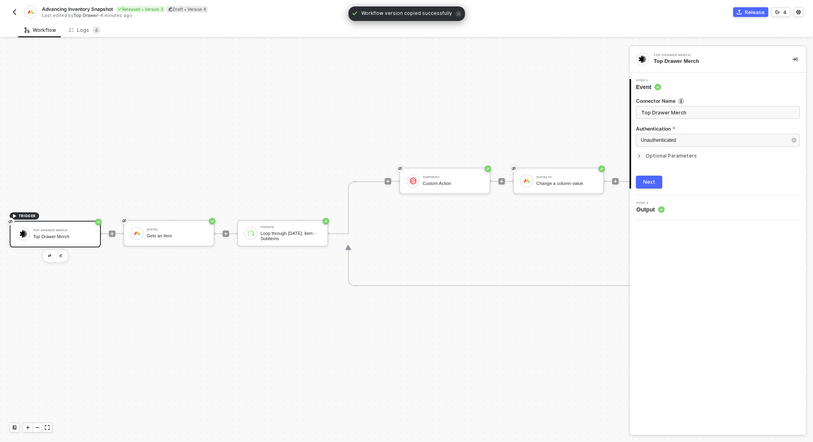
click at [565, 181] on div "Change a column value." at bounding box center [566, 183] width 60 height 5
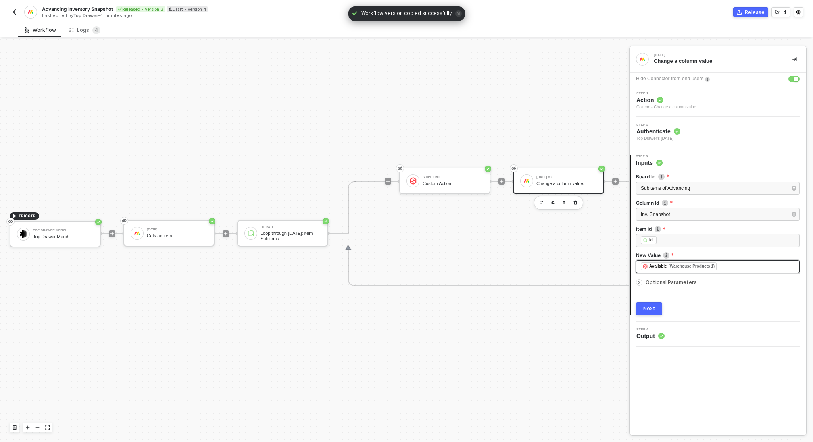
click at [729, 267] on div "﻿ ﻿ Available (Warehouse Products 1) ﻿" at bounding box center [718, 267] width 154 height 9
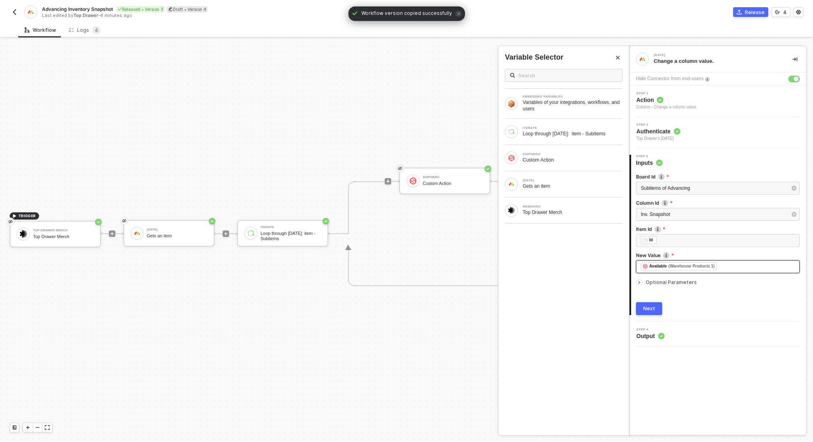
click at [729, 267] on div "﻿ ﻿ Available (Warehouse Products 1) ﻿" at bounding box center [718, 267] width 154 height 9
click at [638, 265] on div "﻿ ﻿ Available (Warehouse Products 1) "" at bounding box center [718, 266] width 164 height 13
click at [646, 309] on div "Next" at bounding box center [649, 309] width 12 height 6
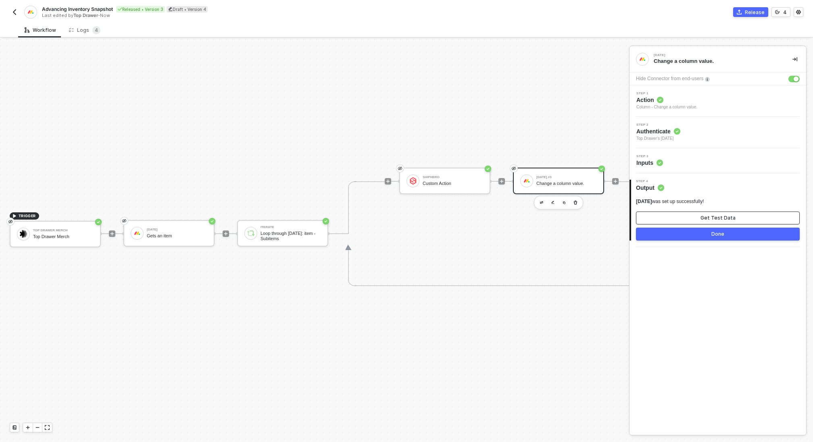
click at [724, 221] on div "Get Test Data" at bounding box center [717, 218] width 35 height 6
click at [724, 221] on div "Show Sample Output Data" at bounding box center [717, 218] width 65 height 6
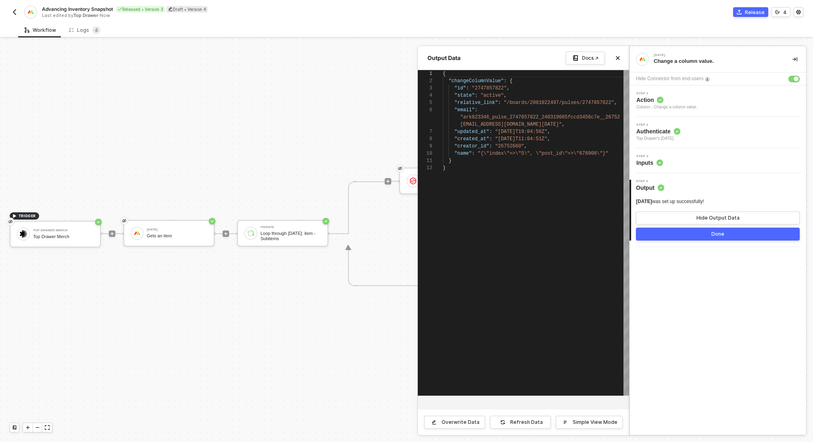
scroll to position [58, 0]
click at [717, 232] on div "Done" at bounding box center [717, 234] width 13 height 6
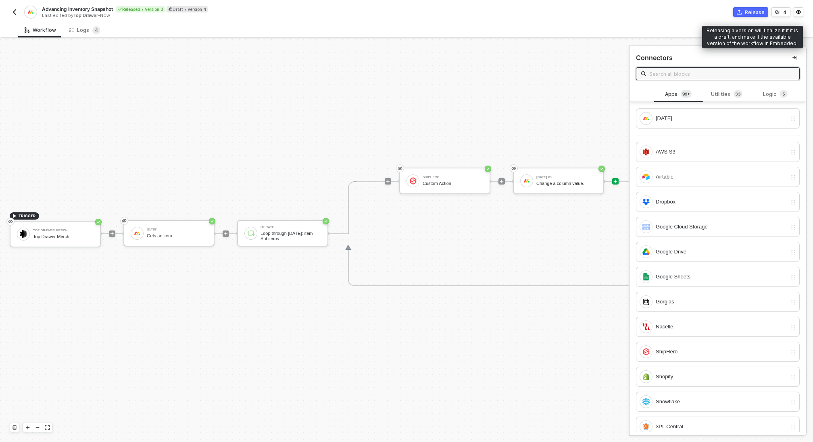
click at [753, 14] on div "Release" at bounding box center [755, 12] width 20 height 7
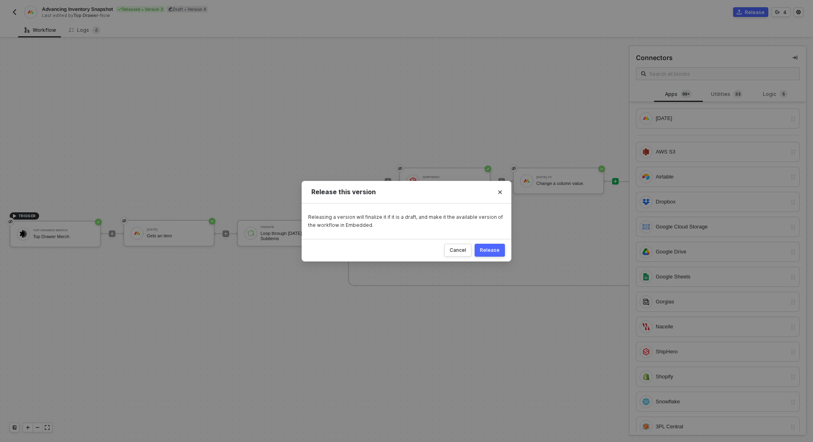
click at [496, 249] on div "Release" at bounding box center [490, 250] width 20 height 6
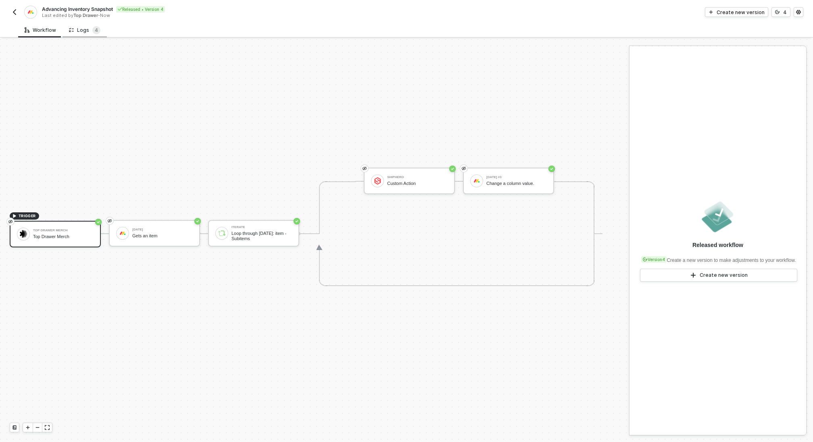
click at [81, 29] on div "Logs 4" at bounding box center [84, 30] width 31 height 8
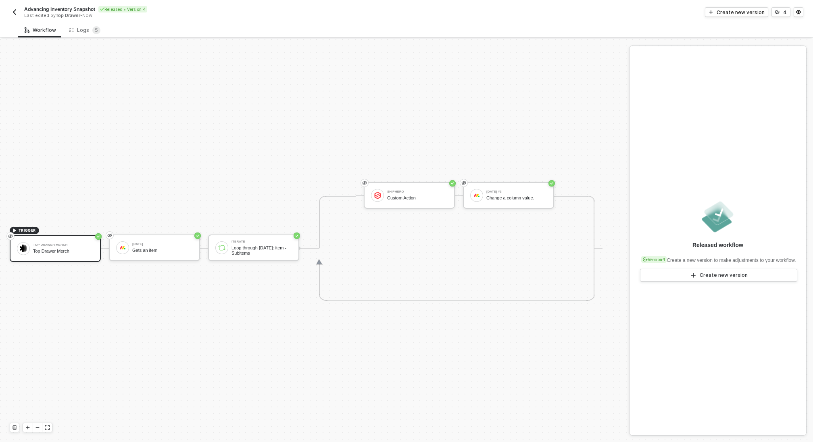
scroll to position [15, 0]
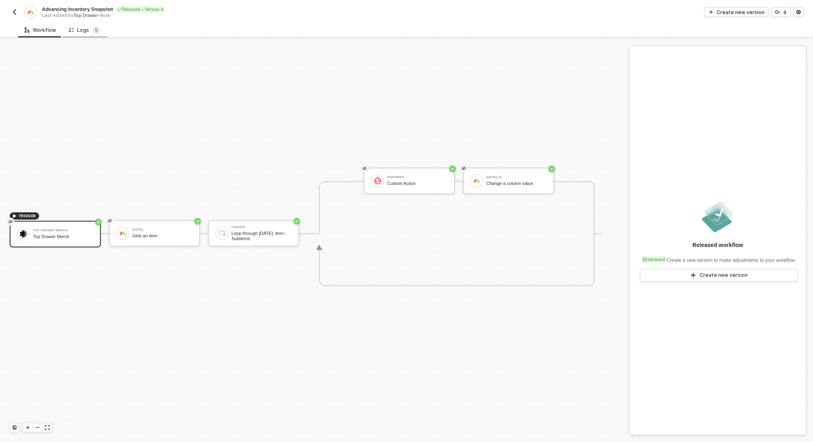
click at [79, 27] on div "Logs 5" at bounding box center [84, 30] width 31 height 8
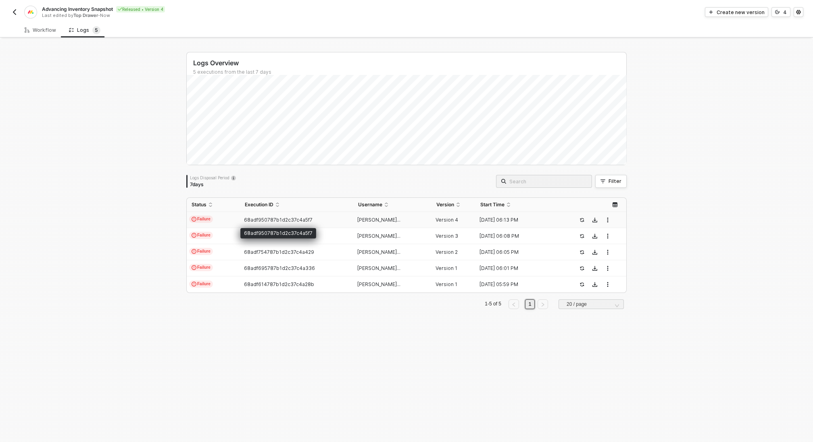
click at [263, 220] on span "68adf950787b1d2c37c4a5f7" at bounding box center [278, 220] width 69 height 6
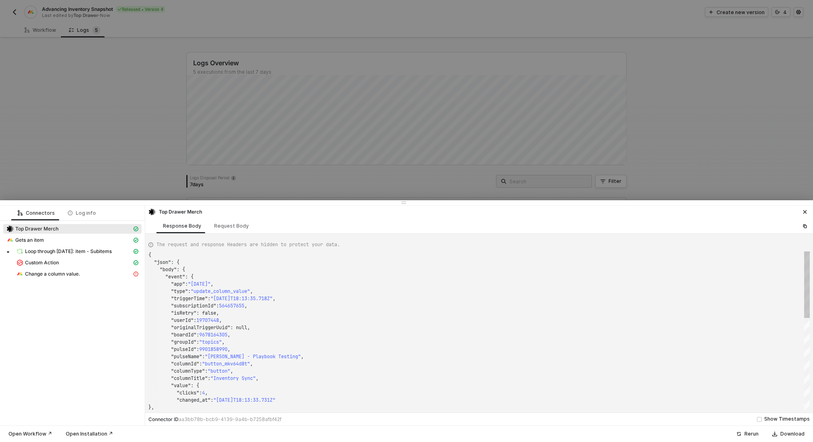
scroll to position [73, 0]
click at [63, 278] on span "Change a column value." at bounding box center [77, 274] width 129 height 10
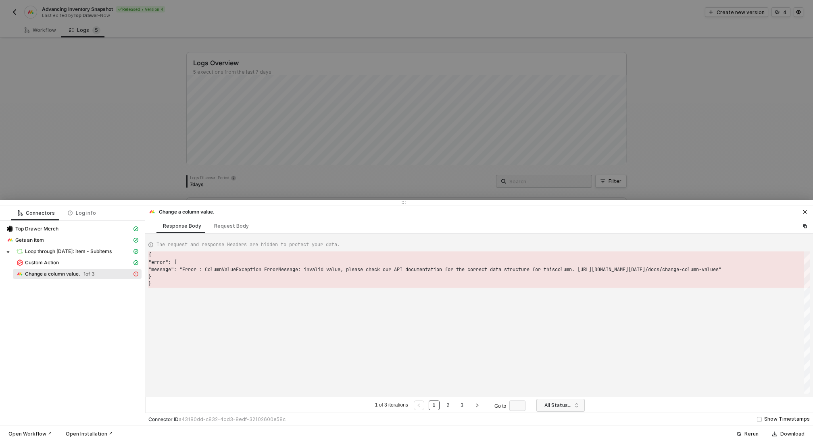
scroll to position [29, 0]
click at [88, 173] on div at bounding box center [406, 221] width 813 height 442
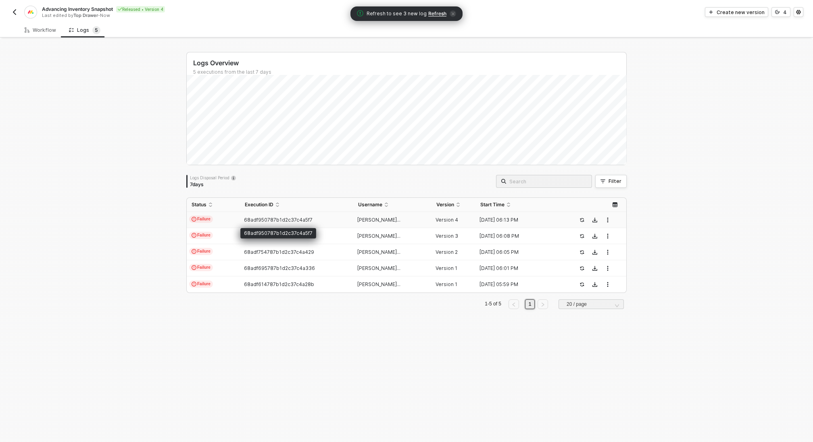
click at [277, 218] on span "68adf950787b1d2c37c4a5f7" at bounding box center [278, 220] width 69 height 6
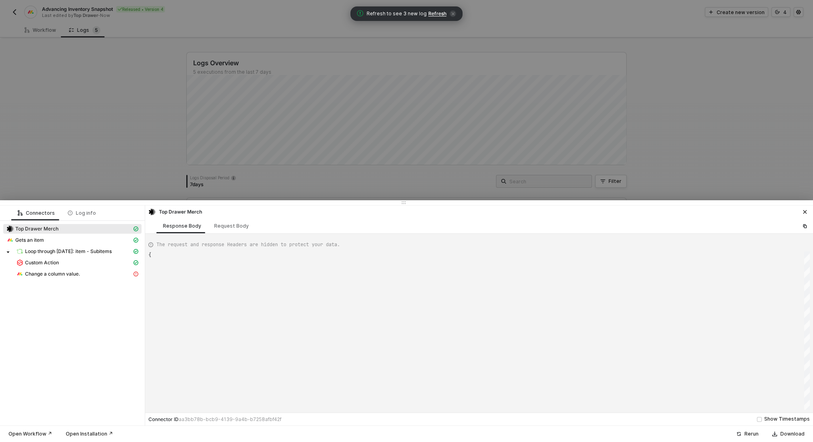
type textarea "{ "json": { "body": { "event": { "app": "[DATE]", "type": "update_column_value"…"
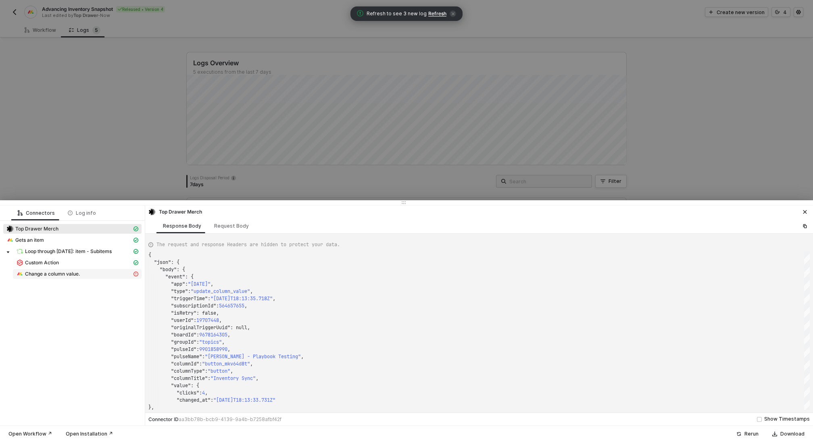
click at [61, 274] on span "Change a column value." at bounding box center [52, 274] width 55 height 6
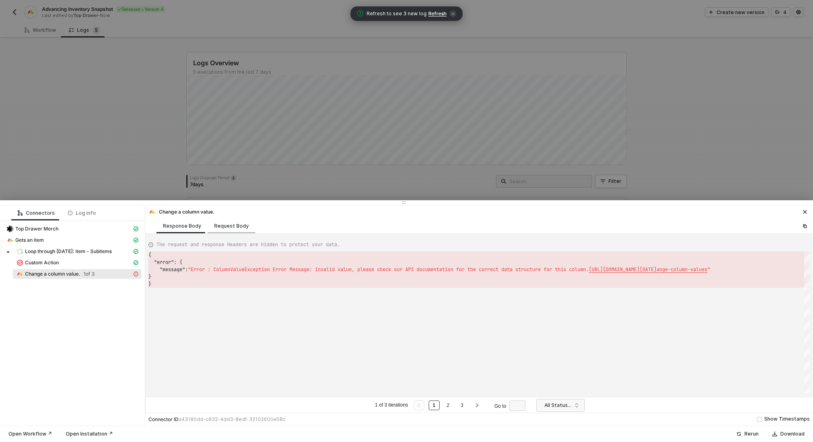
click at [237, 225] on div "Request Body" at bounding box center [231, 226] width 35 height 6
type textarea "[ { "resource": "column", "board_id": "9678250764", "column_id": "numeric_mkt77…"
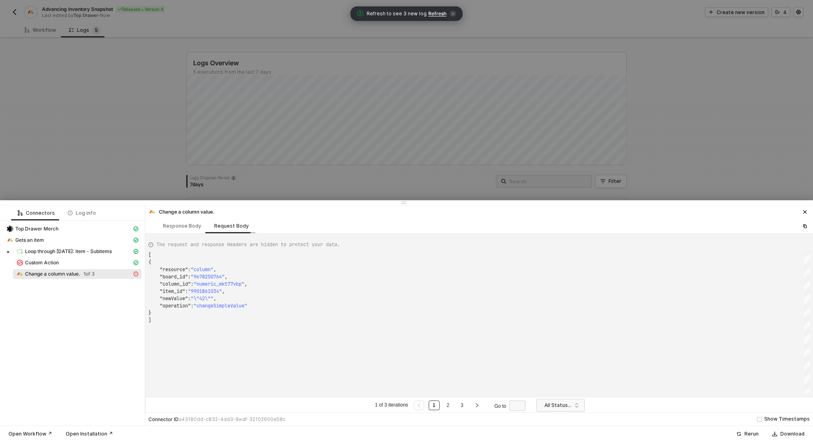
scroll to position [65, 0]
click at [159, 177] on div at bounding box center [406, 221] width 813 height 442
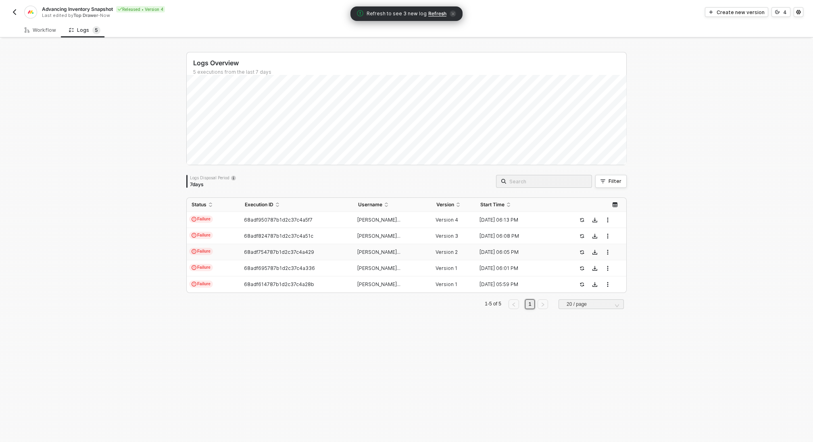
click at [261, 250] on span "68adf754787b1d2c37c4a429" at bounding box center [279, 252] width 70 height 6
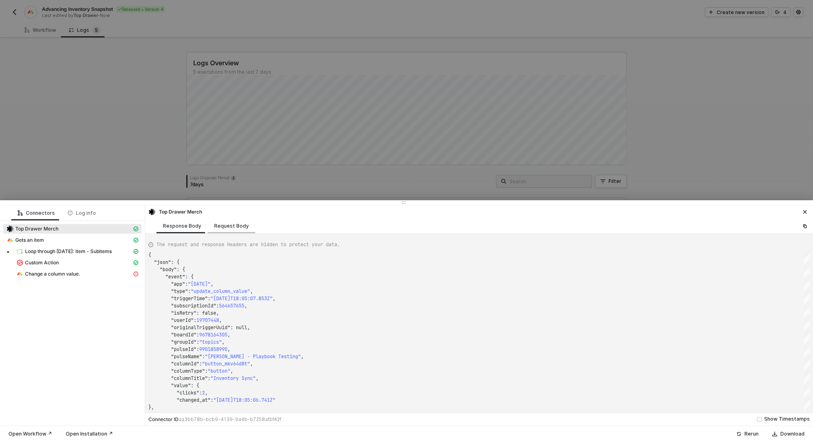
click at [222, 224] on div "Request Body" at bounding box center [231, 226] width 35 height 6
type textarea "{ "bodyParameters": {}, "authentication": "none", "bodyParameterDefinition": "s…"
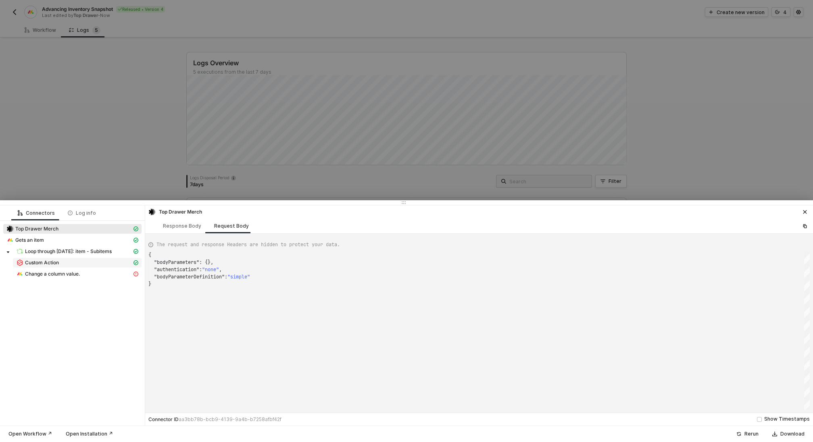
click at [93, 267] on span "Custom Action" at bounding box center [77, 263] width 129 height 10
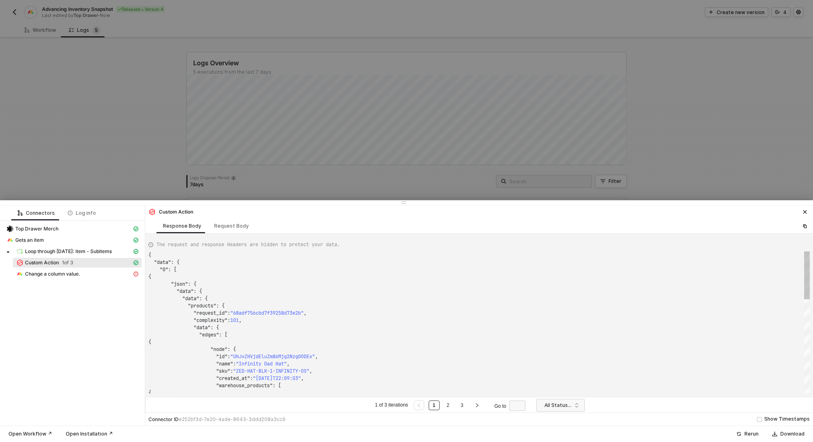
scroll to position [73, 0]
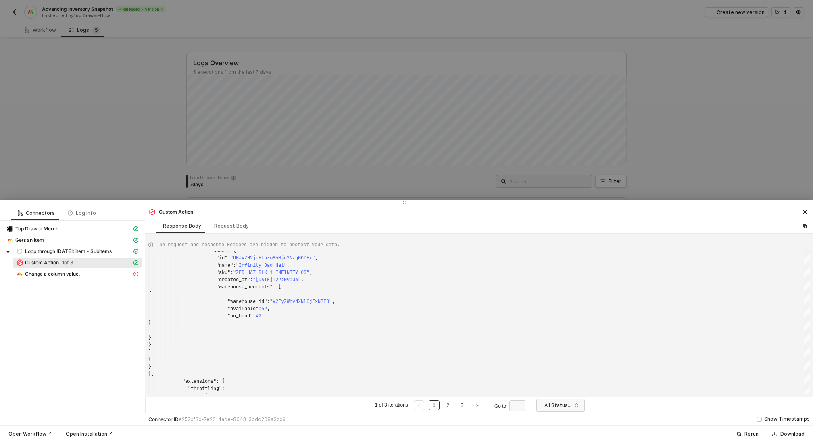
click at [136, 173] on div at bounding box center [406, 221] width 813 height 442
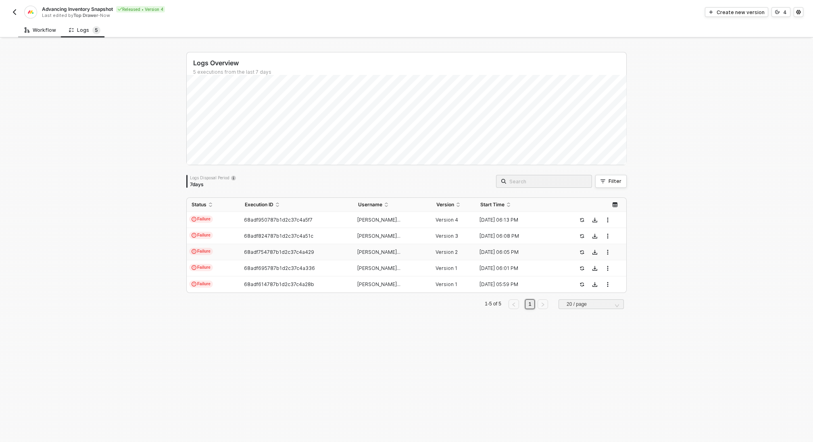
click at [40, 31] on div "Workflow" at bounding box center [40, 30] width 31 height 6
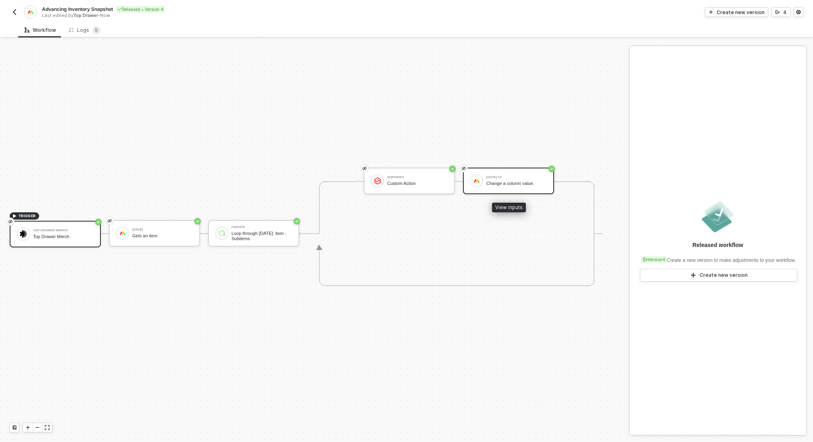
click at [503, 186] on div "Monday #3 Change a column value." at bounding box center [516, 180] width 60 height 15
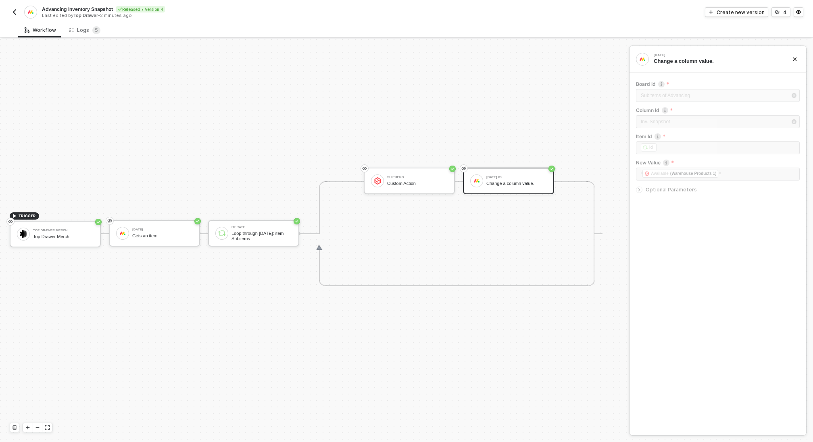
click at [637, 190] on icon "icon-arrow-right-small" at bounding box center [639, 190] width 5 height 5
click at [92, 33] on span "5" at bounding box center [96, 30] width 8 height 8
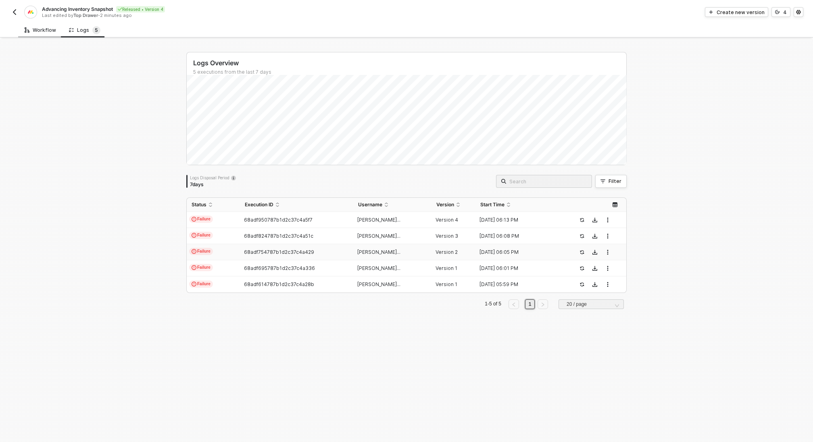
click at [38, 29] on div "Workflow" at bounding box center [40, 30] width 31 height 6
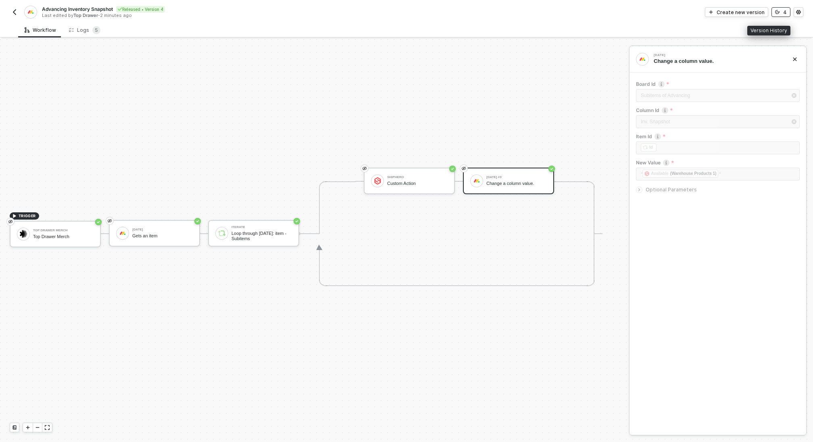
click at [778, 13] on icon "icon-versioning" at bounding box center [777, 12] width 5 height 5
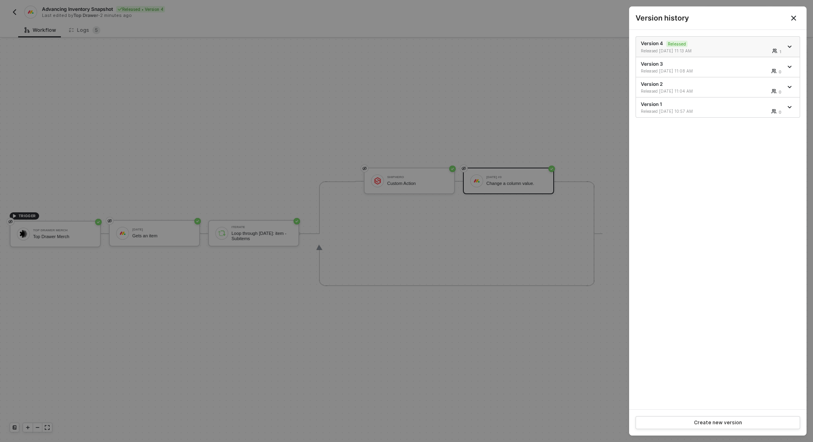
click at [788, 48] on icon "icon-arrow-down" at bounding box center [790, 47] width 4 height 4
click at [765, 59] on div "Make a copy" at bounding box center [761, 60] width 50 height 8
click at [460, 133] on div at bounding box center [406, 221] width 813 height 442
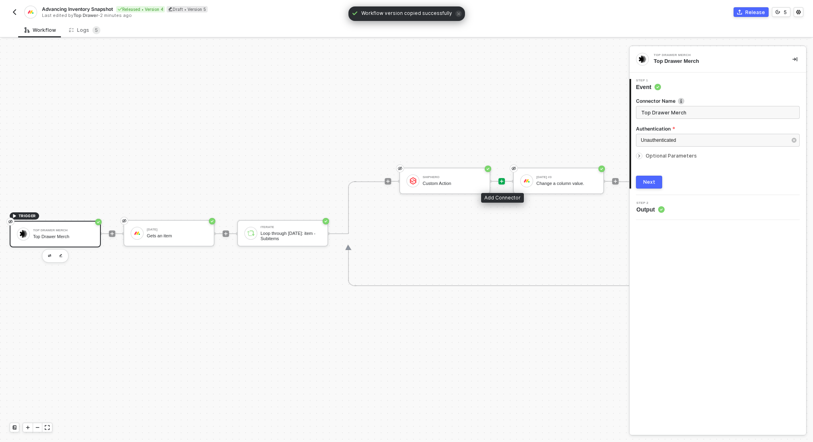
click at [500, 182] on icon "icon-play" at bounding box center [501, 181] width 5 height 5
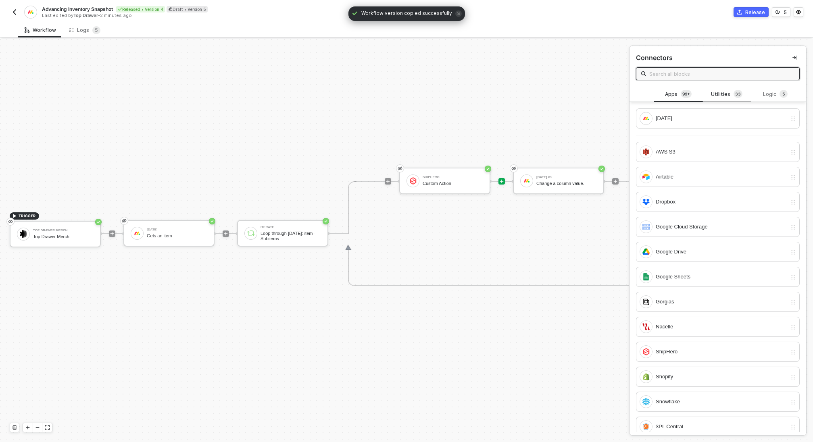
click at [726, 92] on div "Utilities 3 3" at bounding box center [726, 94] width 35 height 9
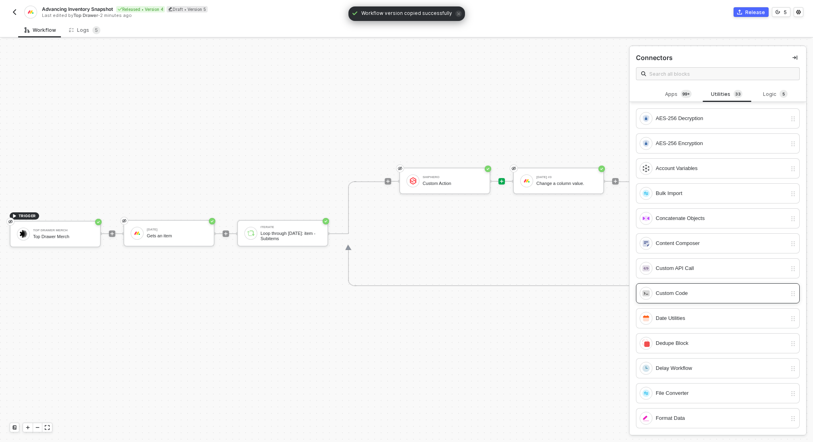
click at [683, 290] on div "Custom Code" at bounding box center [721, 293] width 131 height 9
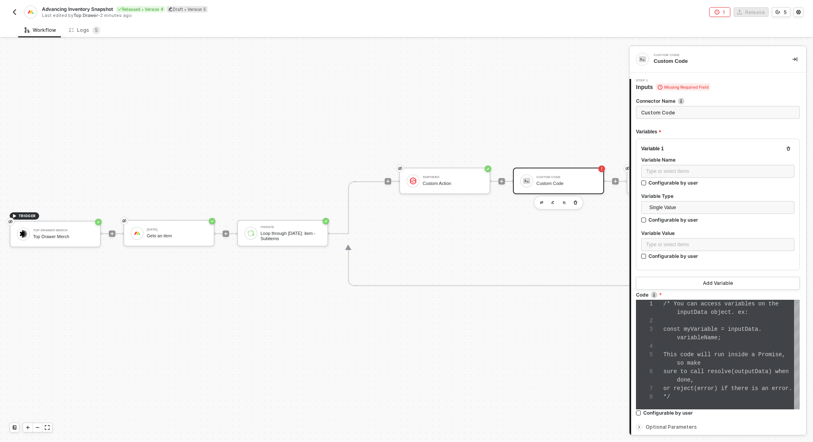
scroll to position [51, 0]
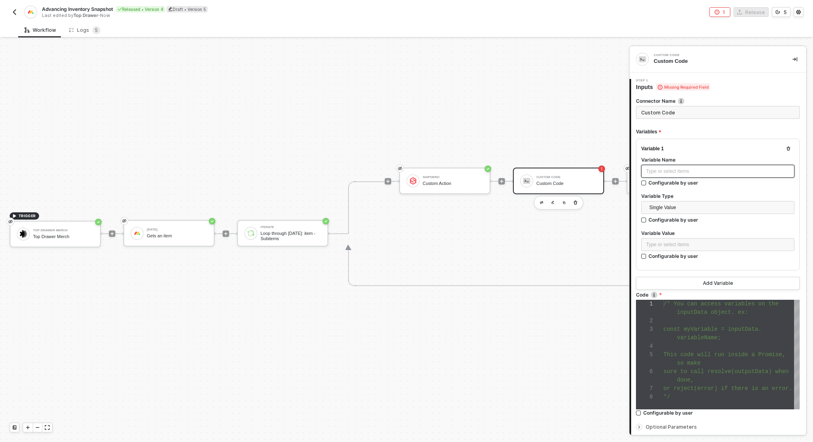
click at [676, 173] on div "Type or select items ﻿" at bounding box center [718, 172] width 144 height 8
click at [677, 244] on div "Type or select items ﻿" at bounding box center [718, 245] width 144 height 8
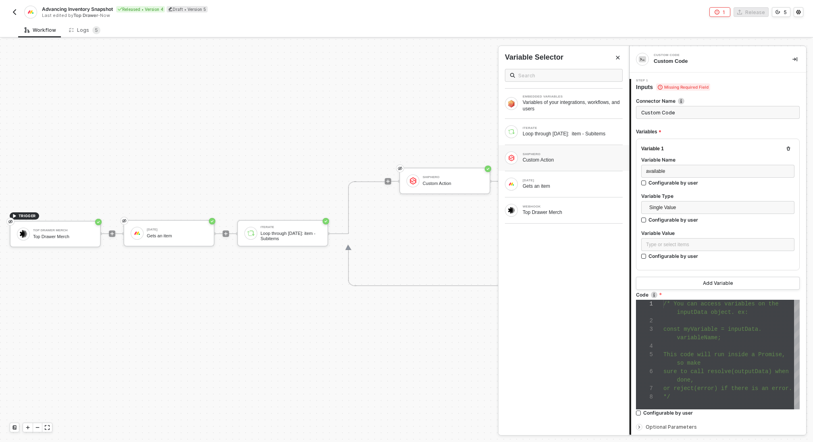
click at [563, 158] on div "Custom Action" at bounding box center [573, 160] width 100 height 6
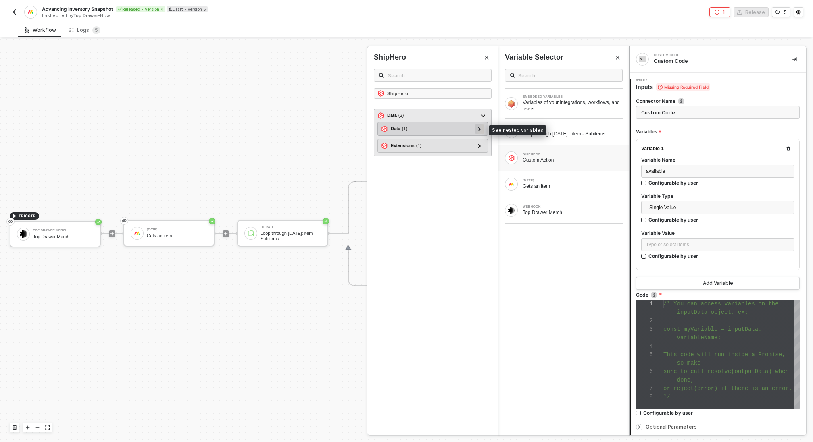
click at [479, 129] on icon at bounding box center [479, 129] width 3 height 4
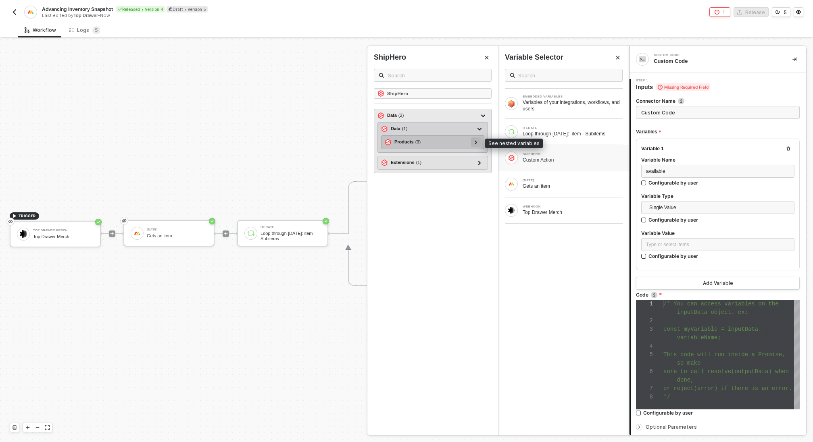
click at [476, 144] on div at bounding box center [476, 142] width 4 height 9
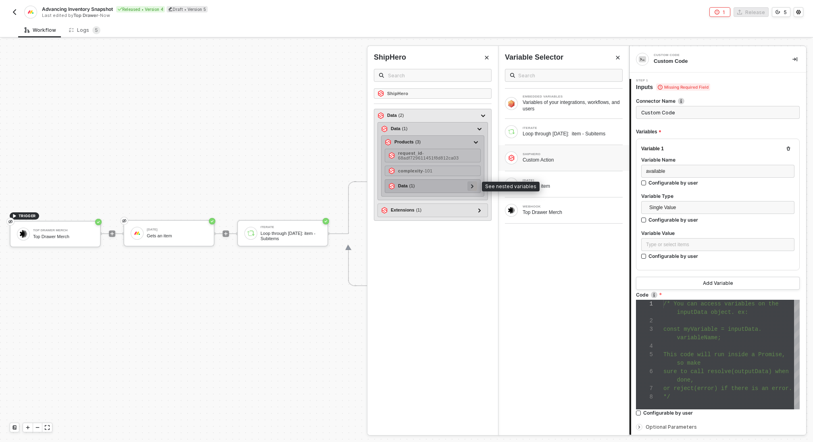
click at [472, 184] on icon at bounding box center [472, 186] width 2 height 4
click at [474, 182] on div at bounding box center [472, 185] width 4 height 9
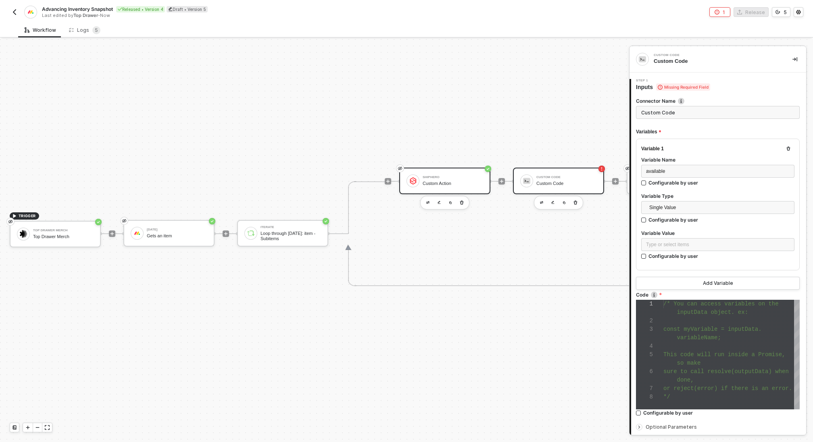
click at [464, 179] on div "ShipHero Custom Action" at bounding box center [453, 180] width 60 height 15
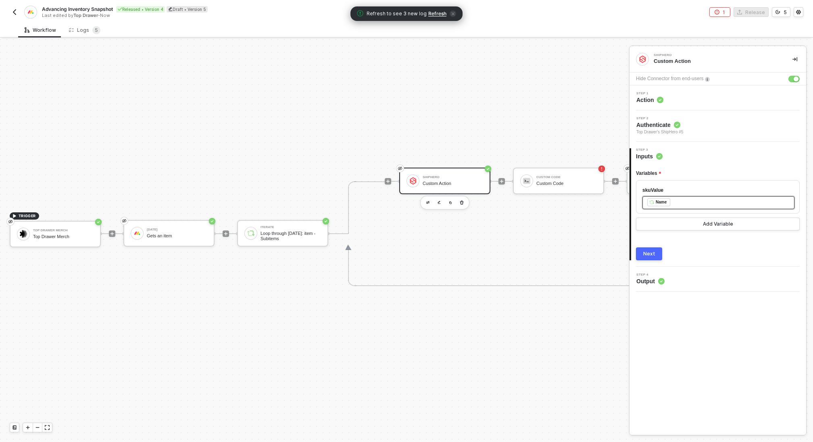
click at [697, 204] on div "﻿ ﻿ Name ﻿" at bounding box center [718, 202] width 142 height 9
click at [646, 257] on button "Next" at bounding box center [649, 254] width 26 height 13
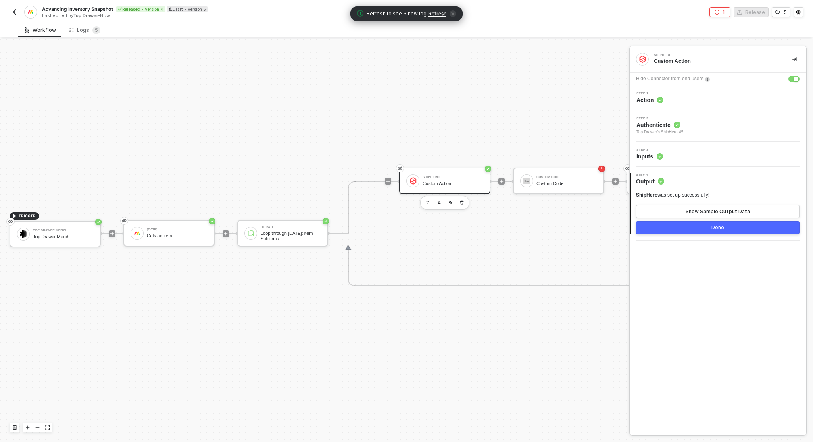
click at [690, 228] on button "Done" at bounding box center [718, 227] width 164 height 13
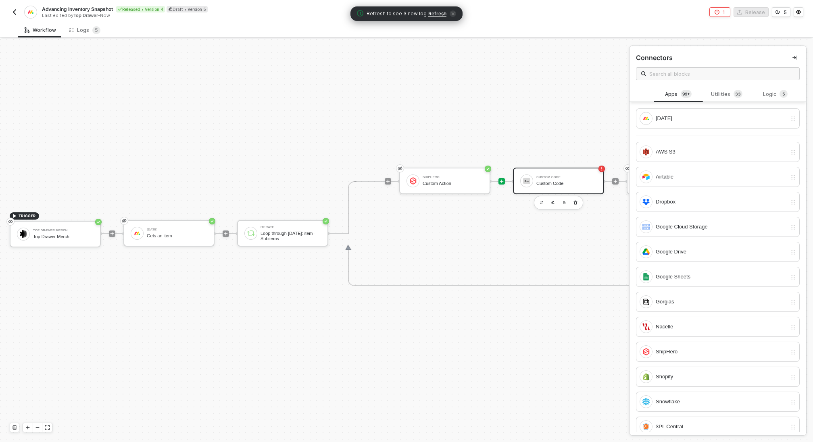
click at [561, 184] on div "Custom Code" at bounding box center [566, 183] width 60 height 5
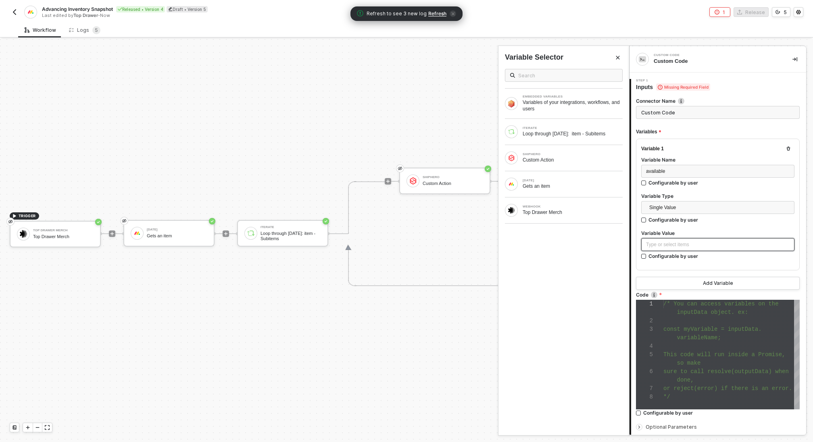
click at [691, 244] on div "Type or select items ﻿" at bounding box center [718, 245] width 144 height 8
click at [533, 153] on div "SHIPHERO" at bounding box center [573, 154] width 100 height 3
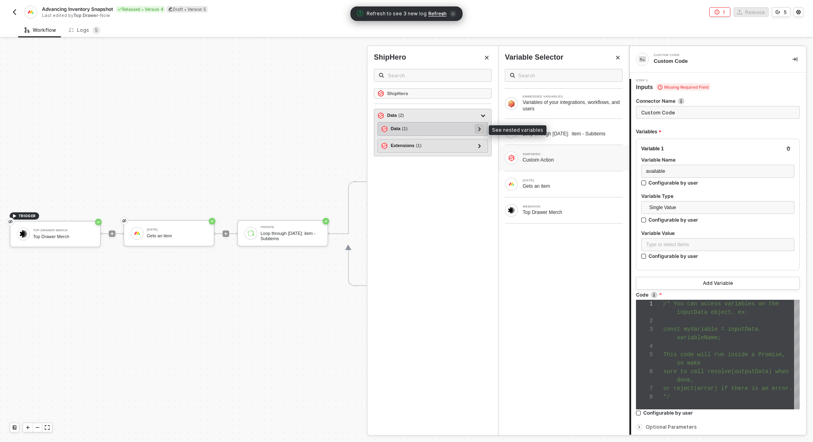
click at [479, 129] on icon at bounding box center [479, 129] width 3 height 4
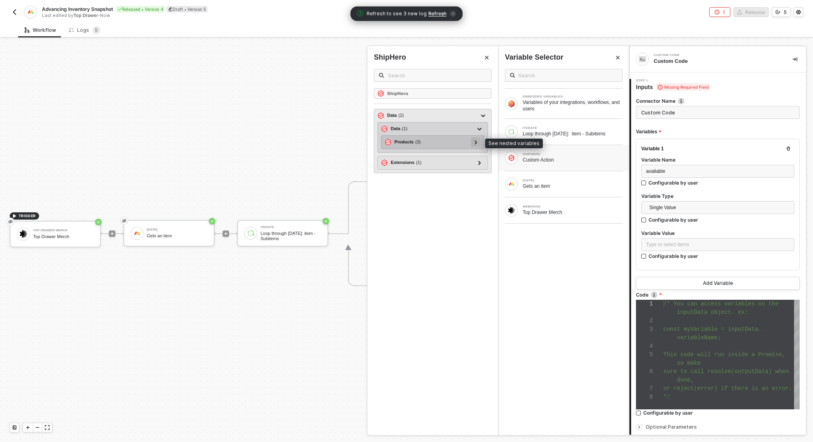
click at [479, 143] on div at bounding box center [476, 143] width 10 height 10
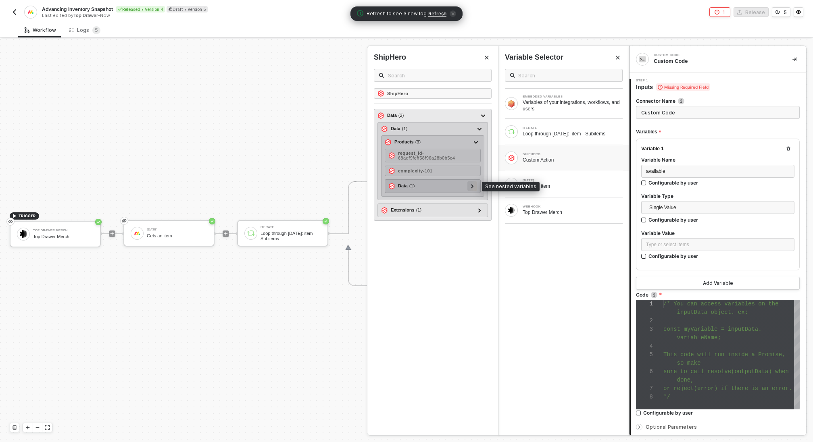
click at [473, 184] on icon at bounding box center [472, 186] width 3 height 4
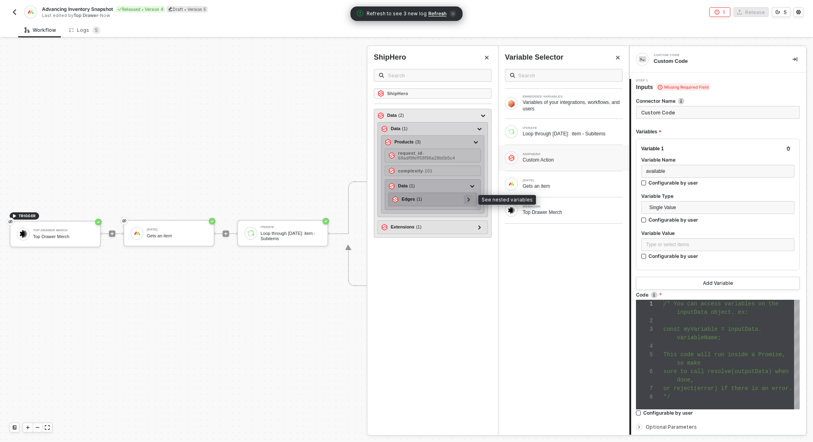
click at [471, 200] on div at bounding box center [469, 199] width 4 height 9
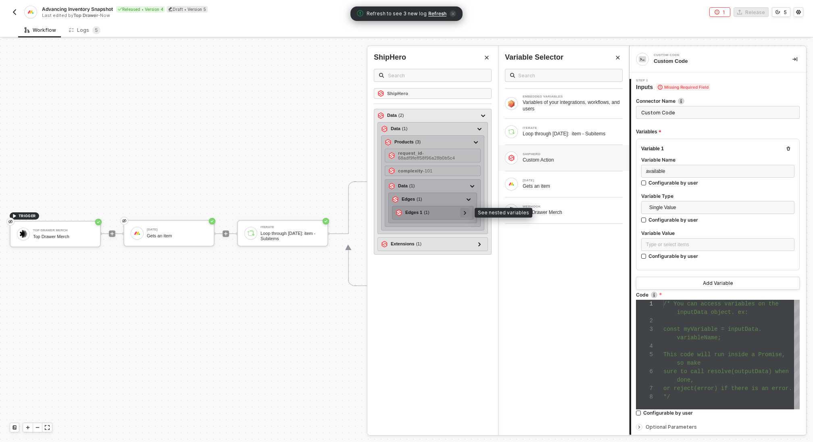
click at [466, 211] on icon at bounding box center [465, 213] width 2 height 4
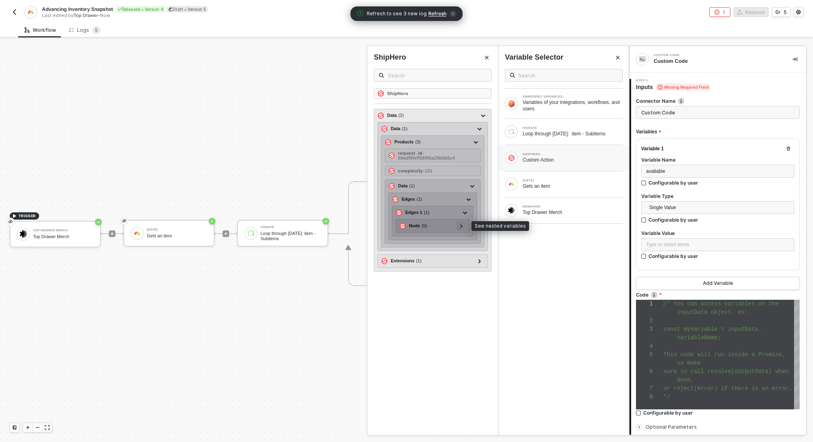
click at [460, 225] on div at bounding box center [461, 225] width 4 height 9
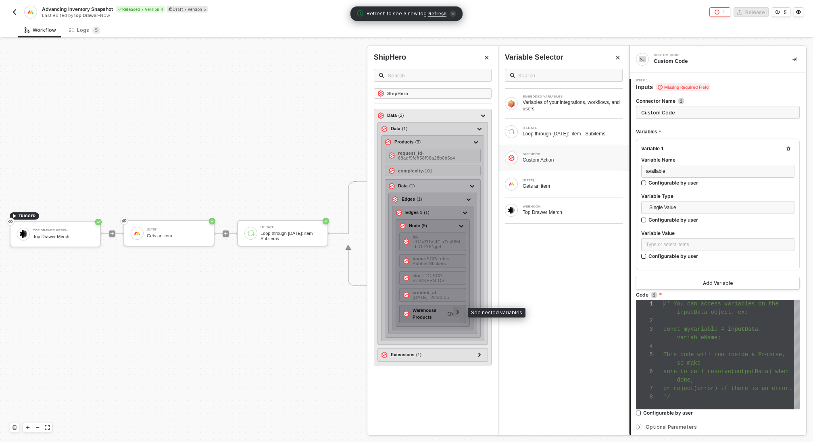
click at [459, 310] on icon at bounding box center [457, 312] width 2 height 4
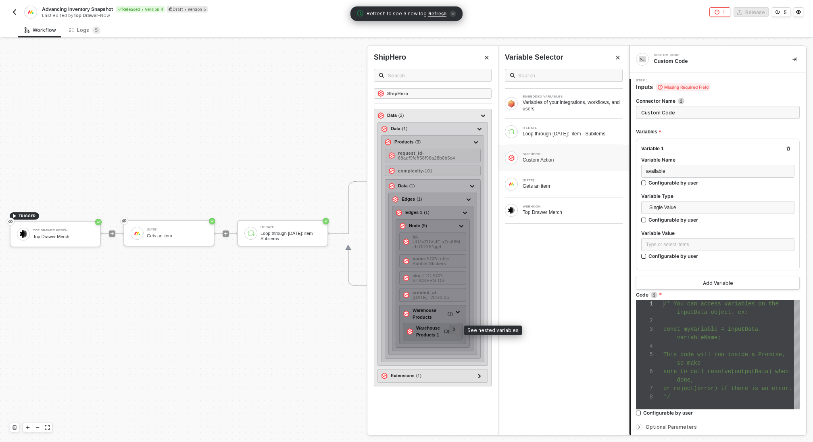
click at [456, 328] on icon at bounding box center [454, 330] width 3 height 4
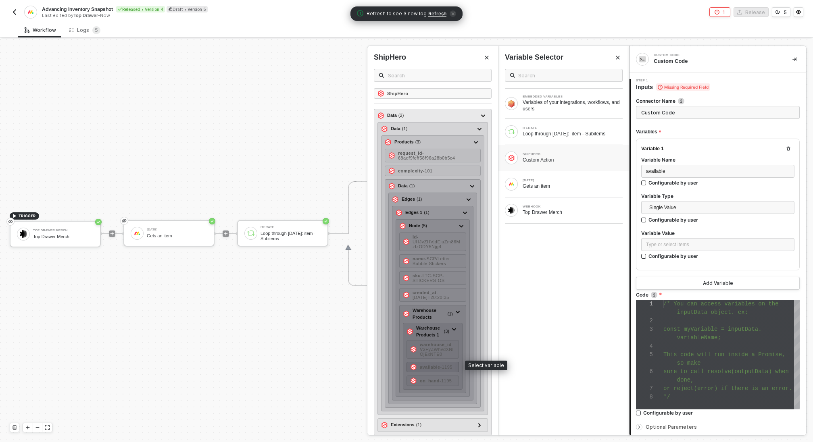
click at [444, 365] on span "- 1195" at bounding box center [446, 367] width 12 height 5
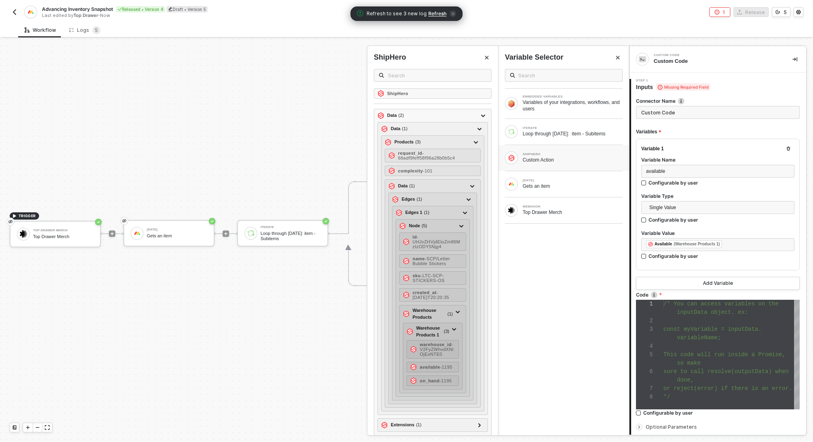
click at [710, 323] on div at bounding box center [731, 321] width 136 height 8
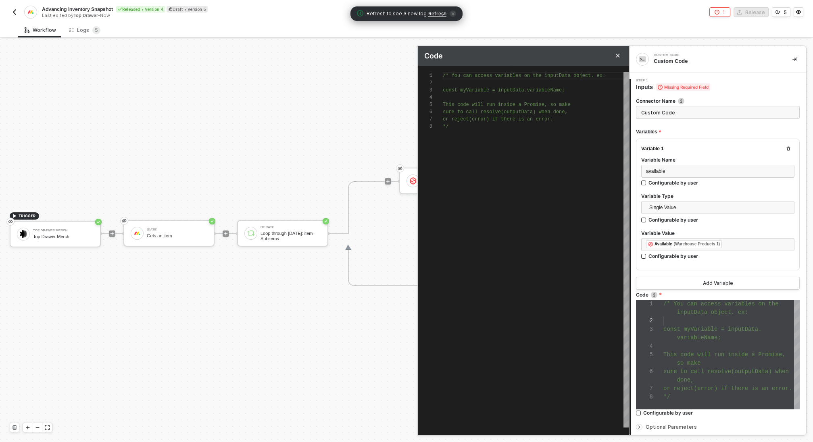
click at [455, 125] on div "*/" at bounding box center [536, 126] width 186 height 7
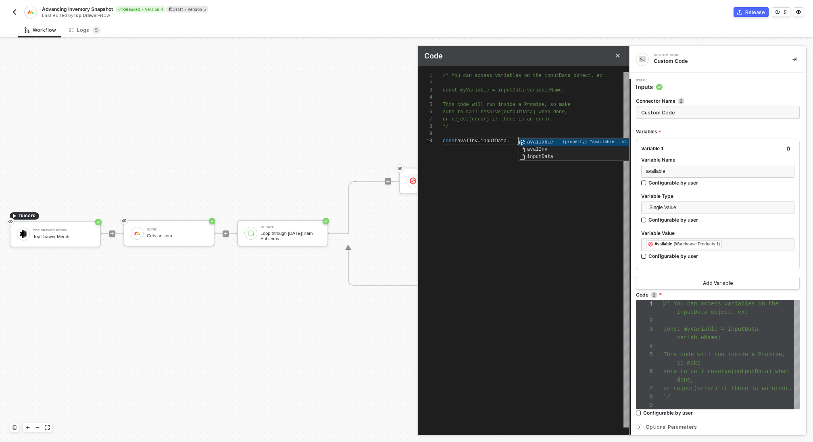
scroll to position [65, 102]
type textarea "/* You can access variables on the inputData object. ex: const myVariable = inp…"
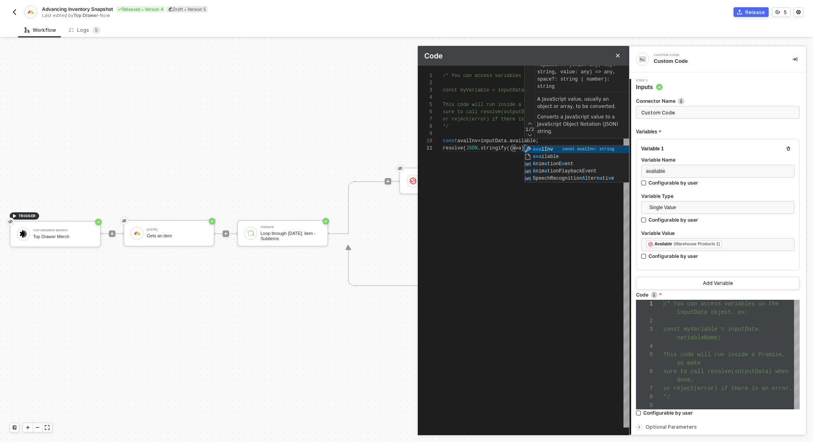
scroll to position [0, 81]
type textarea "resolve (JSON.stringify({avalInv}))"
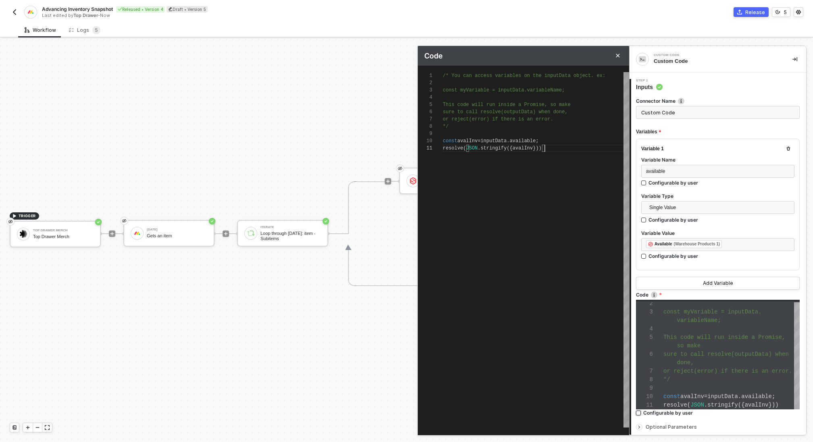
scroll to position [75, 0]
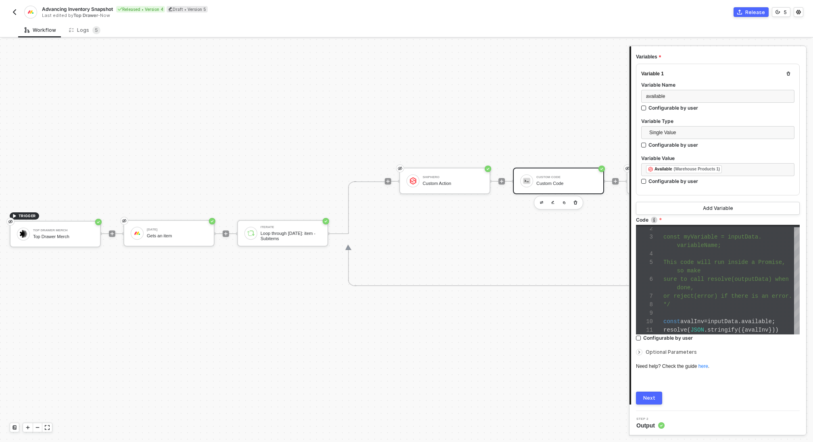
click at [652, 396] on div "Next" at bounding box center [649, 398] width 12 height 6
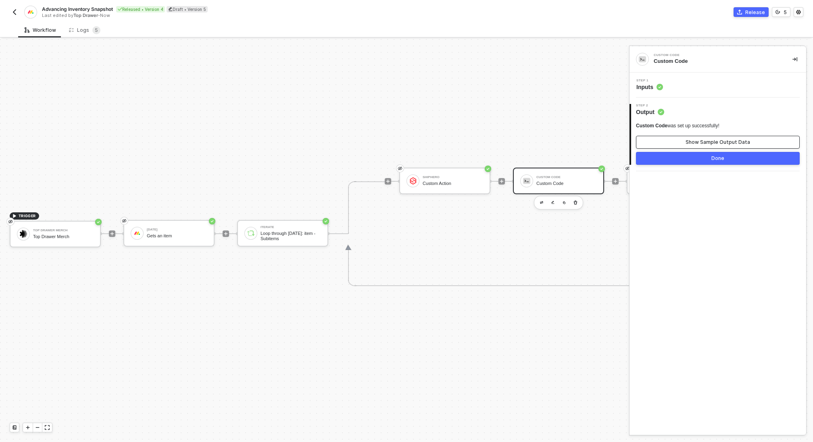
click at [681, 144] on button "Show Sample Output Data" at bounding box center [718, 142] width 164 height 13
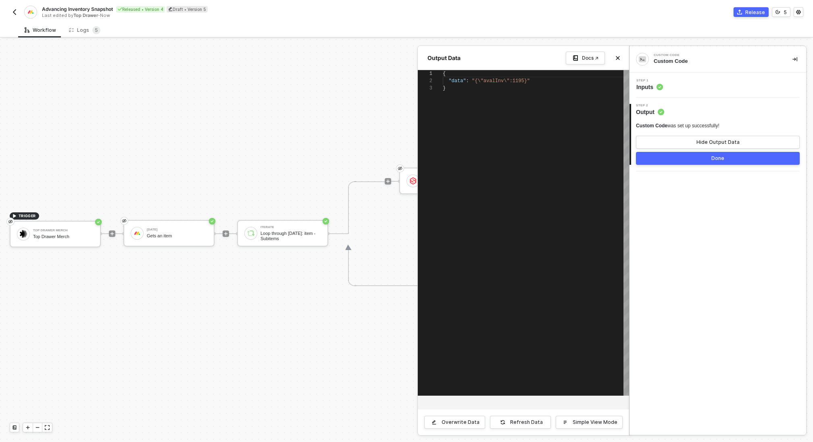
scroll to position [15, 0]
click at [664, 88] on div "Step 1 Inputs" at bounding box center [718, 85] width 175 height 12
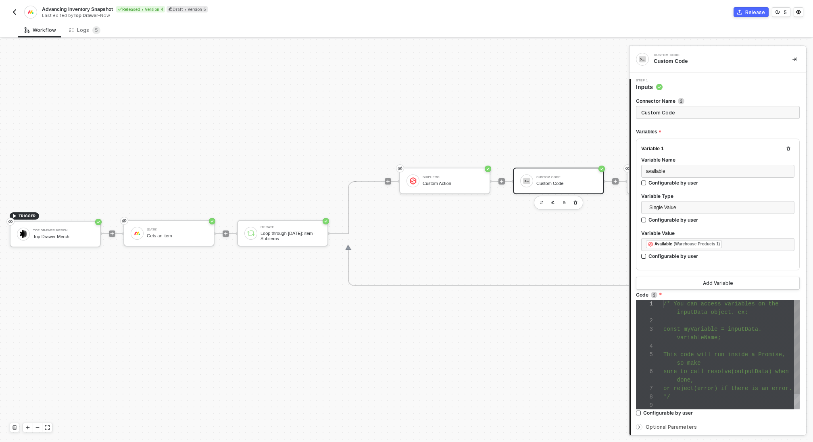
scroll to position [51, 0]
click at [714, 339] on div "1 2 3 4 5 6 7 8 9 /* You can access variables on the inputData object. ex: cons…" at bounding box center [718, 355] width 164 height 110
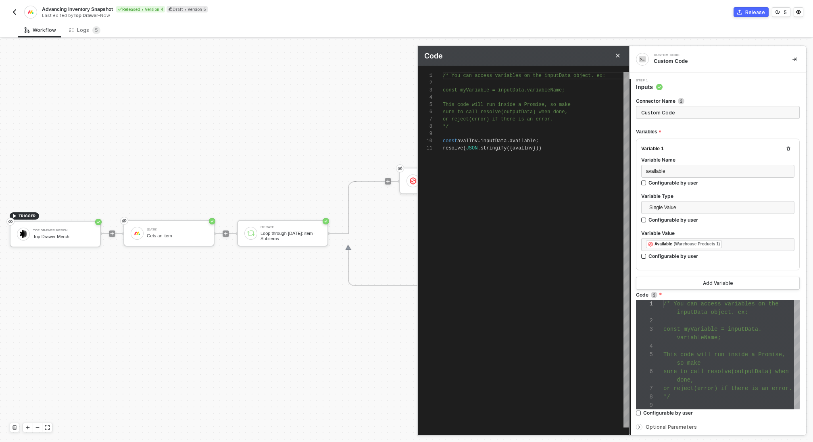
scroll to position [0, 104]
click at [510, 150] on span "({" at bounding box center [509, 149] width 6 height 6
click at [511, 150] on span "({" at bounding box center [509, 149] width 6 height 6
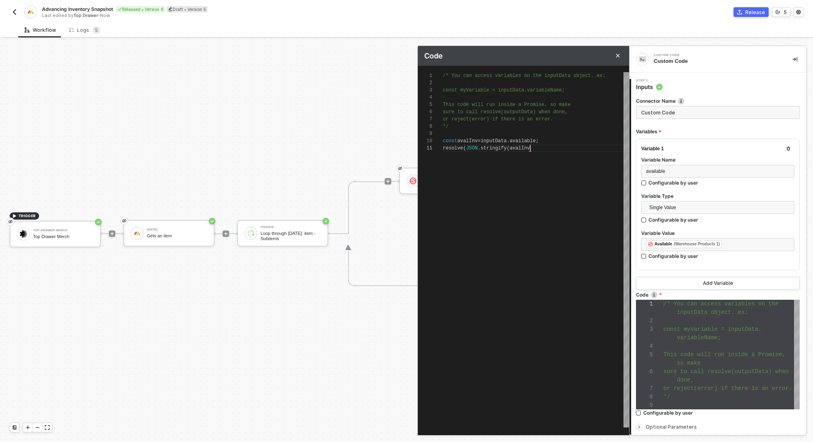
type textarea "resolve(JSON.stringify(avalInv))"
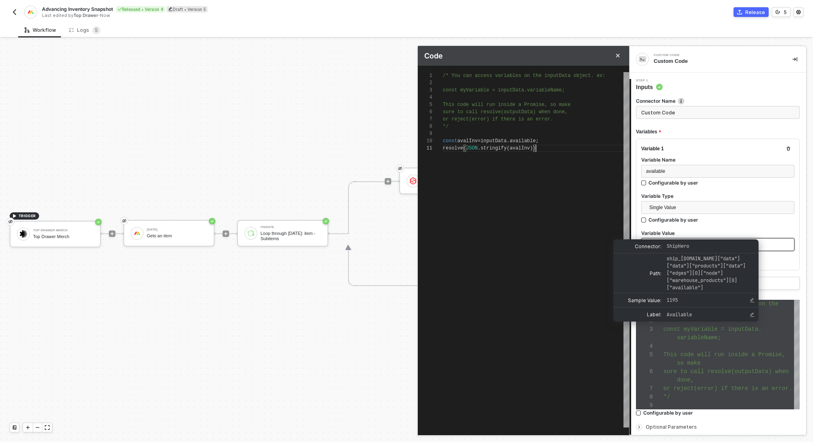
scroll to position [75, 0]
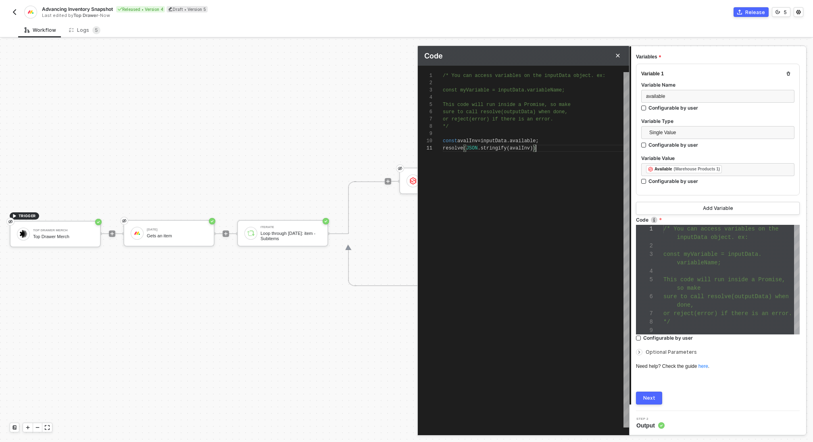
click at [646, 400] on div "Next" at bounding box center [649, 398] width 12 height 6
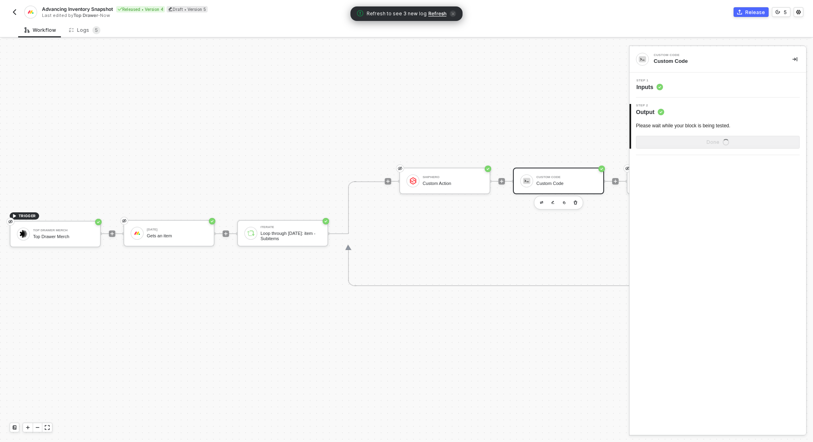
scroll to position [0, 0]
click at [715, 144] on div "Show Sample Output Data" at bounding box center [717, 142] width 65 height 6
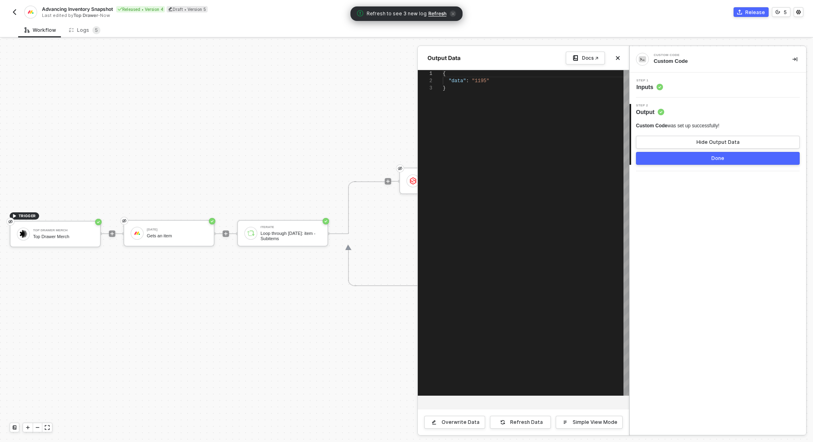
scroll to position [15, 0]
click at [705, 160] on button "Done" at bounding box center [718, 158] width 164 height 13
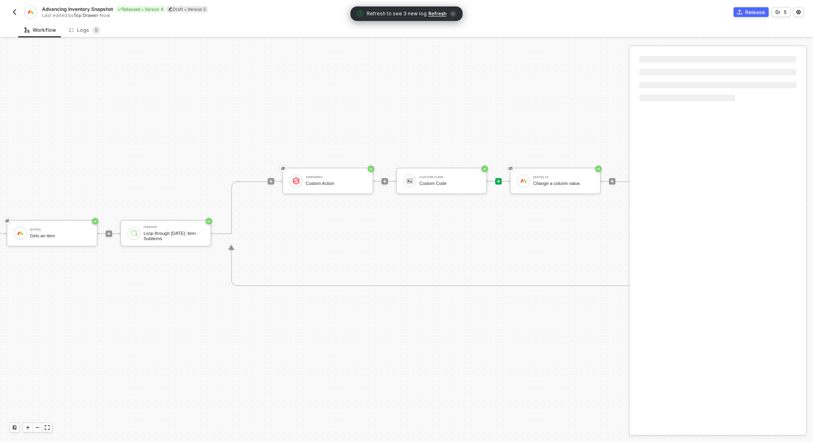
scroll to position [15, 208]
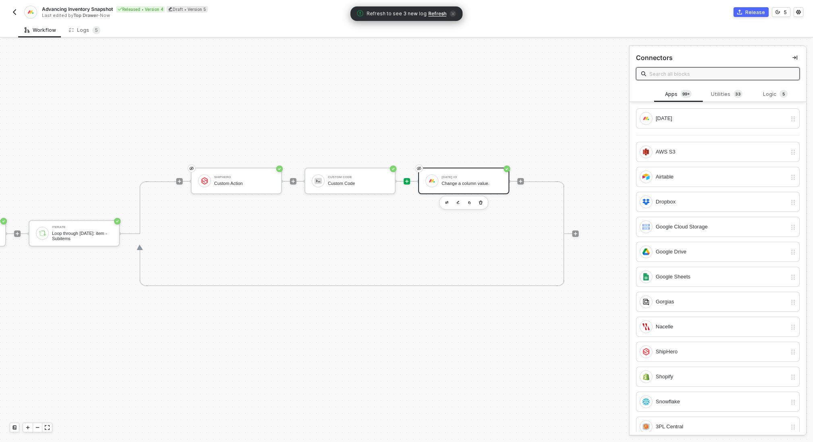
click at [460, 183] on div "Change a column value." at bounding box center [472, 183] width 60 height 5
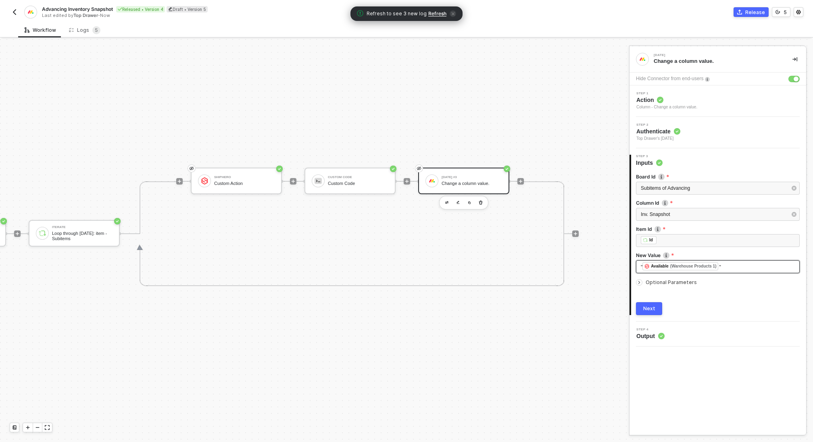
click at [750, 269] on div "" ﻿ Available (Warehouse Products 1) "" at bounding box center [718, 267] width 154 height 9
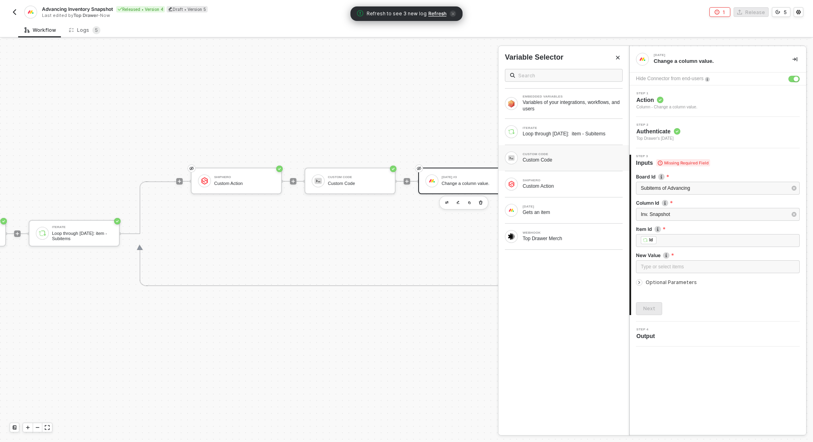
click at [556, 157] on div "Custom Code" at bounding box center [573, 160] width 100 height 6
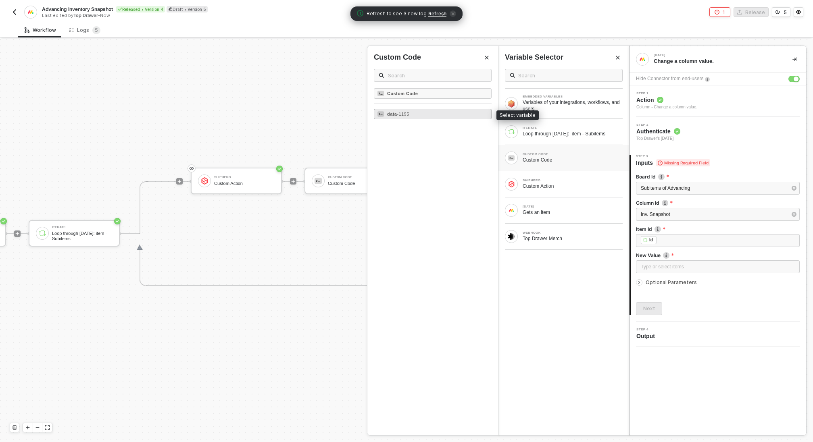
click at [416, 114] on div "data - 1195" at bounding box center [433, 114] width 118 height 10
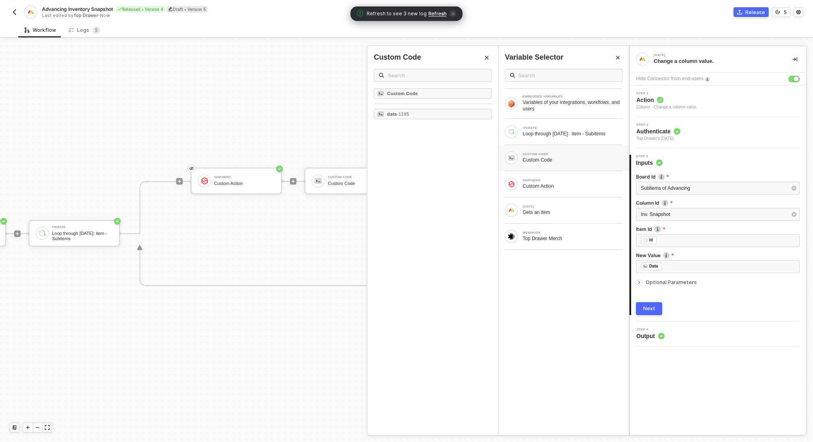
click at [646, 311] on div "Next" at bounding box center [649, 309] width 12 height 6
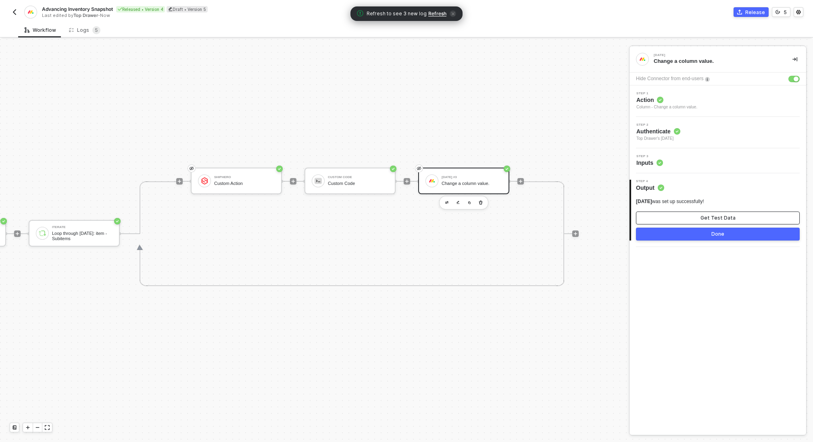
click at [711, 220] on div "Get Test Data" at bounding box center [717, 218] width 35 height 6
click at [705, 236] on button "Done" at bounding box center [718, 234] width 164 height 13
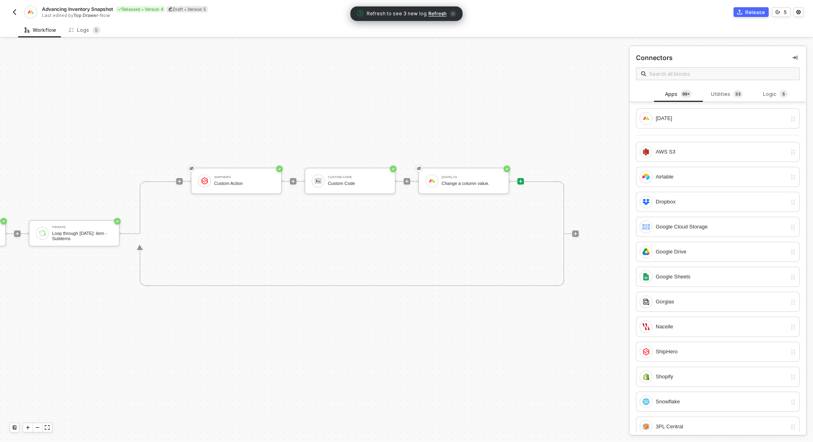
click at [755, 17] on div "Advancing Inventory Snapshot Released • Version 4 Draft • Version 5 Last edited…" at bounding box center [407, 11] width 794 height 23
click at [752, 12] on div "Release" at bounding box center [755, 12] width 20 height 7
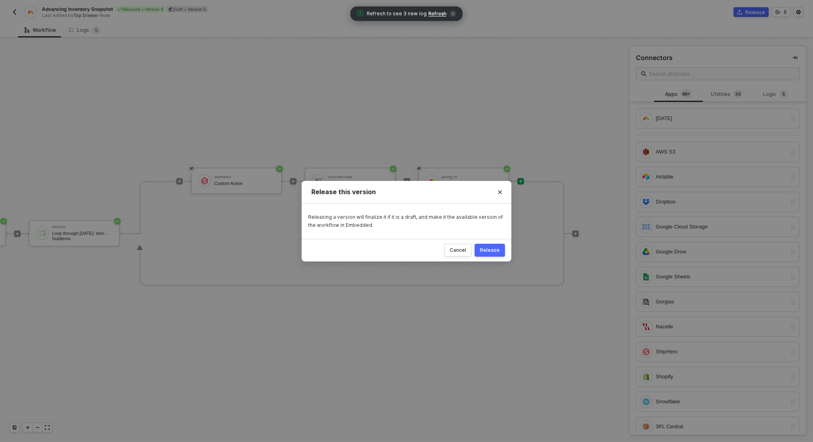
click at [494, 252] on div "Release" at bounding box center [490, 250] width 20 height 6
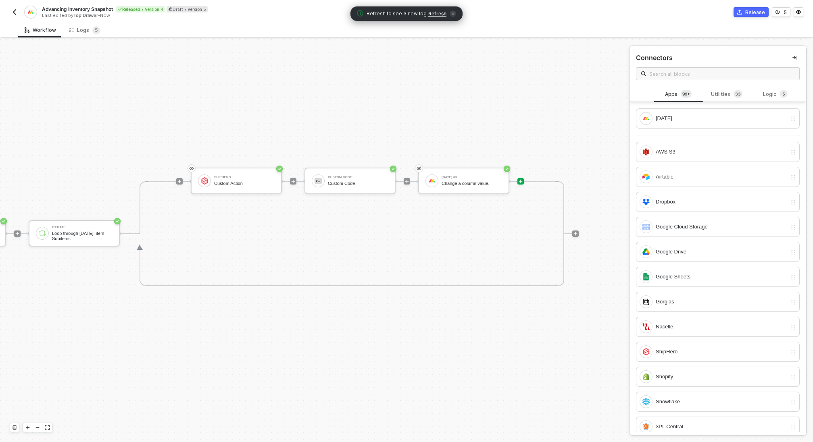
scroll to position [15, 69]
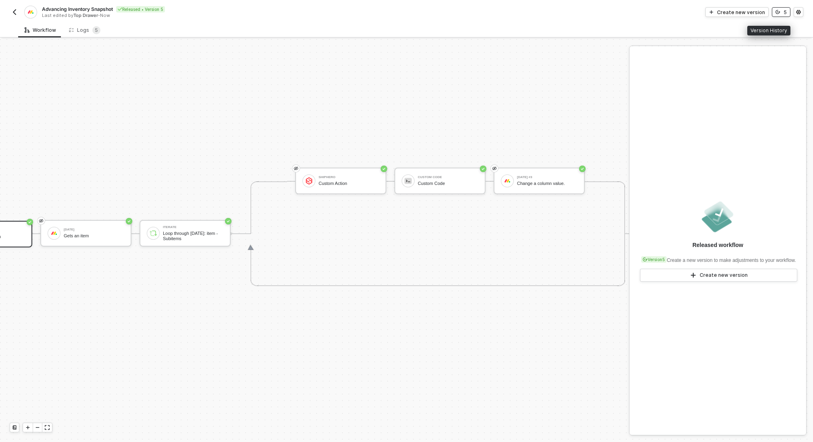
click at [785, 12] on div "5" at bounding box center [784, 12] width 3 height 7
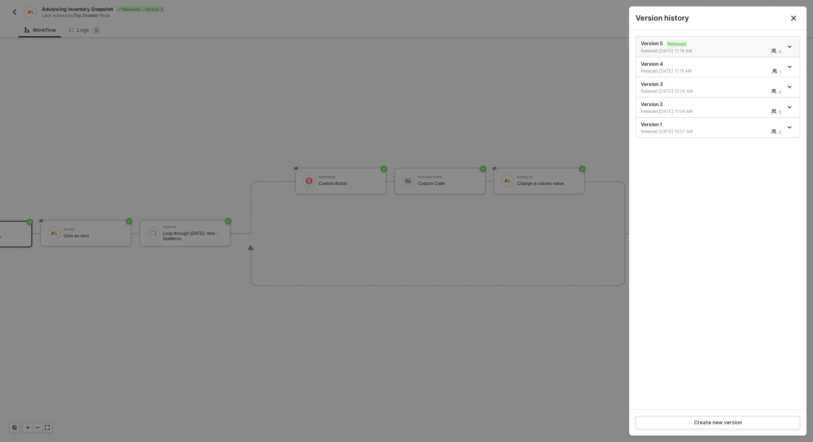
click at [792, 48] on span "icon-arrow-down" at bounding box center [791, 47] width 6 height 4
click at [765, 59] on div "Make a copy" at bounding box center [761, 60] width 50 height 8
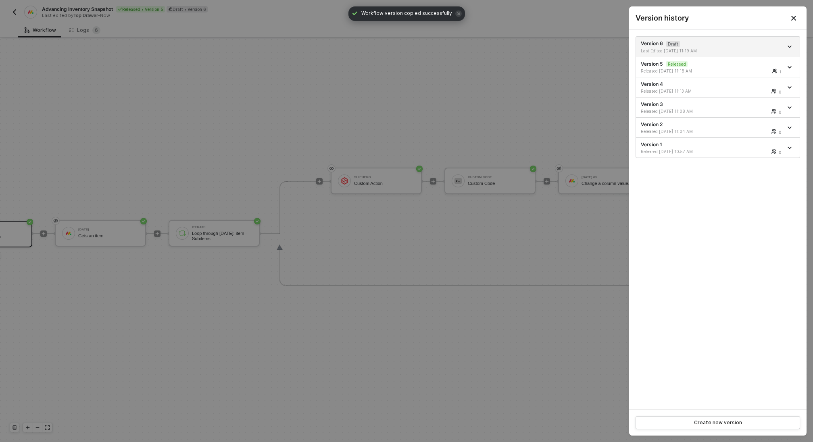
click at [435, 100] on div at bounding box center [406, 221] width 813 height 442
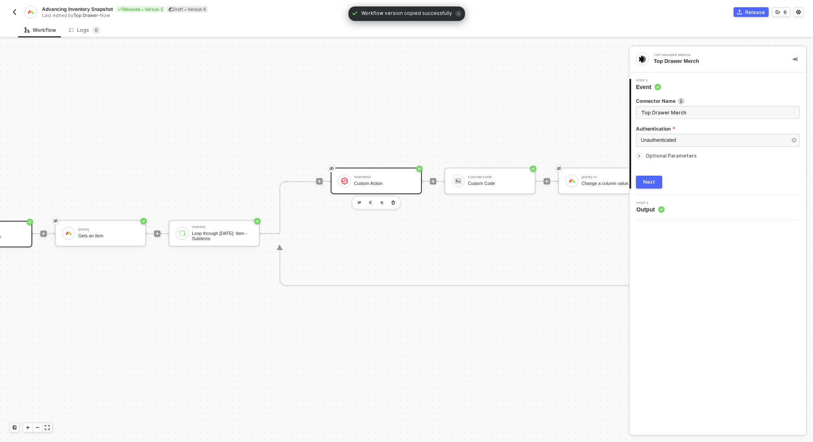
click at [388, 174] on div "ShipHero Custom Action" at bounding box center [384, 180] width 60 height 15
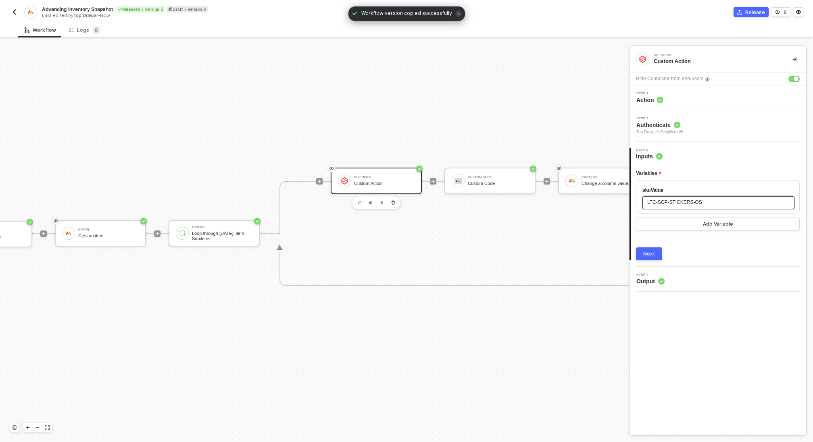
click at [695, 201] on span "LTC-SCP-STICKERS-OS" at bounding box center [674, 203] width 55 height 6
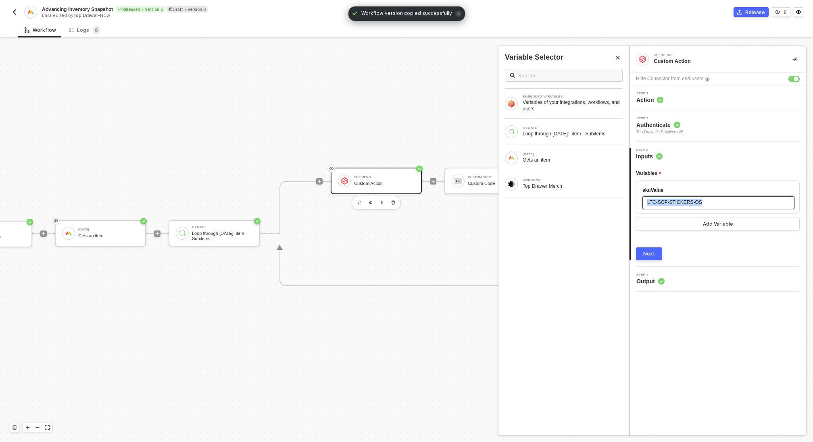
click at [695, 201] on span "LTC-SCP-STICKERS-OS" at bounding box center [674, 203] width 55 height 6
click at [533, 120] on div "ITERATE Loop through Monday: item - Subitems" at bounding box center [563, 132] width 131 height 26
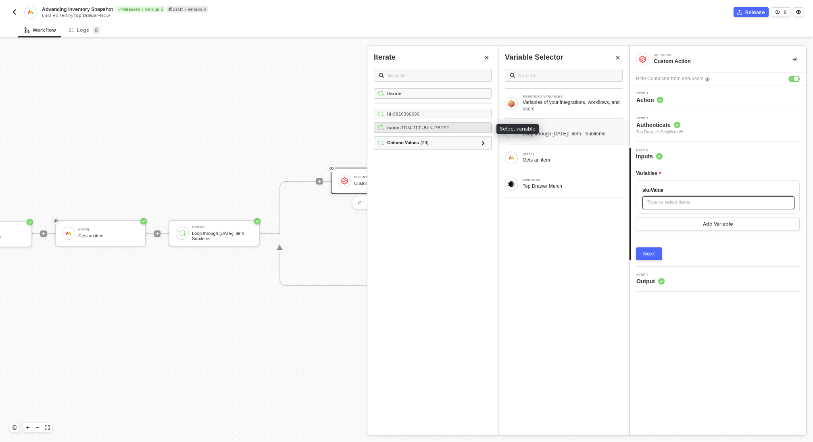
click at [436, 128] on span "- TDM-TEE-BLK-PBTST" at bounding box center [425, 127] width 50 height 5
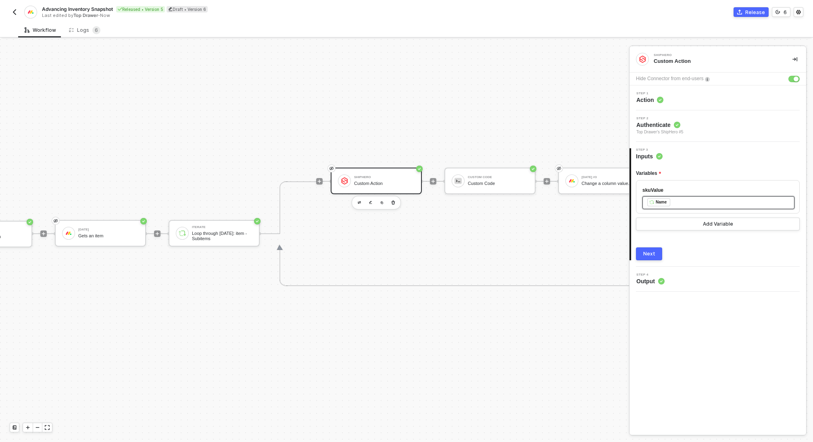
click at [658, 254] on button "Next" at bounding box center [649, 254] width 26 height 13
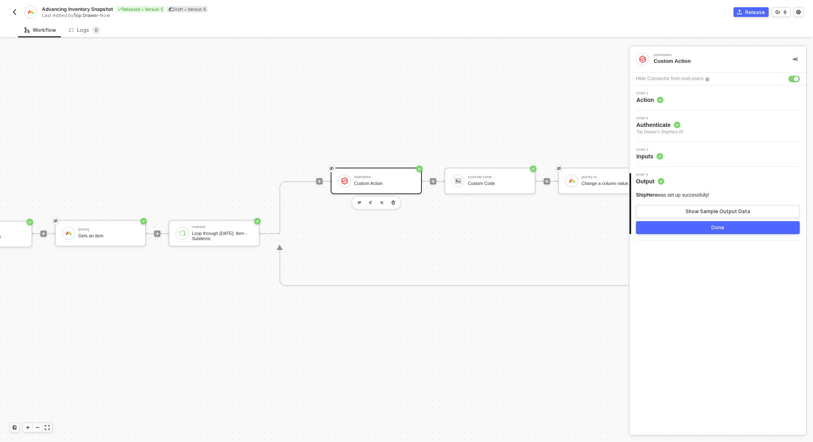
click at [688, 225] on button "Done" at bounding box center [718, 227] width 164 height 13
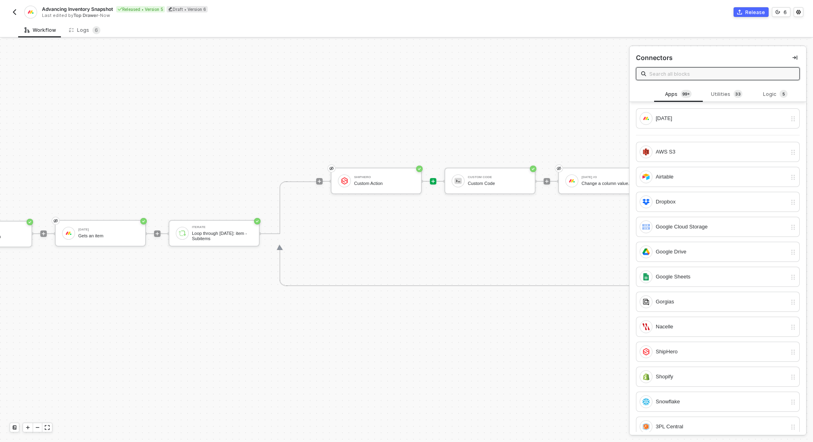
click at [742, 10] on icon "icon-commerce" at bounding box center [739, 12] width 5 height 5
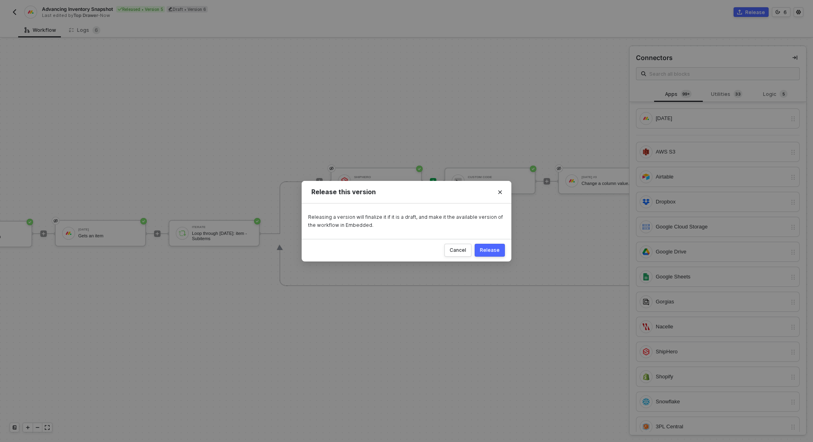
click at [498, 246] on button "Release" at bounding box center [490, 250] width 30 height 13
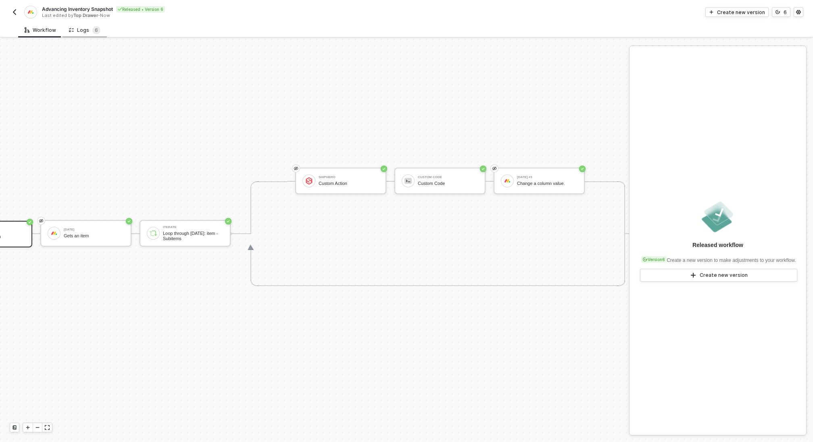
click at [88, 27] on div "Logs 6" at bounding box center [84, 30] width 31 height 8
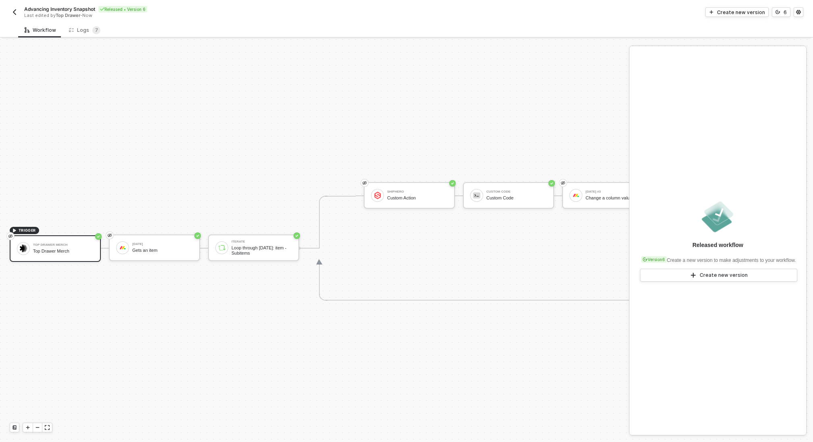
scroll to position [15, 0]
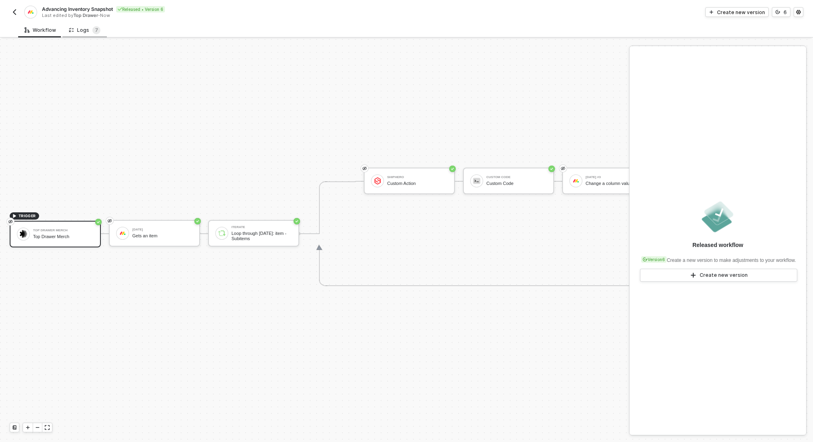
click at [88, 30] on div "Logs 7" at bounding box center [84, 30] width 31 height 8
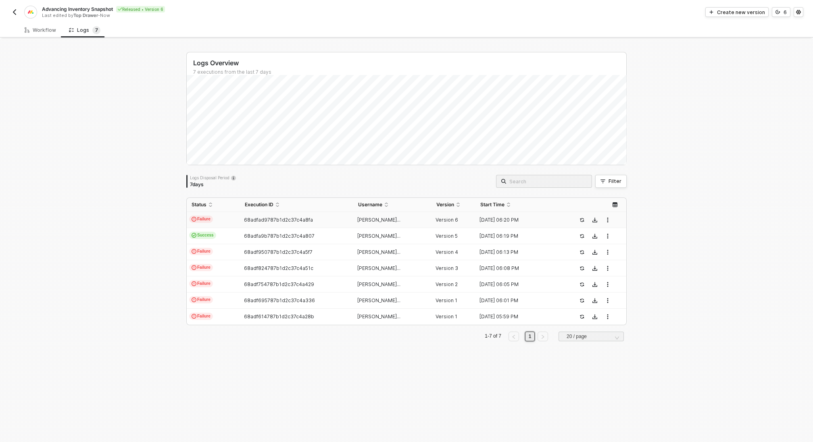
click at [267, 221] on span "68adfad9787b1d2c37c4a8fa" at bounding box center [278, 220] width 69 height 6
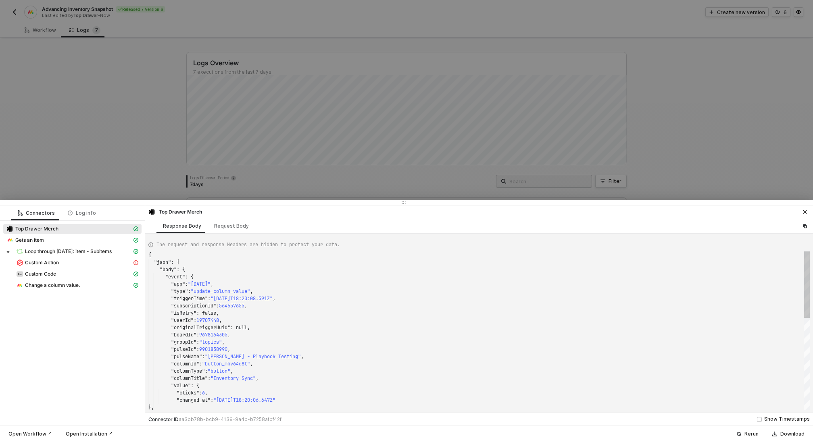
scroll to position [73, 0]
click at [75, 264] on div "Custom Action" at bounding box center [74, 262] width 116 height 7
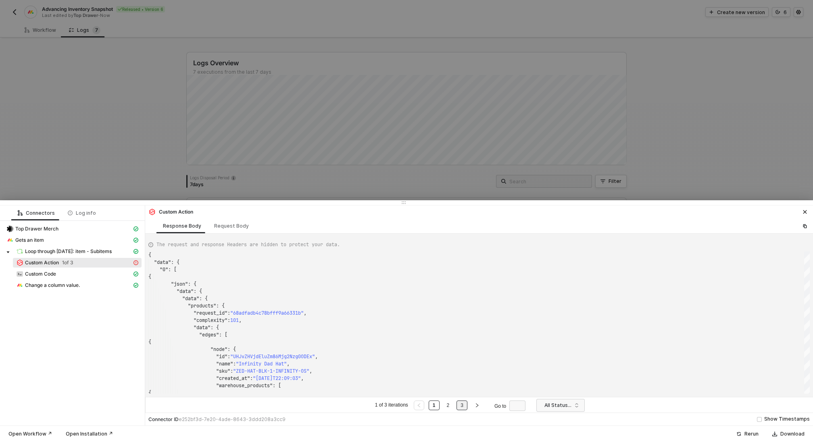
click at [463, 404] on link "3" at bounding box center [462, 405] width 8 height 9
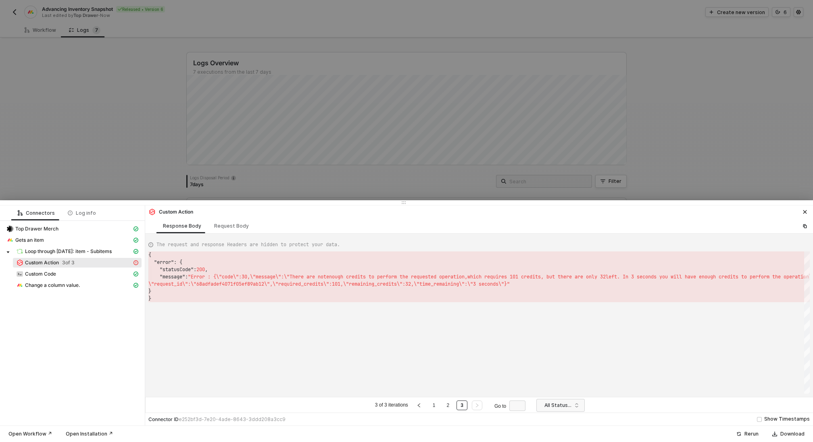
scroll to position [36, 0]
click at [439, 404] on li "1" at bounding box center [434, 406] width 11 height 10
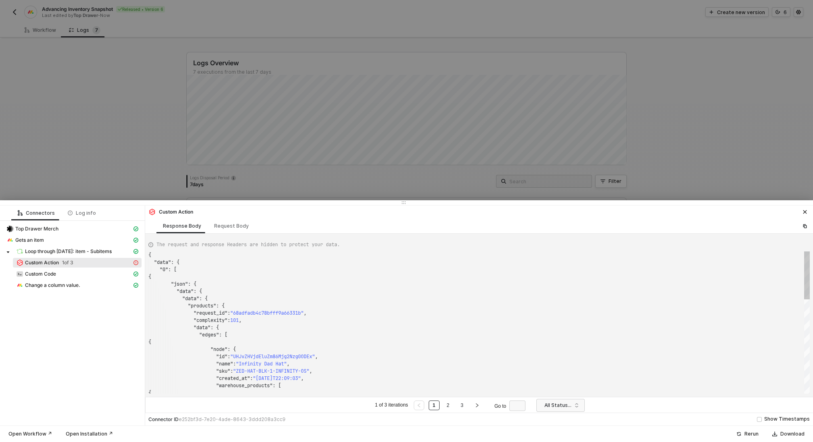
scroll to position [73, 0]
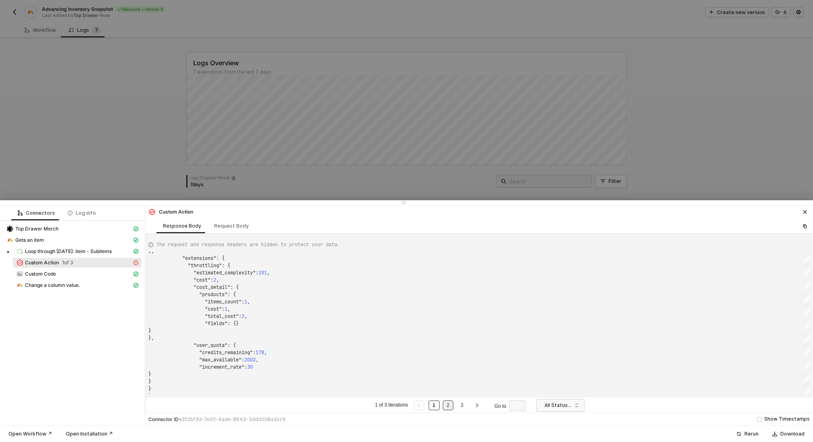
click at [444, 406] on link "2" at bounding box center [448, 405] width 8 height 9
click at [431, 401] on link "1" at bounding box center [434, 405] width 8 height 9
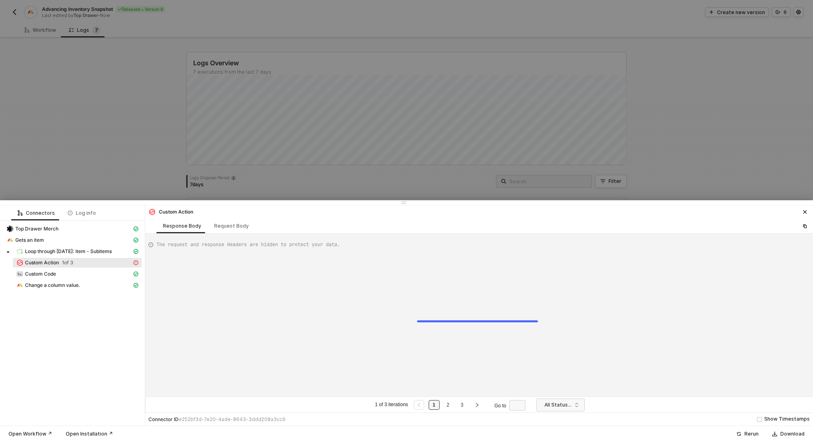
type textarea "{ "data": { "0": [ { "json": { "data": { "data": { "products": { "request_id": …"
click at [450, 408] on link "2" at bounding box center [448, 405] width 8 height 9
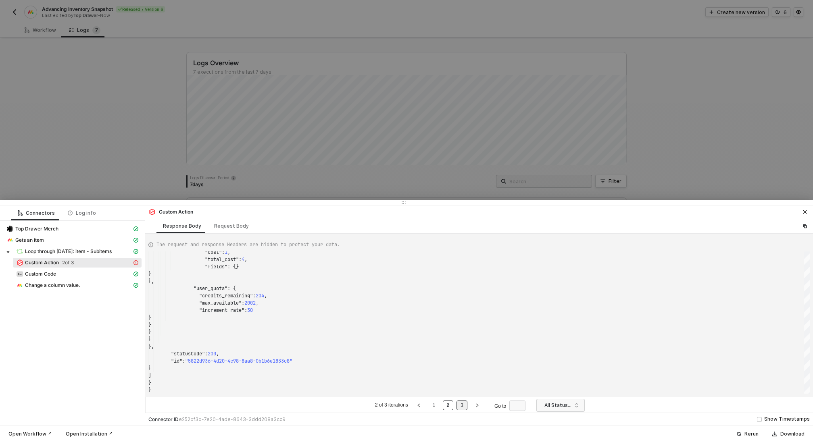
click at [464, 406] on link "3" at bounding box center [462, 405] width 8 height 9
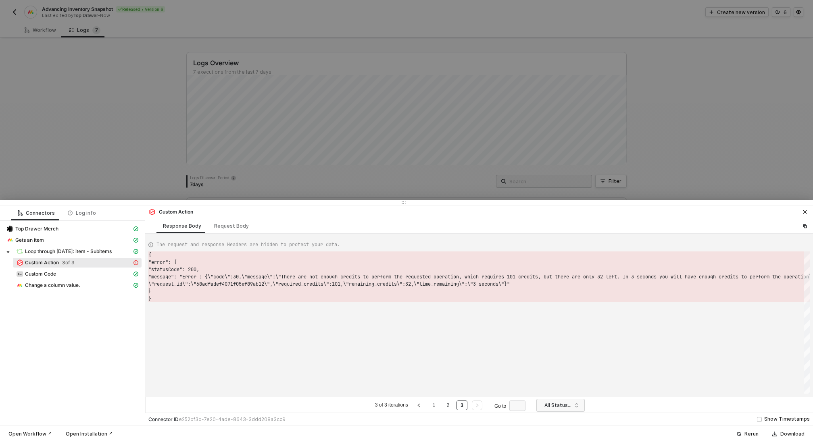
scroll to position [36, 0]
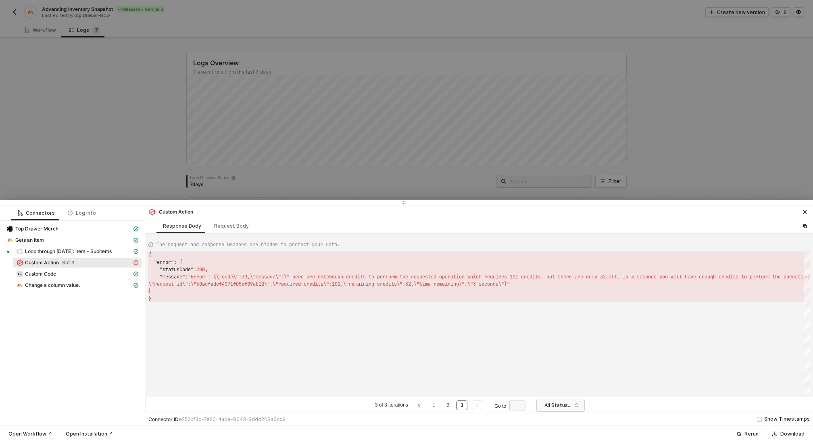
click at [103, 108] on div at bounding box center [406, 221] width 813 height 442
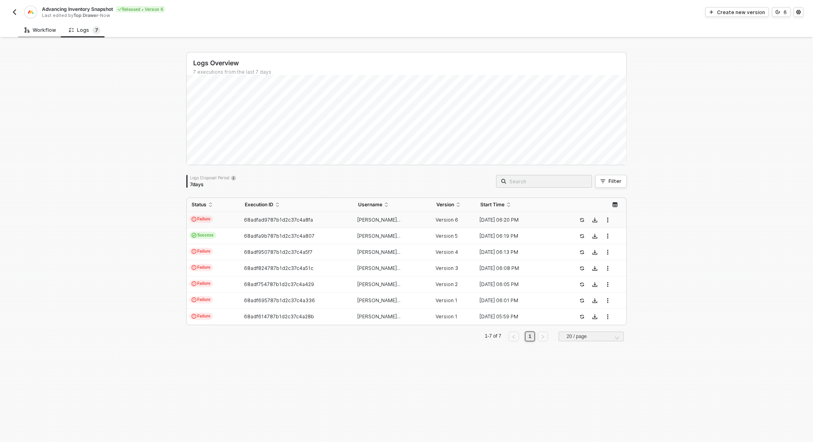
click at [47, 32] on div "Workflow" at bounding box center [40, 30] width 31 height 6
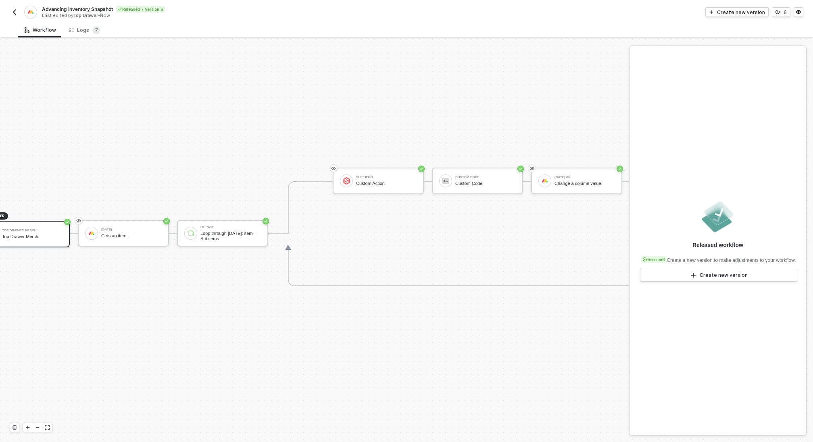
scroll to position [15, 77]
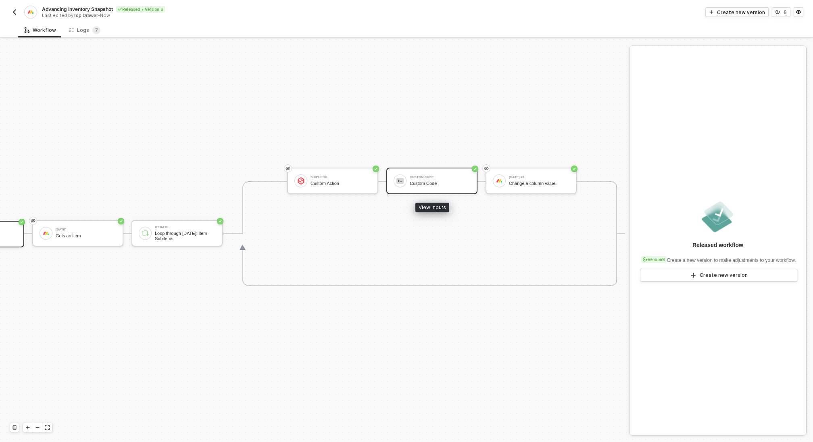
click at [413, 179] on div "Custom Code Custom Code" at bounding box center [440, 180] width 60 height 15
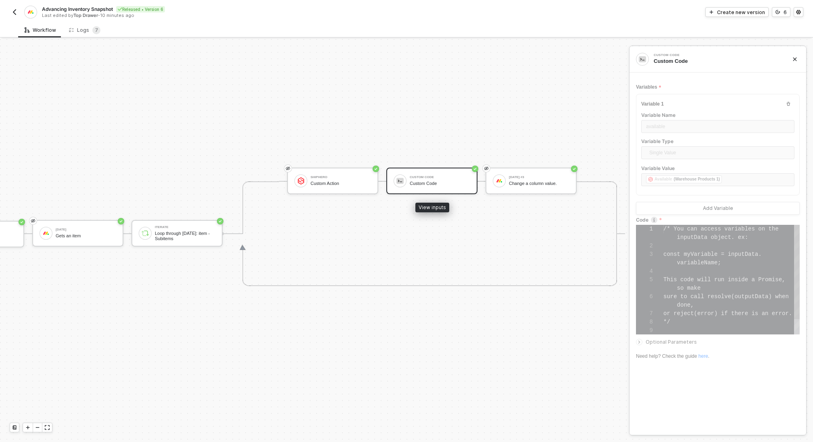
scroll to position [51, 0]
click at [787, 12] on button "6" at bounding box center [781, 12] width 19 height 10
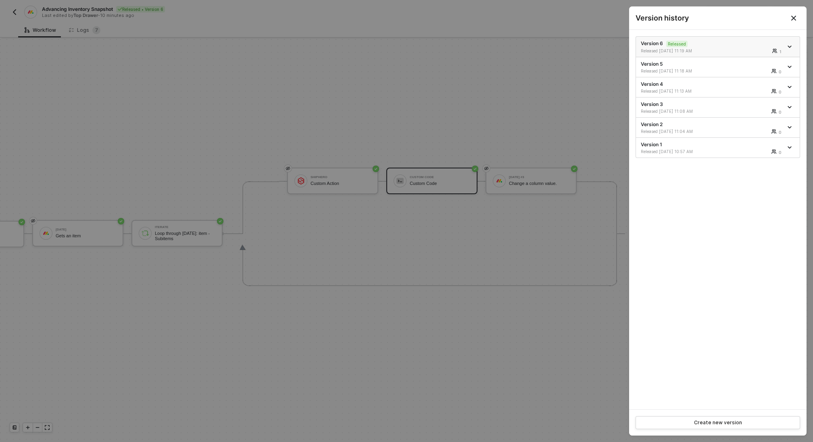
click at [791, 46] on icon "icon-arrow-down" at bounding box center [790, 47] width 4 height 4
click at [765, 58] on div "Make a copy" at bounding box center [761, 60] width 50 height 8
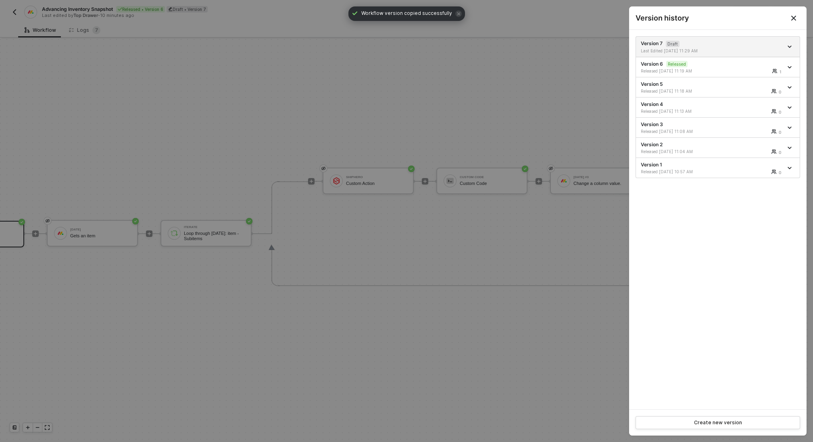
click at [313, 132] on div at bounding box center [406, 221] width 813 height 442
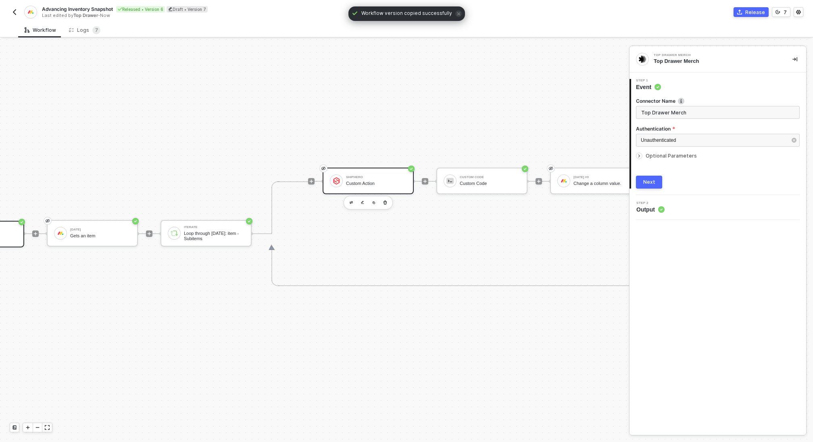
click at [375, 188] on div "ShipHero Custom Action" at bounding box center [368, 181] width 91 height 27
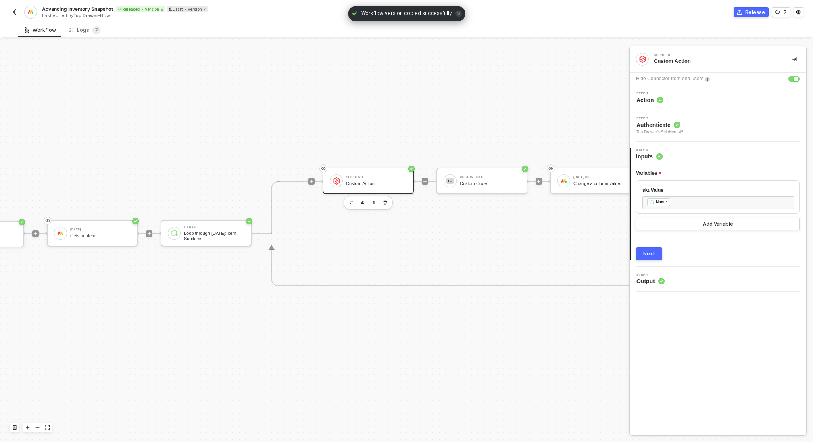
click at [678, 100] on div "Step 1 Action" at bounding box center [718, 98] width 175 height 12
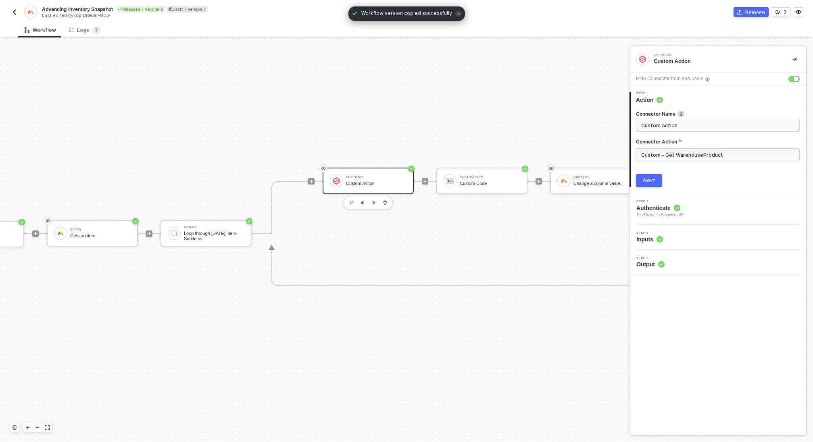
click at [686, 157] on input "Custom - Get WarehouseProduct" at bounding box center [718, 154] width 164 height 13
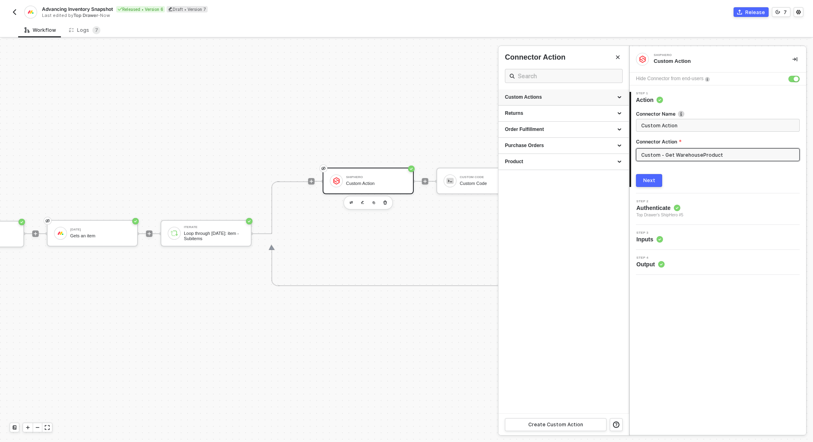
click at [570, 96] on div "Custom Actions" at bounding box center [563, 97] width 117 height 7
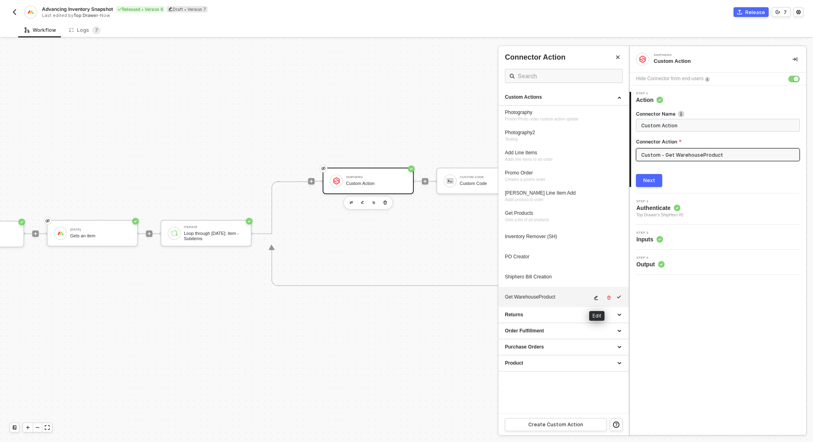
click at [596, 296] on icon "icon-edit" at bounding box center [596, 298] width 5 height 5
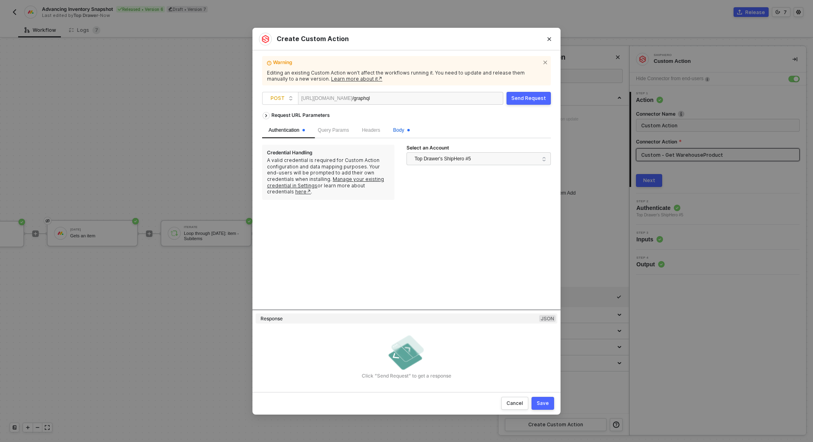
click at [404, 130] on span "Body" at bounding box center [401, 130] width 17 height 6
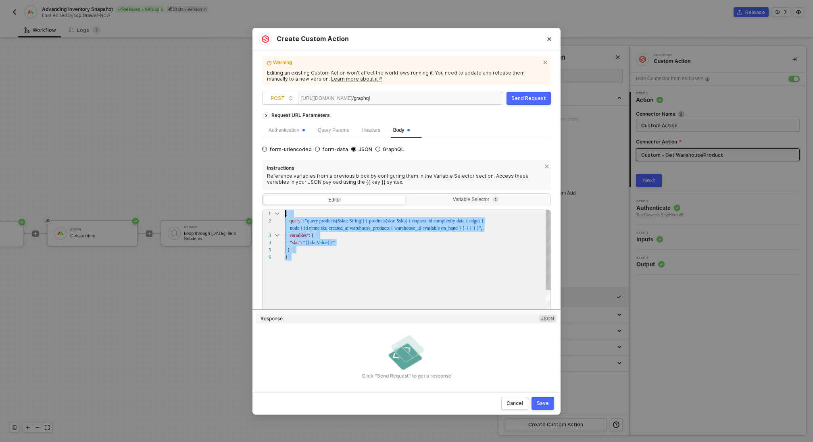
drag, startPoint x: 296, startPoint y: 262, endPoint x: 277, endPoint y: 210, distance: 55.4
click at [277, 210] on div "1 2 3 4 5 6 { ·· "query" : · "query · products($sku: · String!) · { · products(…" at bounding box center [406, 265] width 289 height 111
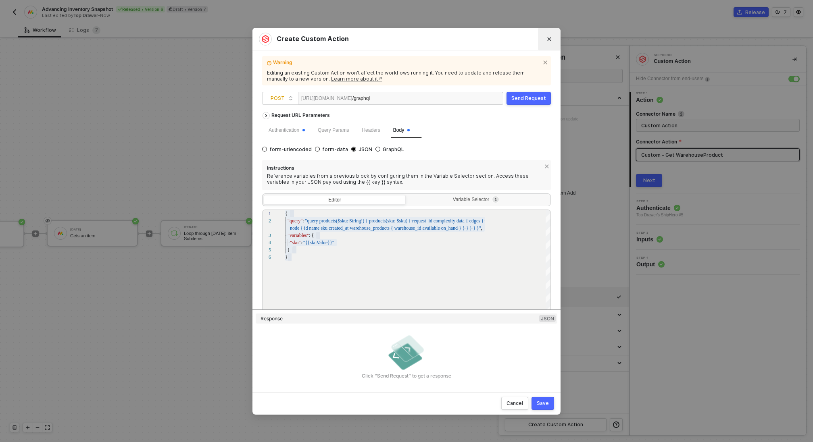
click at [547, 37] on icon "Close" at bounding box center [549, 39] width 5 height 5
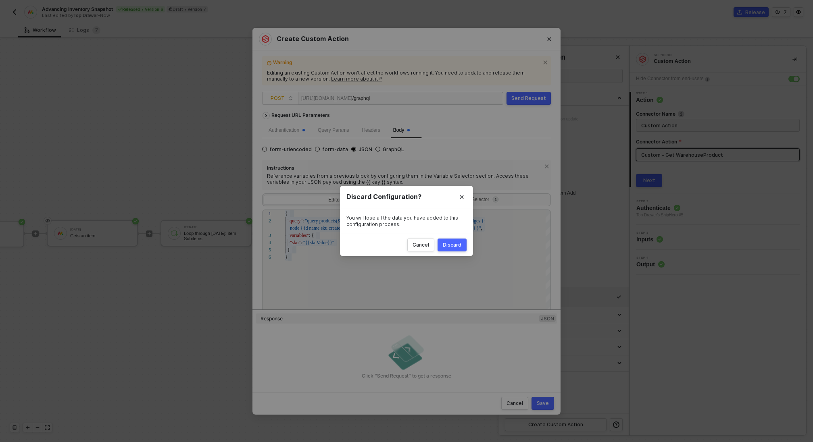
click at [445, 246] on div "Discard" at bounding box center [452, 245] width 19 height 6
radio input "true"
radio input "false"
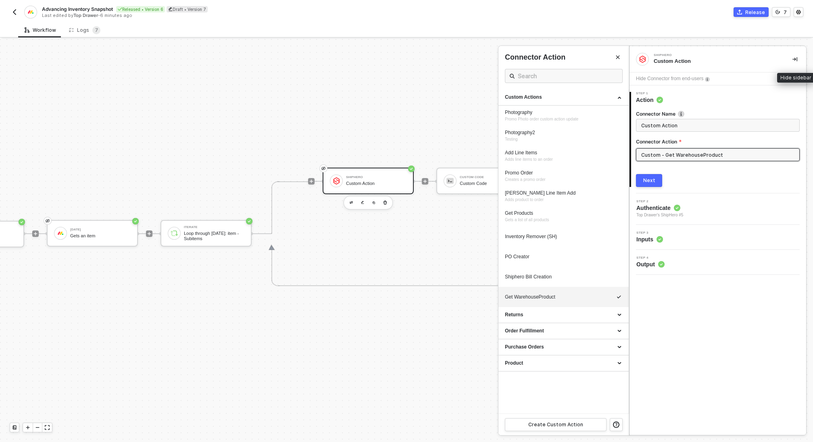
click at [794, 57] on icon "icon-collapse-right" at bounding box center [794, 59] width 5 height 5
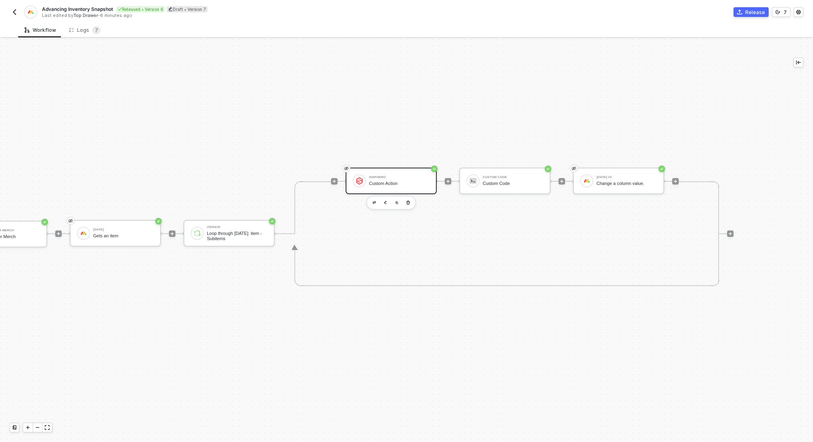
scroll to position [15, 0]
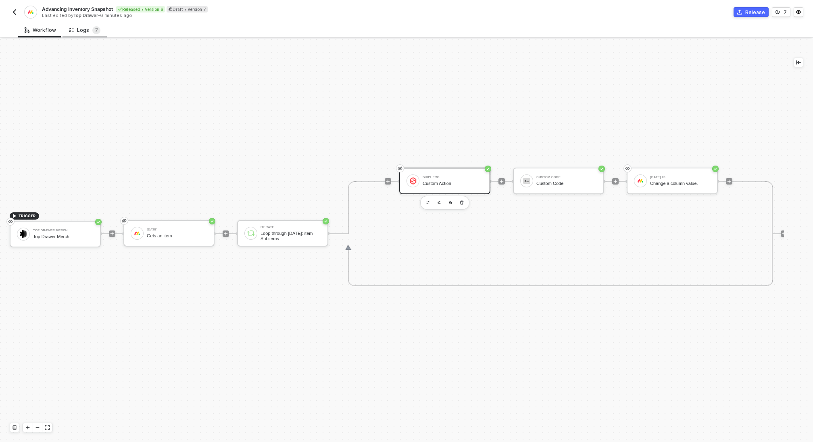
click at [82, 30] on div "Logs 7" at bounding box center [84, 30] width 31 height 8
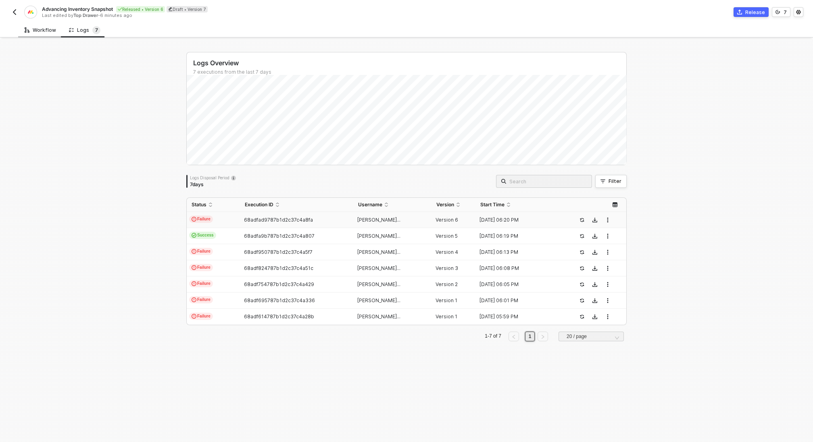
click at [44, 33] on div "Workflow" at bounding box center [40, 30] width 44 height 15
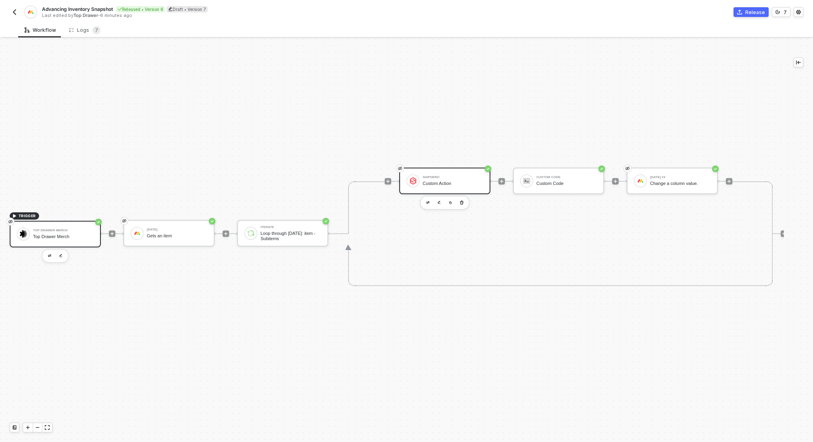
click at [78, 240] on div "Top Drawer Merch Top Drawer Merch" at bounding box center [63, 234] width 60 height 15
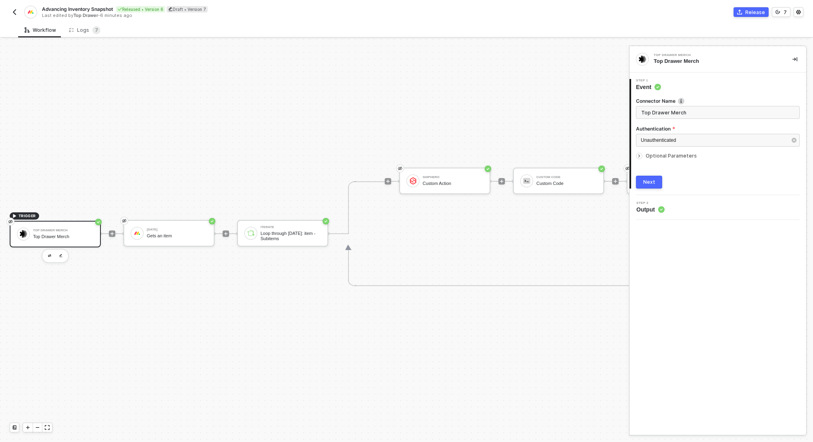
click at [14, 11] on img "button" at bounding box center [14, 12] width 6 height 6
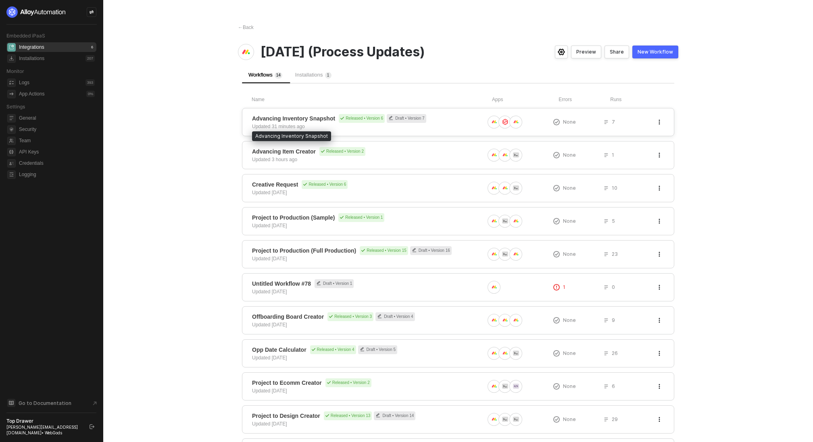
click at [316, 117] on span "Advancing Inventory Snapshot" at bounding box center [293, 119] width 83 height 8
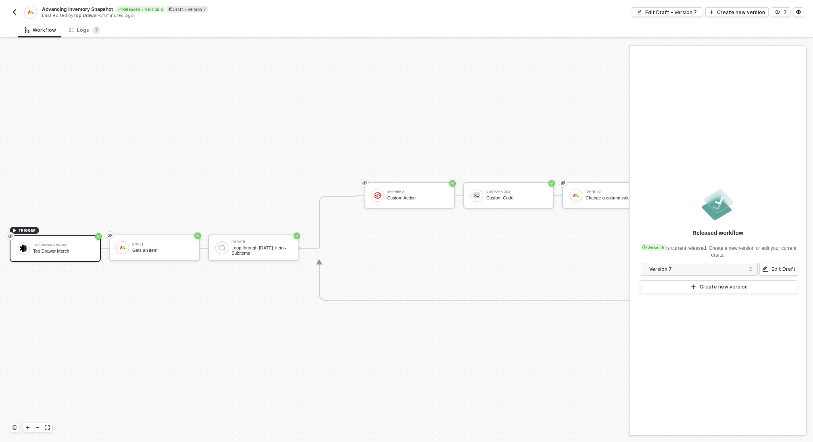
scroll to position [15, 0]
